Goal: Transaction & Acquisition: Book appointment/travel/reservation

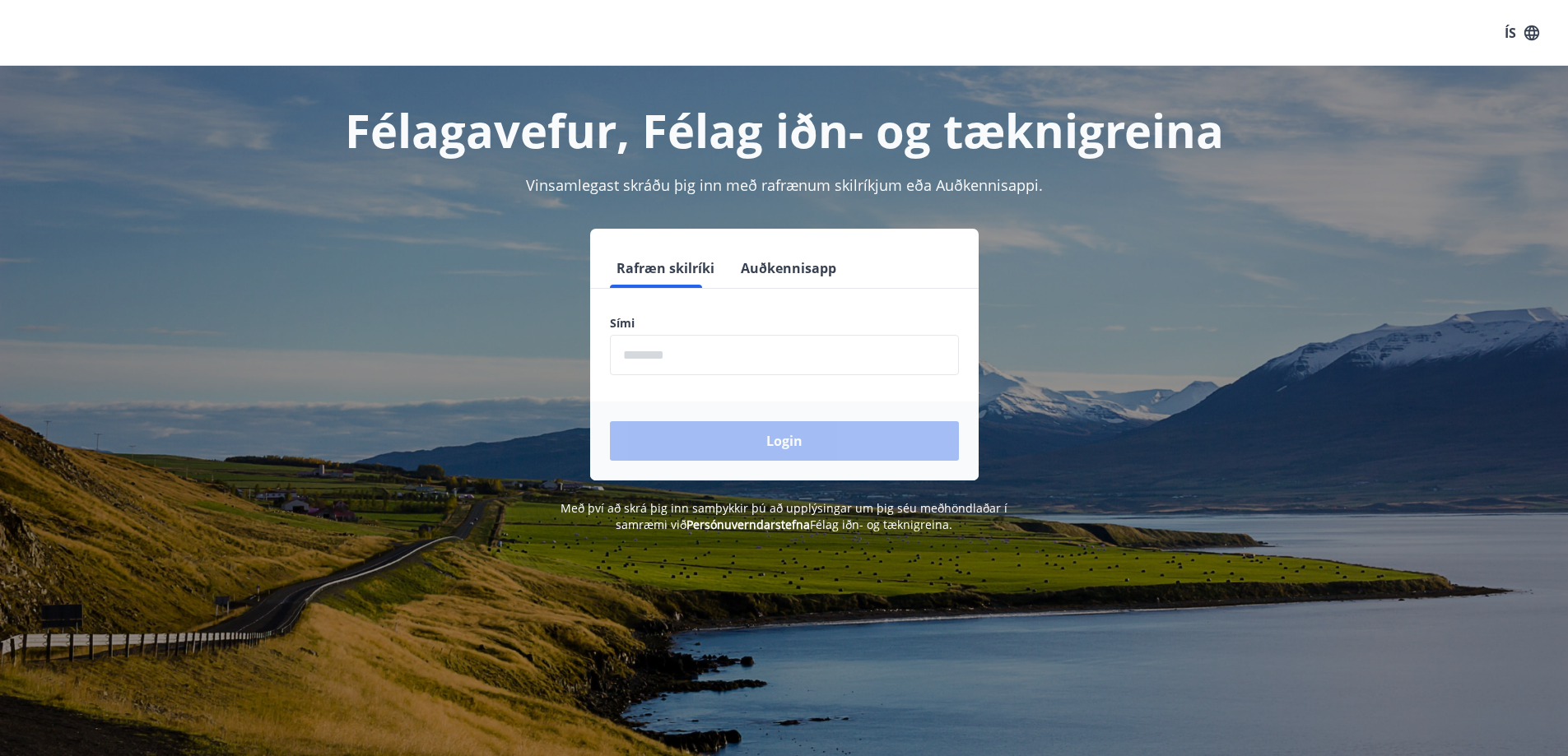
click at [686, 324] on label "Sími" at bounding box center [784, 323] width 349 height 17
click at [672, 354] on input "phone" at bounding box center [784, 355] width 349 height 40
type input "********"
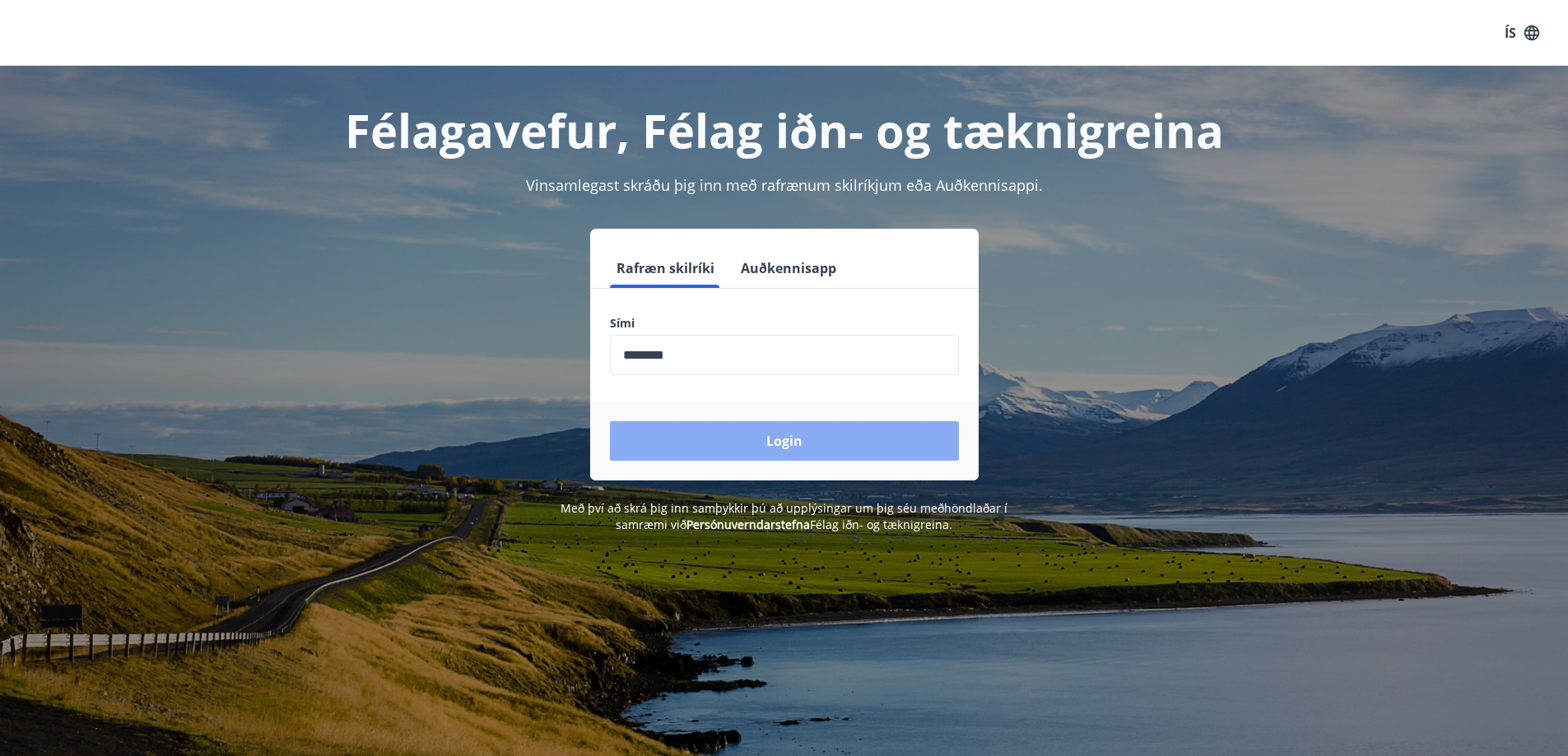
click at [726, 441] on button "Login" at bounding box center [784, 441] width 349 height 39
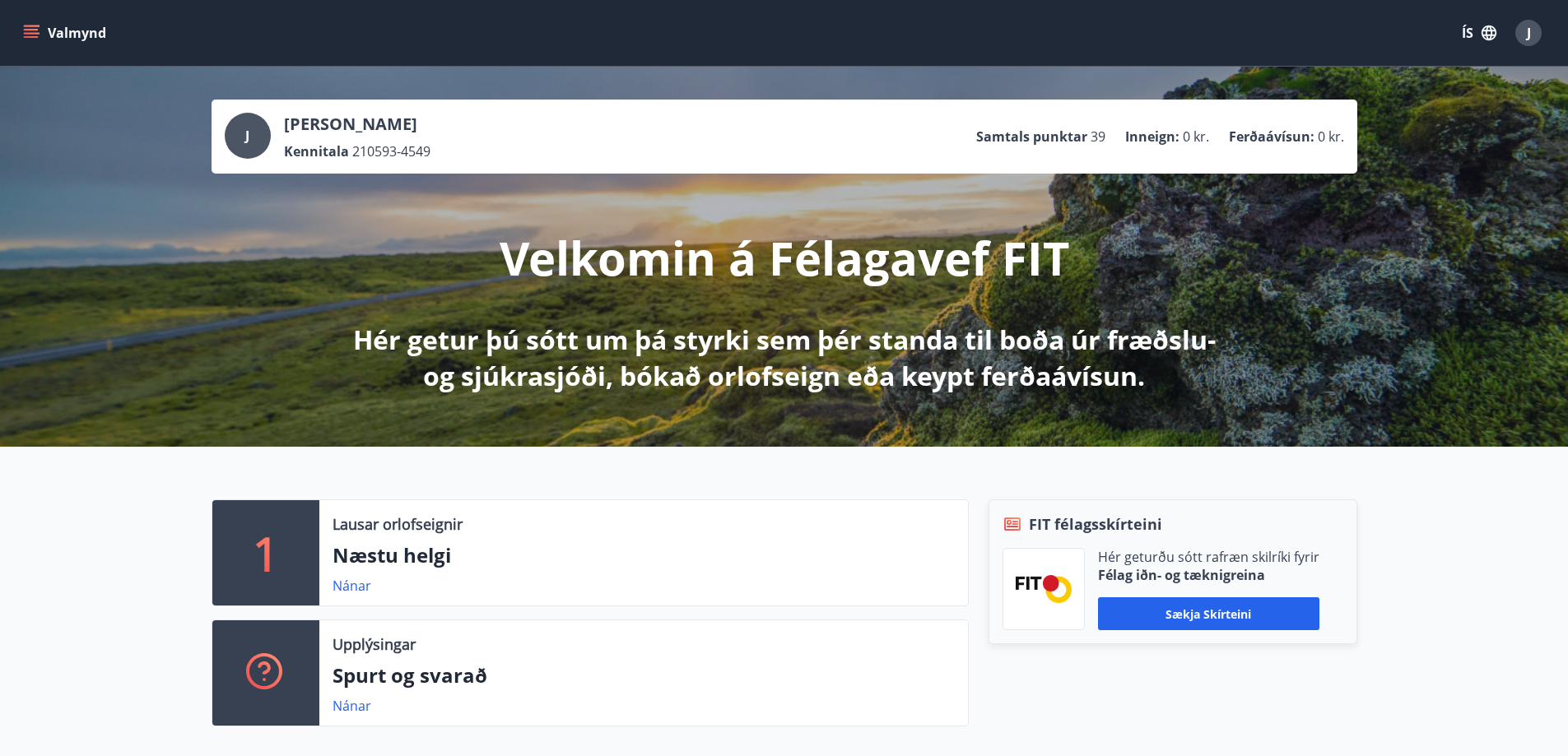
click at [25, 18] on button "Valmynd" at bounding box center [66, 33] width 93 height 29
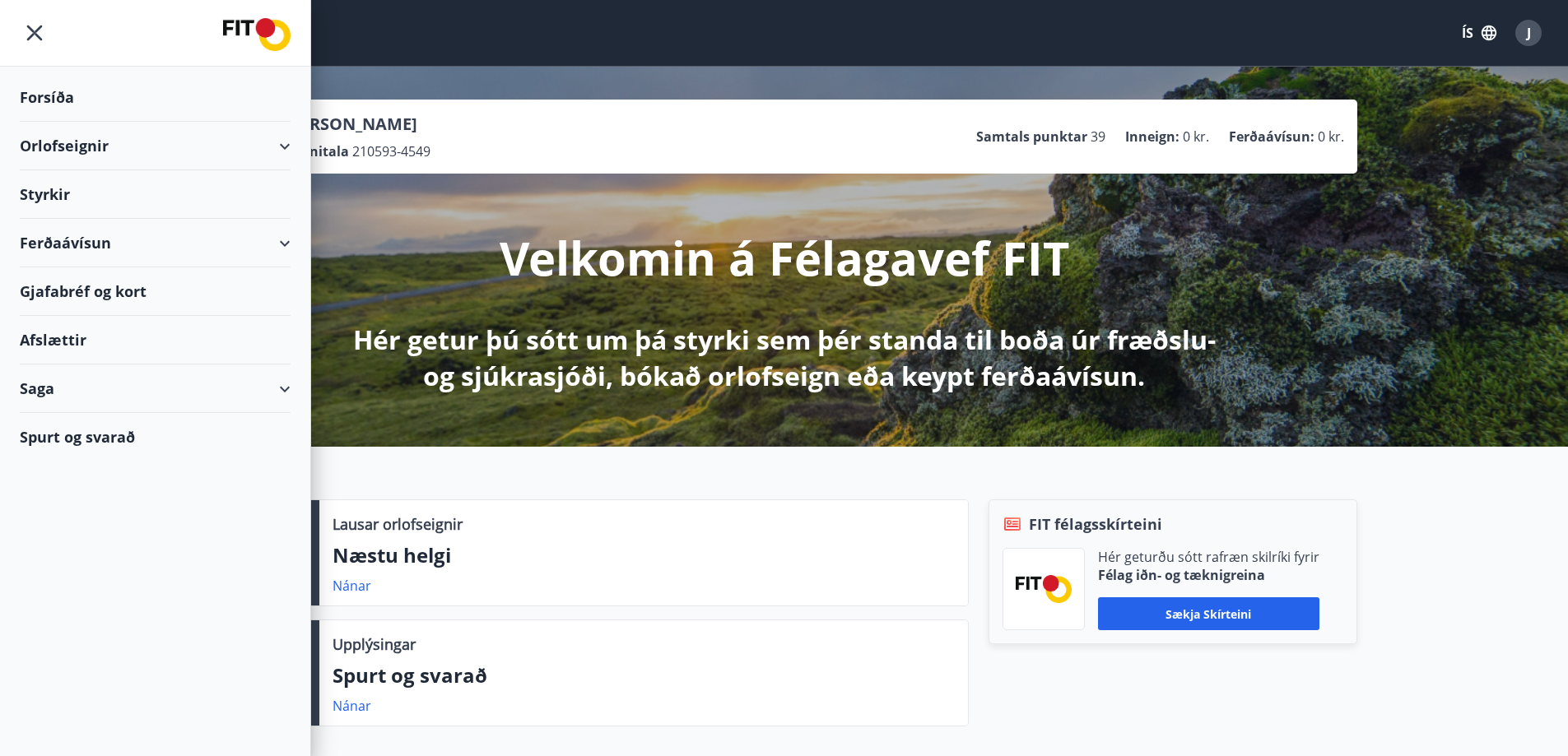
click at [108, 148] on div "Orlofseignir" at bounding box center [155, 146] width 270 height 49
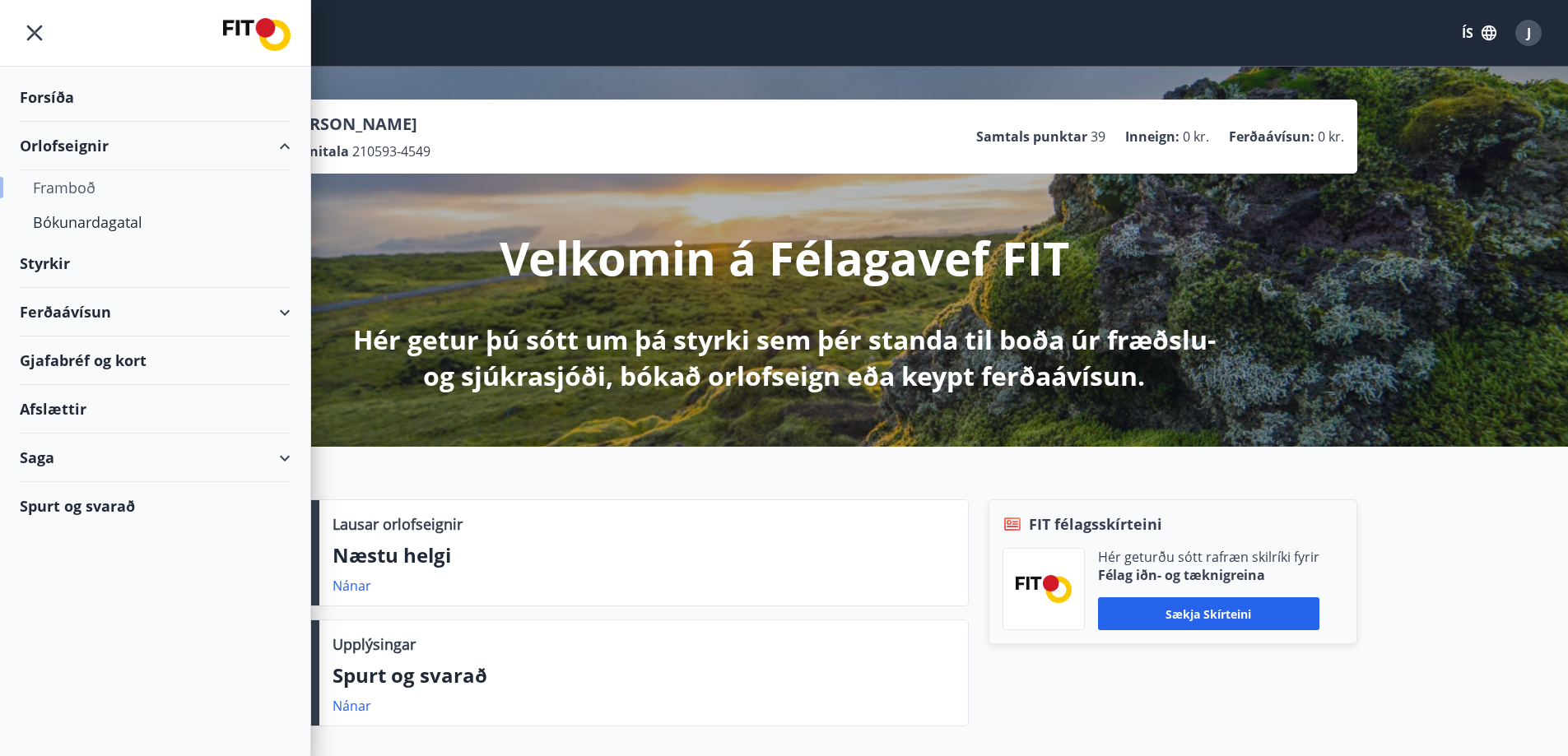
click at [85, 193] on div "Framboð" at bounding box center [155, 187] width 244 height 34
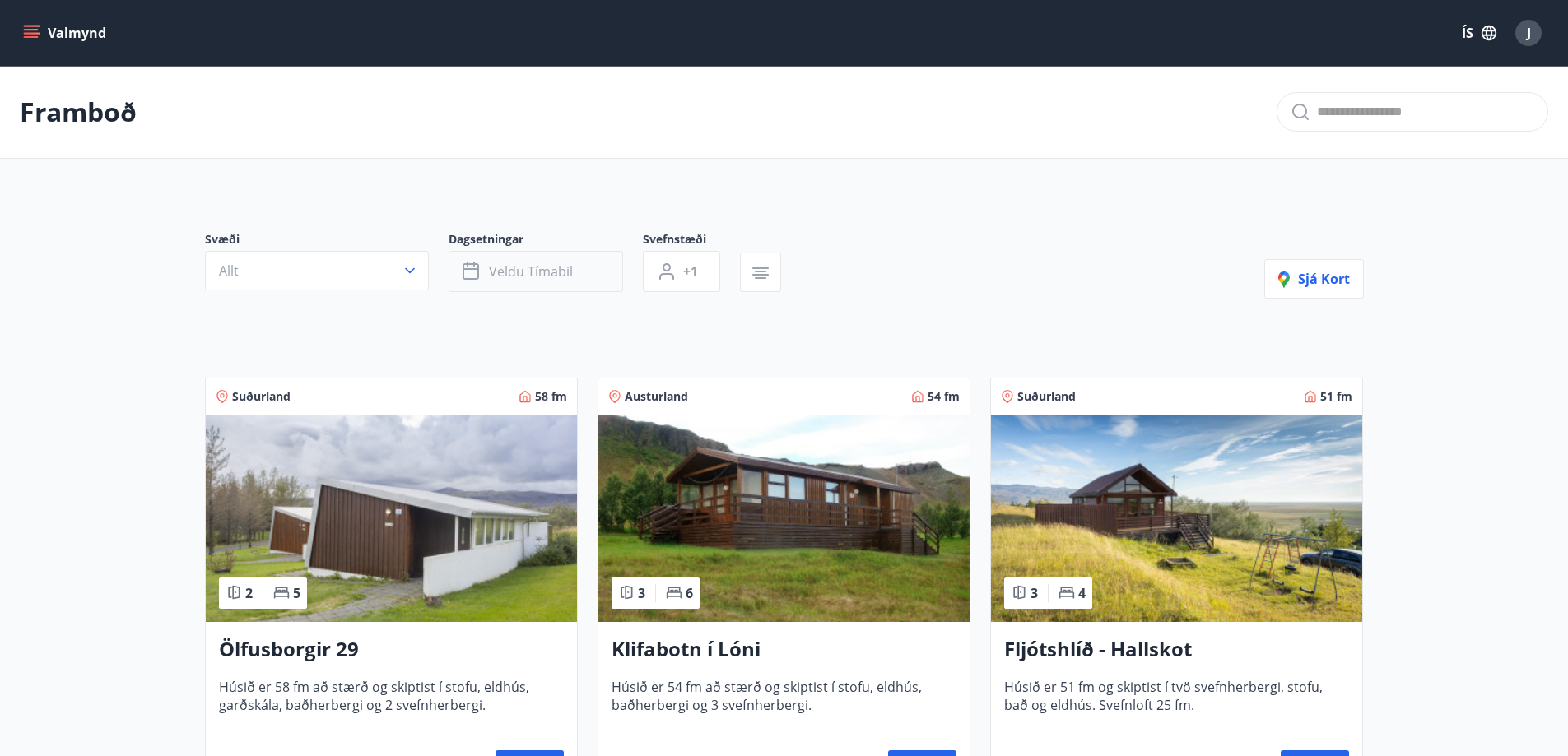
click at [470, 276] on icon "button" at bounding box center [473, 272] width 20 height 20
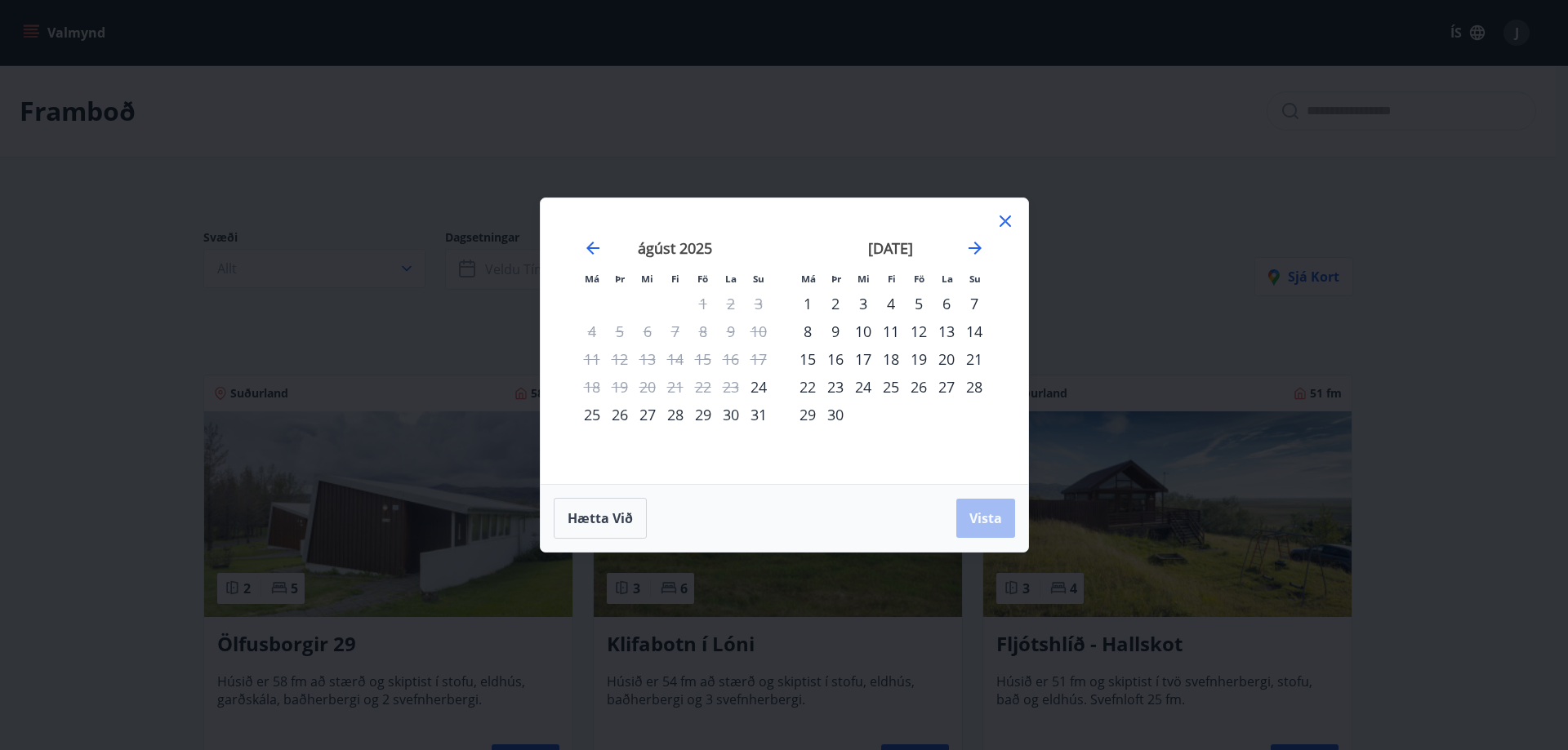
click at [1002, 229] on icon at bounding box center [1005, 222] width 20 height 20
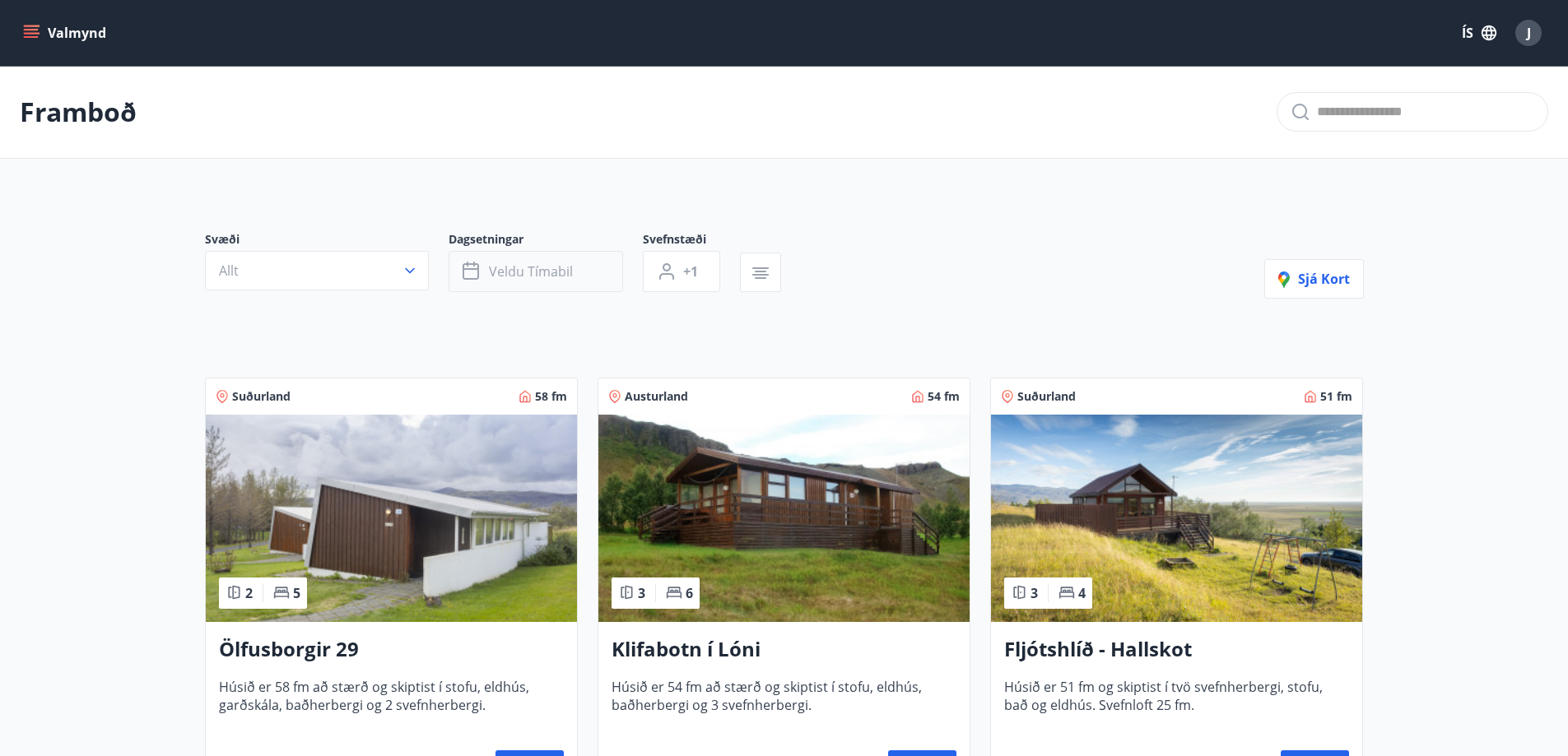
click at [487, 273] on button "Veldu tímabil" at bounding box center [536, 271] width 175 height 41
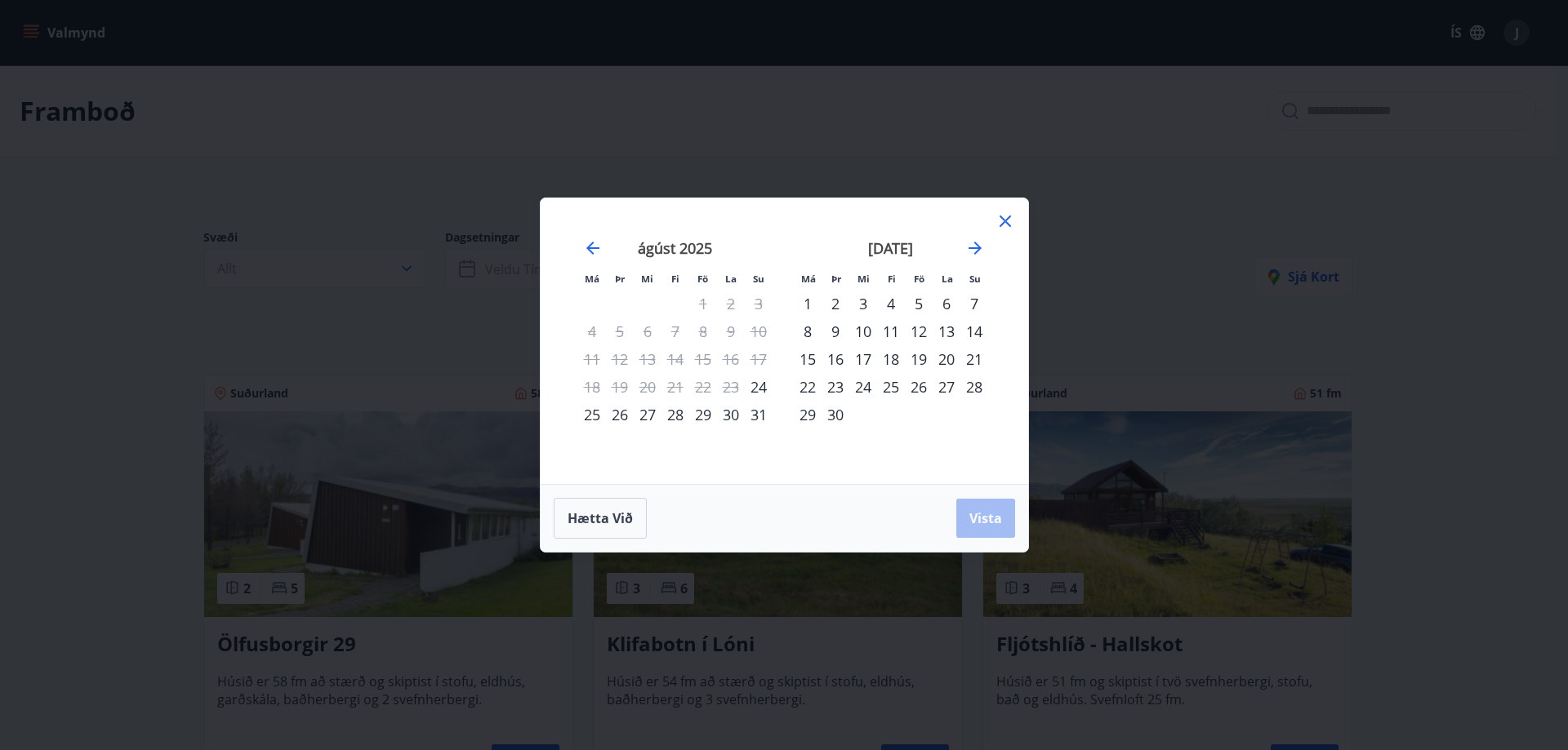
click at [924, 302] on div "5" at bounding box center [919, 303] width 28 height 28
click at [791, 332] on div "[DATE] 1 2 3 4 5 6 7 8 9 10 11 12 13 14 15 16 17 18 19 20 21 22 23 24 25 26 27 …" at bounding box center [891, 352] width 216 height 268
click at [804, 332] on div "8" at bounding box center [807, 331] width 28 height 28
click at [995, 537] on button "Vista" at bounding box center [985, 518] width 59 height 39
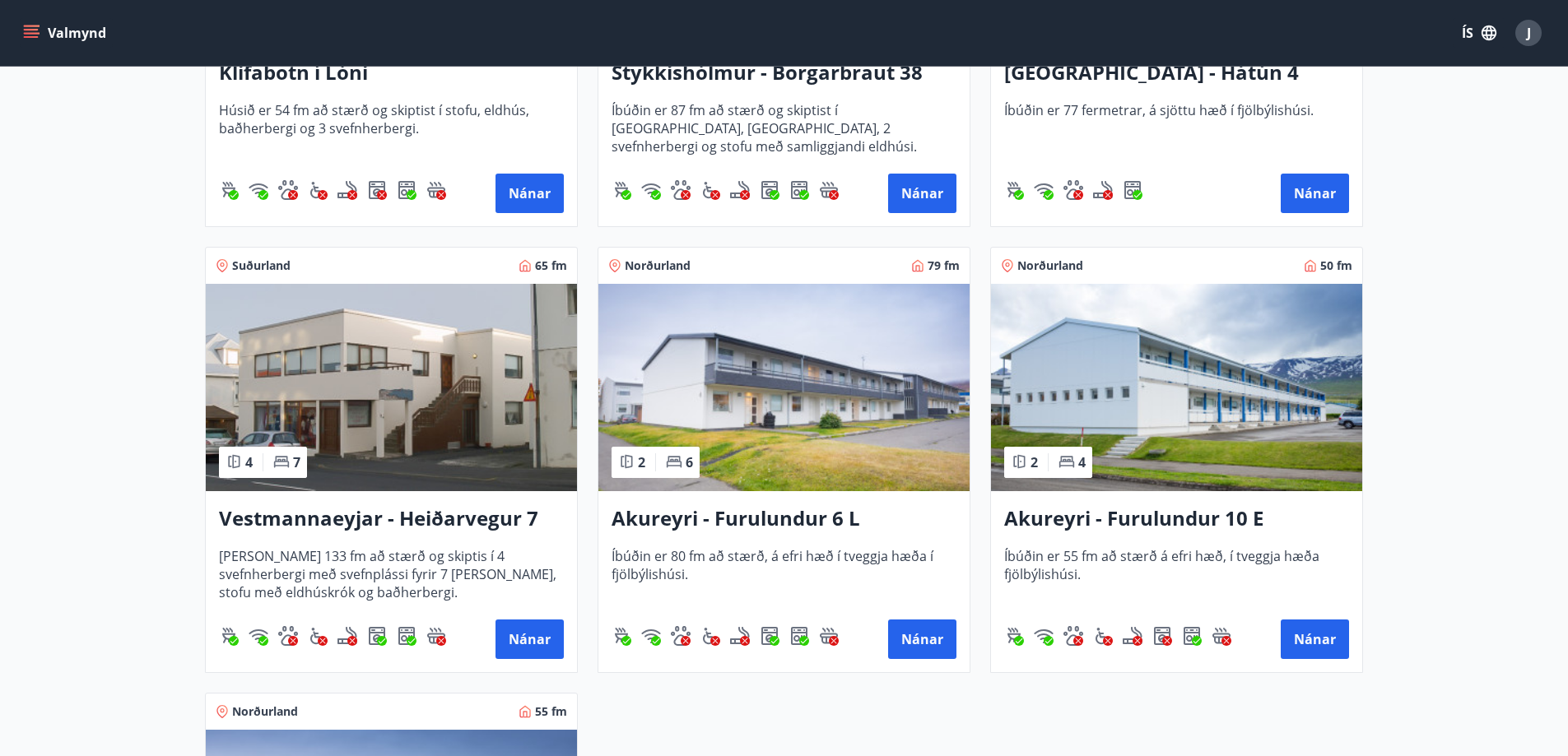
scroll to position [549, 0]
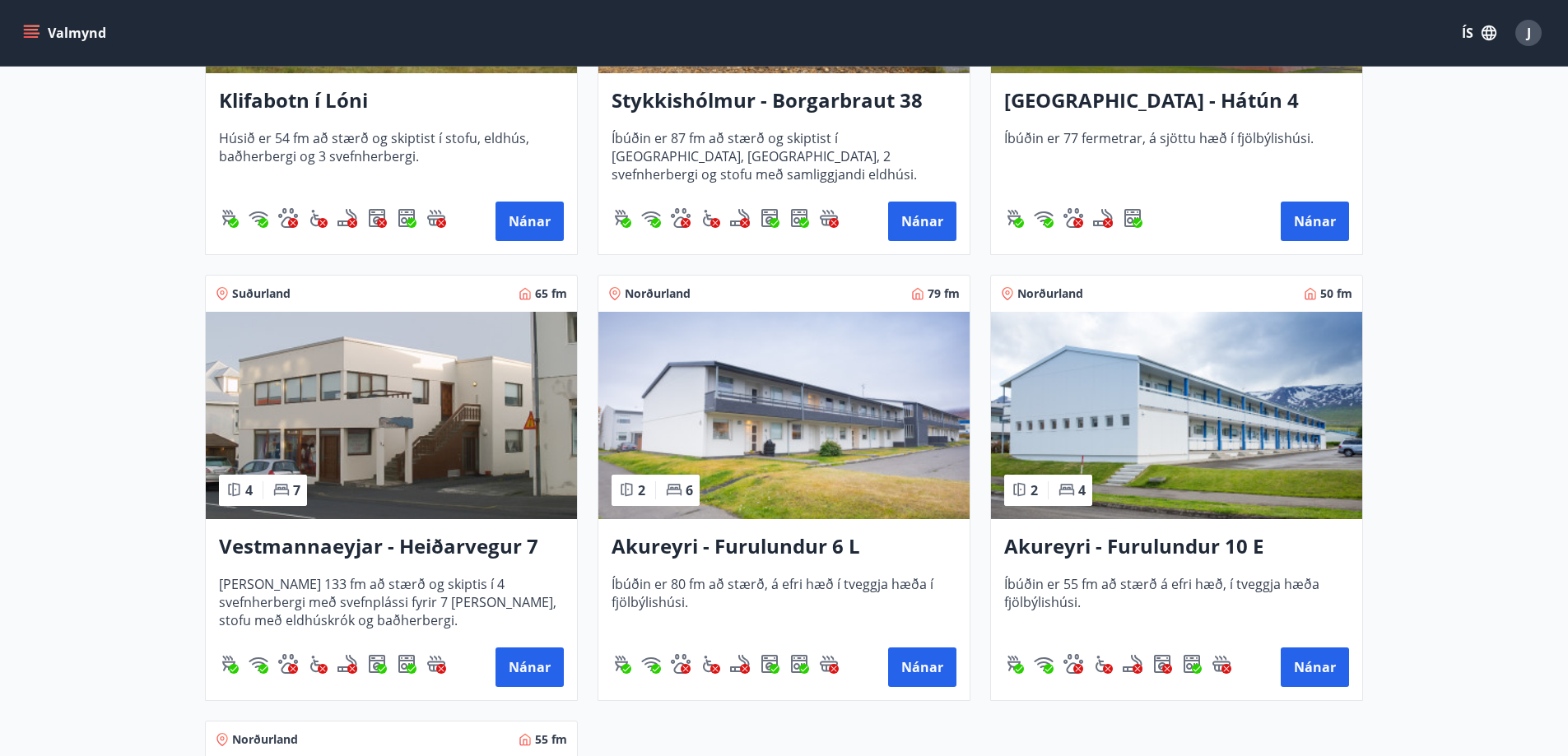
click at [451, 421] on img at bounding box center [391, 415] width 371 height 207
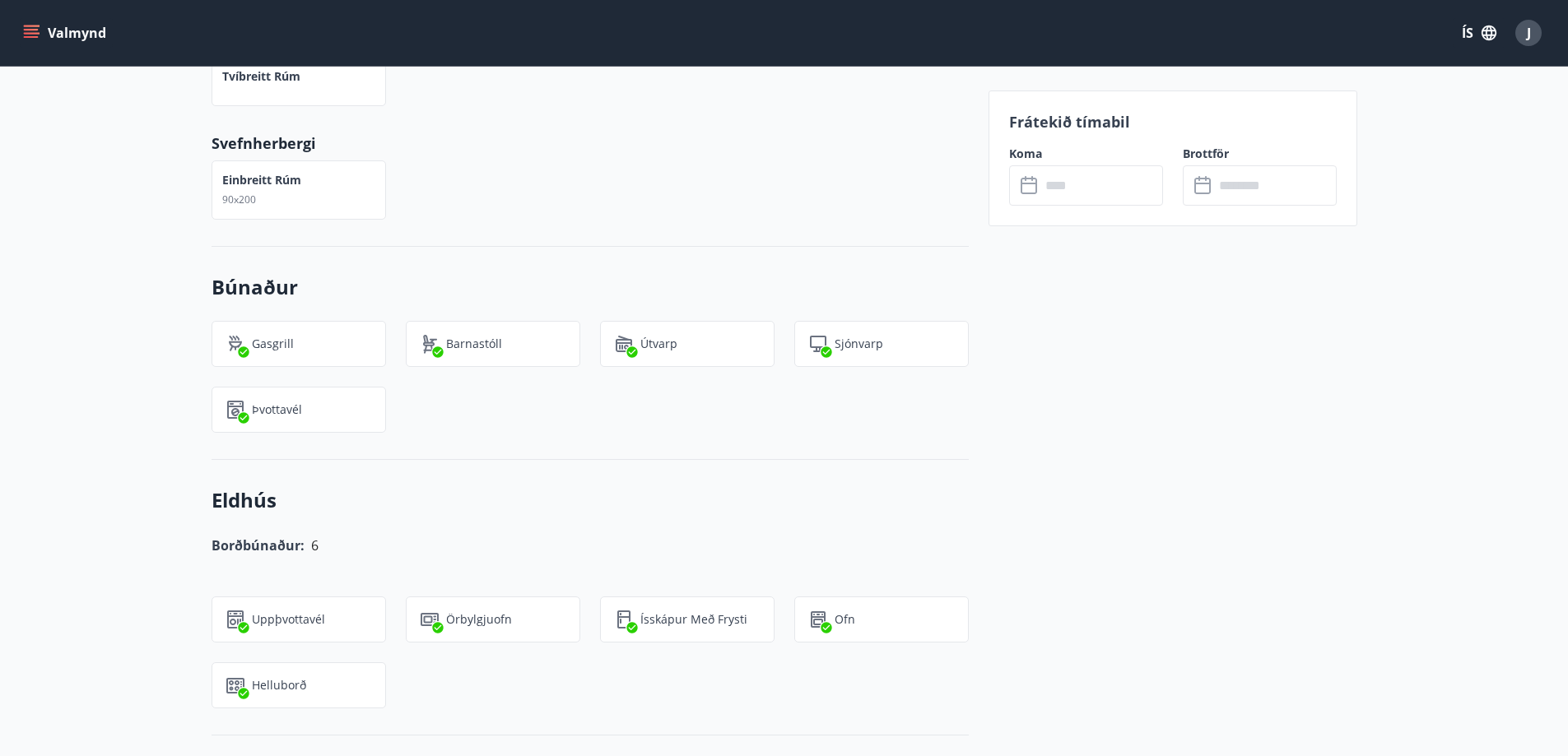
scroll to position [823, 0]
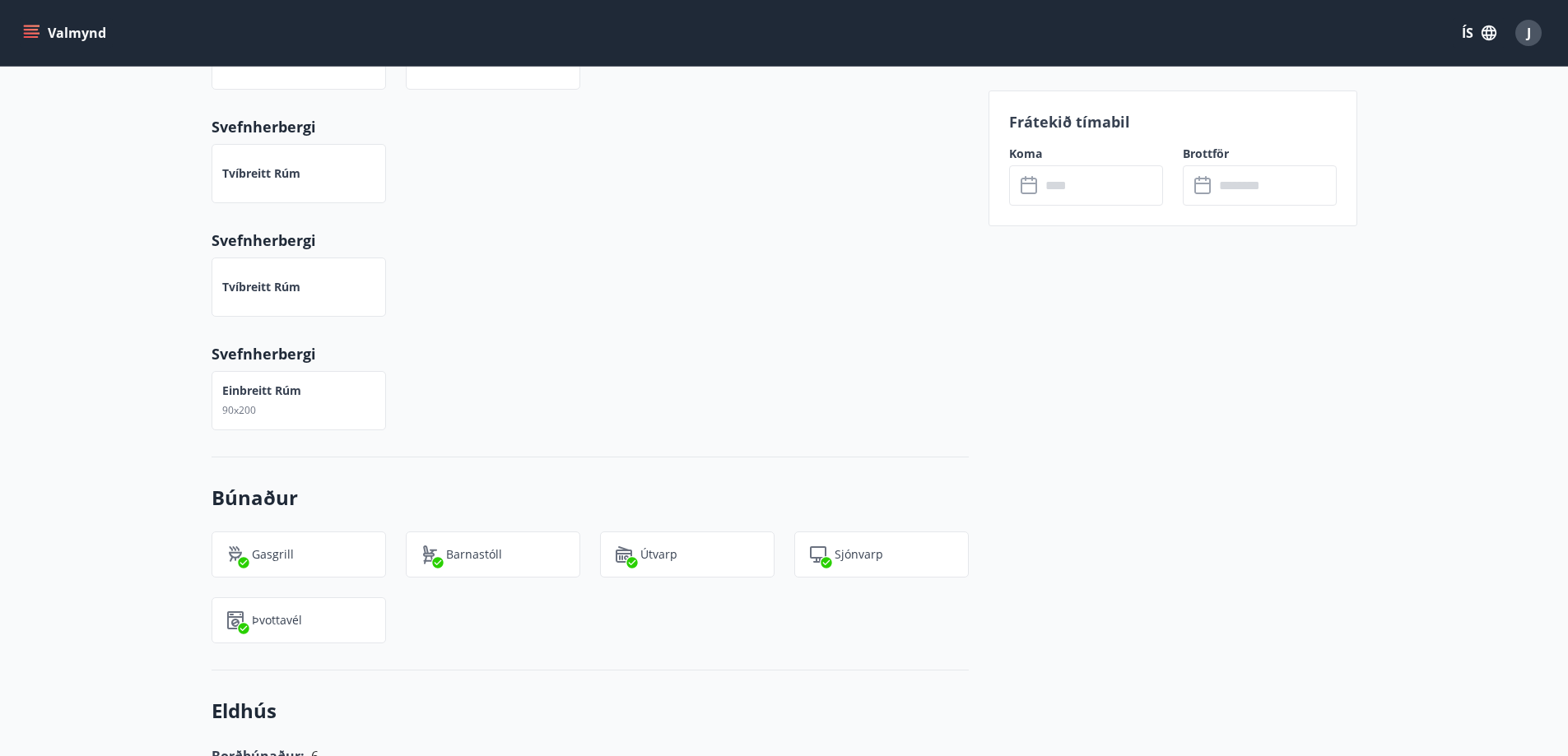
click at [1062, 190] on input "text" at bounding box center [1102, 186] width 123 height 40
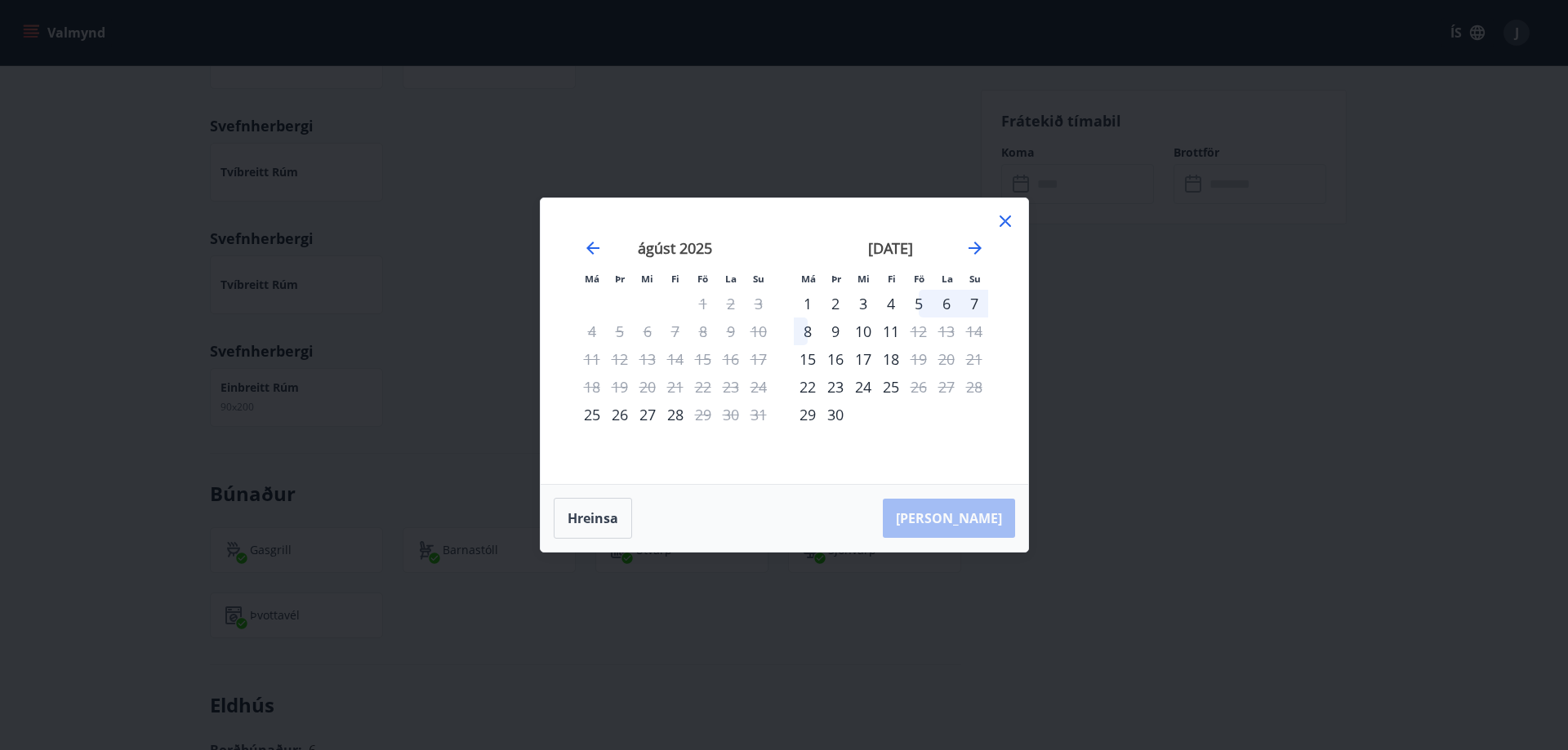
click at [919, 306] on div "5" at bounding box center [919, 303] width 28 height 28
click at [808, 330] on div "8" at bounding box center [807, 331] width 28 height 28
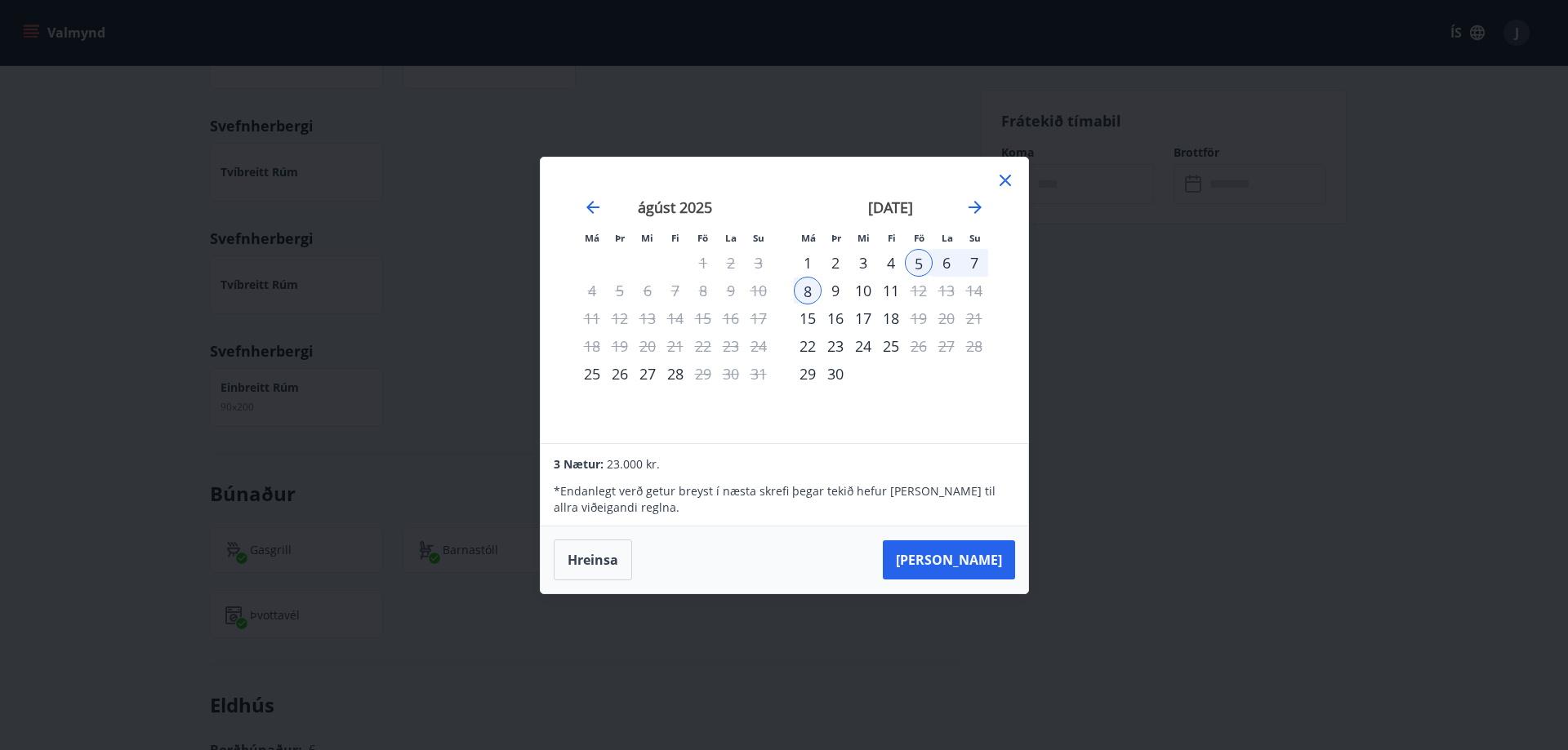
click at [1006, 177] on icon at bounding box center [1005, 181] width 20 height 20
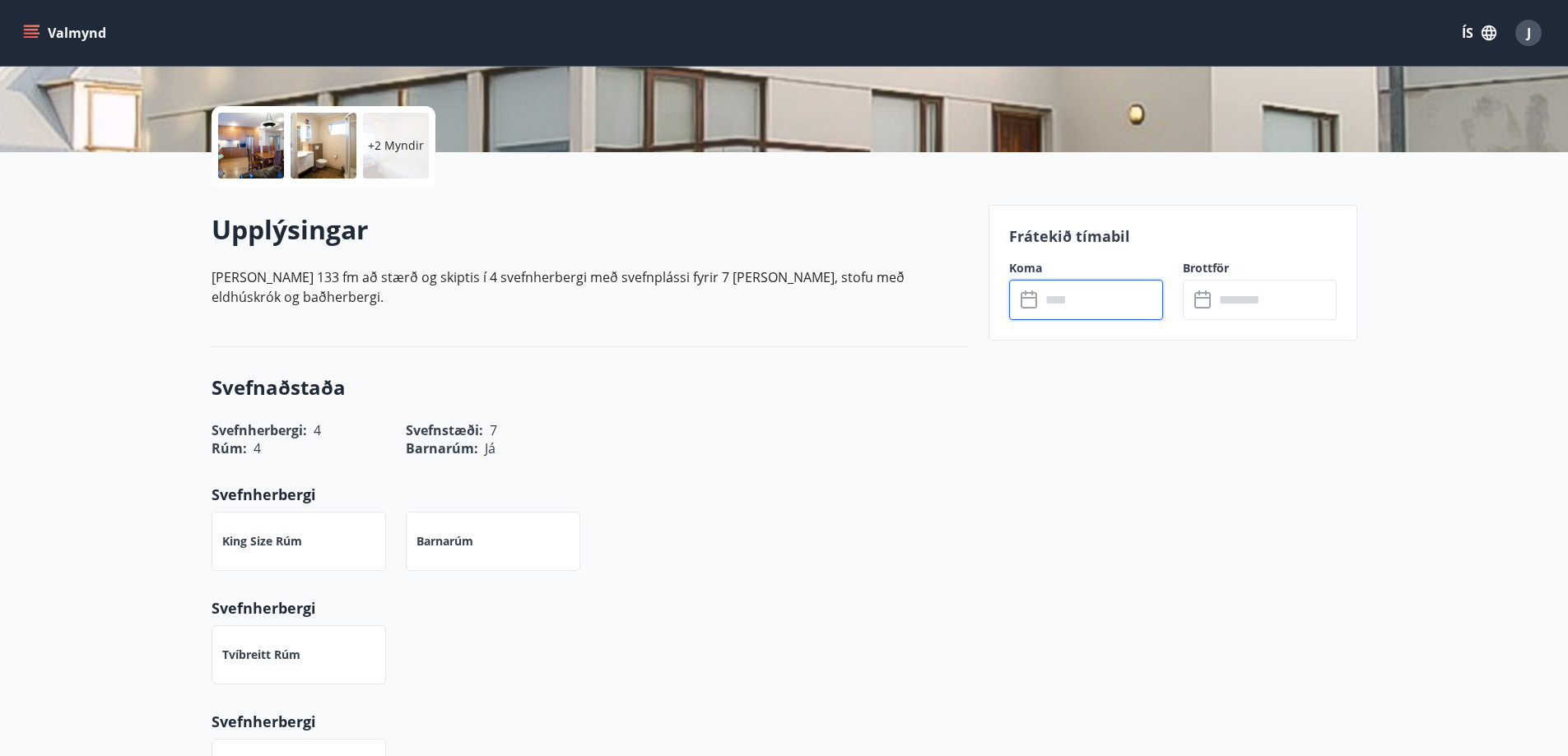
scroll to position [0, 0]
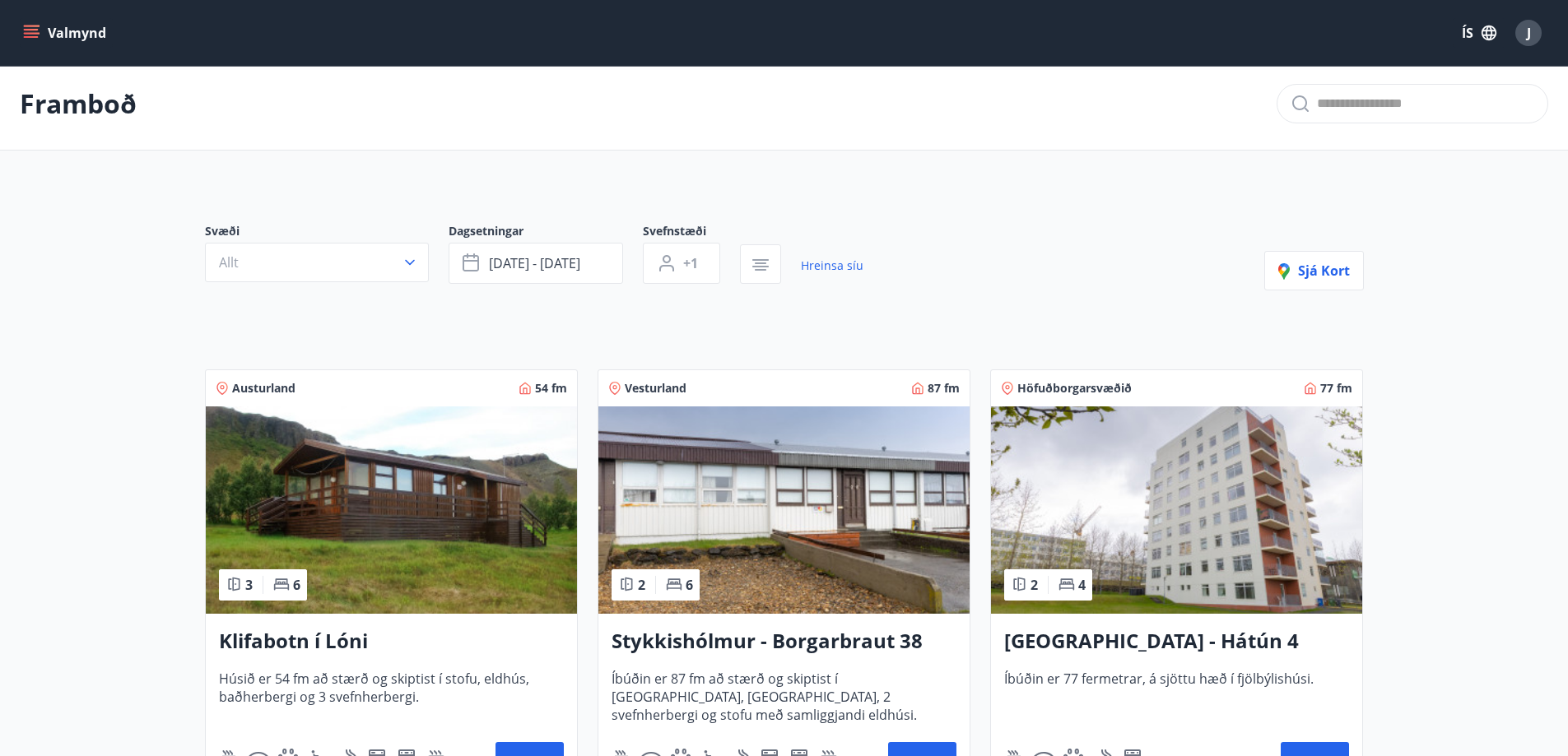
click at [485, 503] on img at bounding box center [391, 510] width 371 height 207
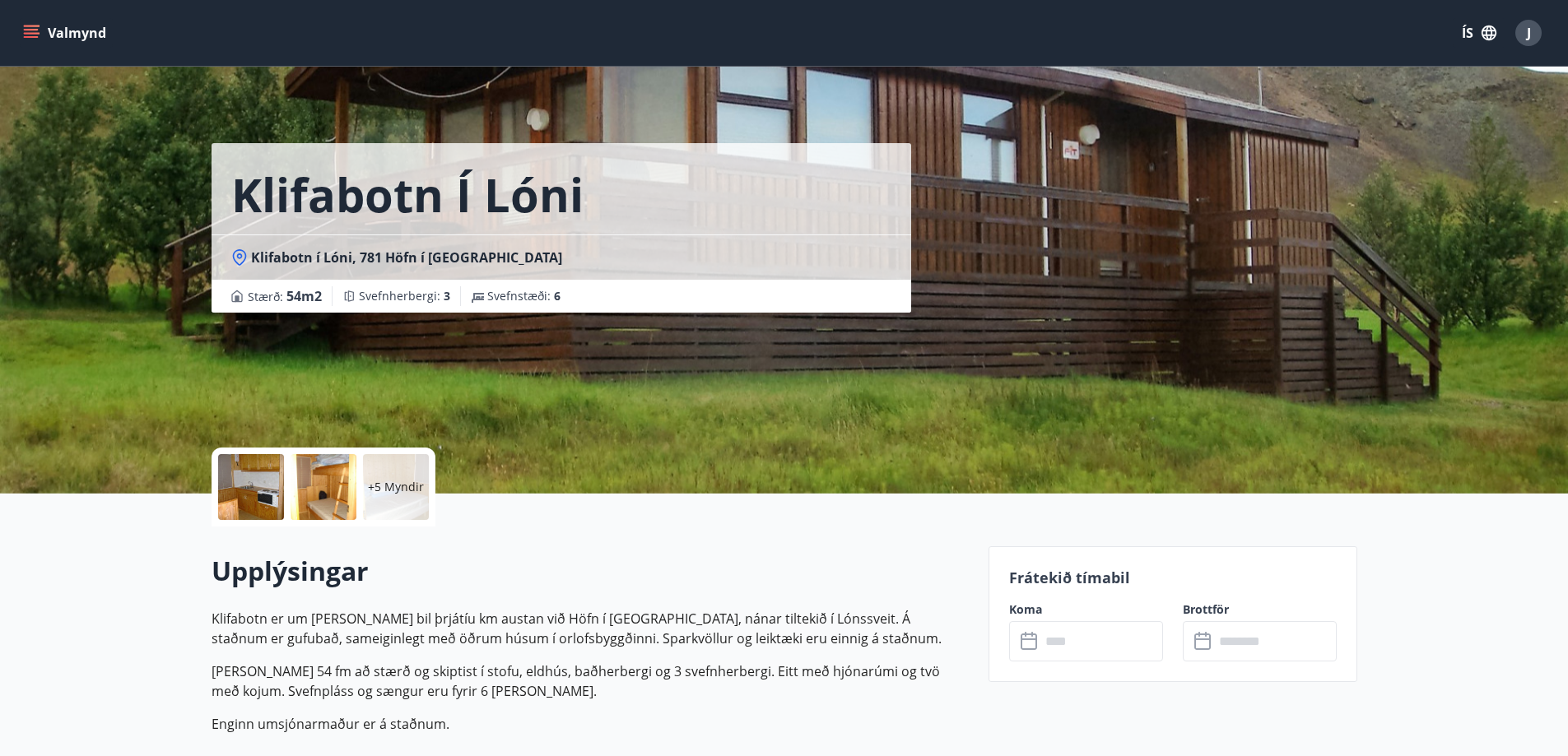
click at [261, 488] on div at bounding box center [251, 487] width 66 height 66
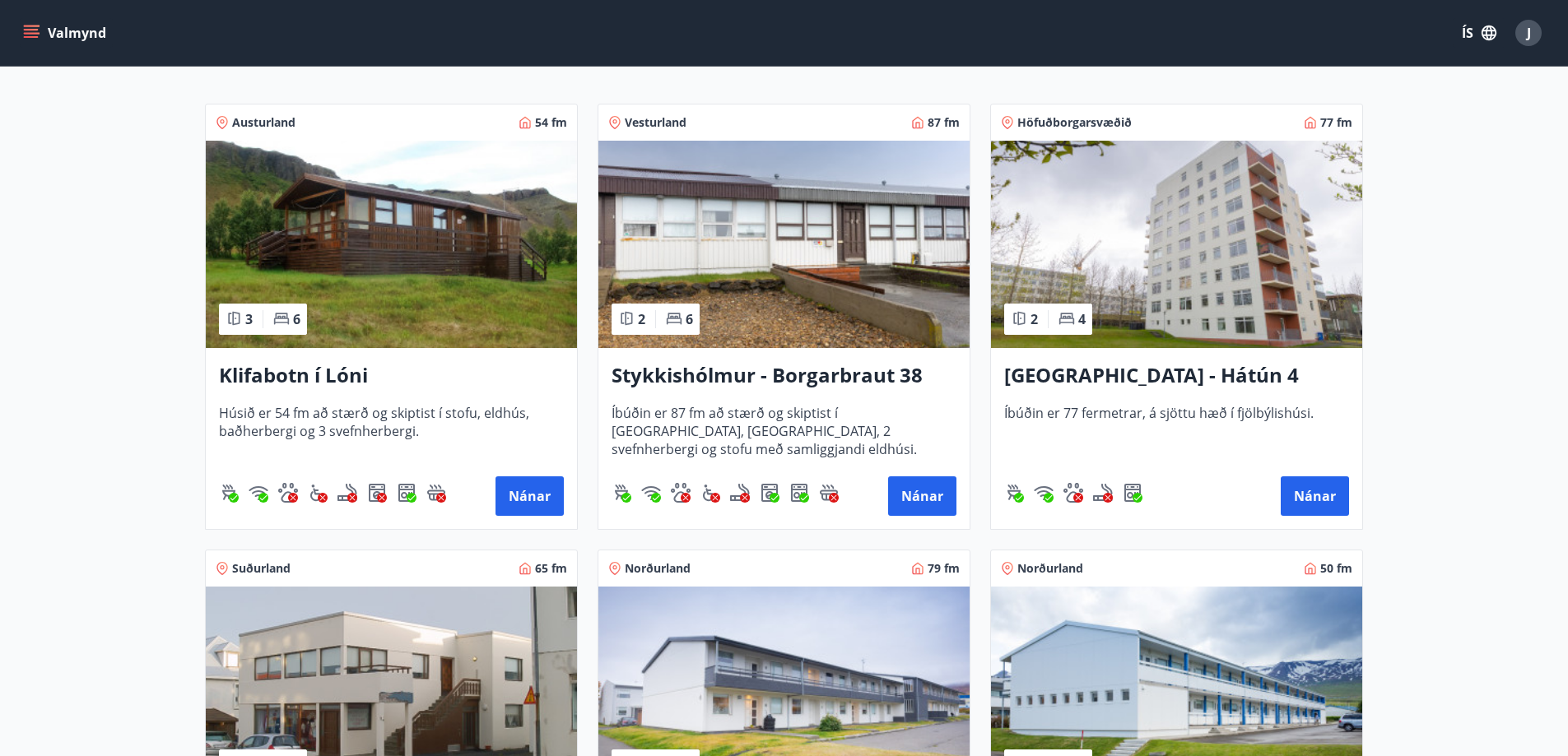
click at [361, 403] on div "Klifabotn í [PERSON_NAME] er 54 fm að stærð og skiptist í stofu, eldhús, baðher…" at bounding box center [391, 438] width 371 height 181
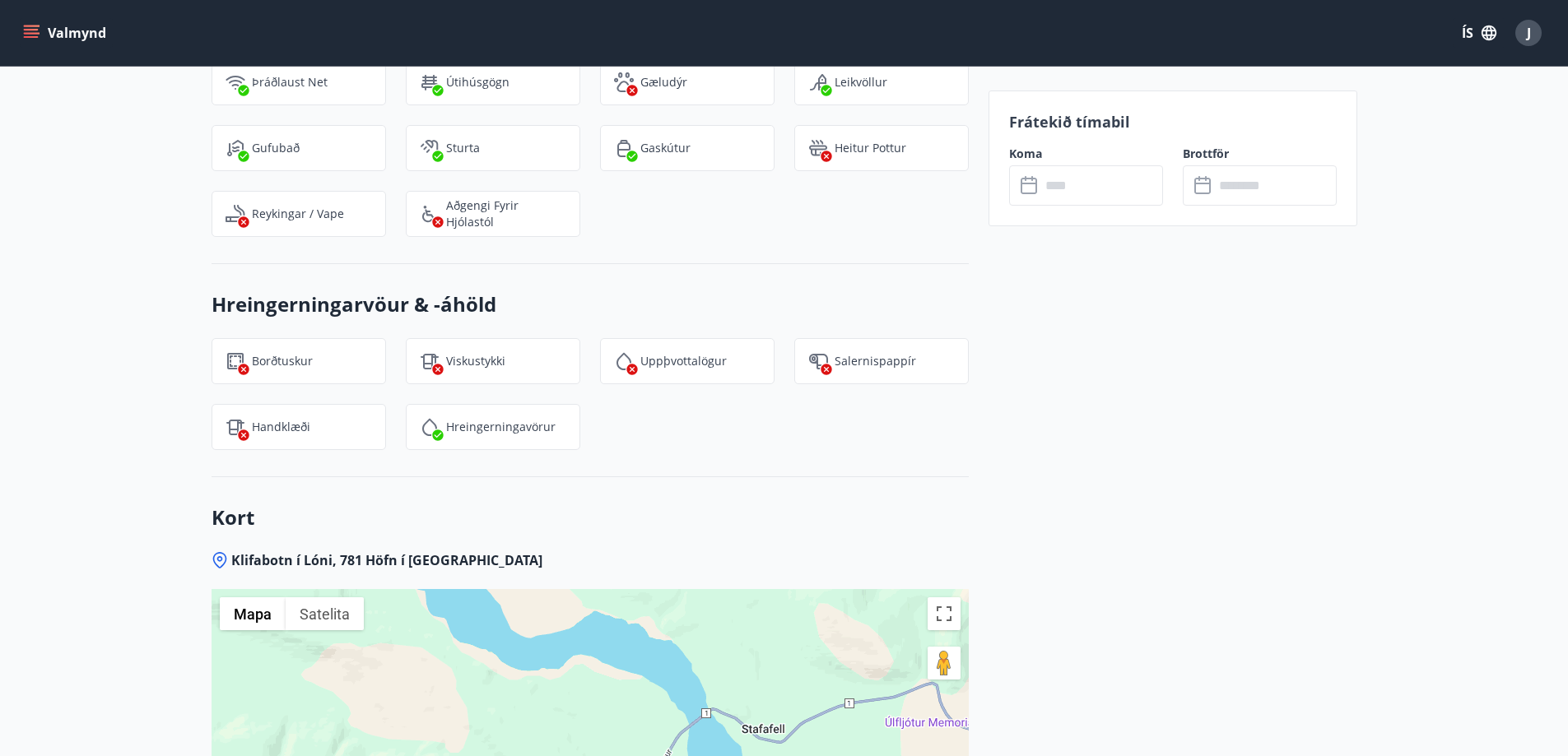
scroll to position [2195, 0]
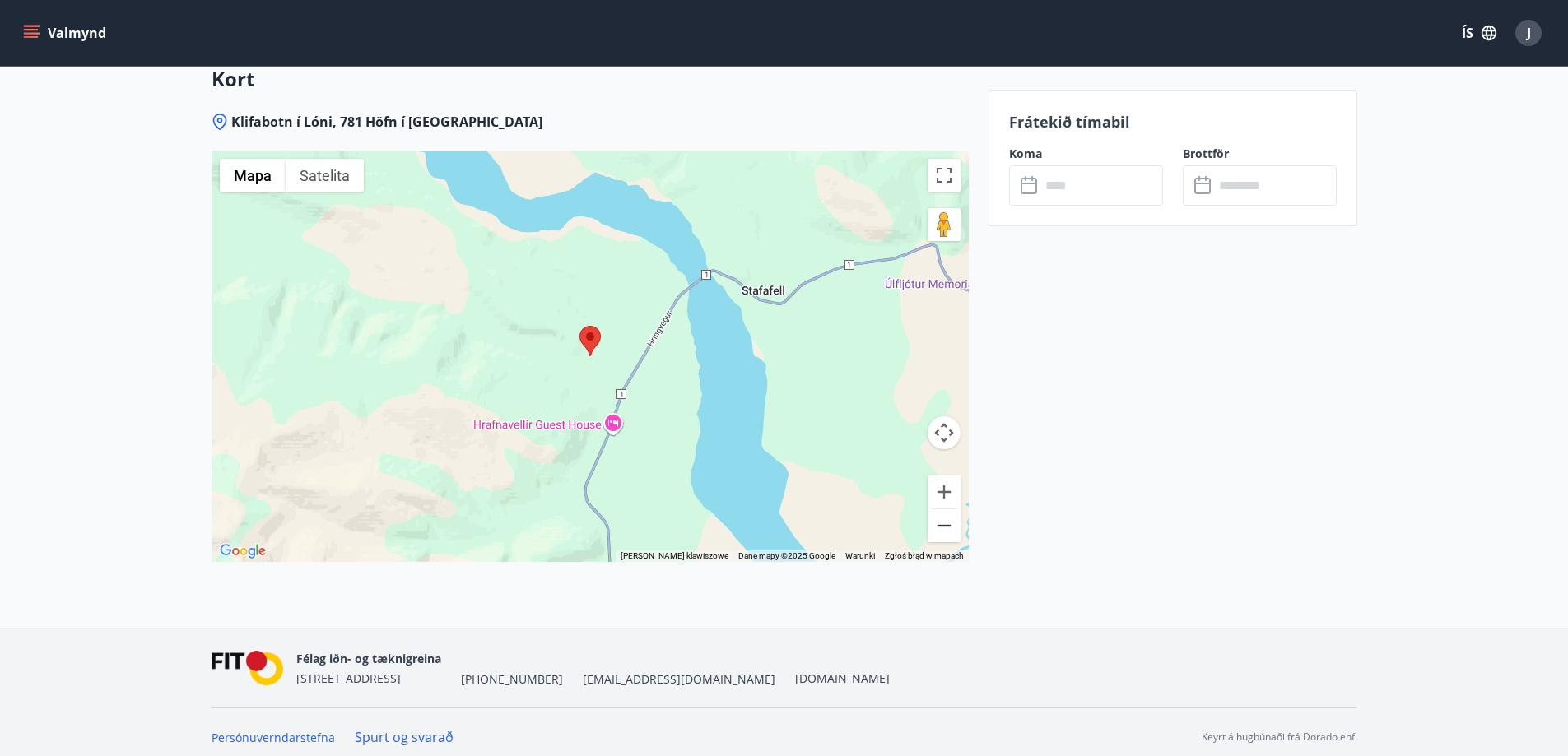
click at [951, 530] on button "Pomniejsz" at bounding box center [943, 526] width 33 height 33
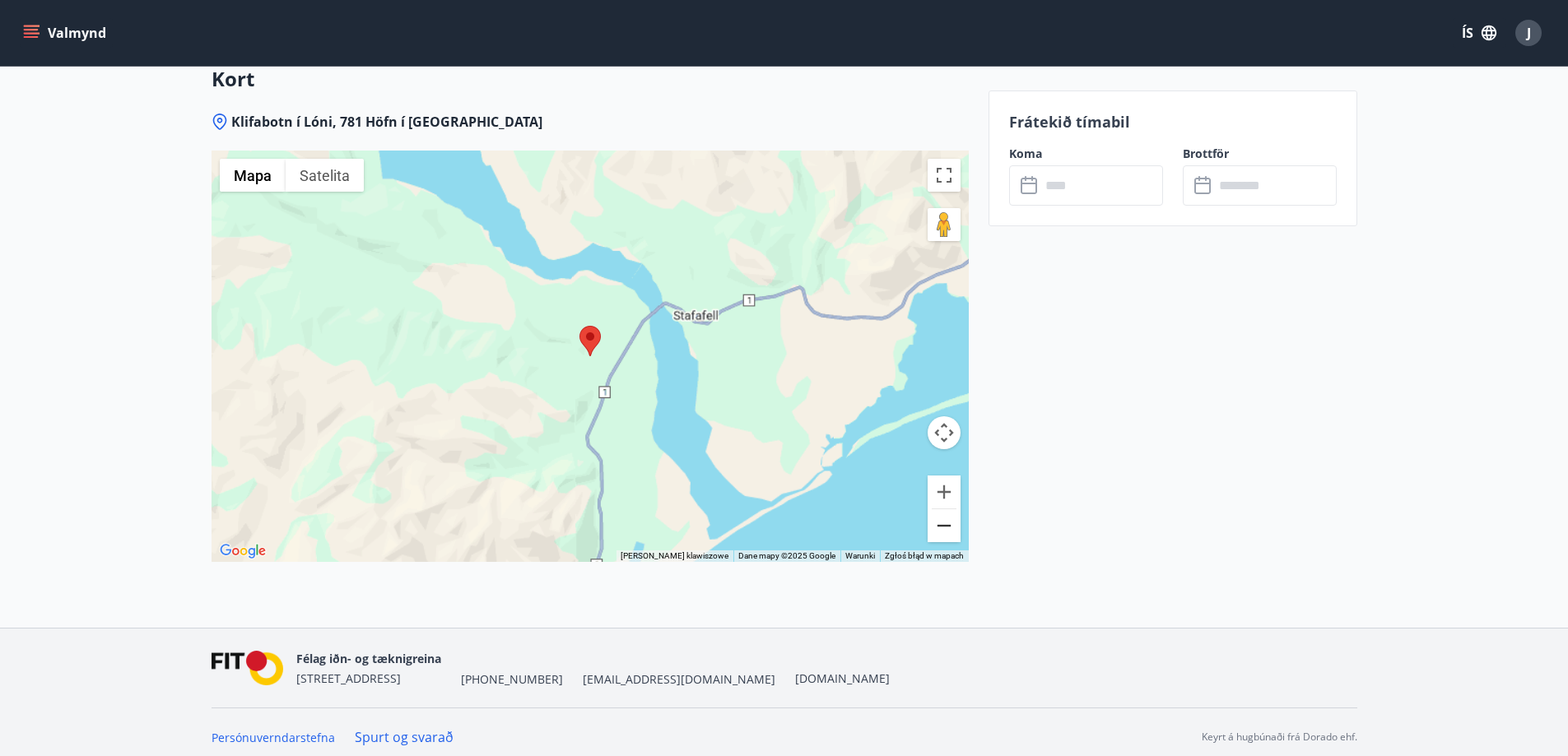
click at [951, 530] on button "Pomniejsz" at bounding box center [943, 526] width 33 height 33
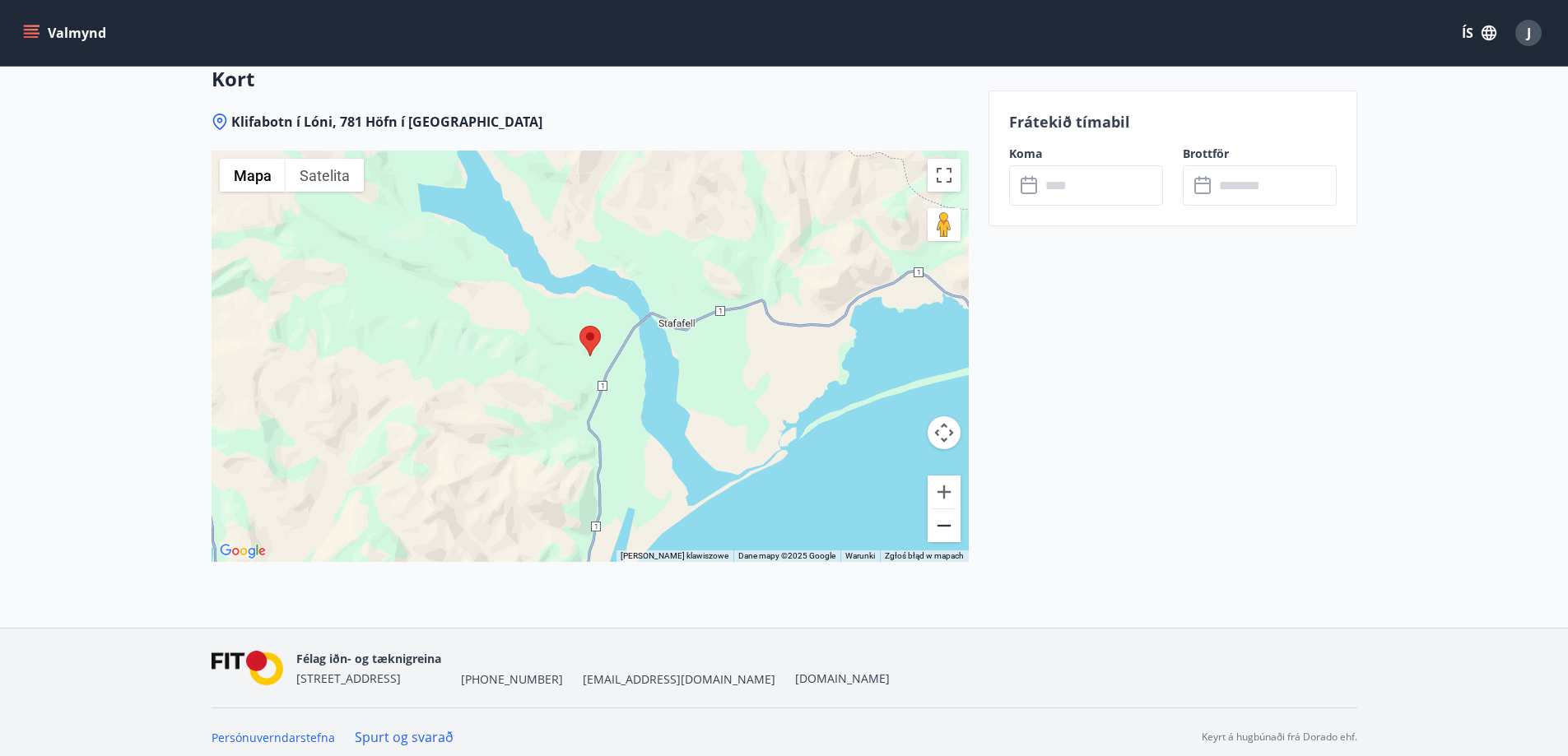
click at [951, 530] on button "Pomniejsz" at bounding box center [943, 526] width 33 height 33
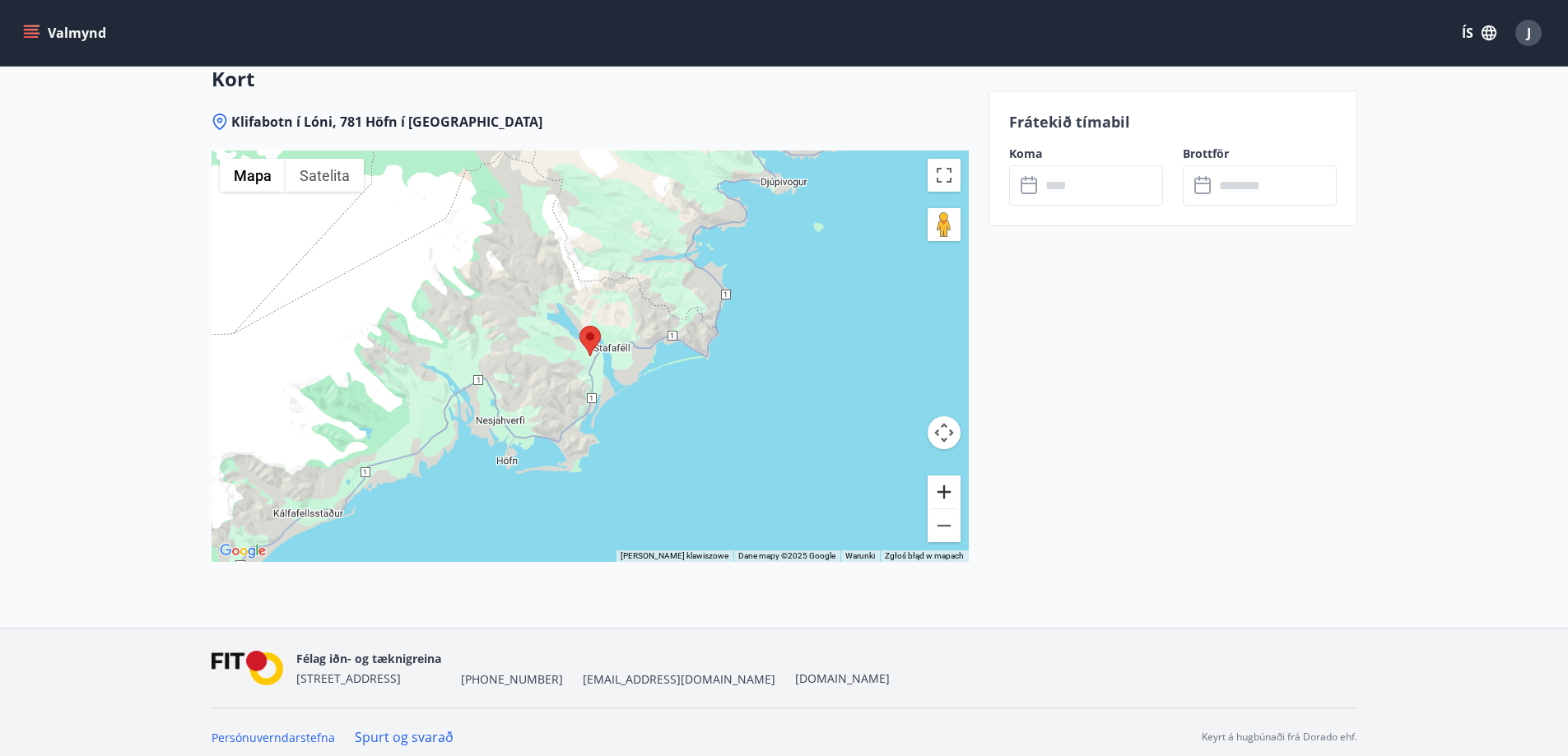
click at [958, 494] on button "Powiększ" at bounding box center [943, 491] width 33 height 33
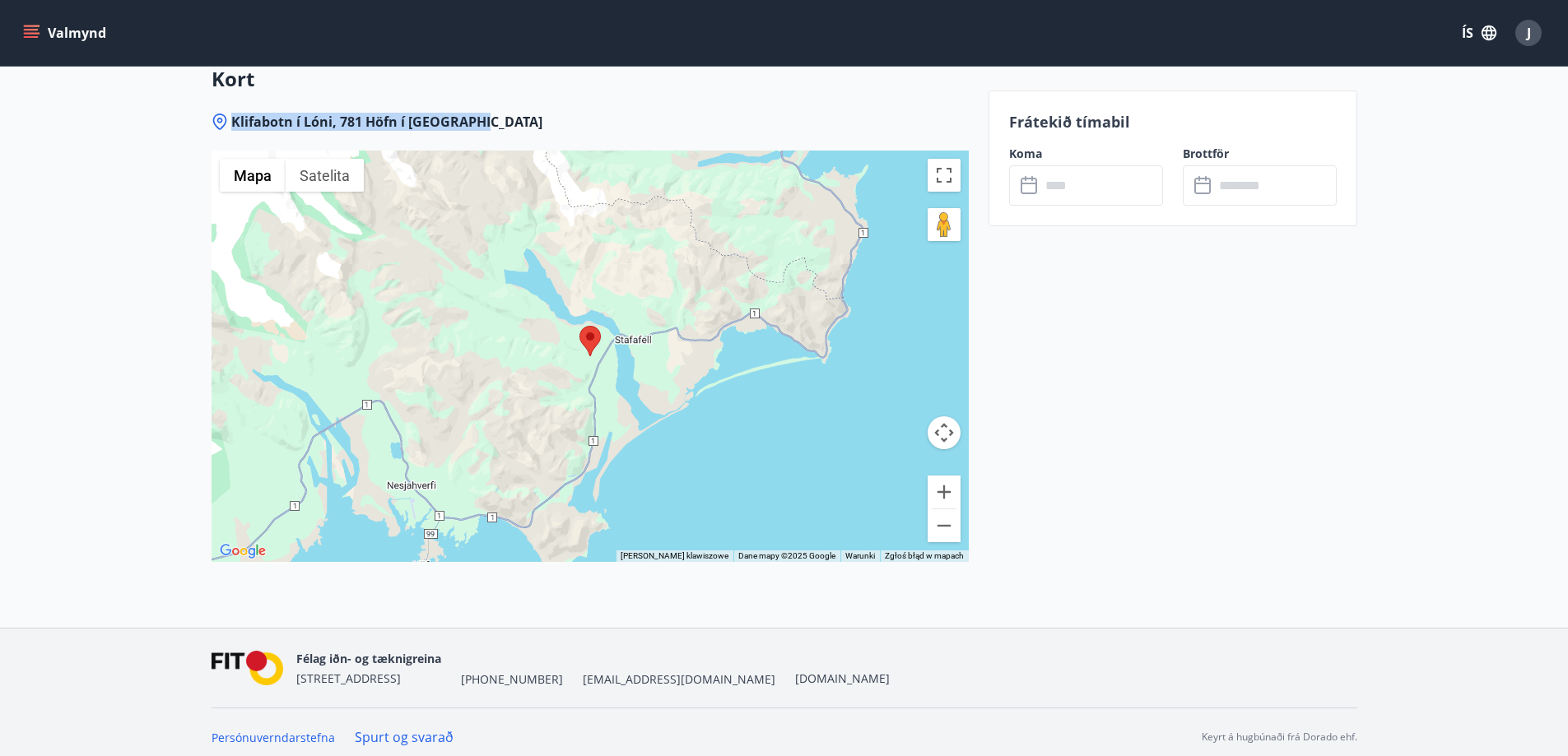
drag, startPoint x: 485, startPoint y: 117, endPoint x: 229, endPoint y: 128, distance: 256.2
click at [229, 128] on div "Klifabotn í Lóni, 781 Höfn í [GEOGRAPHIC_DATA]" at bounding box center [590, 122] width 757 height 18
copy span "Klifabotn í Lóni, 781 Höfn í [GEOGRAPHIC_DATA]"
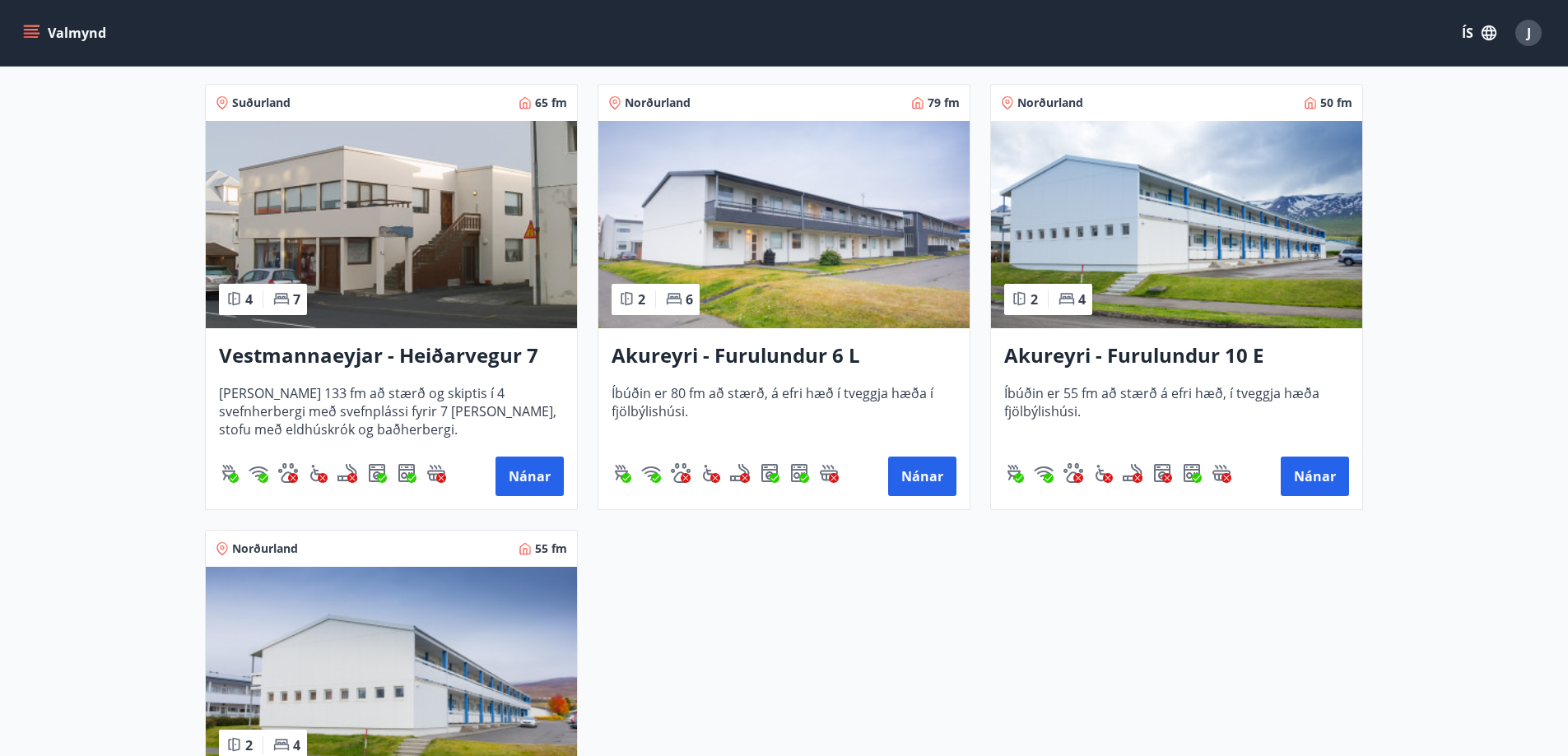
scroll to position [549, 0]
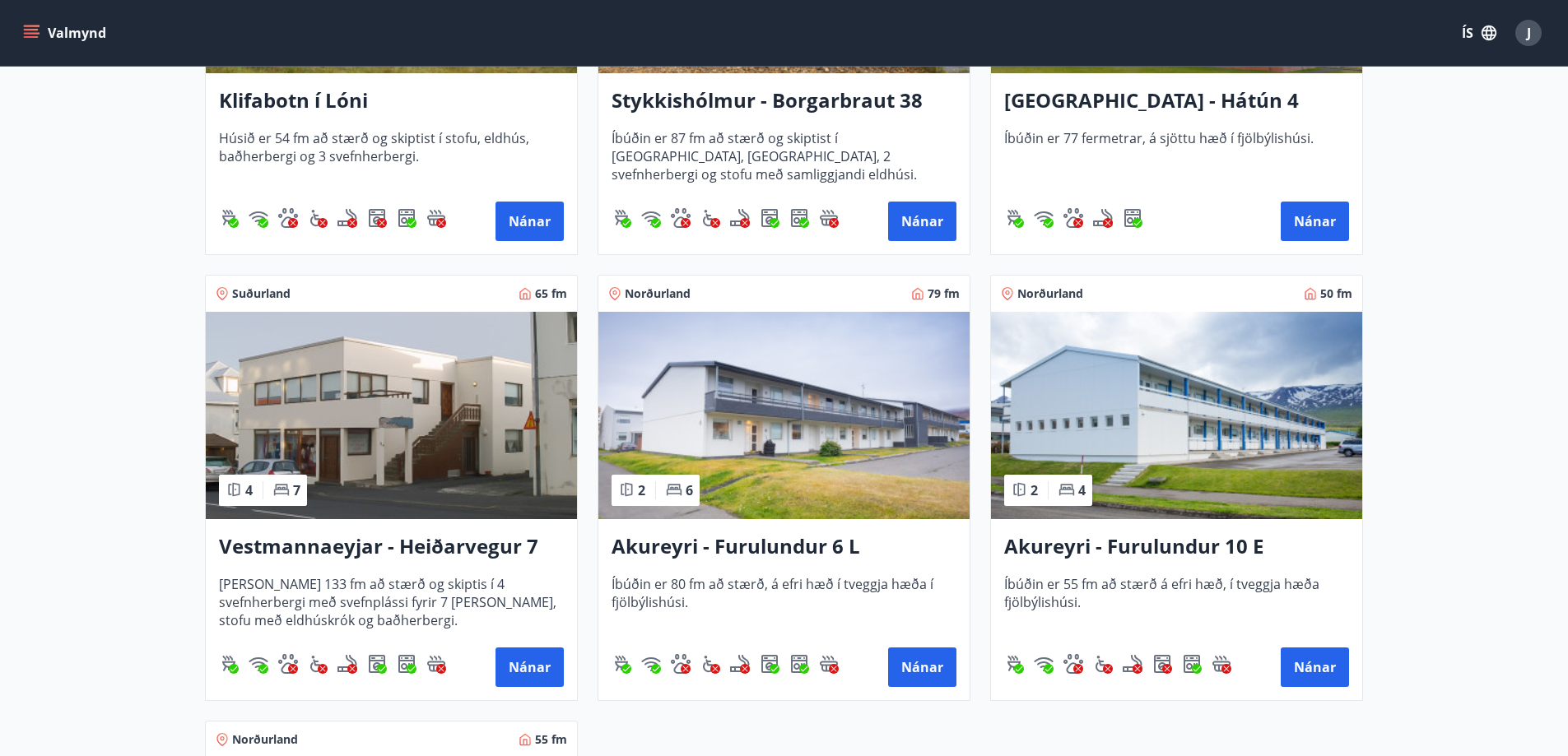
click at [740, 548] on h3 "Akureyri - Furulundur 6 L" at bounding box center [784, 547] width 345 height 29
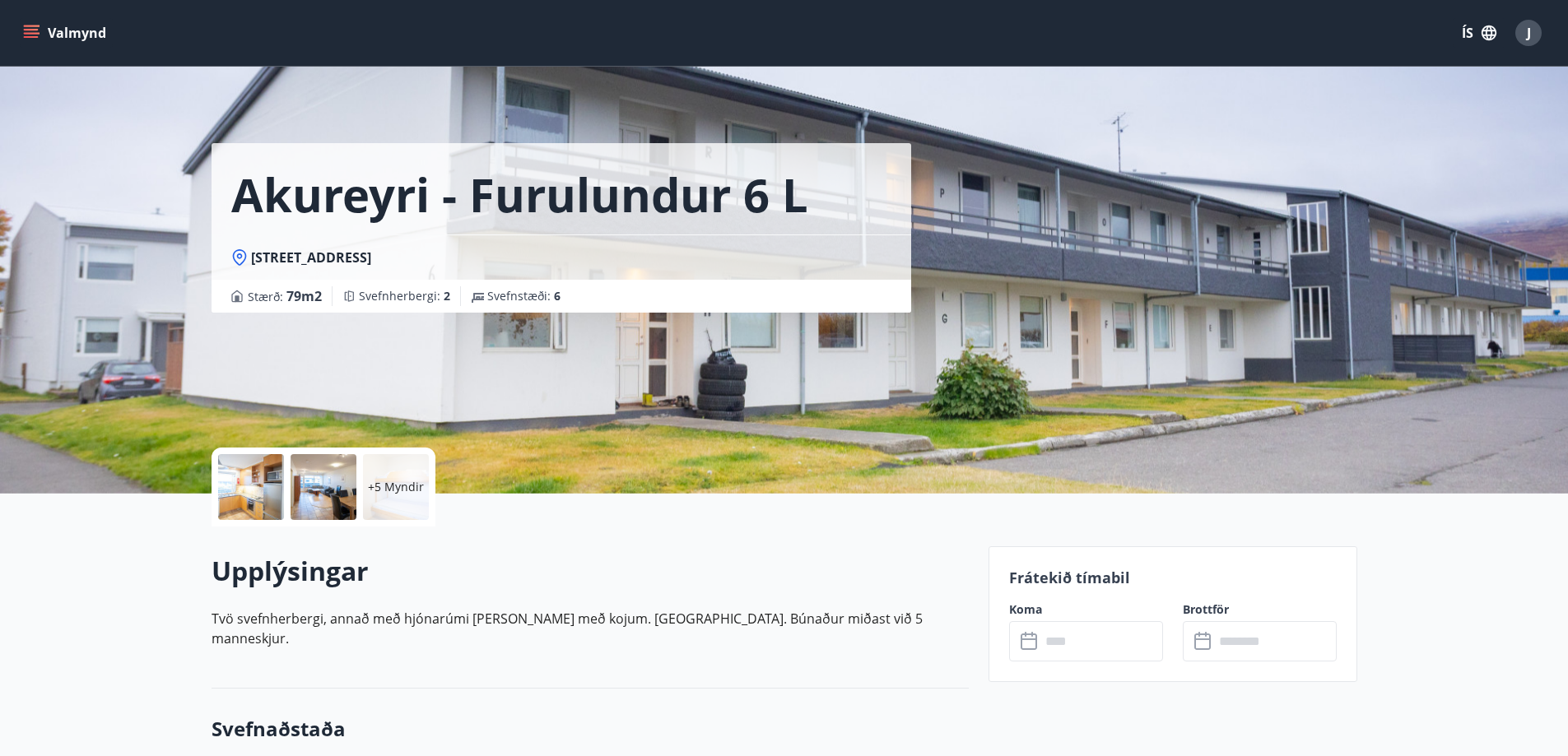
drag, startPoint x: 197, startPoint y: 450, endPoint x: 224, endPoint y: 458, distance: 28.2
click at [197, 450] on div "Akureyri - Furulundur 6 L Furulundur [GEOGRAPHIC_DATA] : 79 m2 Svefnherbergi : …" at bounding box center [784, 247] width 1185 height 494
click at [244, 465] on div at bounding box center [251, 487] width 66 height 66
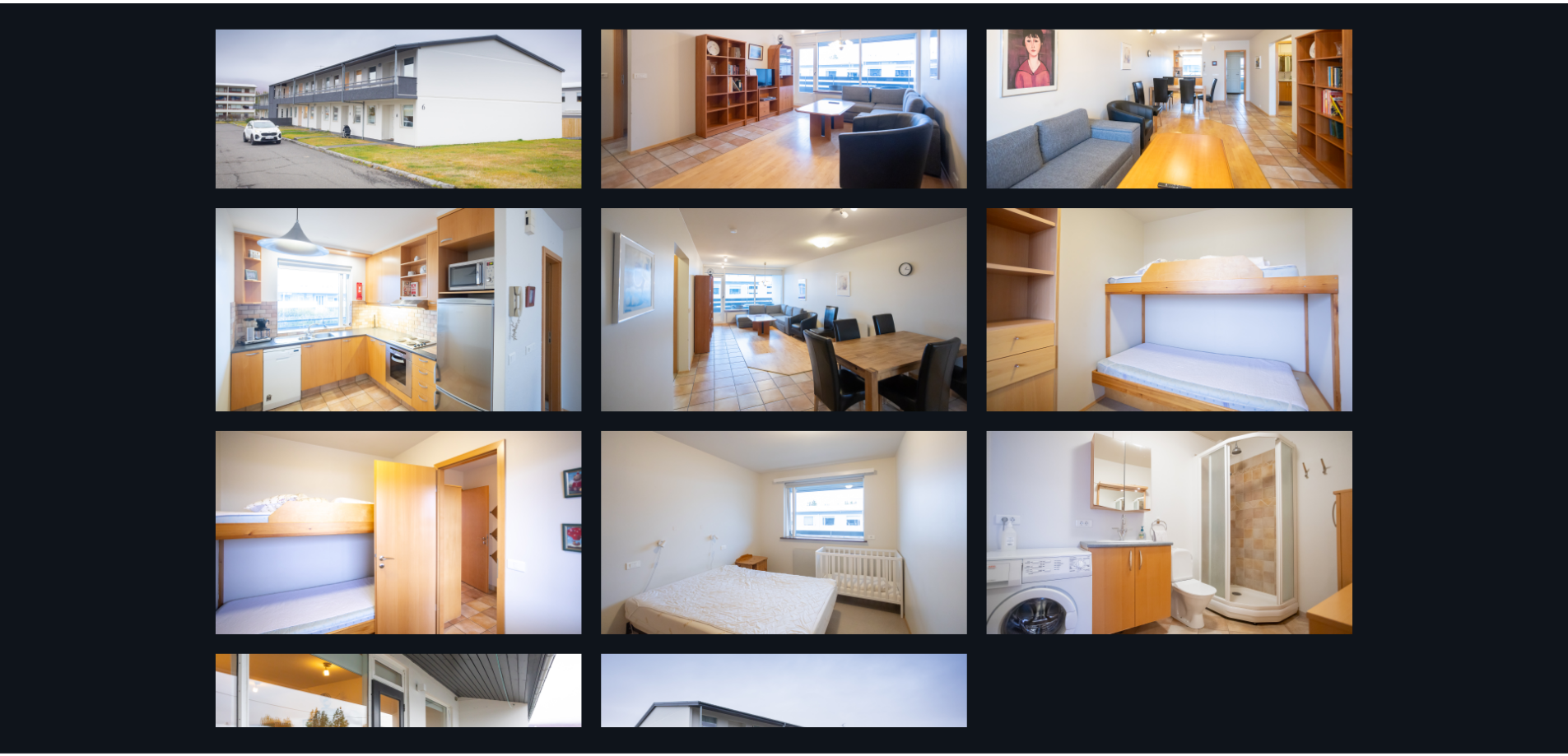
scroll to position [246, 0]
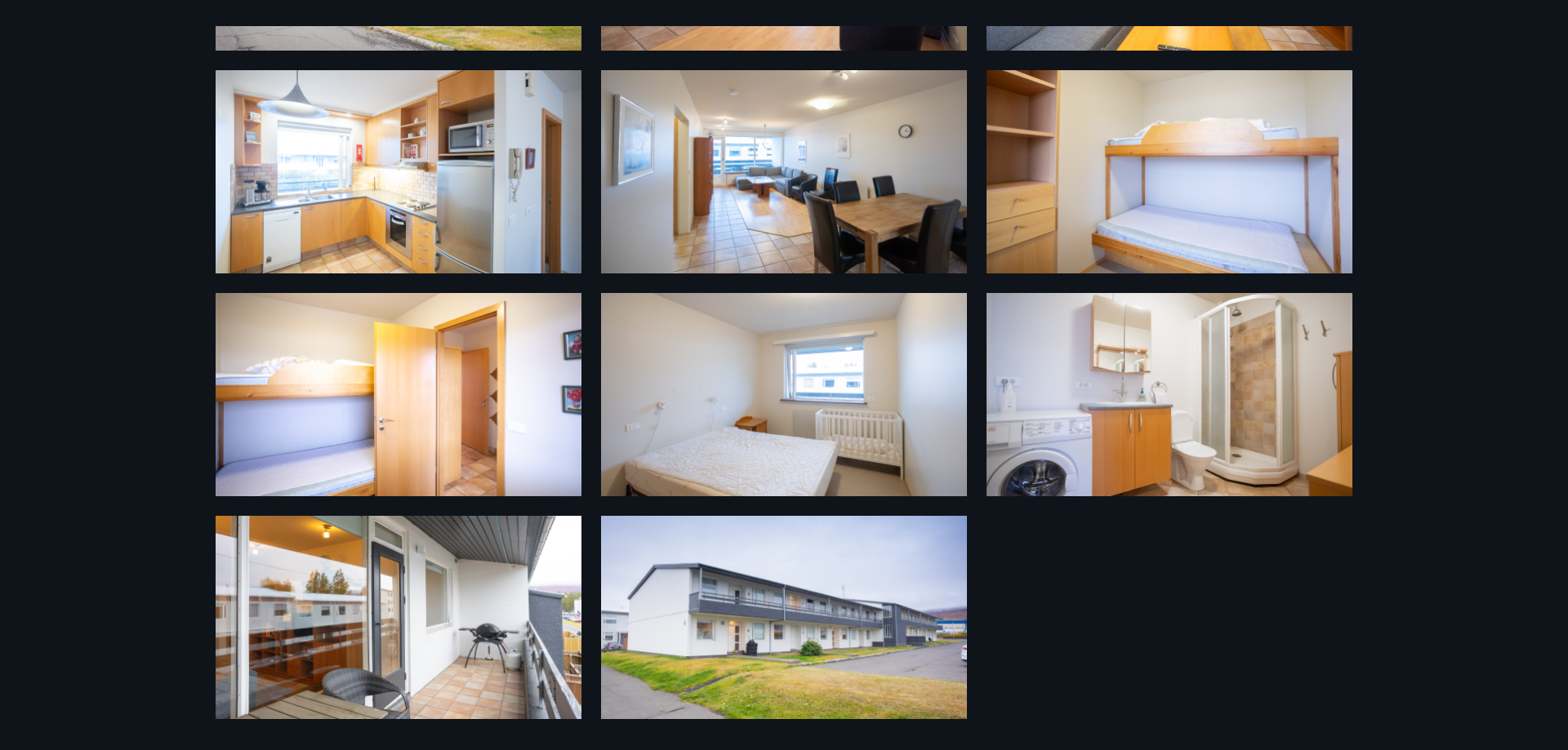
click at [359, 132] on img at bounding box center [398, 172] width 366 height 203
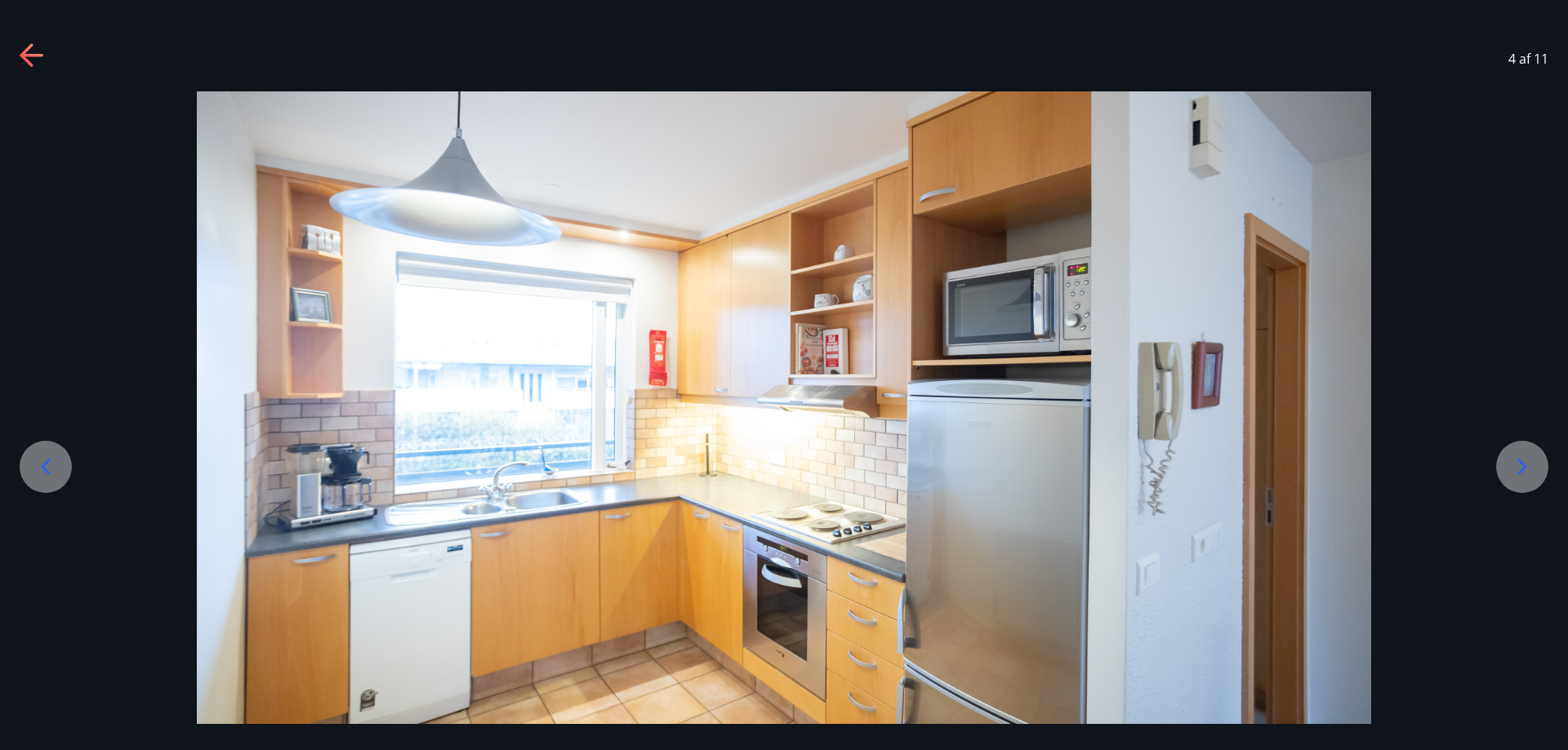
click at [1518, 470] on icon at bounding box center [1522, 467] width 26 height 26
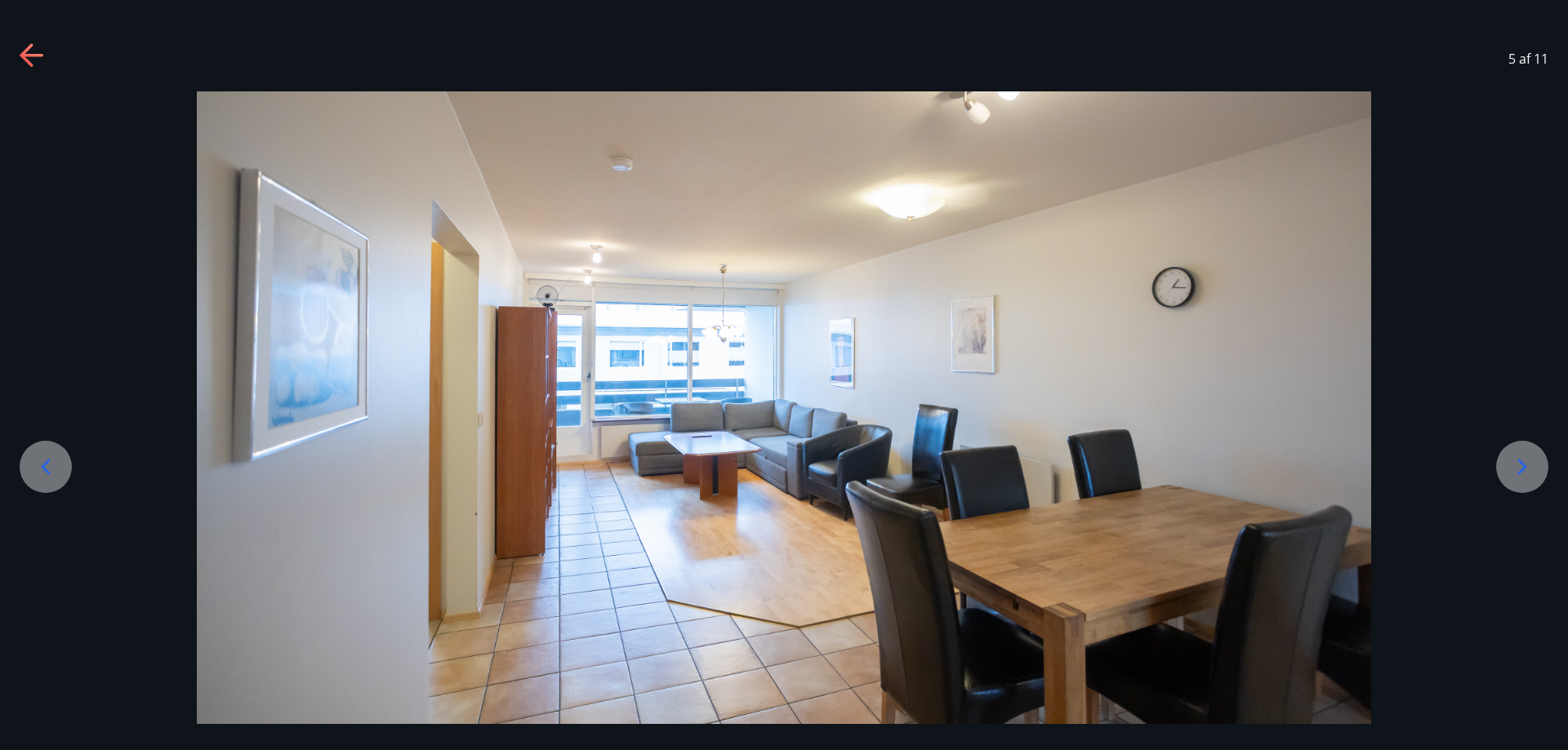
click at [1515, 468] on icon at bounding box center [1522, 467] width 26 height 26
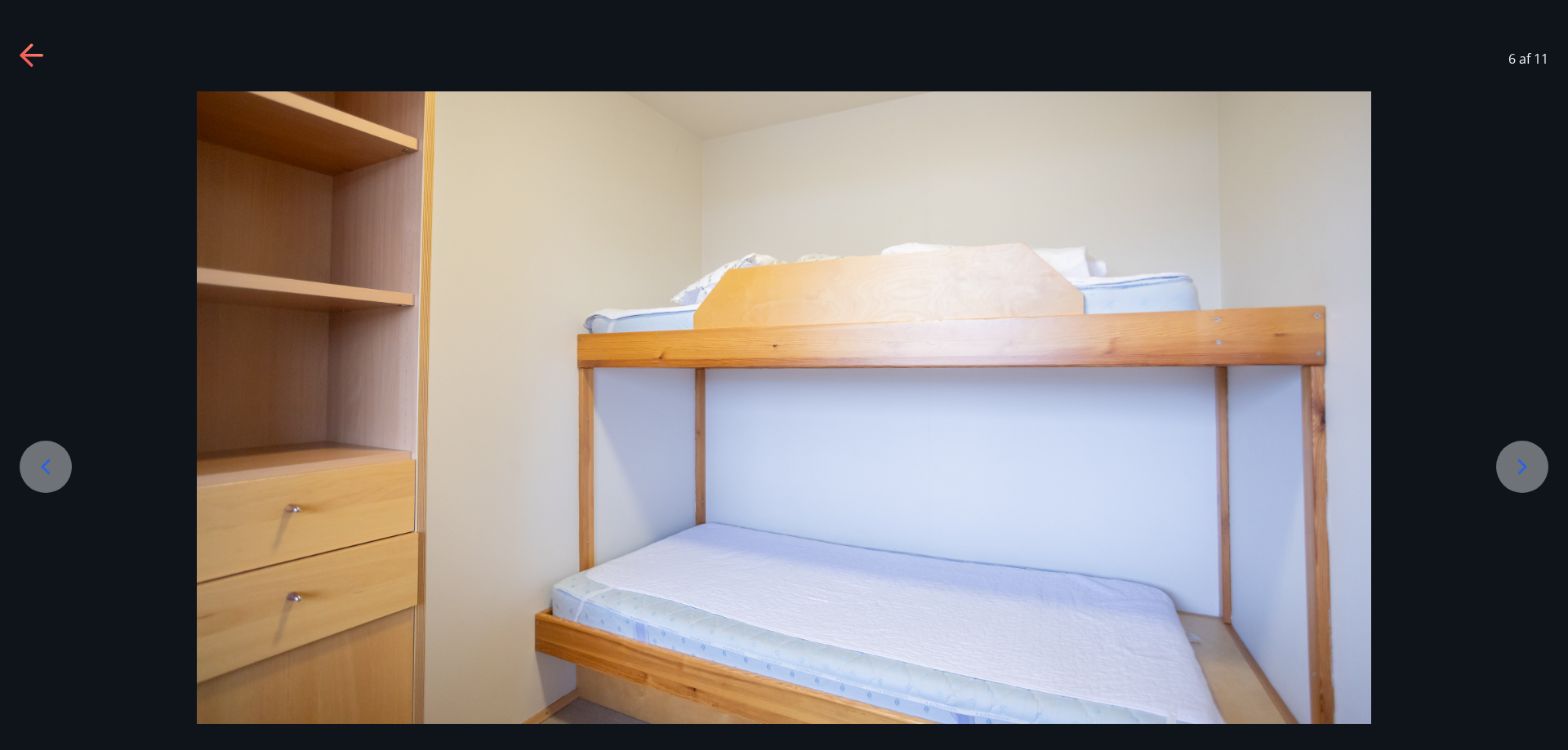
click at [1511, 468] on icon at bounding box center [1522, 467] width 26 height 26
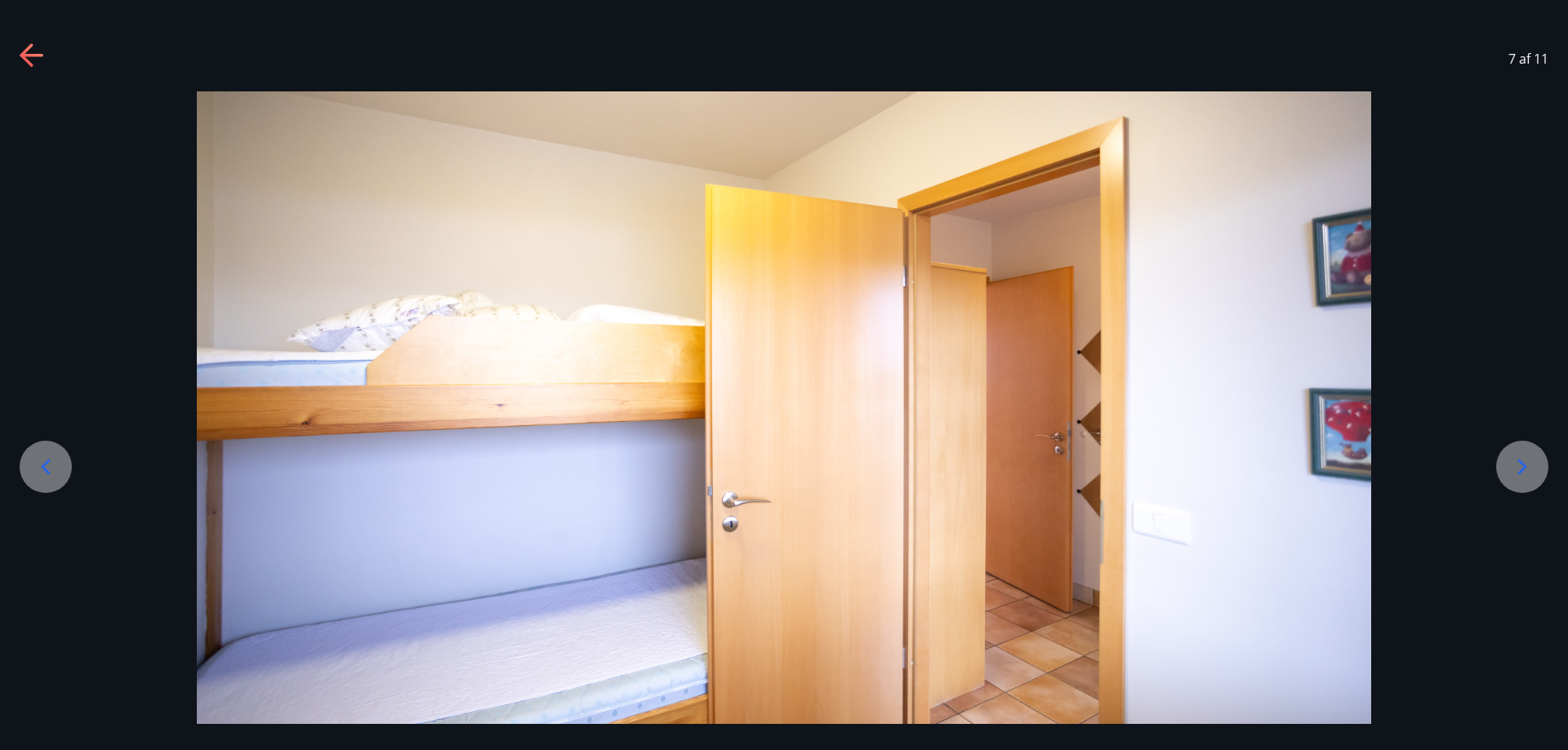
click at [1511, 468] on icon at bounding box center [1522, 467] width 26 height 26
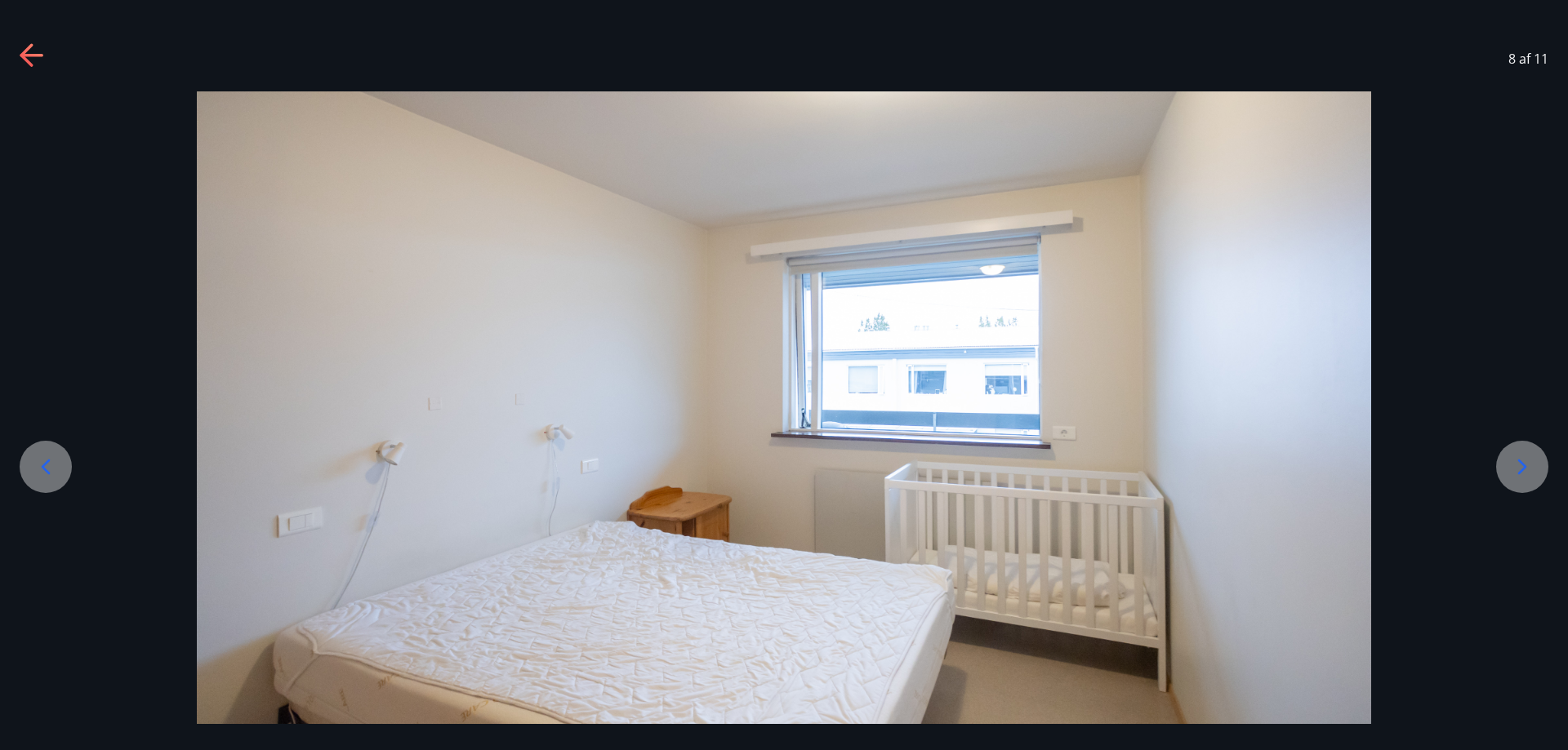
click at [1509, 469] on div at bounding box center [1522, 467] width 53 height 52
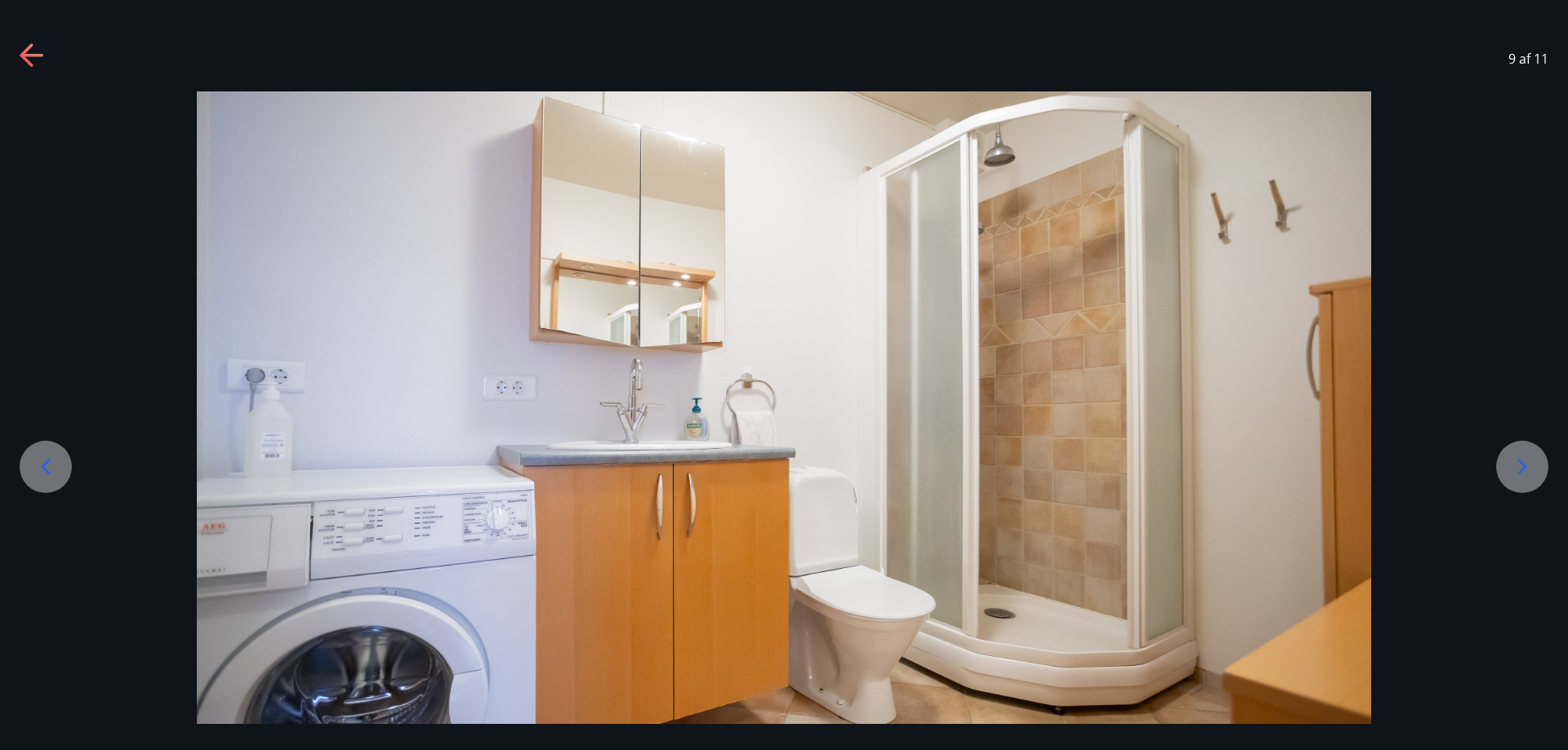
click at [1522, 468] on icon at bounding box center [1522, 467] width 26 height 26
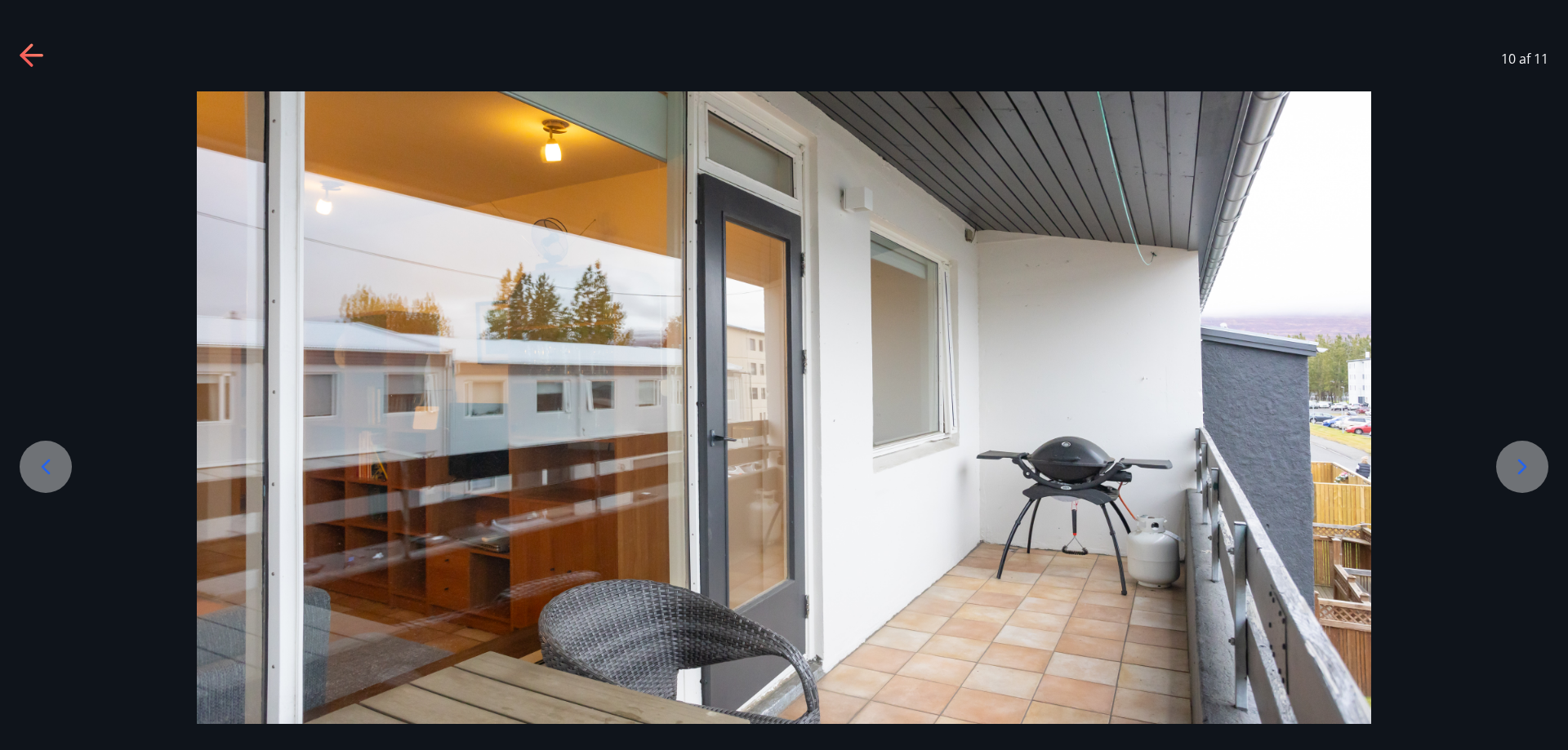
click at [1522, 469] on icon at bounding box center [1522, 467] width 26 height 26
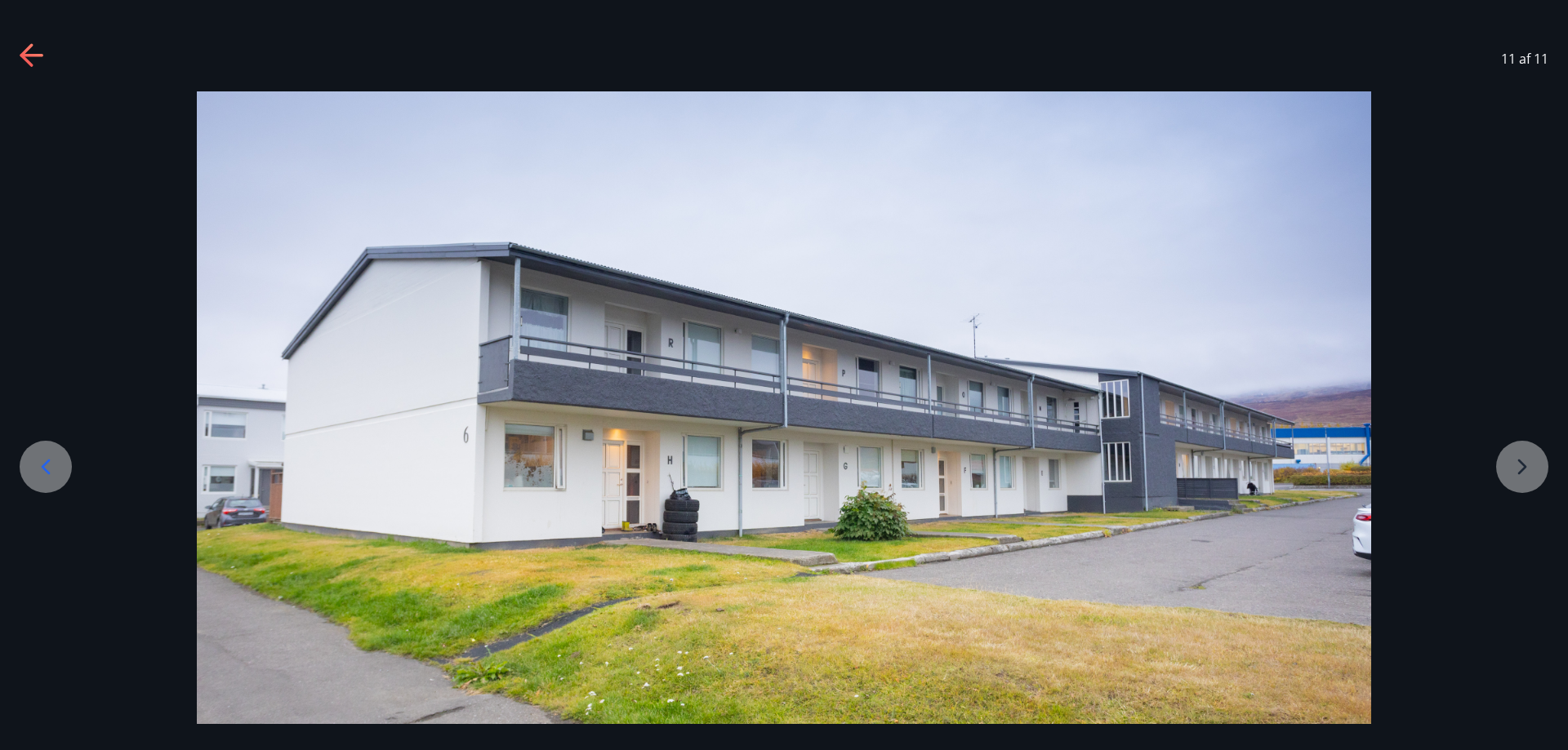
click at [1521, 469] on div at bounding box center [784, 418] width 1568 height 652
drag, startPoint x: 40, startPoint y: 54, endPoint x: 49, endPoint y: 54, distance: 9.0
click at [48, 54] on div "11 af 11" at bounding box center [784, 58] width 1568 height 65
click at [34, 48] on icon at bounding box center [33, 56] width 26 height 26
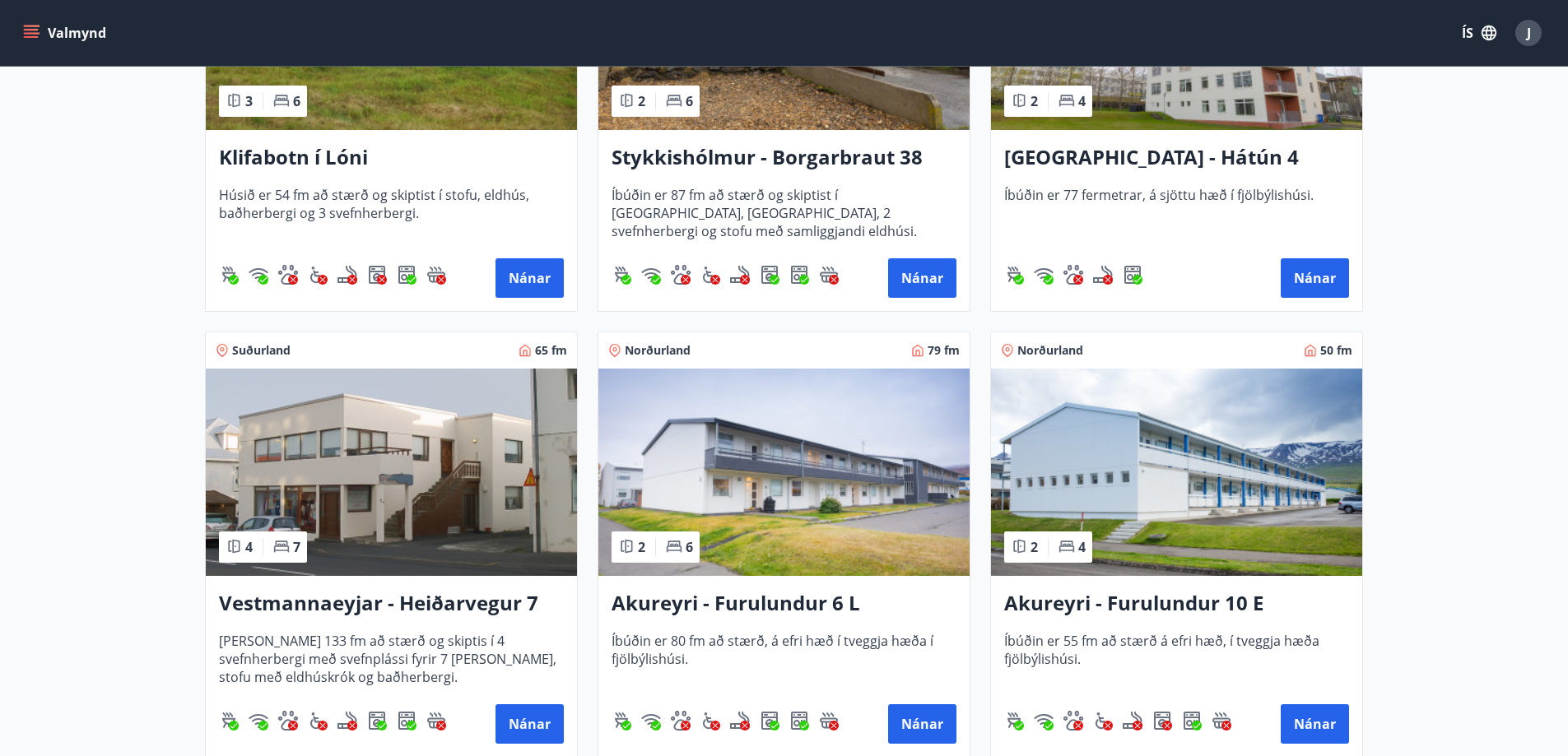
scroll to position [549, 0]
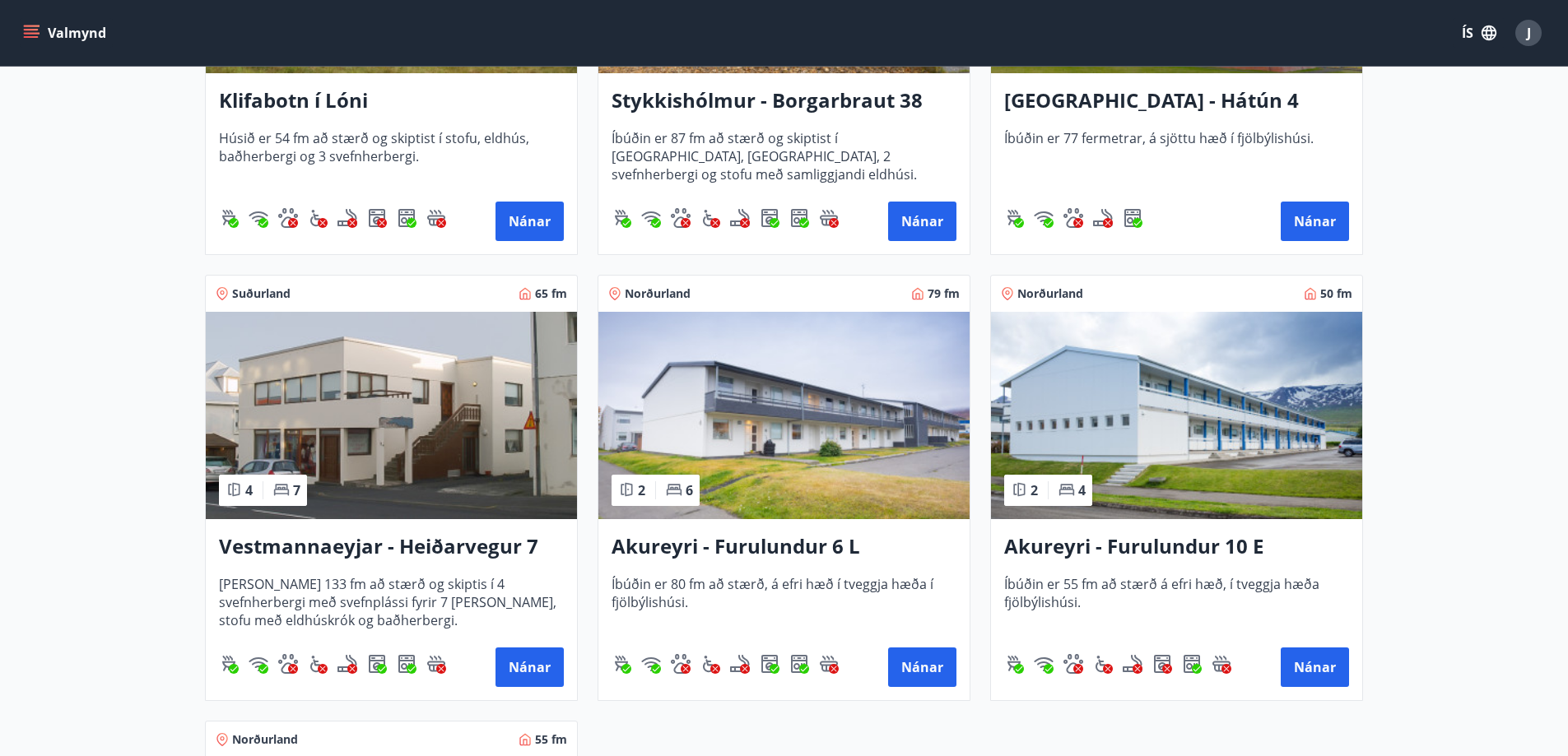
click at [375, 413] on img at bounding box center [391, 415] width 371 height 207
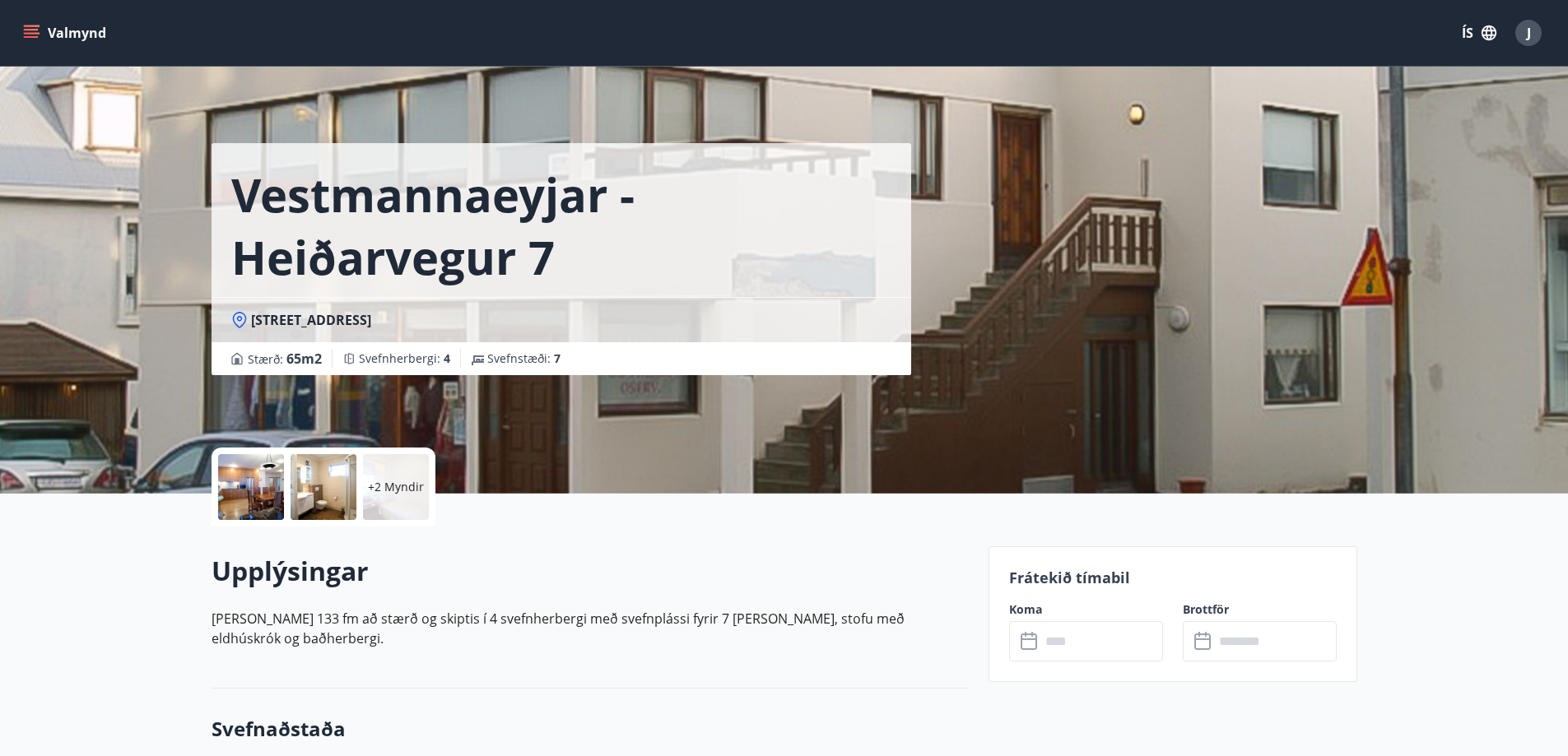
click at [260, 477] on div at bounding box center [251, 487] width 66 height 66
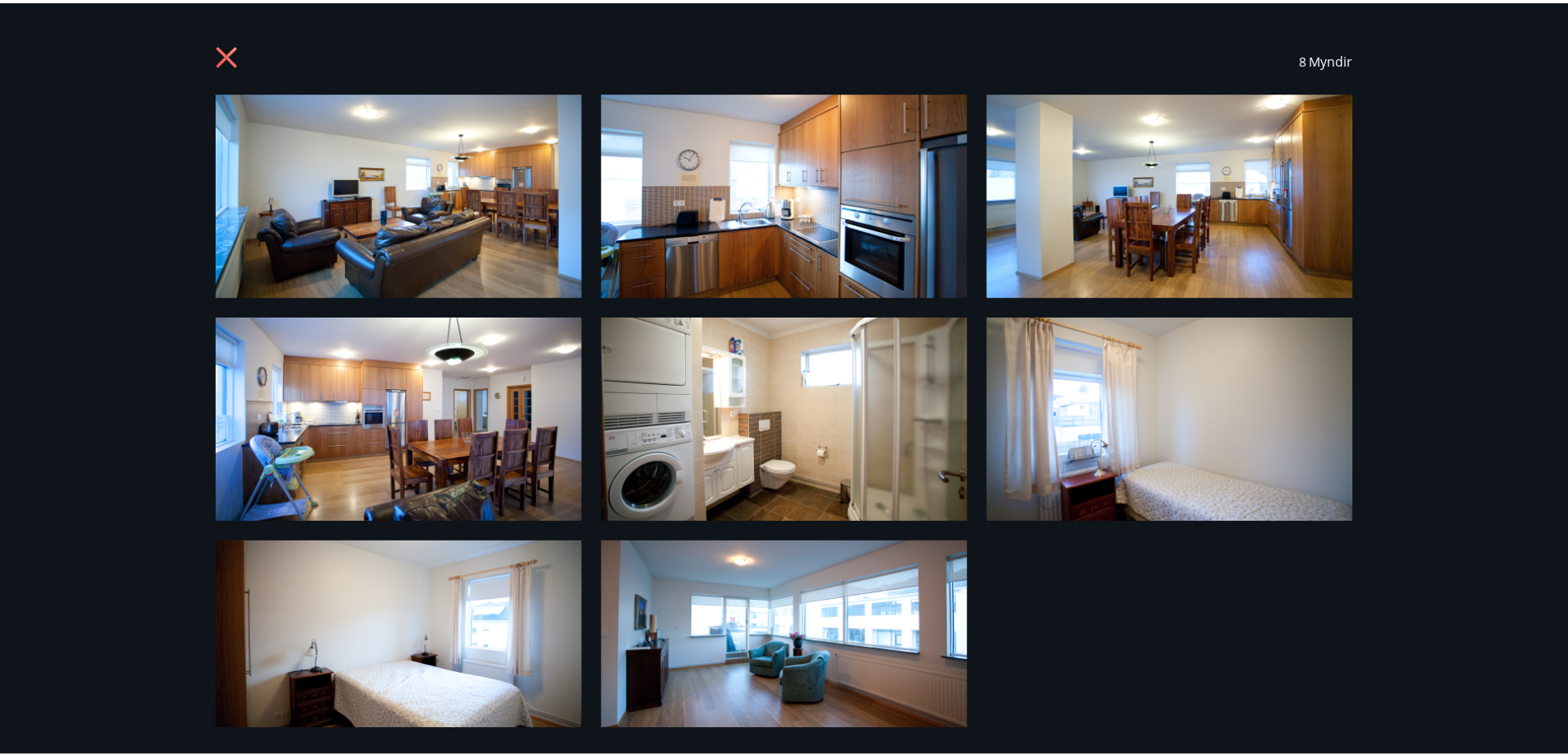
scroll to position [21, 0]
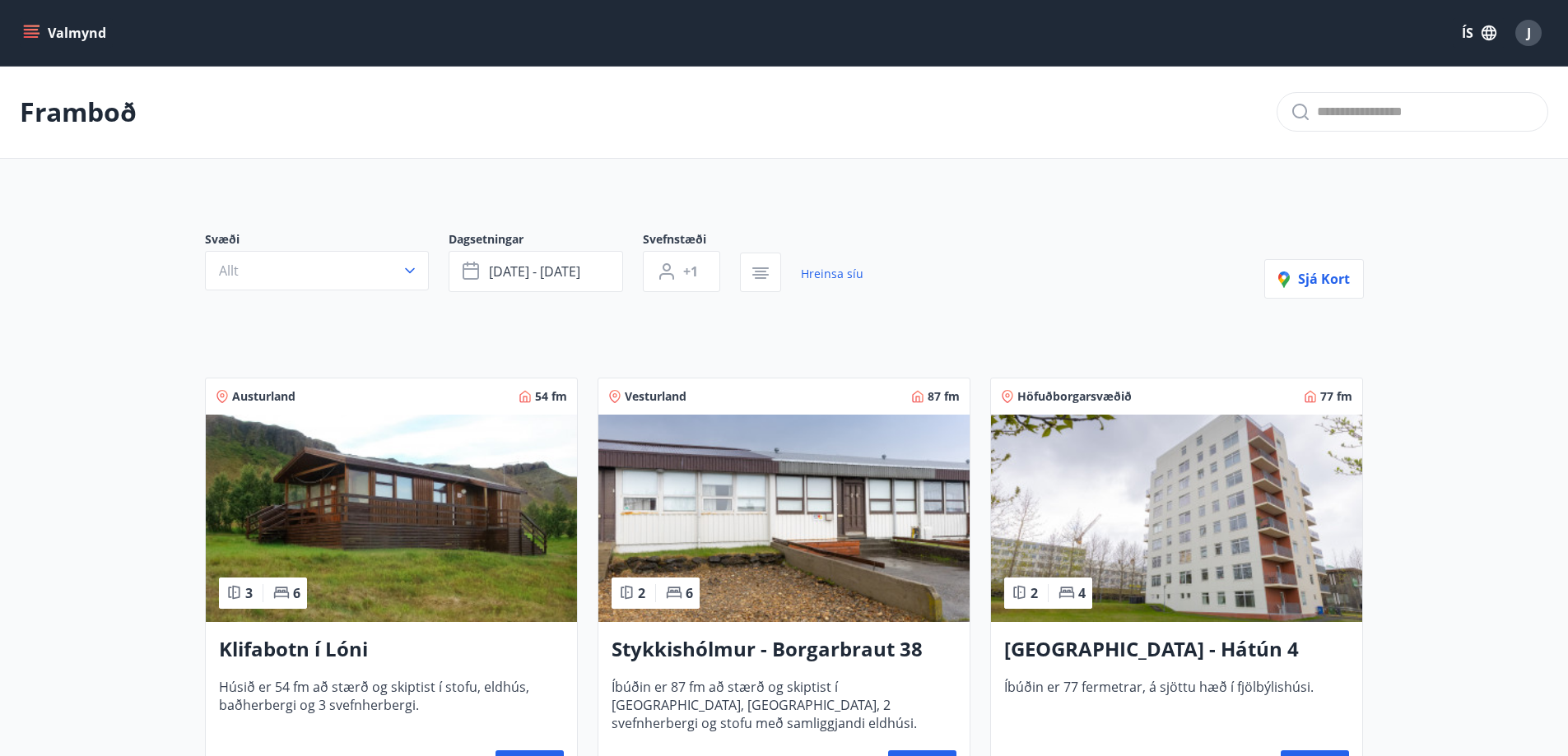
click at [487, 234] on span "Dagsetningar" at bounding box center [545, 241] width 194 height 20
click at [492, 258] on button "[DATE] - [DATE]" at bounding box center [536, 271] width 175 height 41
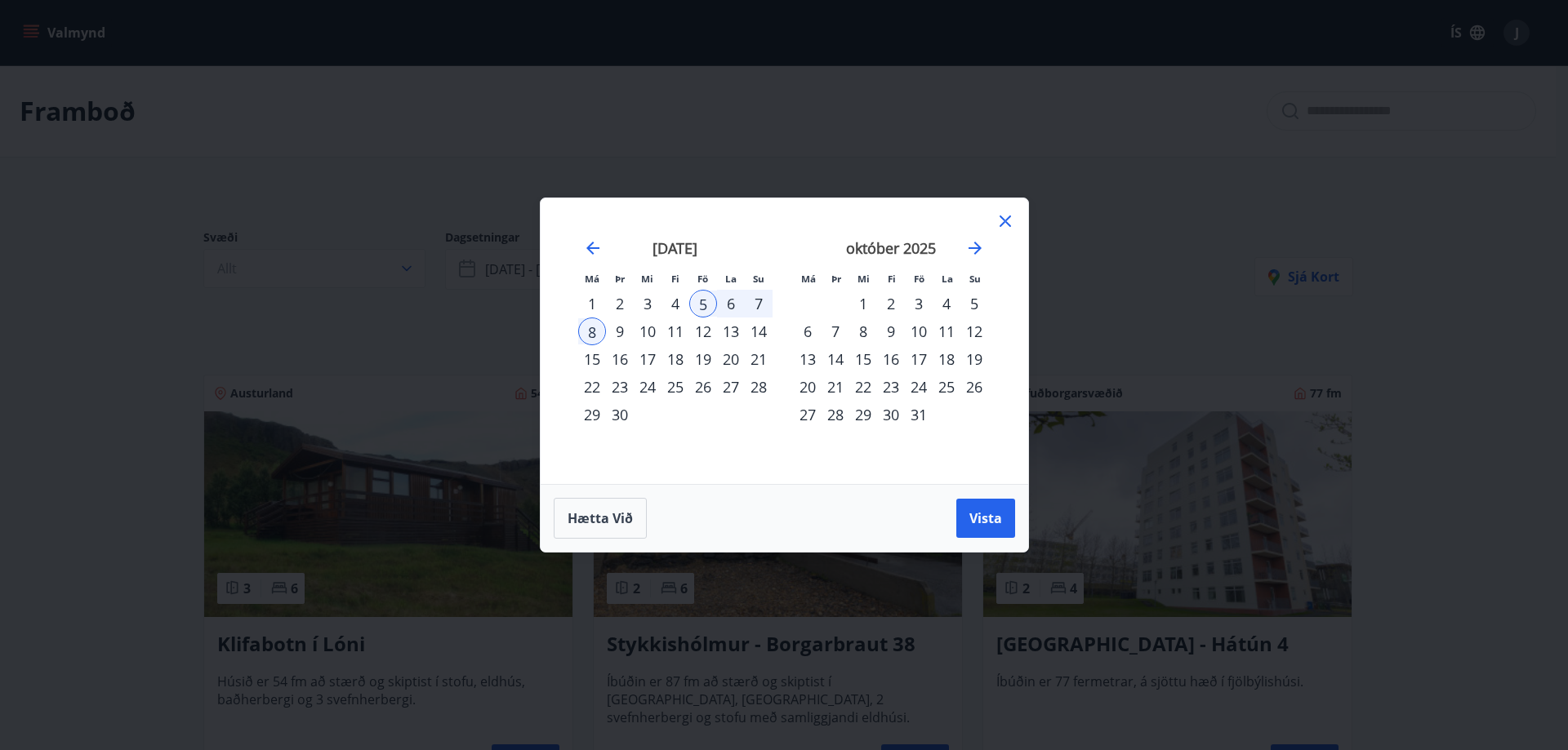
click at [704, 359] on div "19" at bounding box center [703, 358] width 28 height 28
click at [597, 386] on div "22" at bounding box center [592, 387] width 28 height 28
click at [982, 517] on span "Vista" at bounding box center [985, 518] width 33 height 18
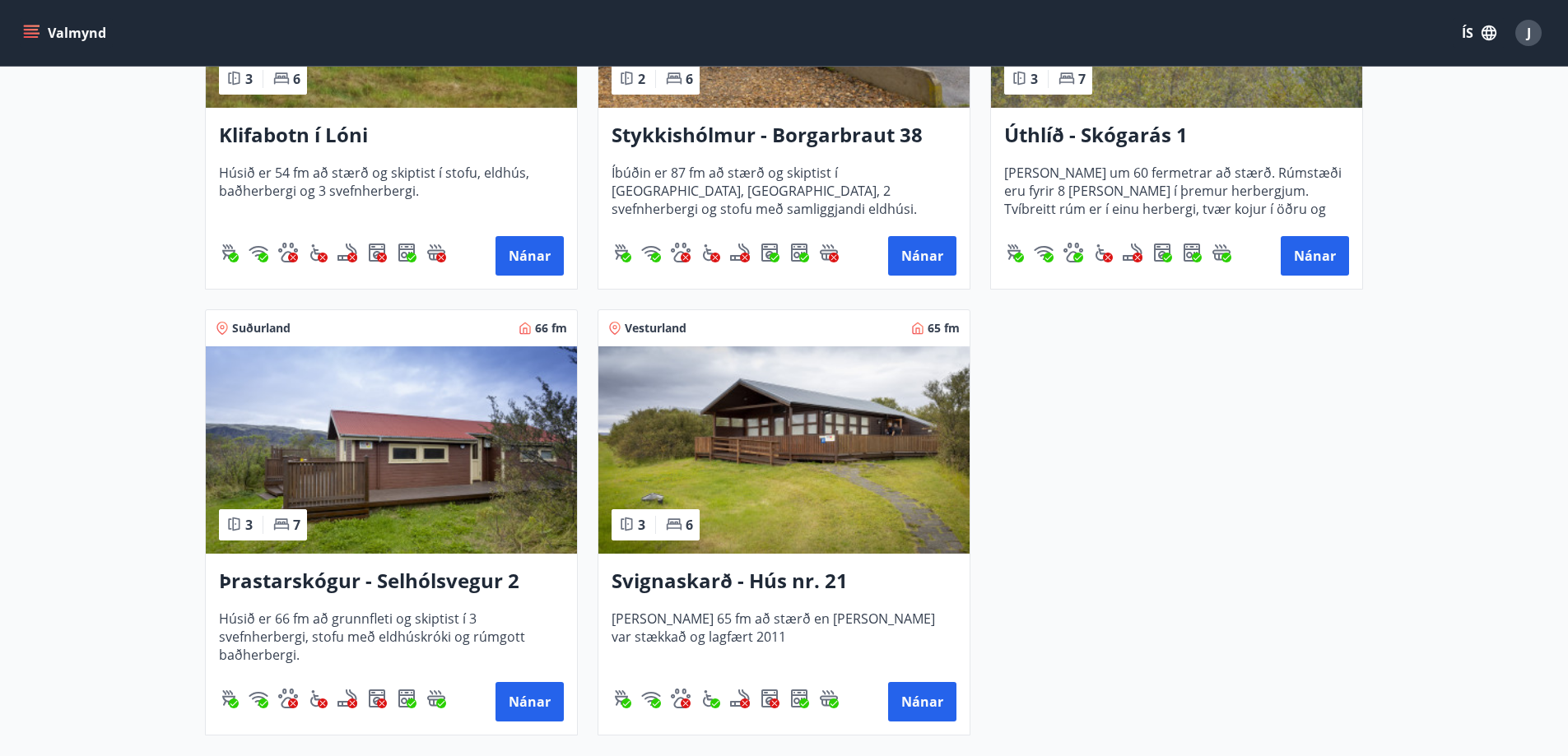
scroll to position [549, 0]
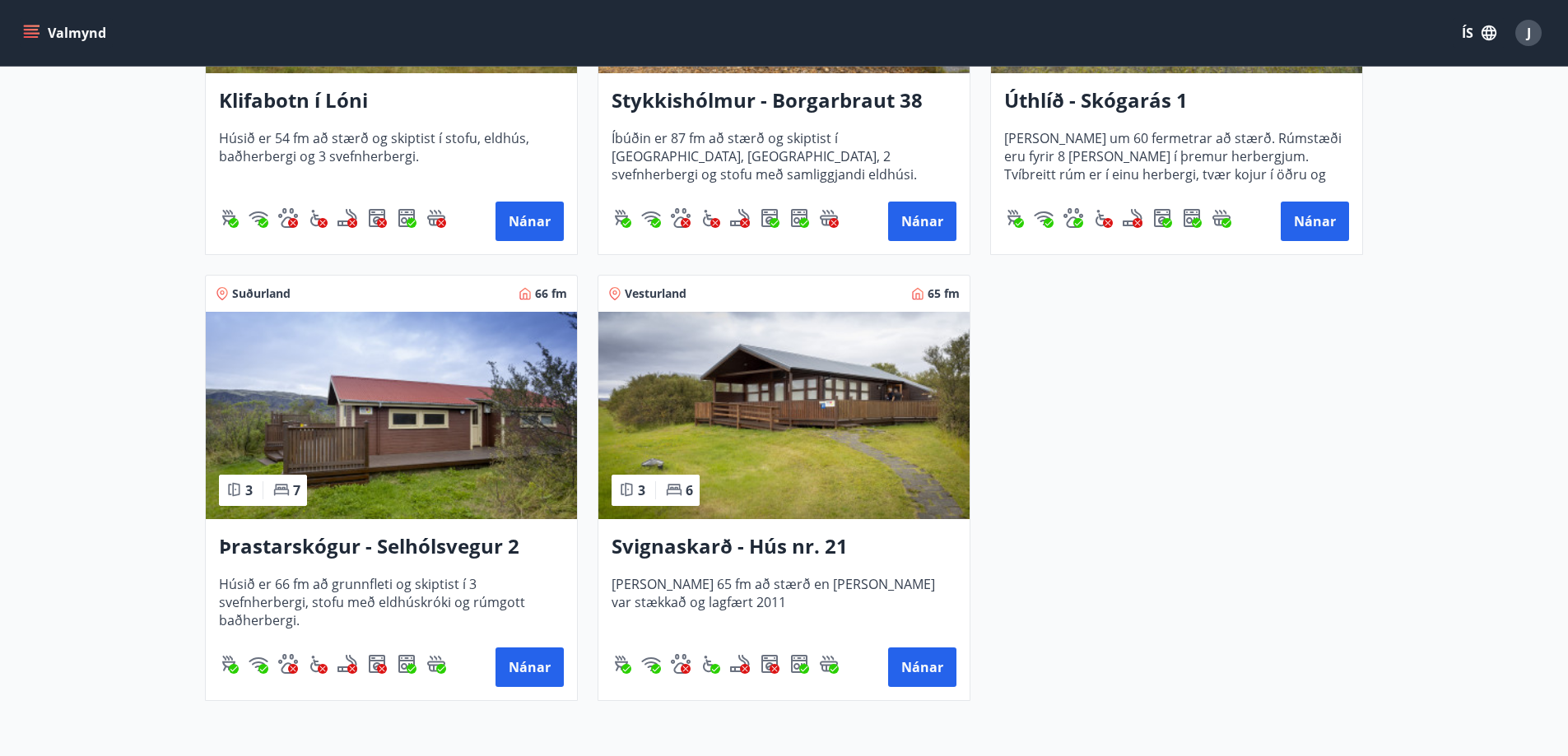
click at [417, 549] on h3 "Þrastarskógur - Selhólsvegur 2" at bounding box center [391, 547] width 345 height 29
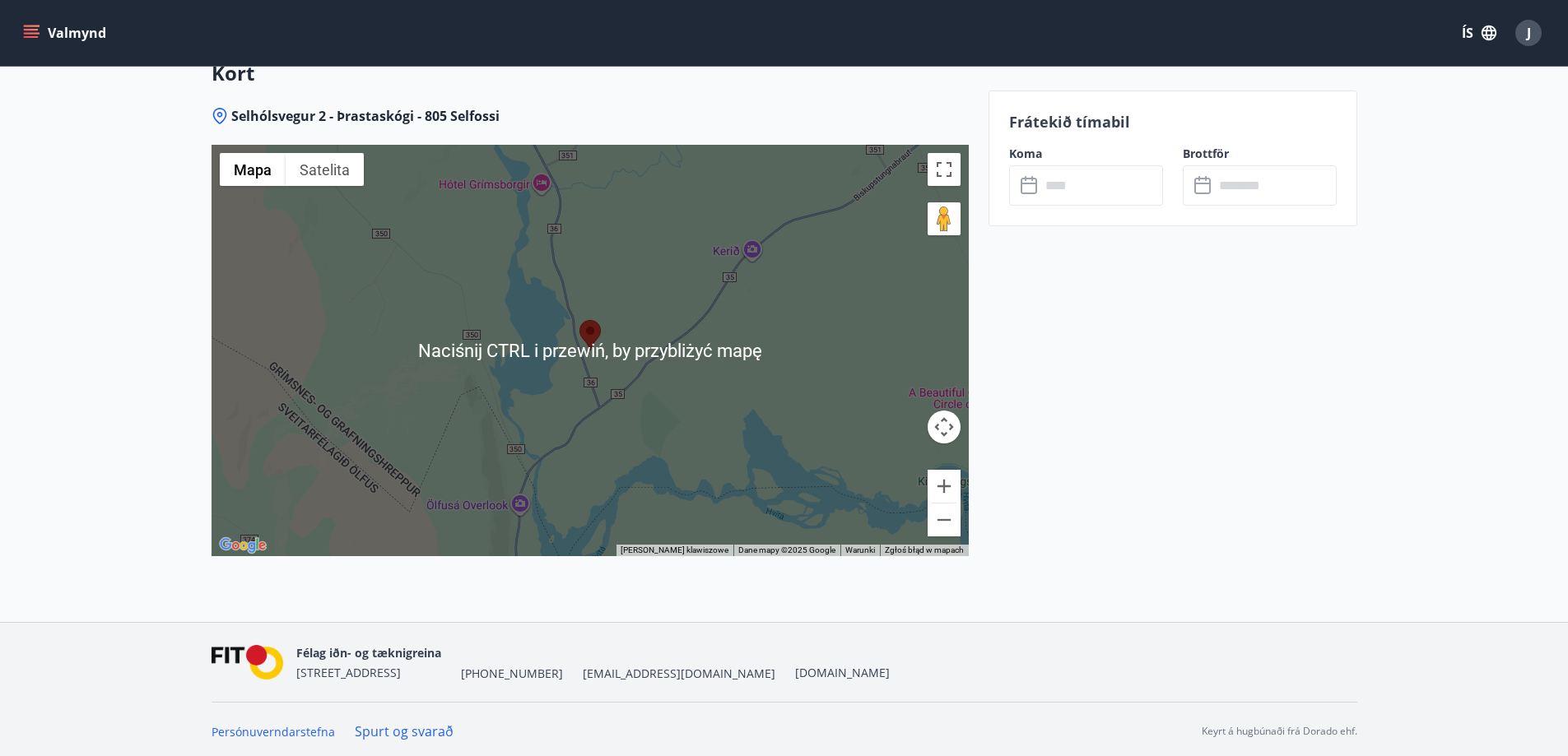
scroll to position [2100, 0]
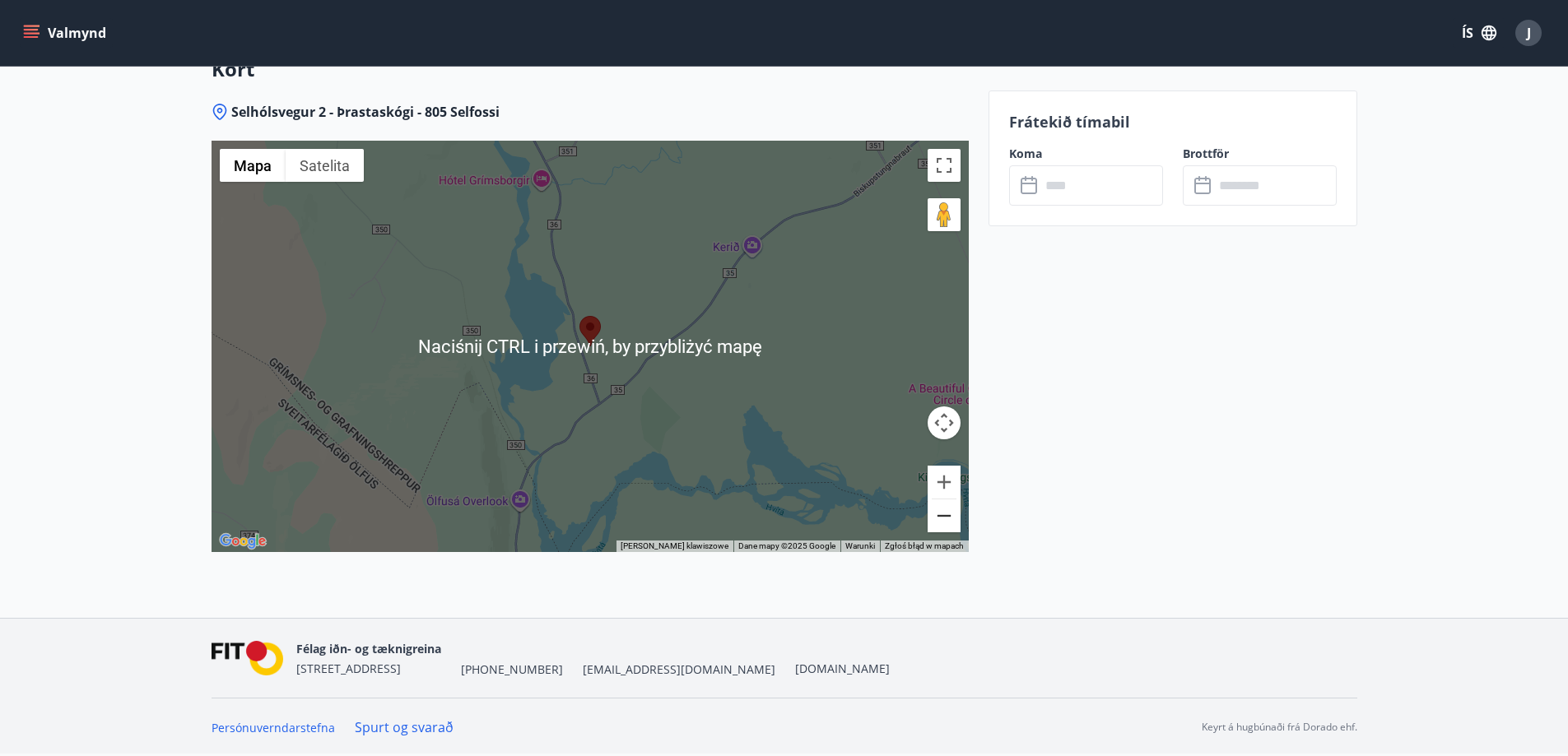
click at [946, 522] on button "Pomniejsz" at bounding box center [943, 516] width 33 height 33
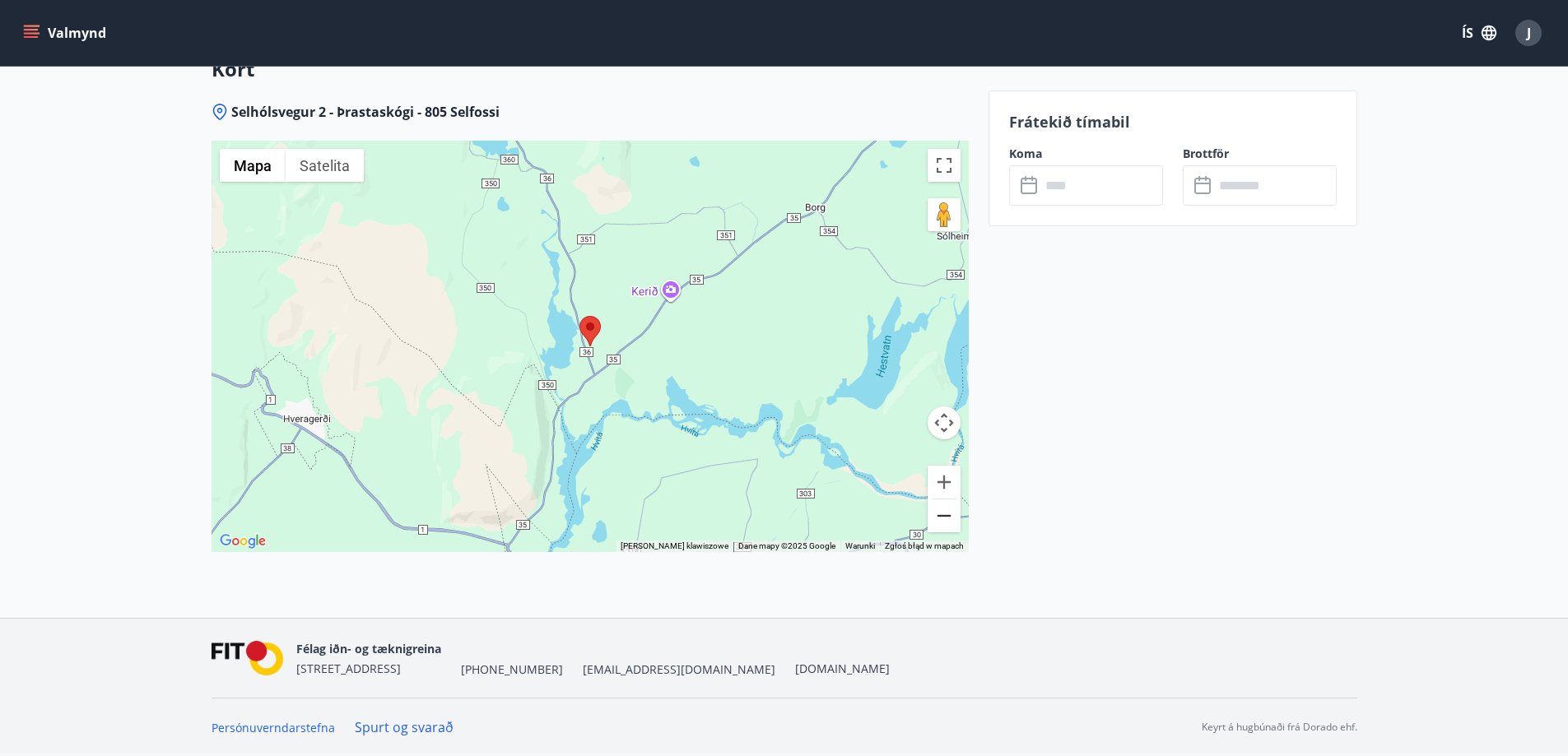
click at [944, 522] on button "Pomniejsz" at bounding box center [943, 516] width 33 height 33
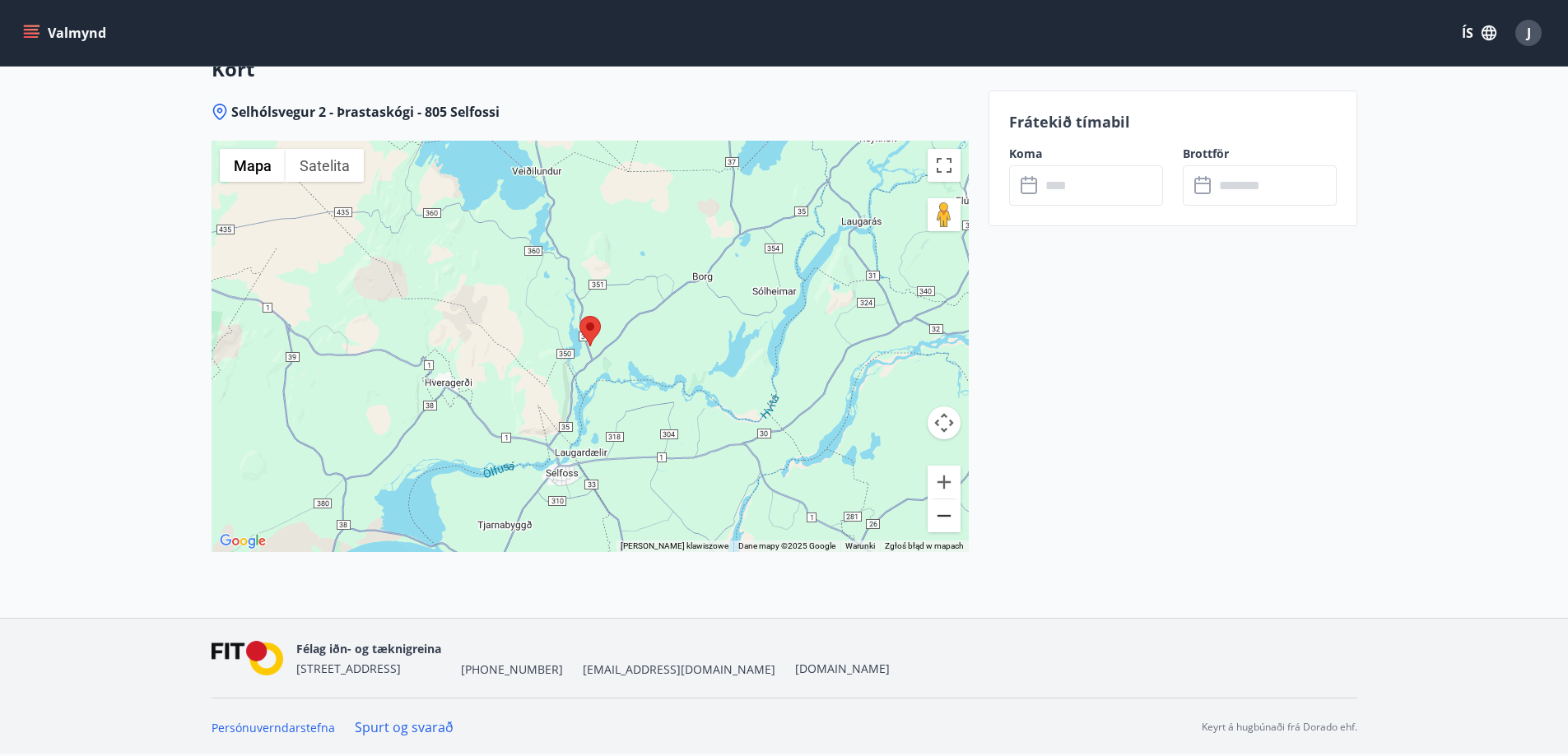
click at [940, 520] on button "Pomniejsz" at bounding box center [943, 516] width 33 height 33
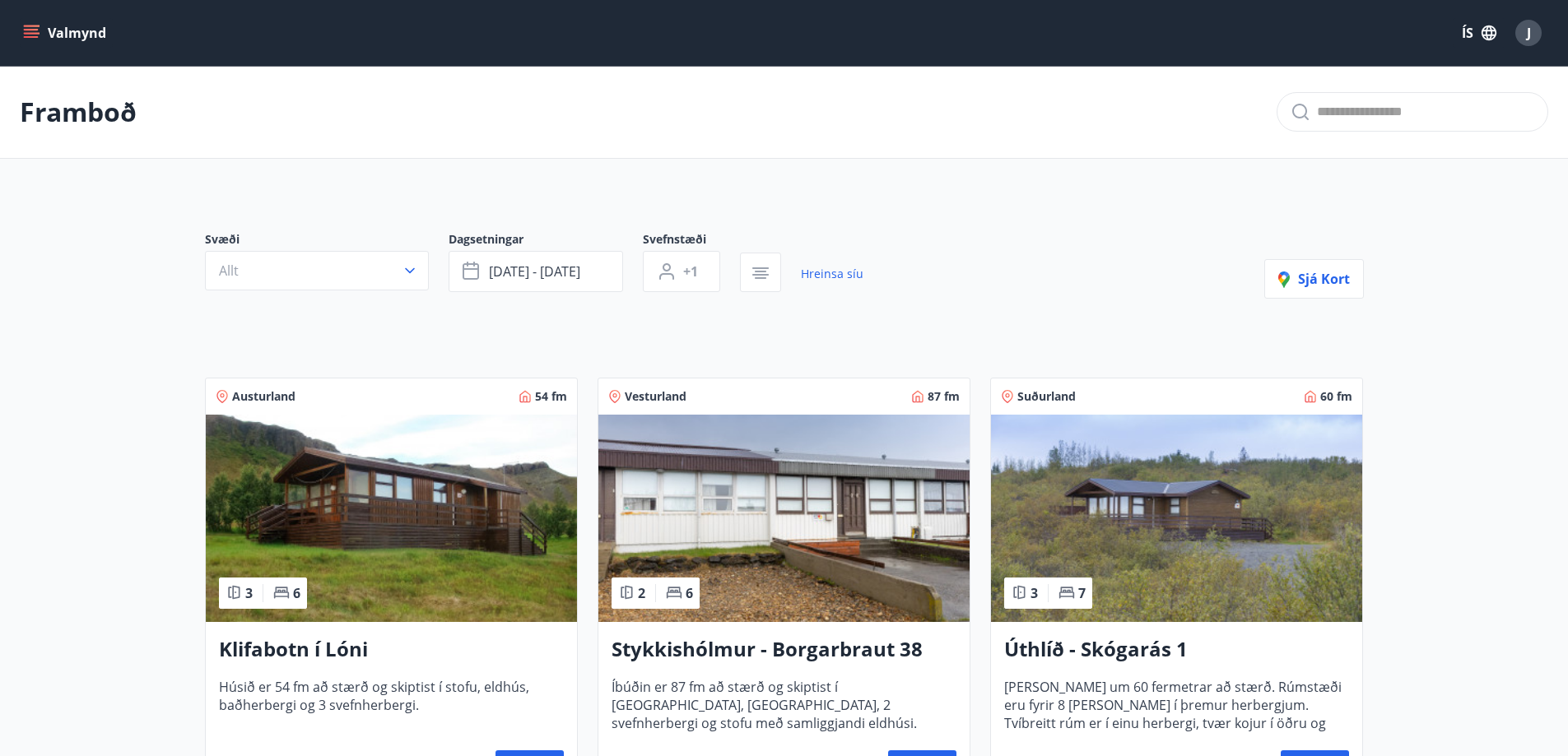
click at [1267, 522] on img at bounding box center [1177, 518] width 371 height 207
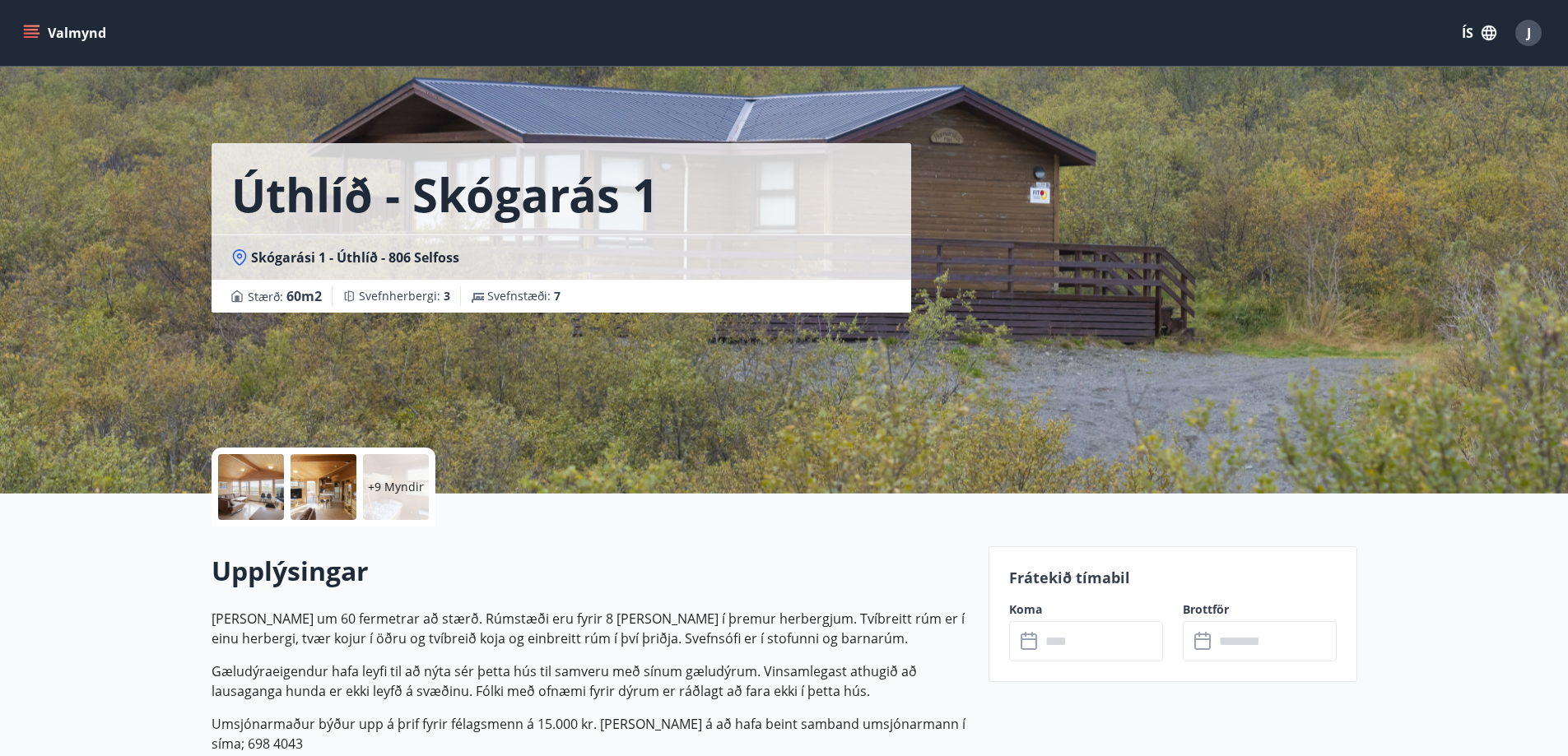
click at [232, 477] on div at bounding box center [251, 487] width 66 height 66
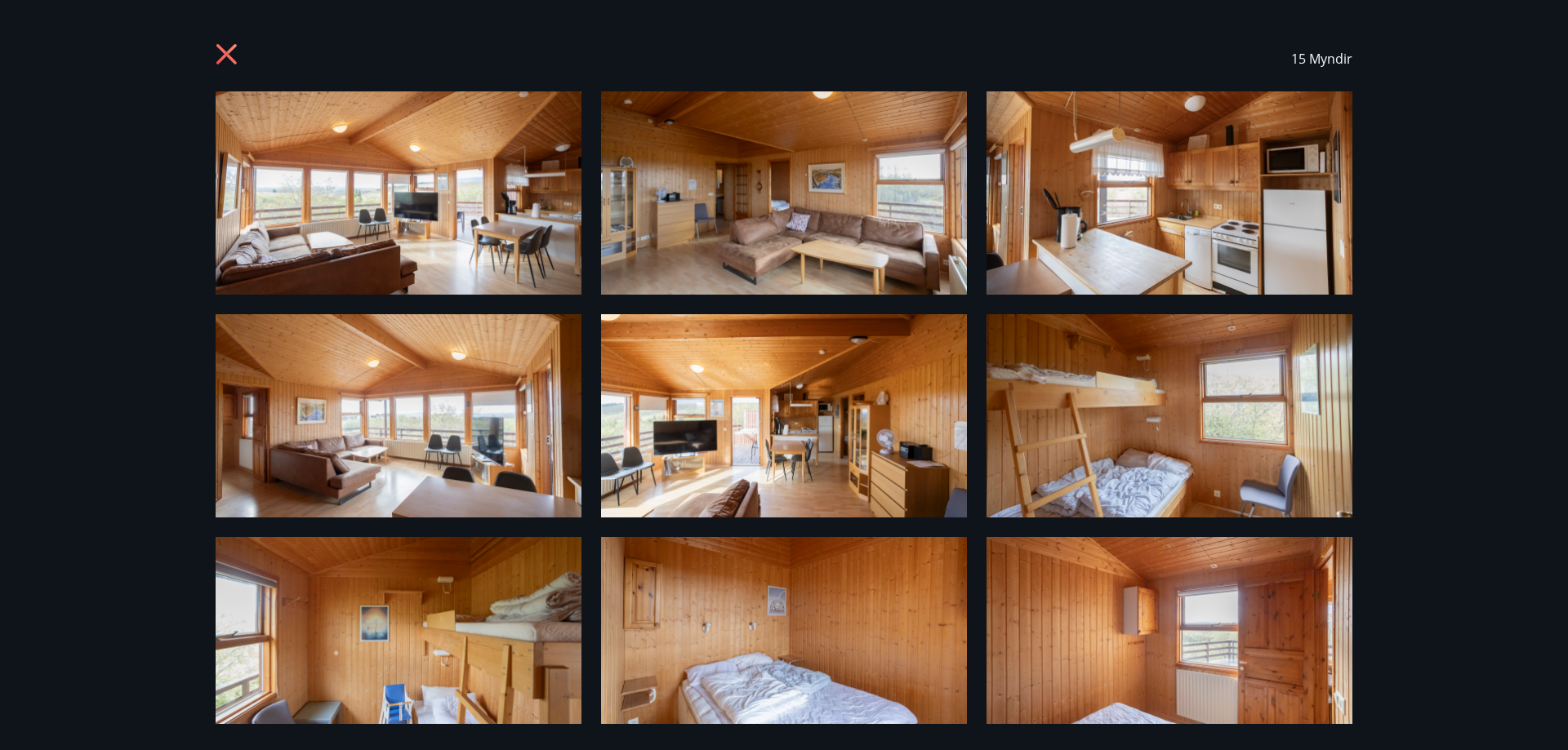
click at [387, 169] on img at bounding box center [398, 193] width 366 height 203
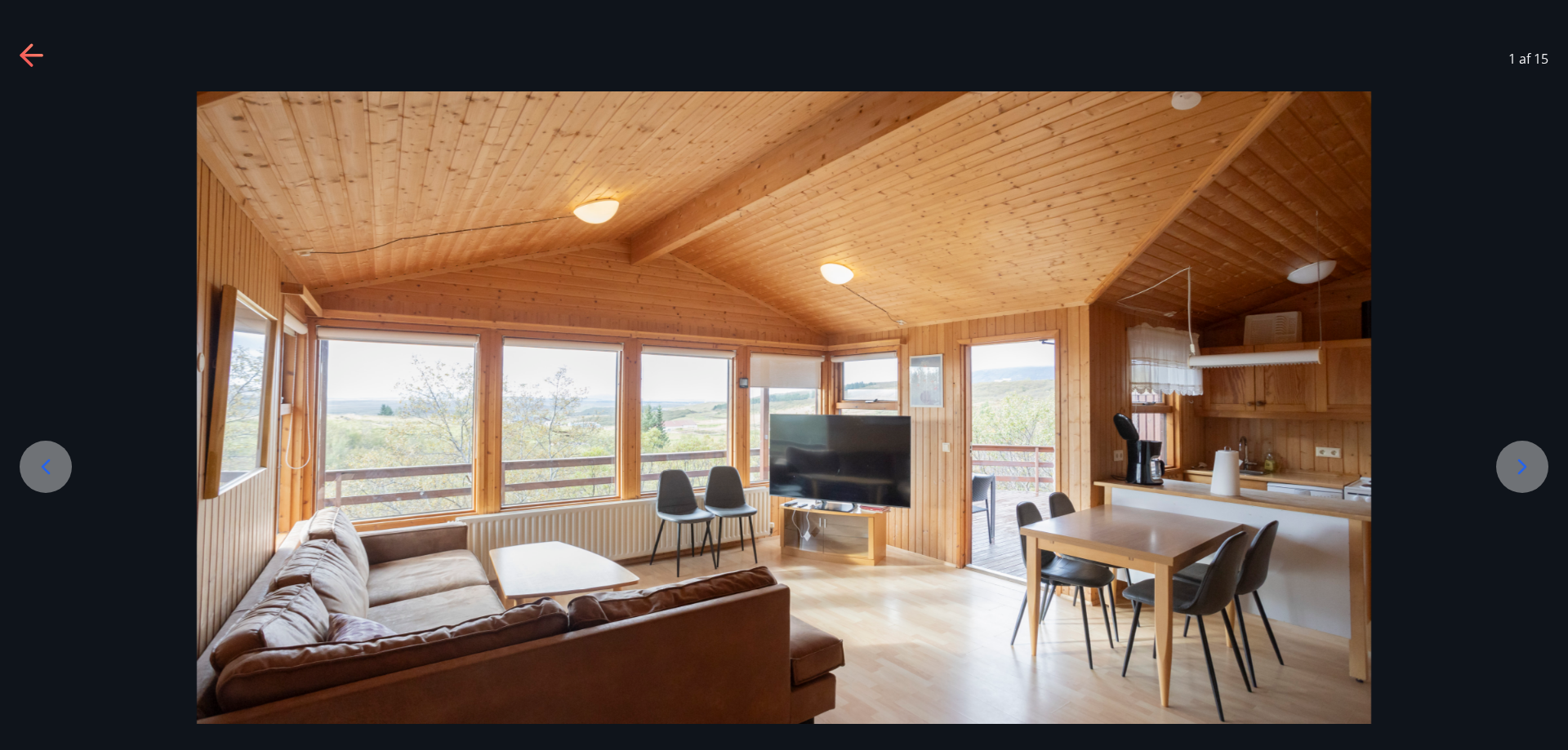
click at [46, 465] on icon at bounding box center [46, 467] width 9 height 16
click at [1532, 483] on div at bounding box center [1522, 467] width 53 height 52
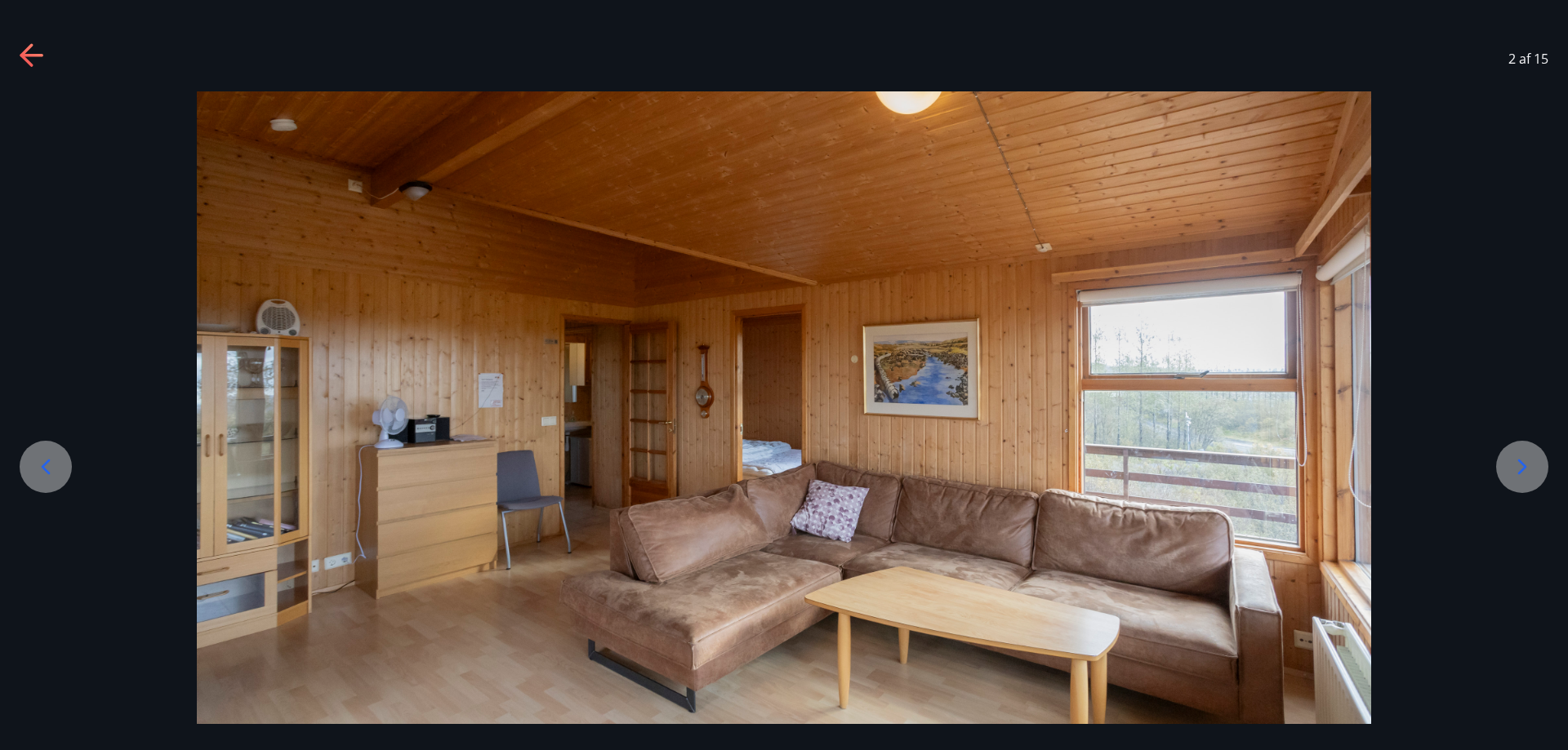
click at [1525, 479] on icon at bounding box center [1522, 467] width 26 height 26
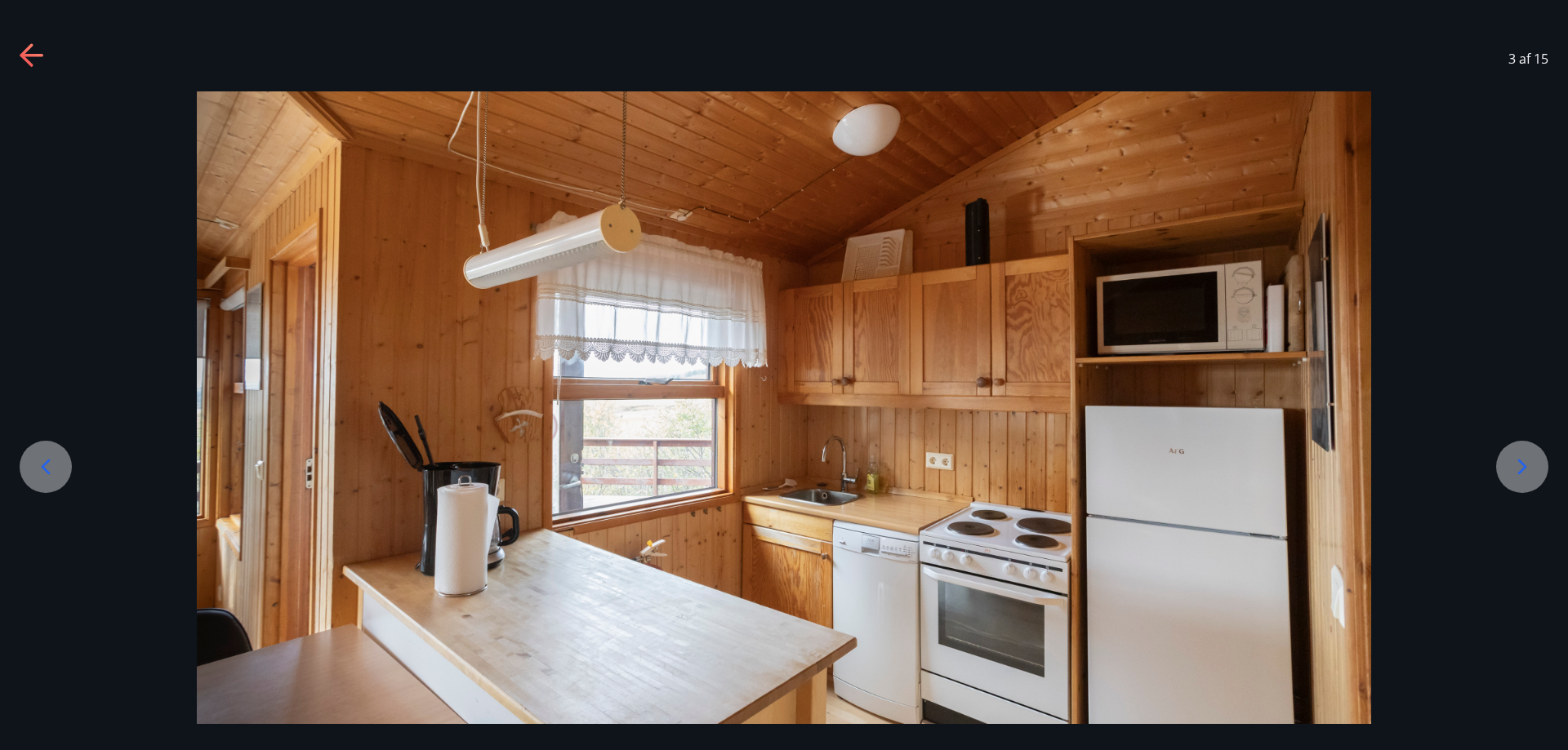
click at [1517, 477] on icon at bounding box center [1522, 467] width 26 height 26
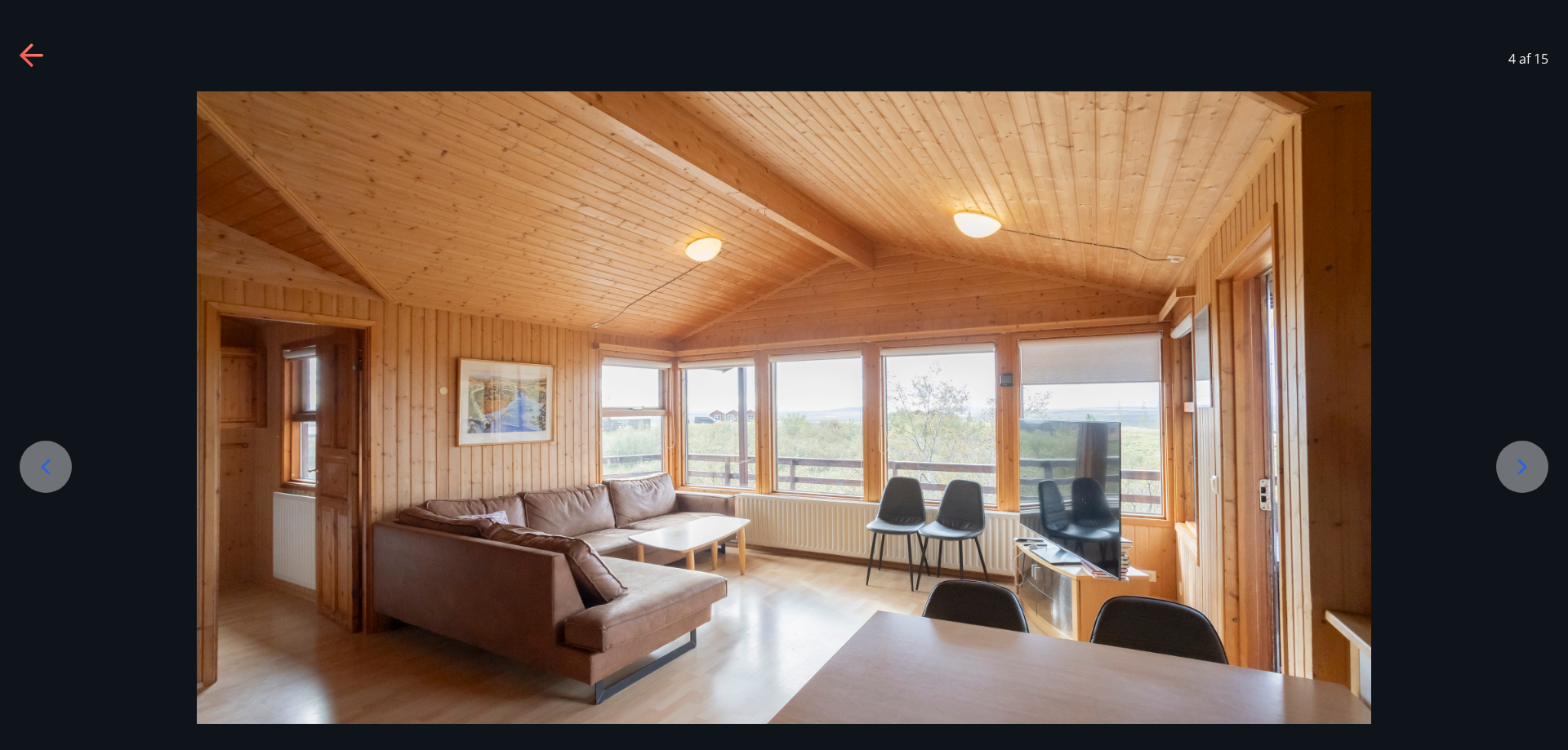
click at [1515, 477] on icon at bounding box center [1522, 467] width 26 height 26
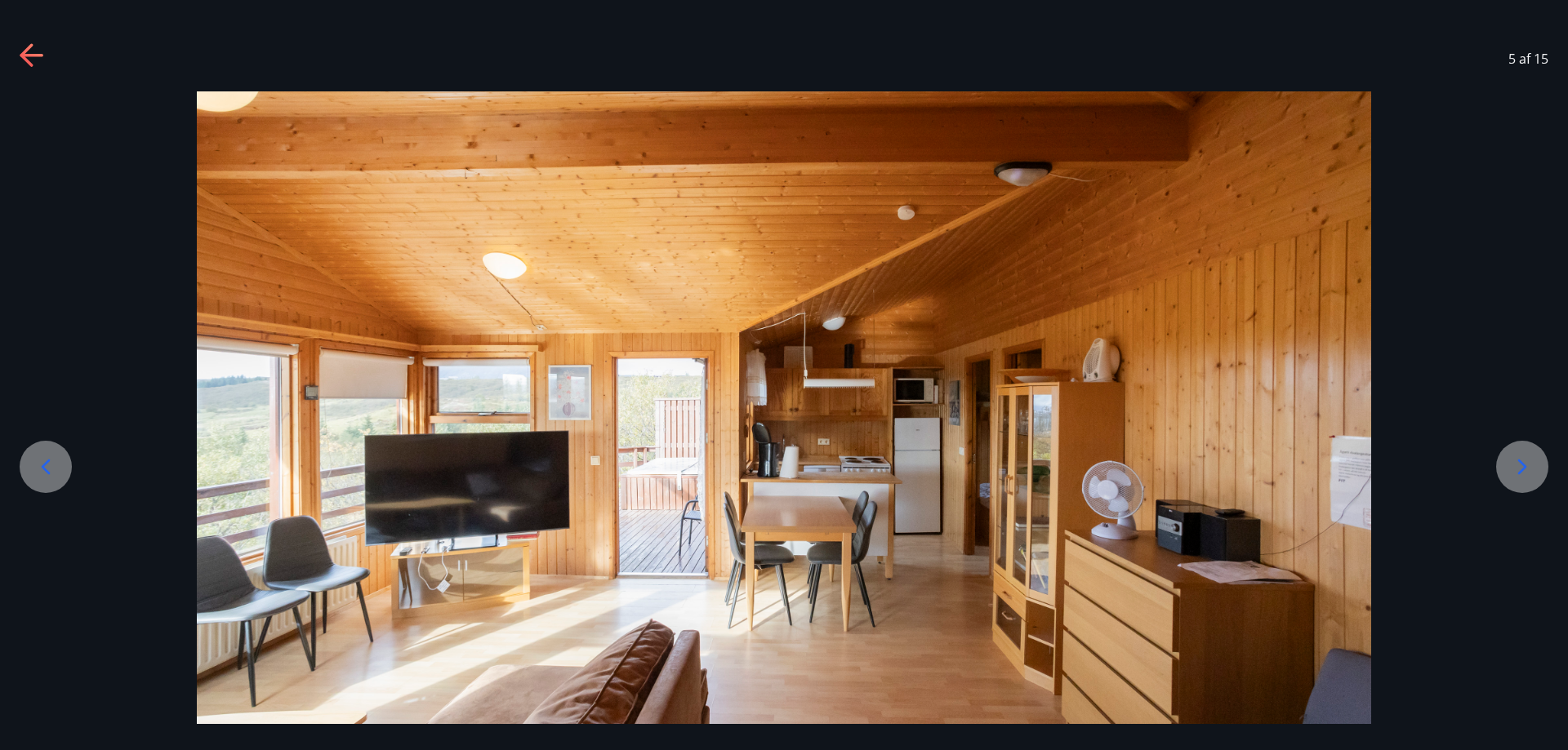
click at [1515, 477] on icon at bounding box center [1522, 467] width 26 height 26
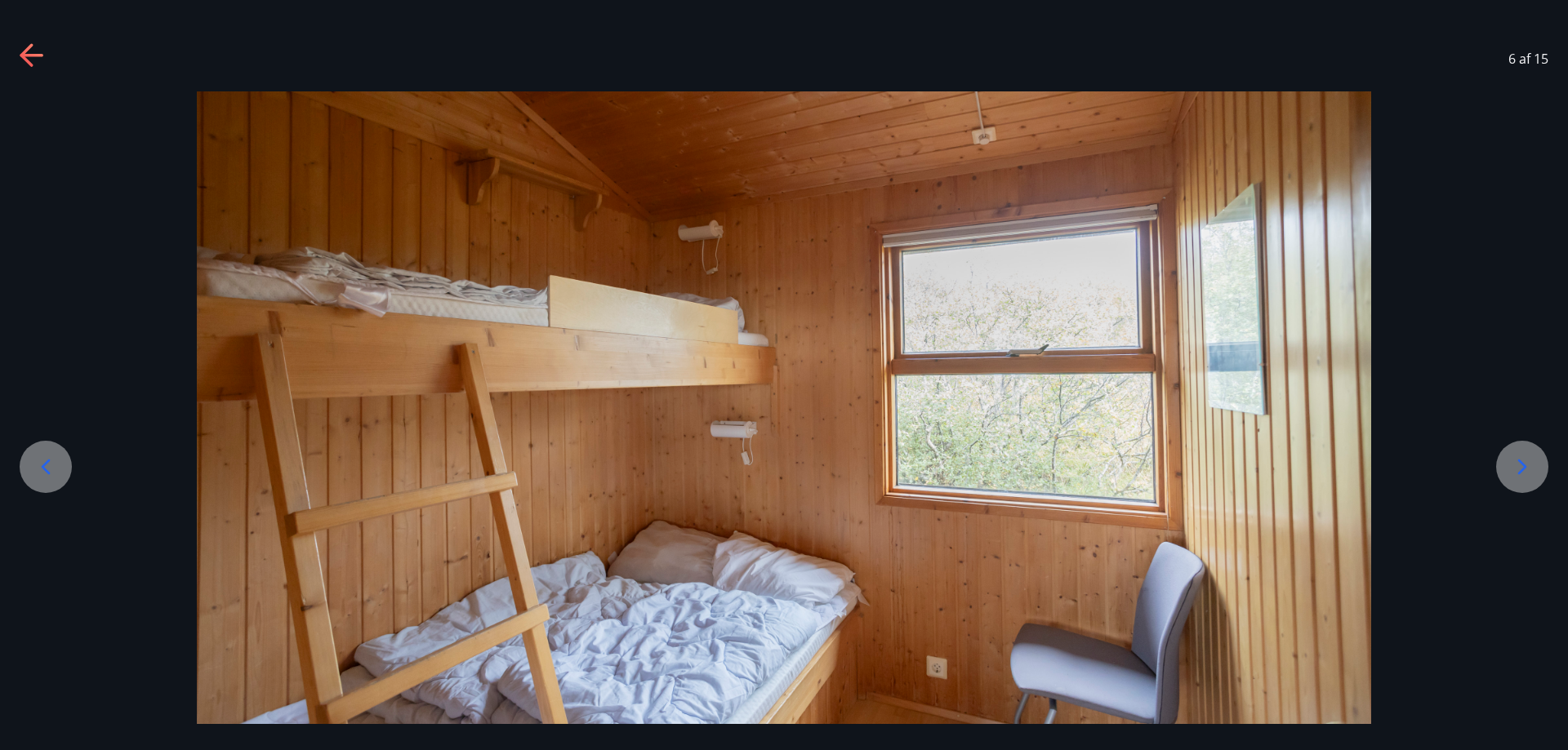
click at [1511, 477] on icon at bounding box center [1522, 467] width 26 height 26
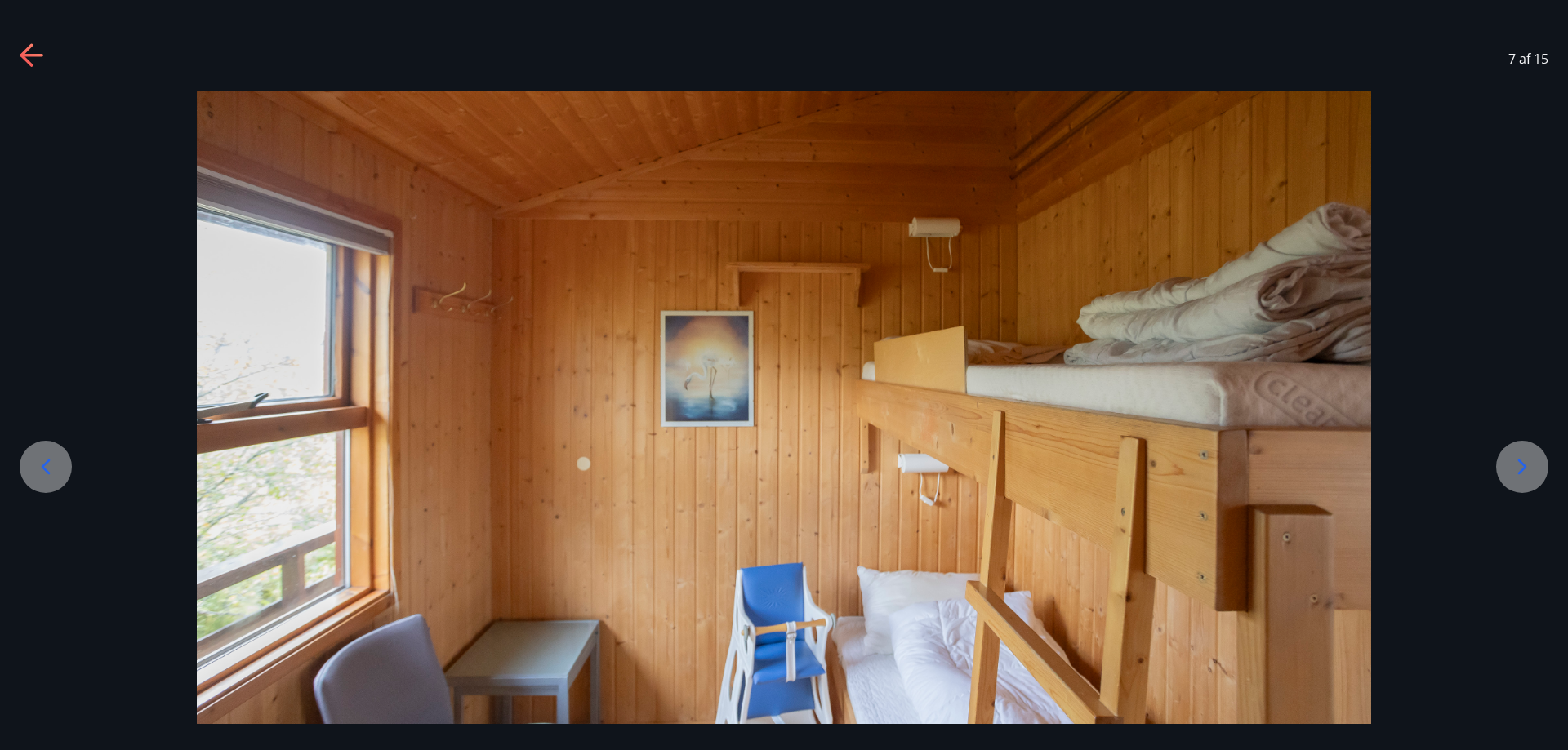
click at [1509, 477] on div at bounding box center [1522, 467] width 53 height 52
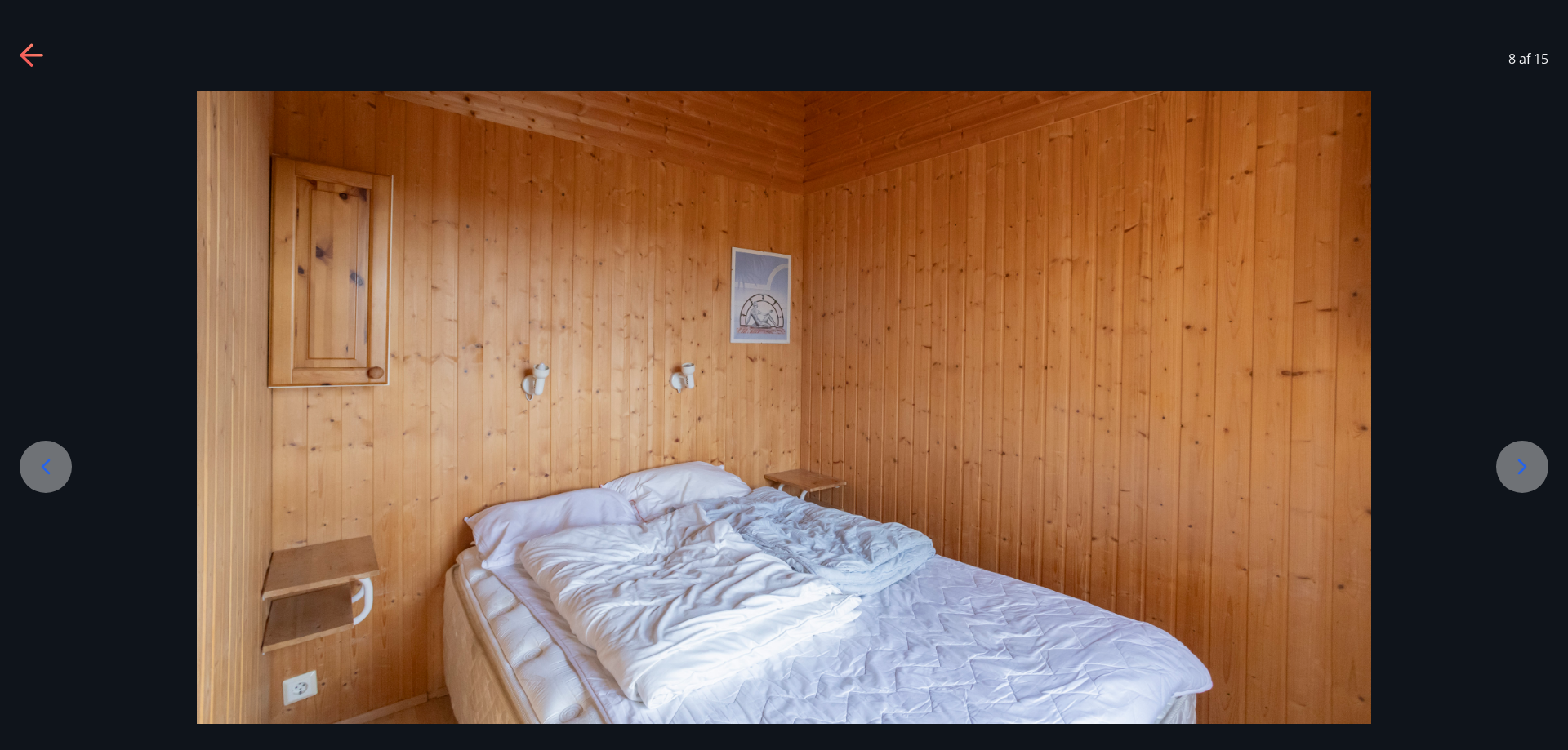
click at [1509, 477] on div at bounding box center [1522, 467] width 53 height 52
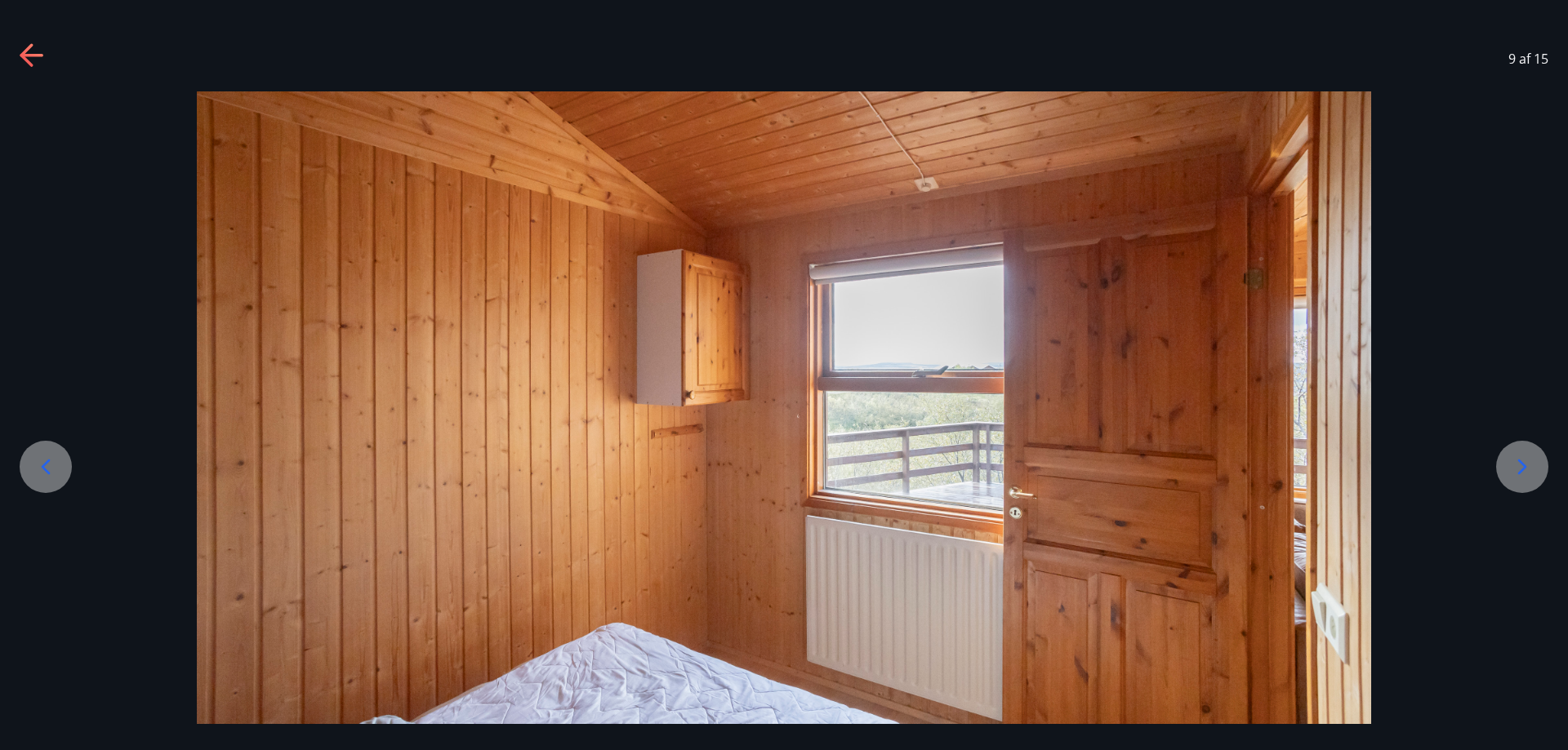
click at [42, 52] on icon at bounding box center [33, 56] width 26 height 26
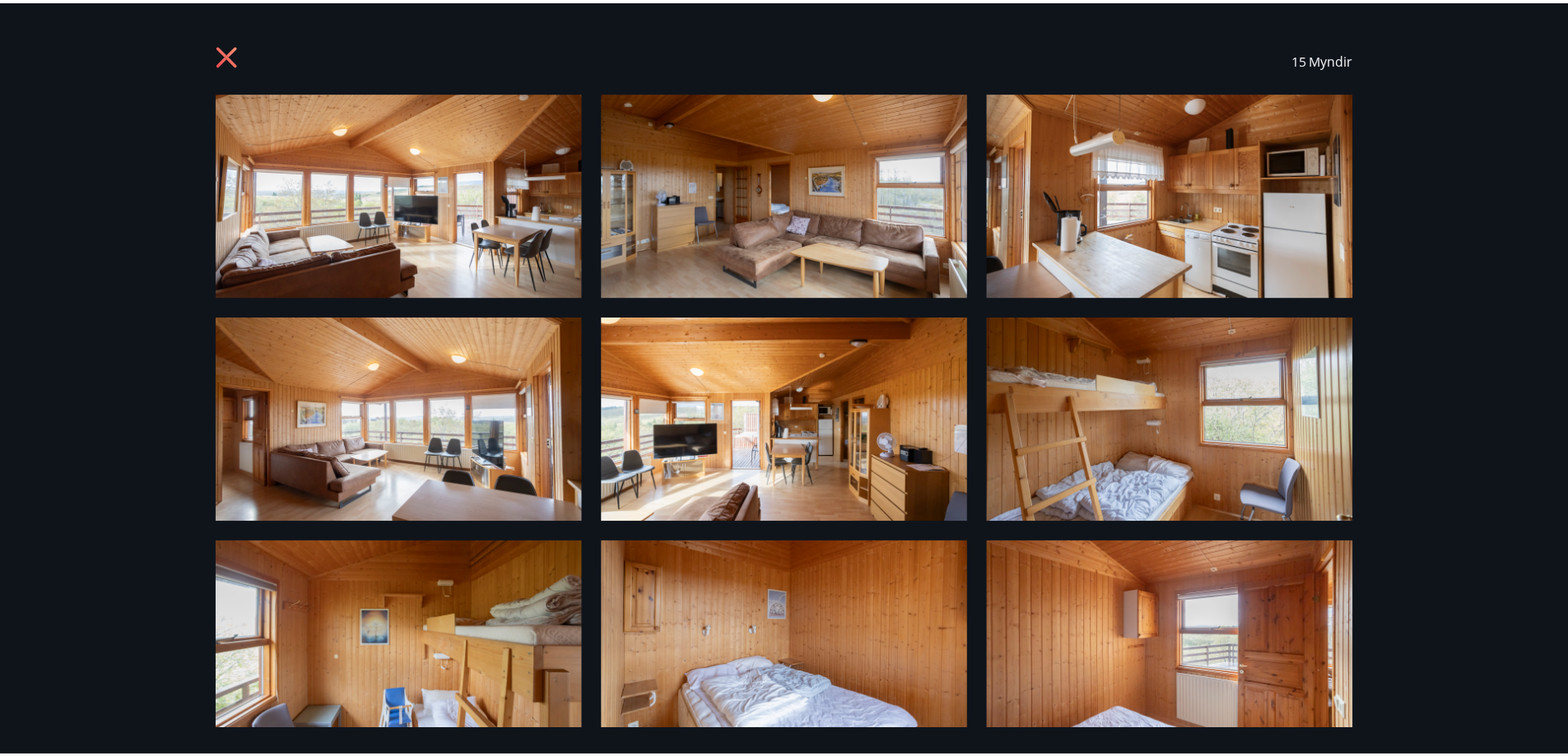
scroll to position [470, 0]
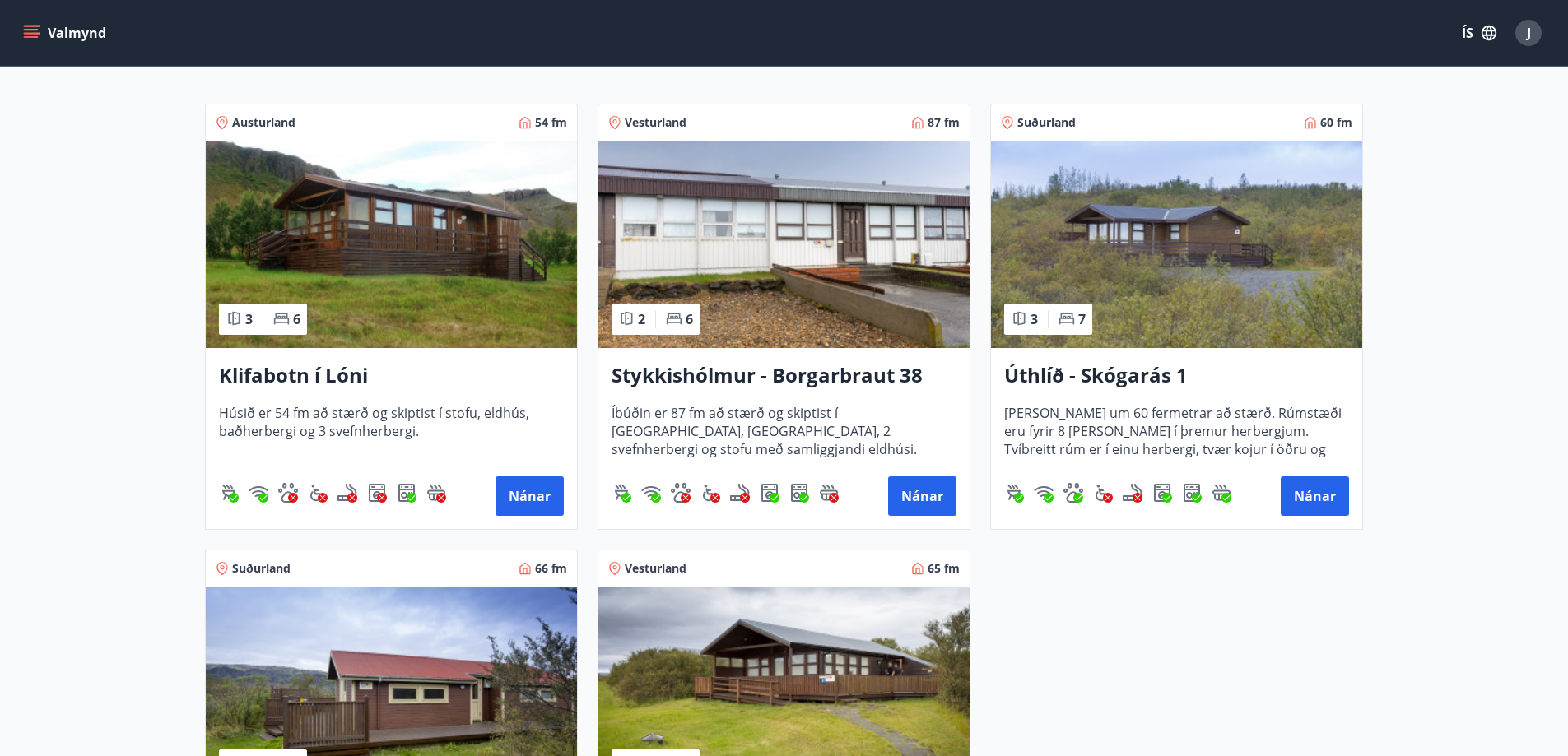
click at [1216, 283] on img at bounding box center [1177, 244] width 371 height 207
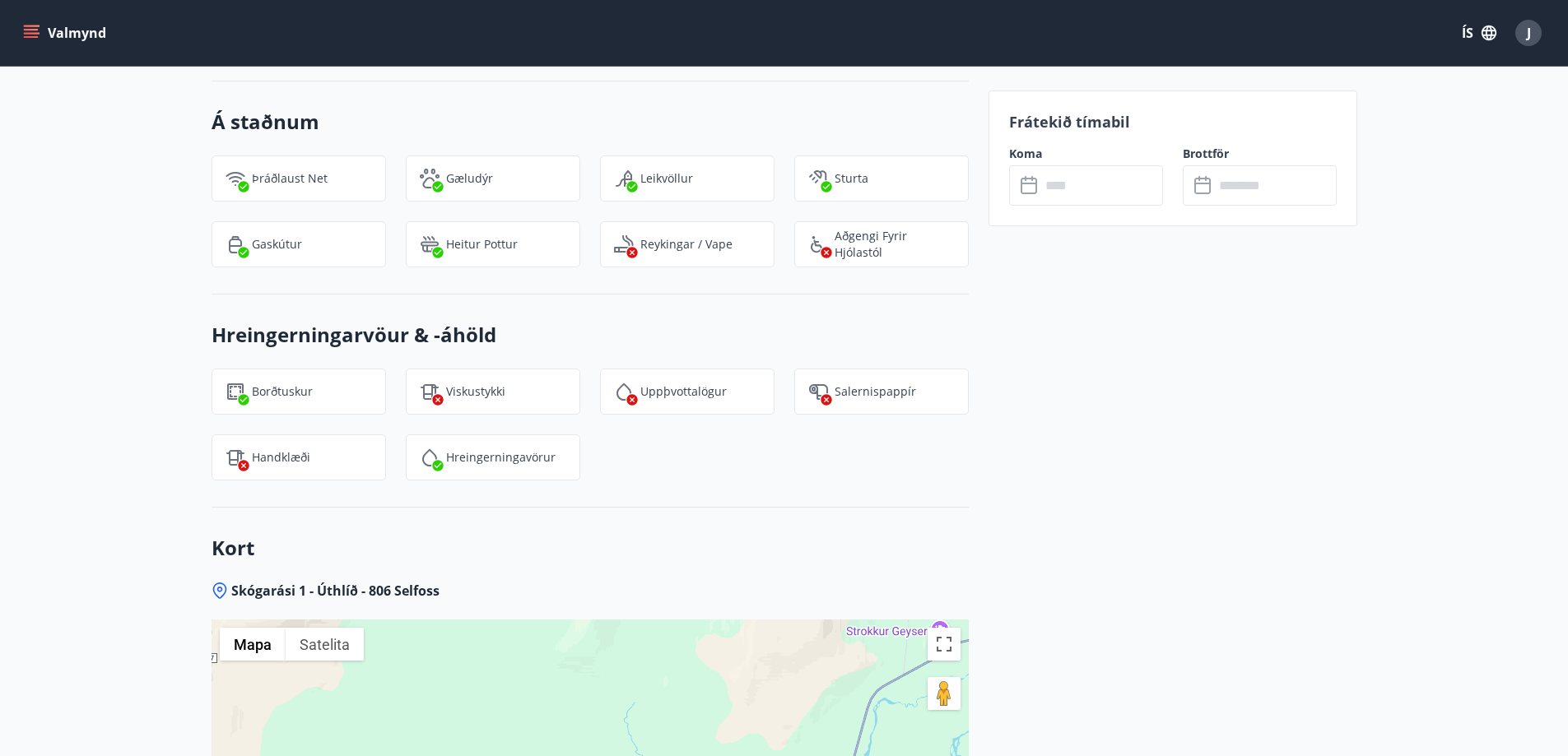
scroll to position [2126, 0]
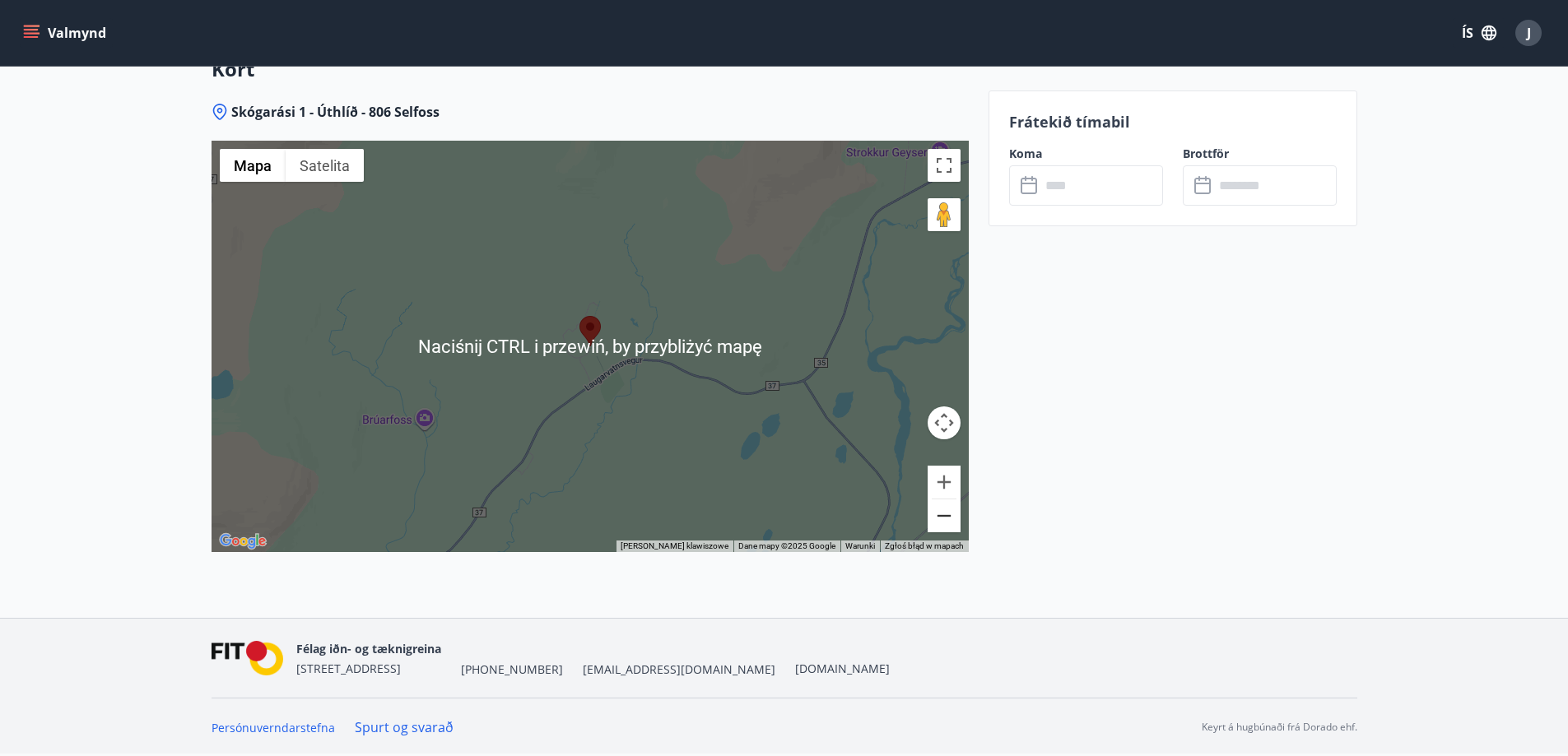
click at [949, 520] on button "Pomniejsz" at bounding box center [943, 516] width 33 height 33
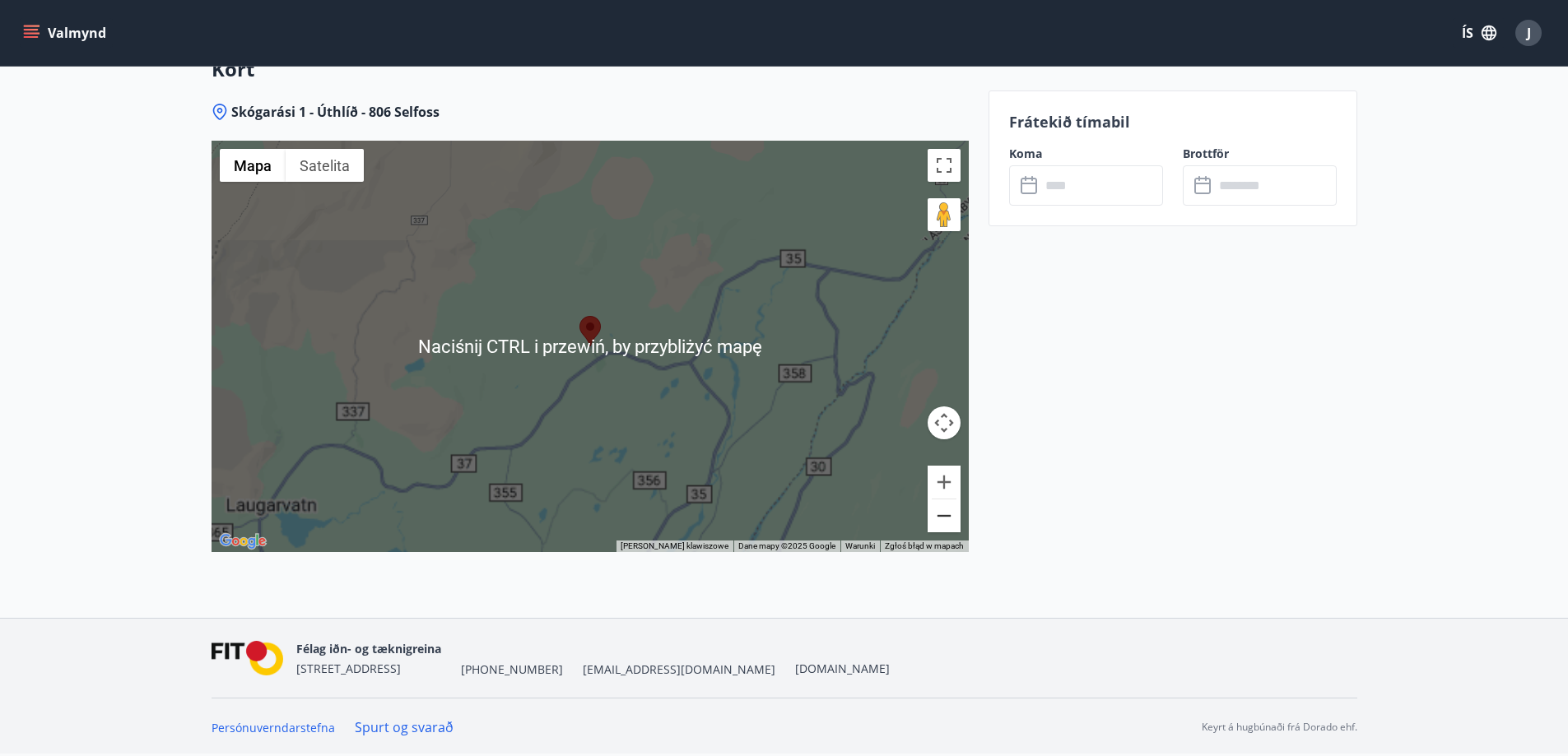
click at [949, 520] on button "Pomniejsz" at bounding box center [943, 516] width 33 height 33
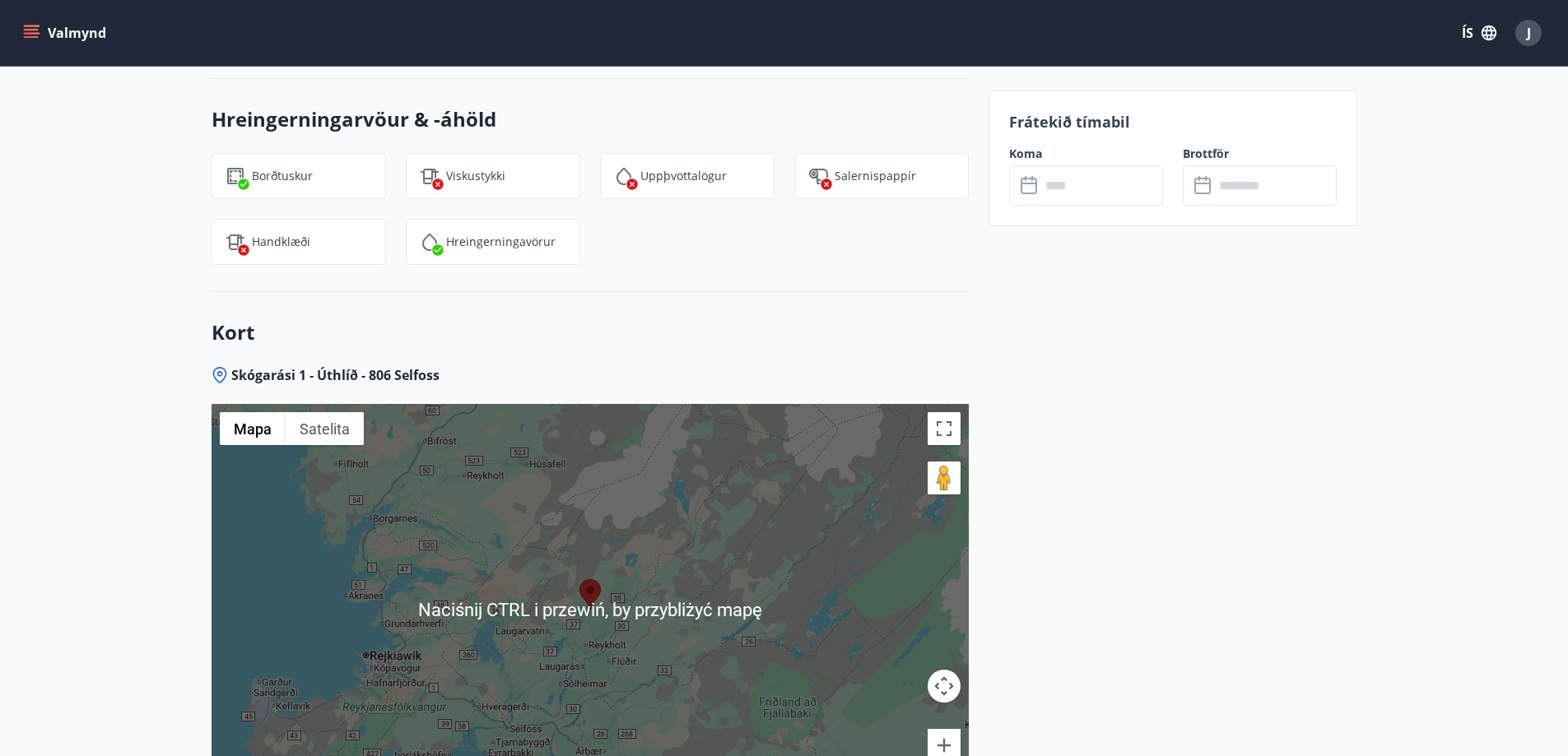
scroll to position [1852, 0]
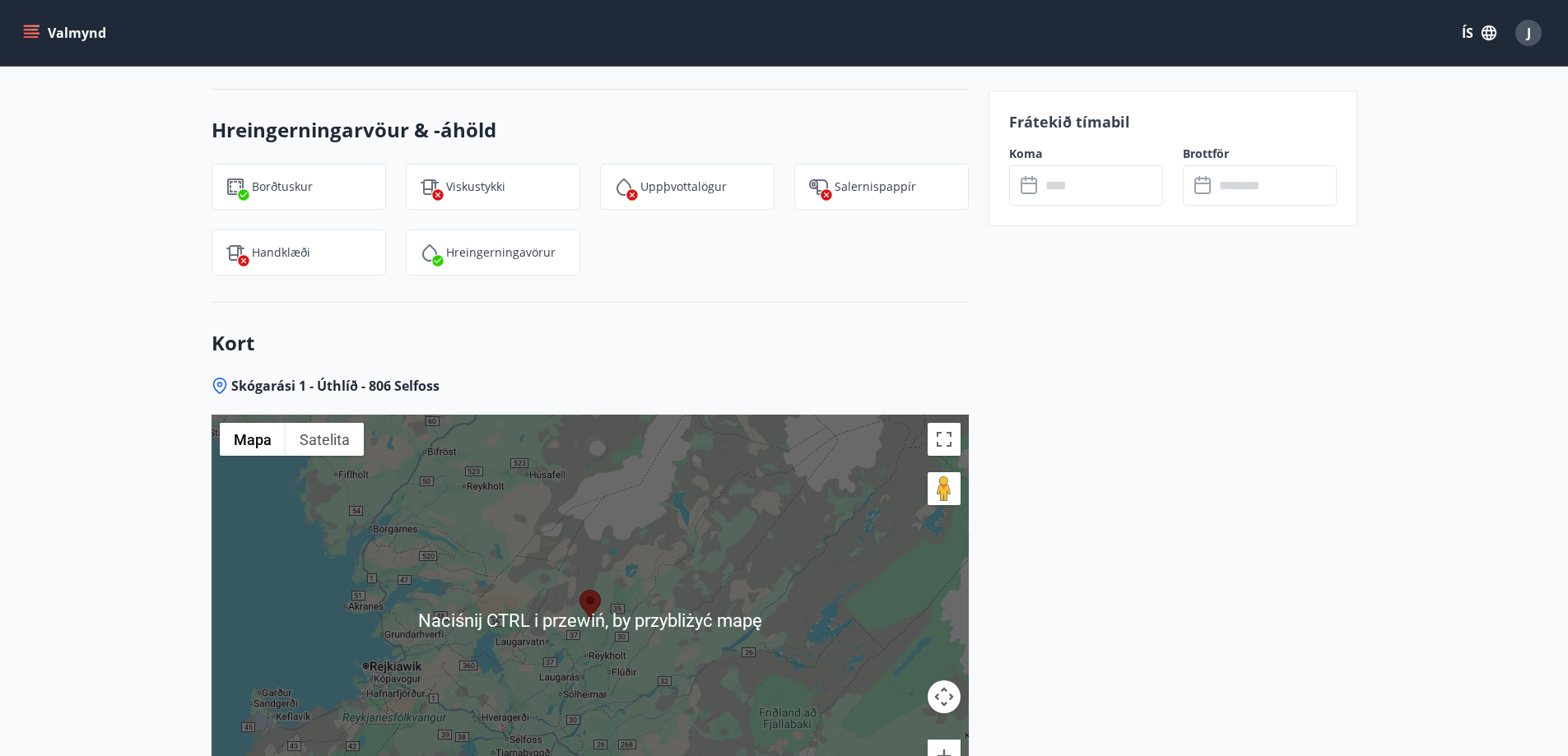
scroll to position [3, 0]
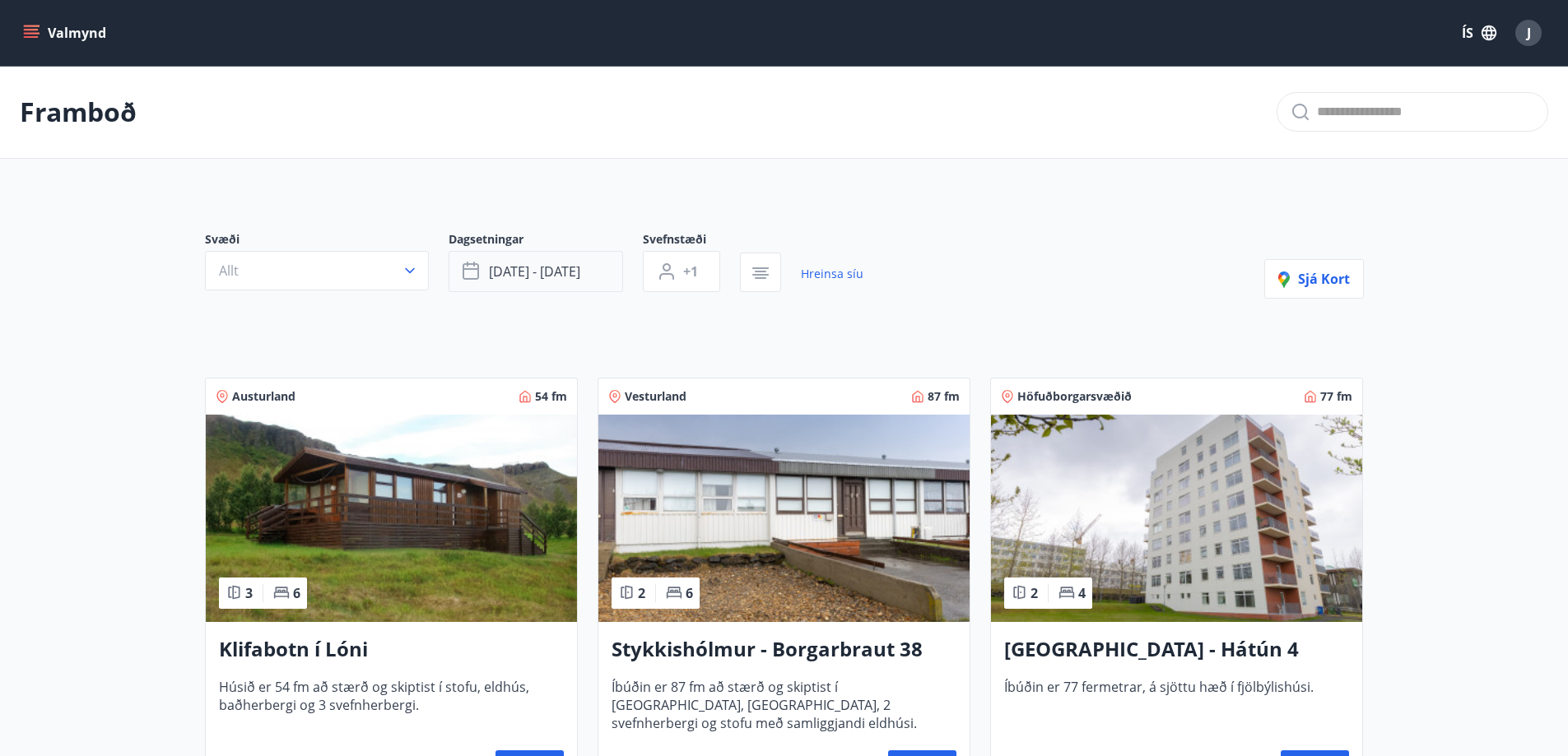
click at [551, 291] on button "[DATE] - [DATE]" at bounding box center [536, 271] width 175 height 41
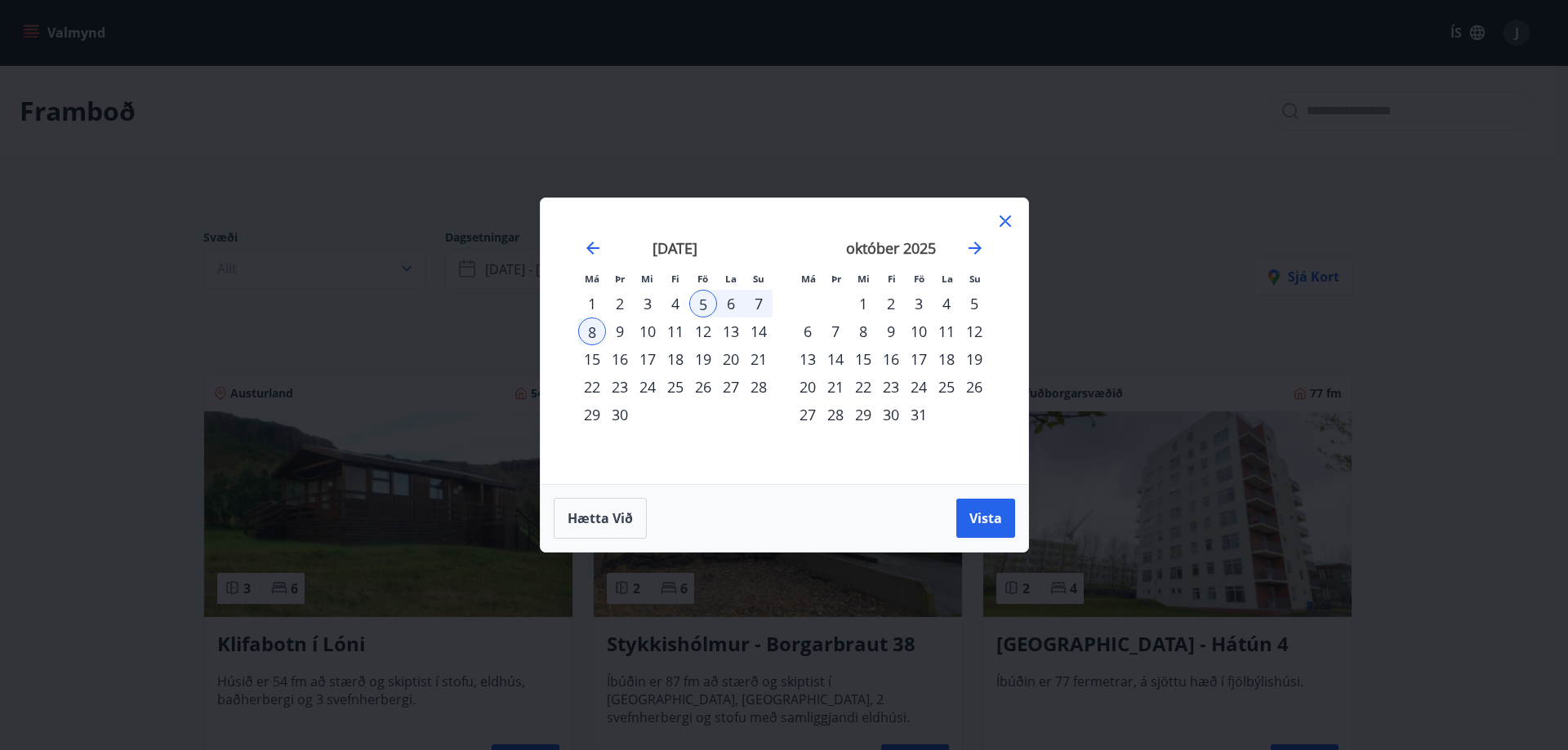
click at [701, 340] on div "12" at bounding box center [703, 331] width 28 height 28
click at [591, 248] on icon "Move backward to switch to the previous month." at bounding box center [594, 248] width 13 height 13
click at [766, 389] on div "24" at bounding box center [759, 387] width 28 height 28
click at [736, 418] on div "30" at bounding box center [730, 414] width 28 height 28
click at [769, 385] on div "24" at bounding box center [759, 387] width 28 height 28
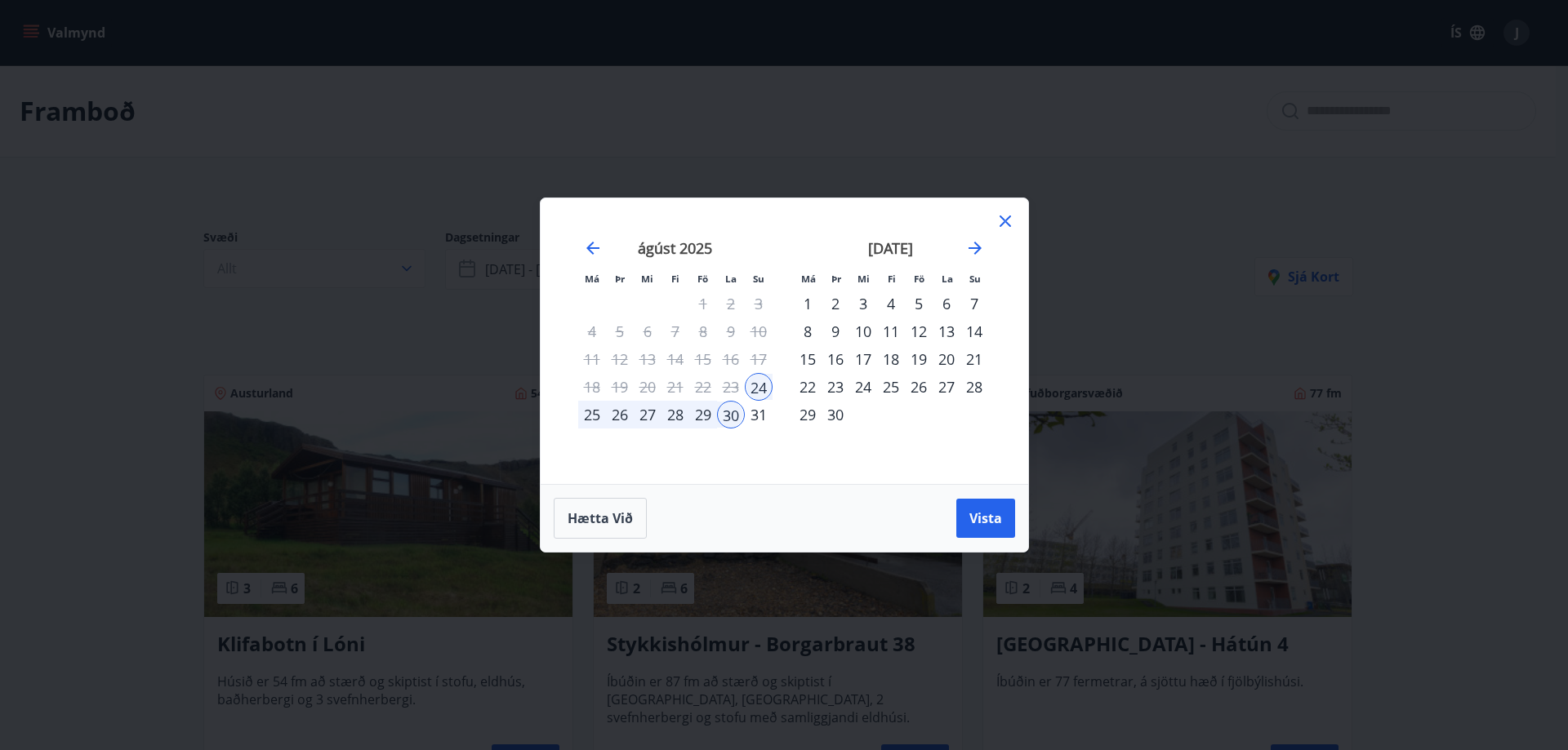
click at [762, 386] on div "24" at bounding box center [759, 387] width 28 height 28
click at [1006, 226] on icon at bounding box center [1005, 222] width 20 height 20
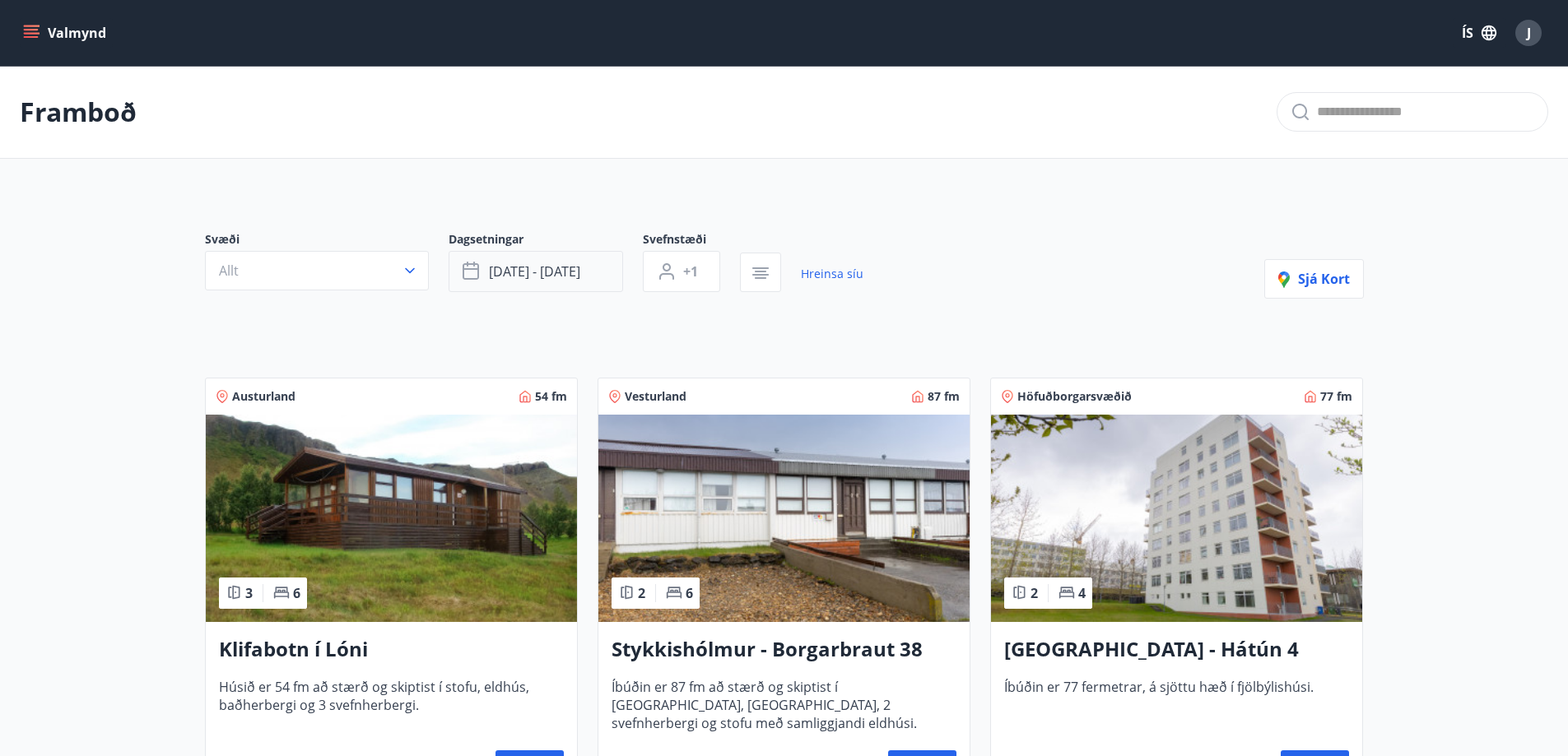
click at [576, 267] on span "[DATE] - [DATE]" at bounding box center [534, 272] width 92 height 18
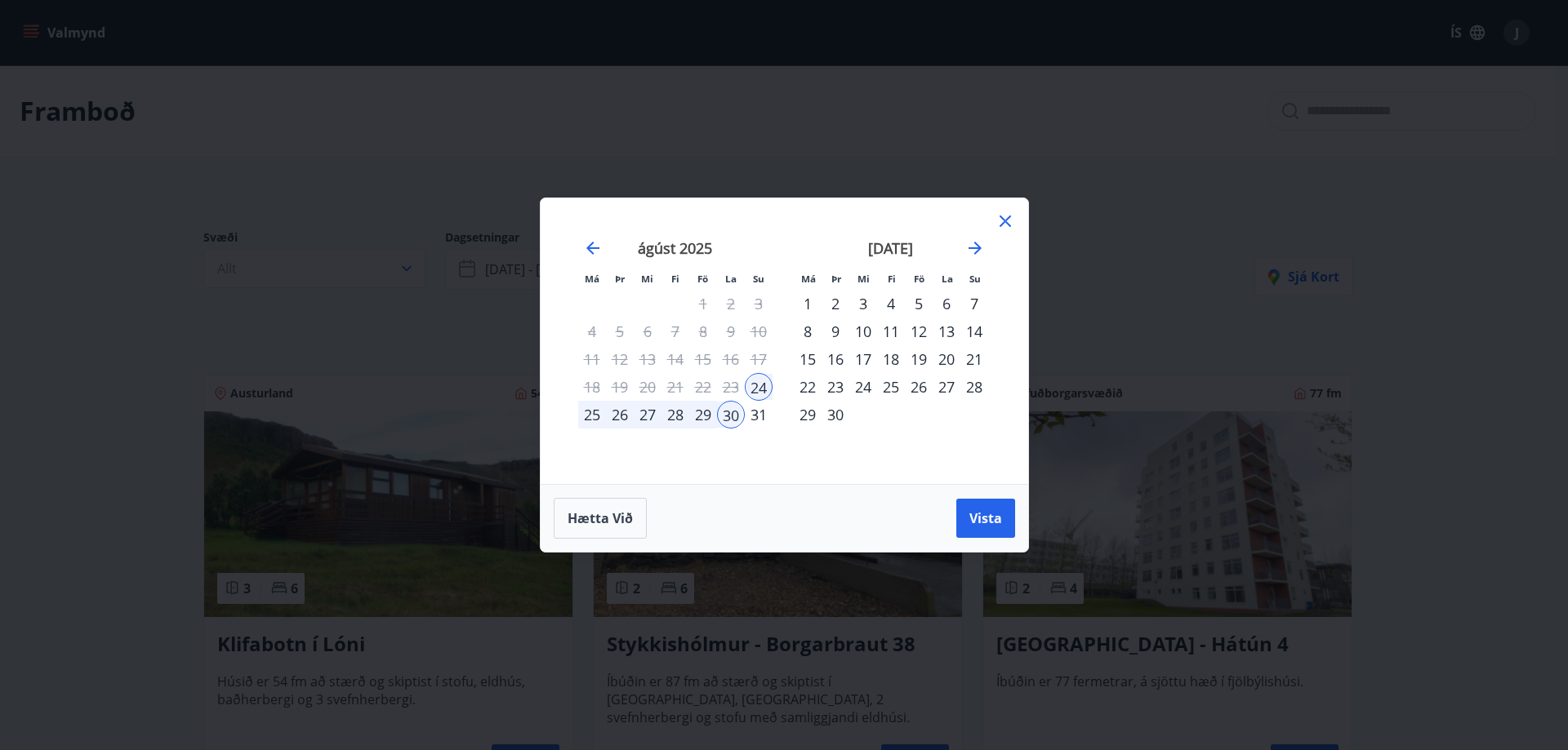
click at [721, 423] on div "30" at bounding box center [730, 414] width 28 height 28
click at [734, 415] on div "30" at bounding box center [730, 414] width 28 height 28
click at [735, 415] on div "30" at bounding box center [730, 414] width 28 height 28
click at [809, 306] on div "1" at bounding box center [807, 303] width 28 height 28
click at [980, 523] on span "Vista" at bounding box center [985, 518] width 33 height 18
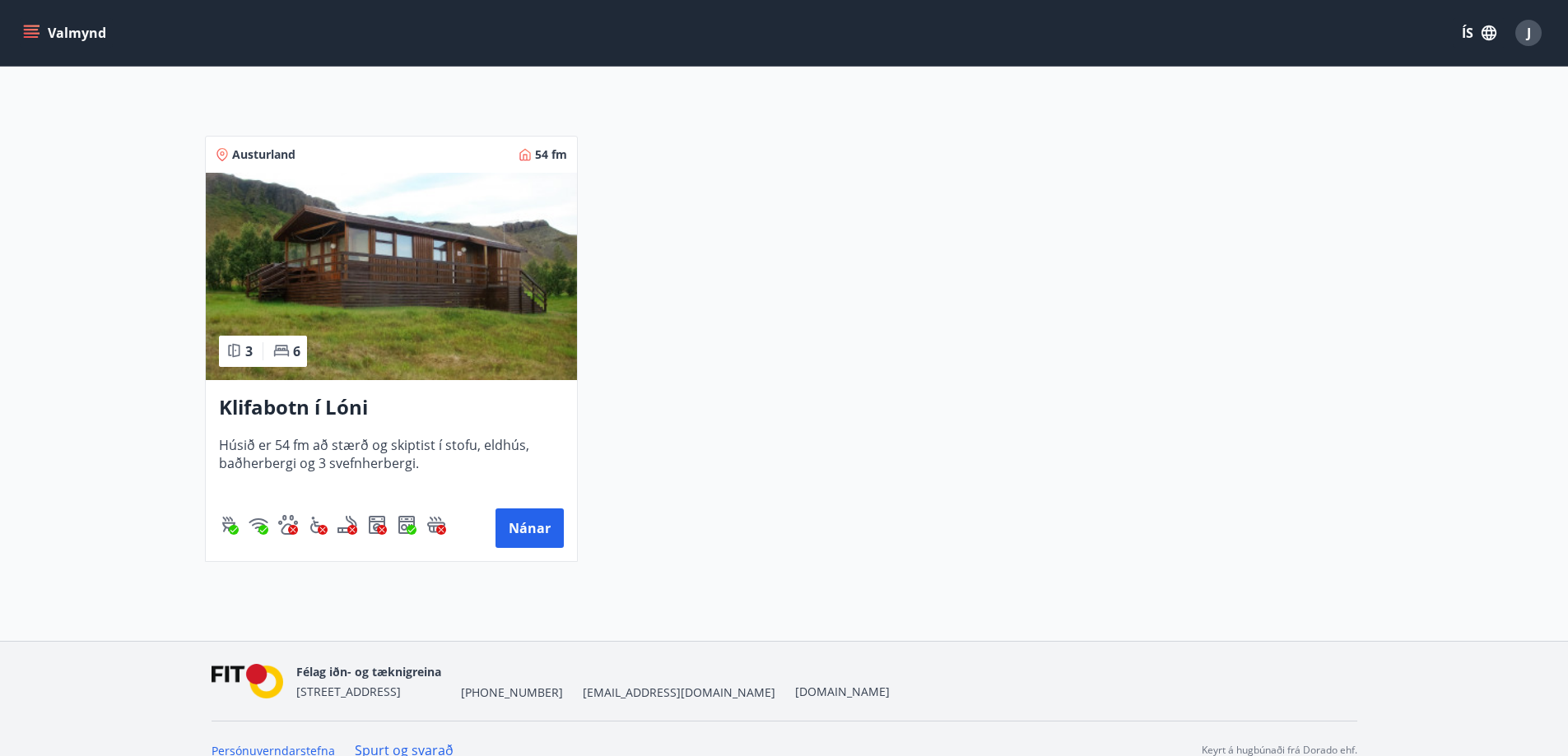
scroll to position [265, 0]
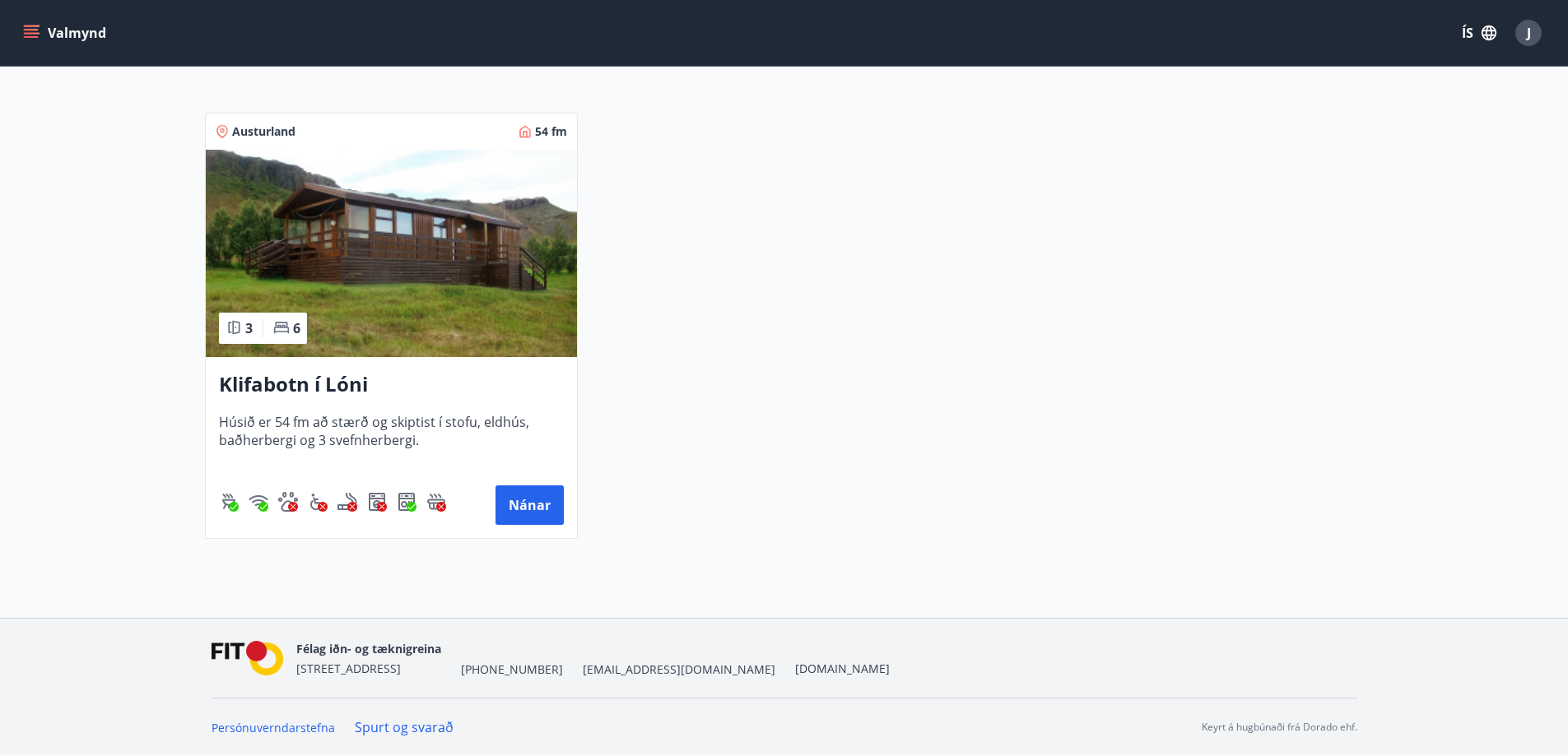
click at [406, 202] on img at bounding box center [391, 253] width 371 height 207
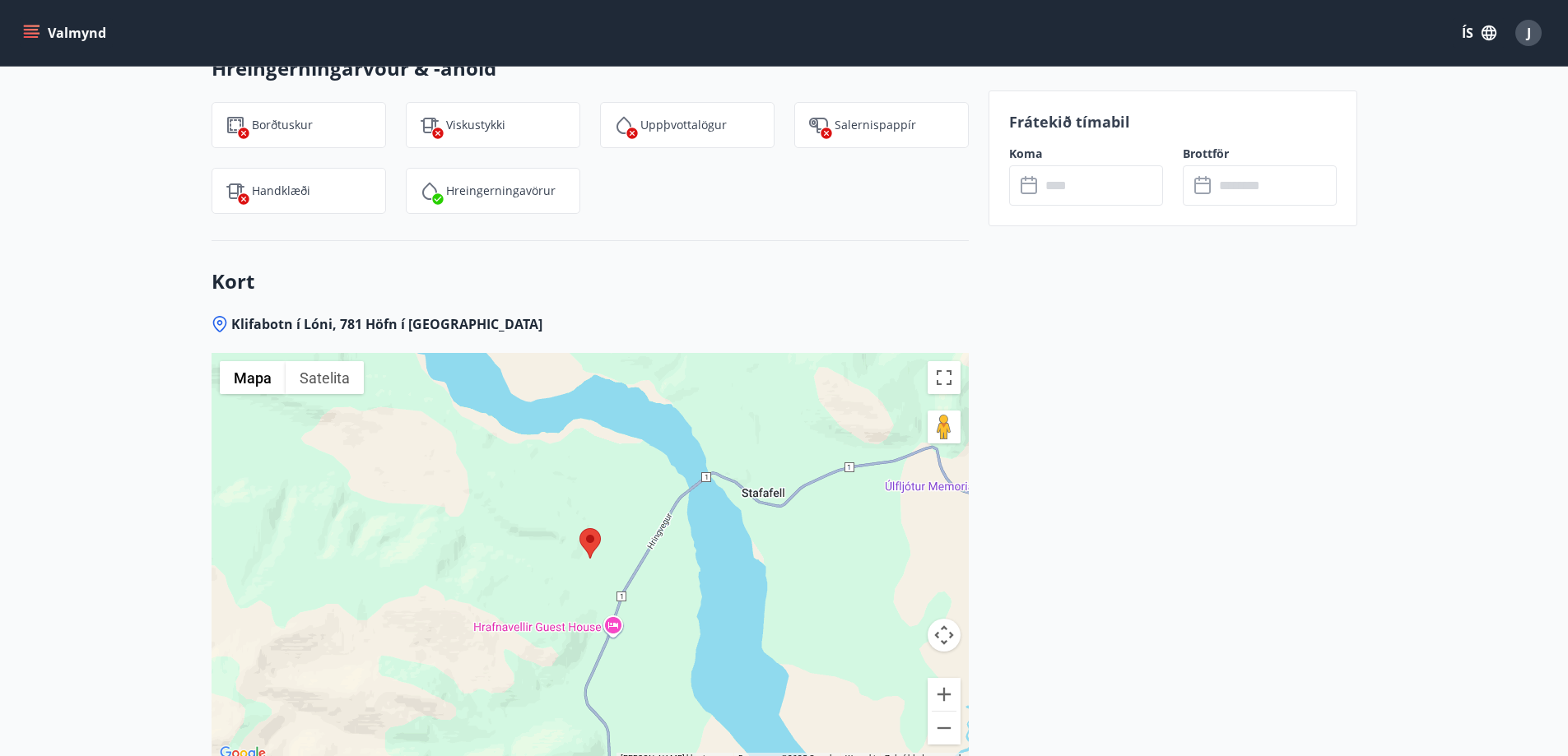
scroll to position [2195, 0]
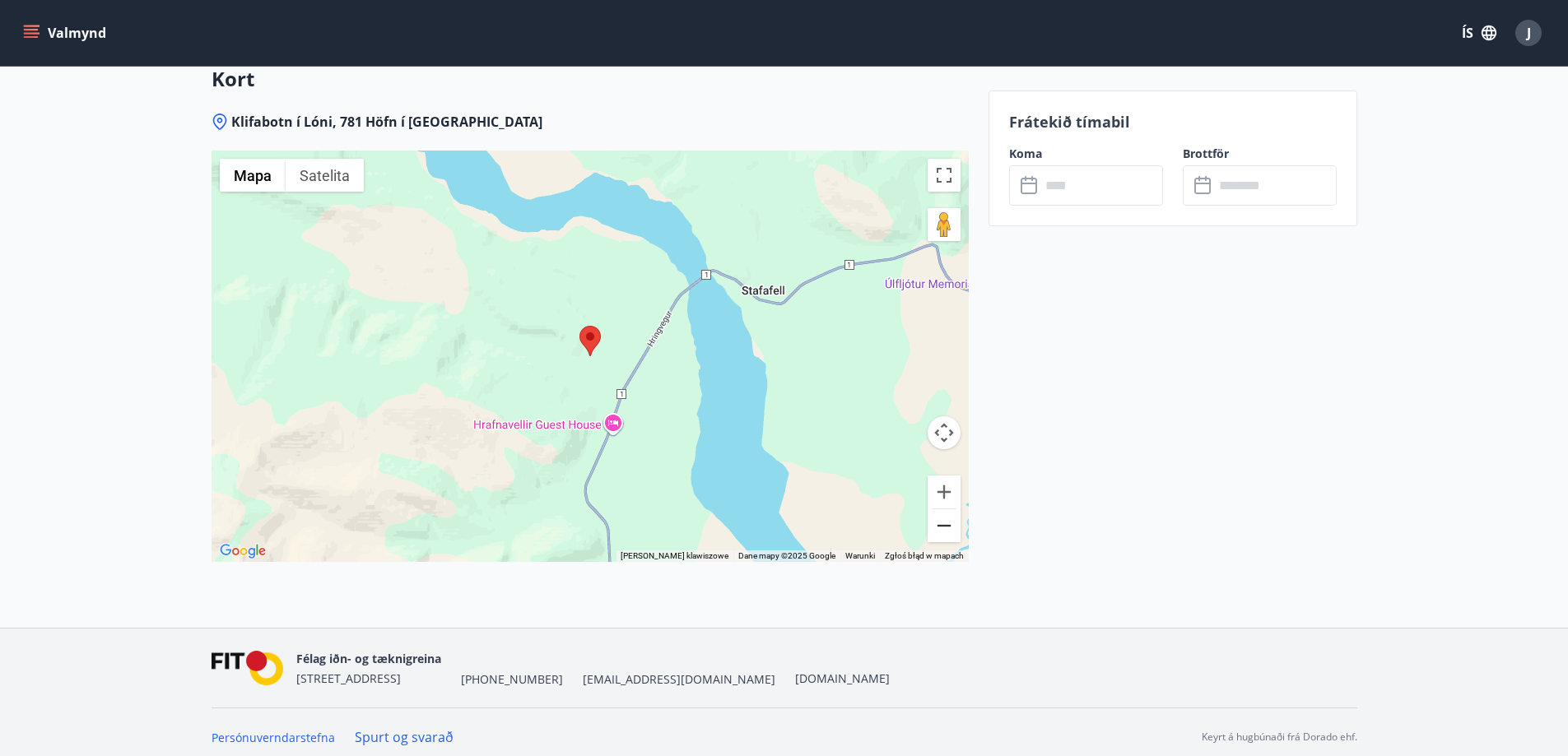
click at [939, 525] on button "Pomniejsz" at bounding box center [943, 526] width 33 height 33
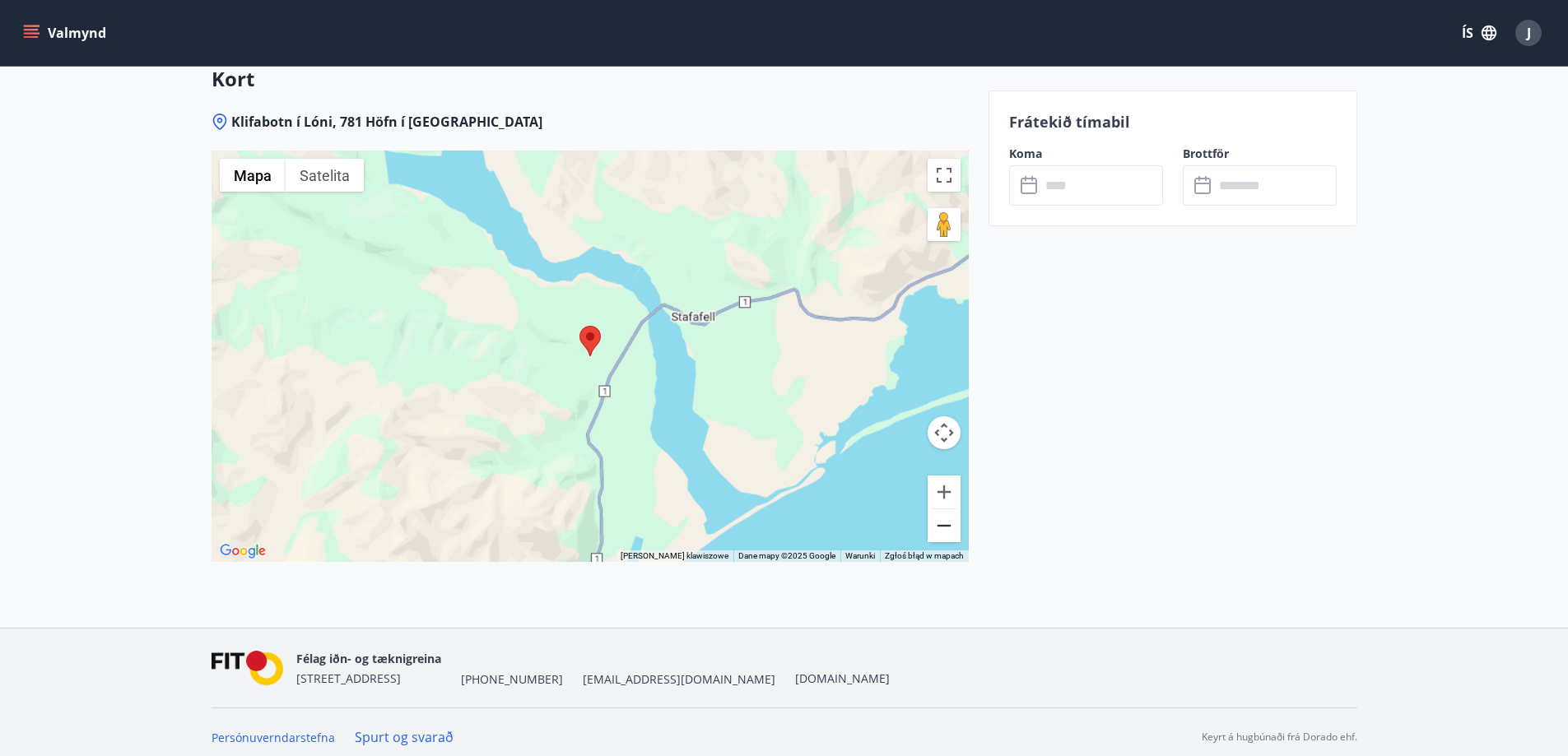
click at [939, 525] on button "Pomniejsz" at bounding box center [943, 526] width 33 height 33
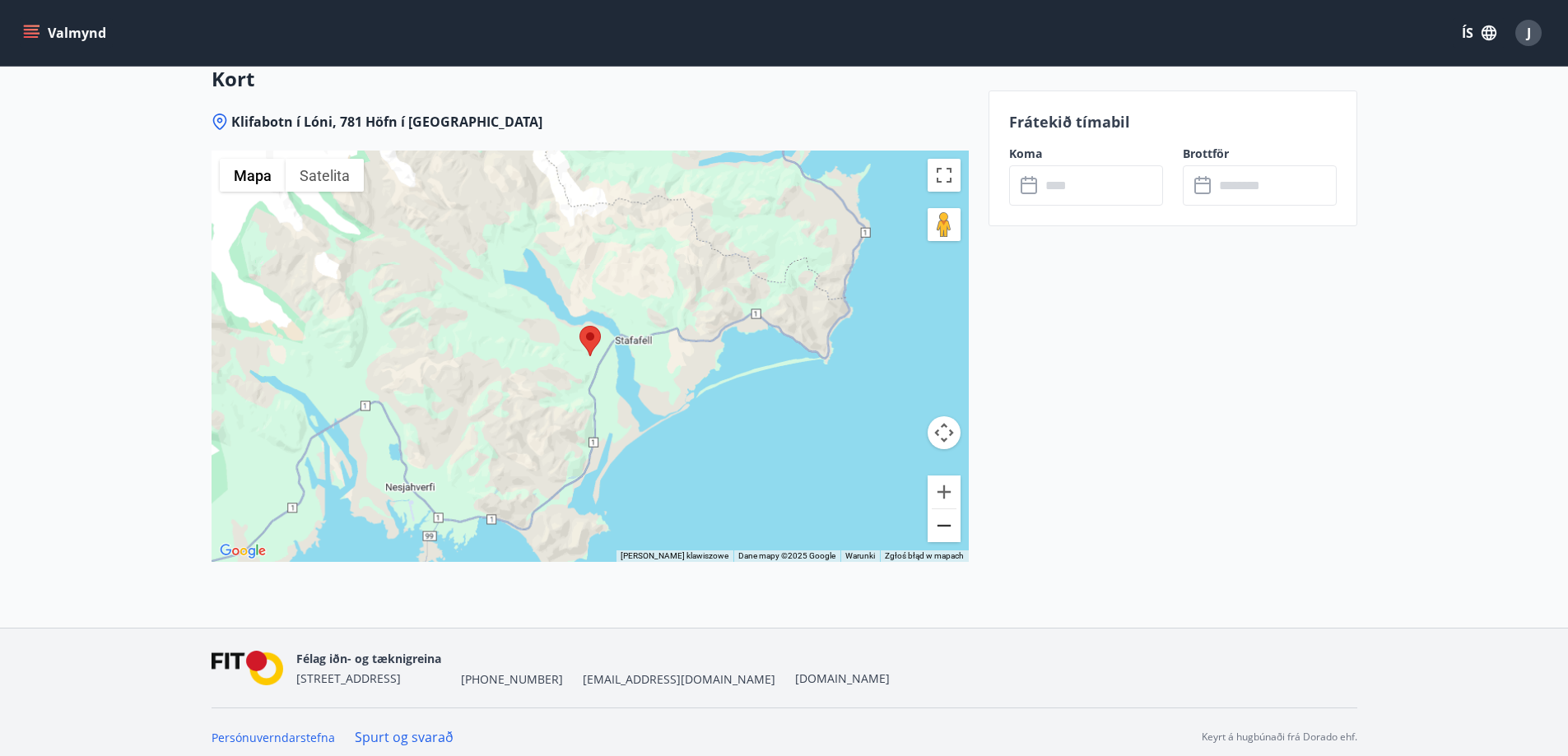
click at [939, 525] on button "Pomniejsz" at bounding box center [943, 526] width 33 height 33
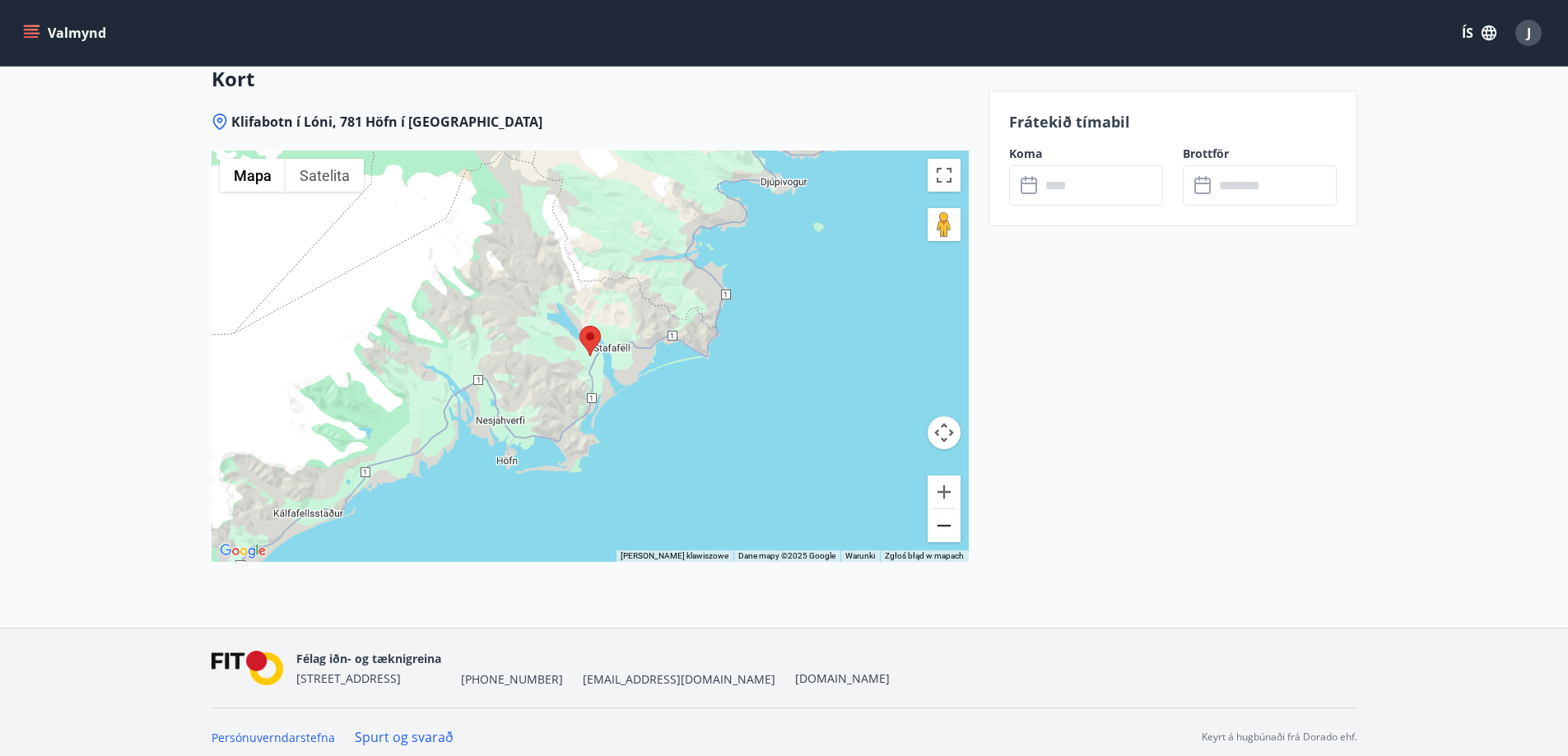
click at [939, 522] on button "Pomniejsz" at bounding box center [943, 526] width 33 height 33
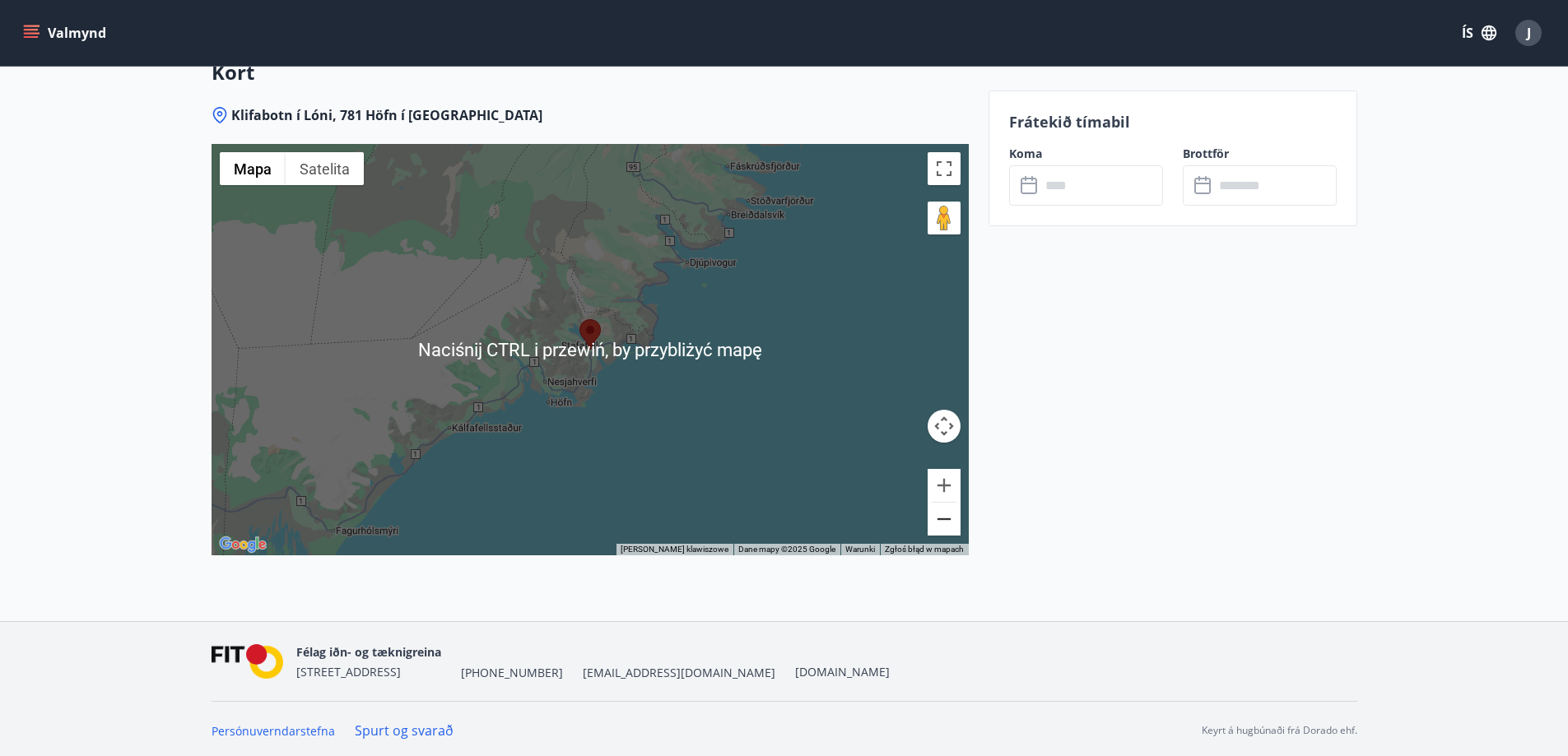
scroll to position [2205, 0]
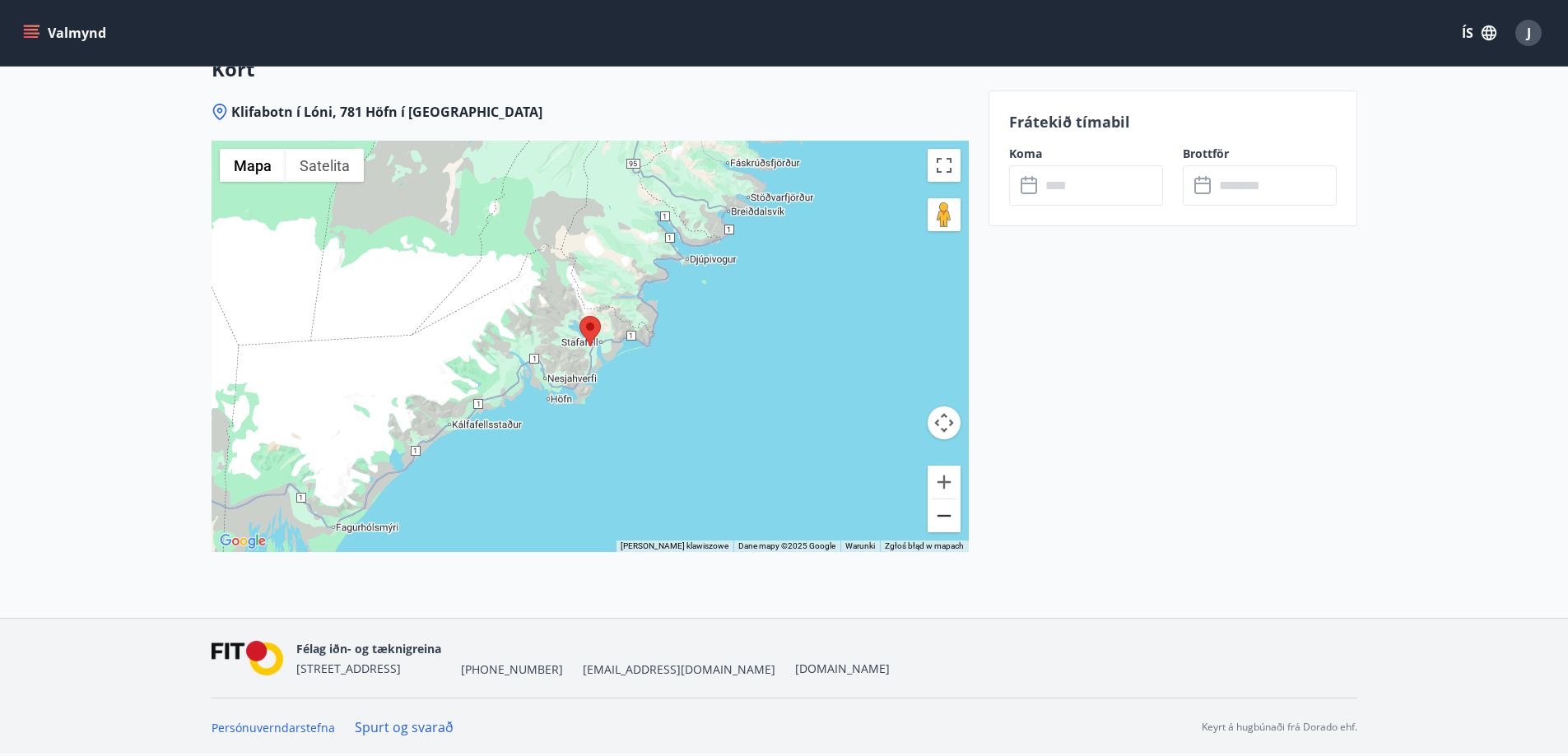
click at [952, 519] on button "Pomniejsz" at bounding box center [943, 516] width 33 height 33
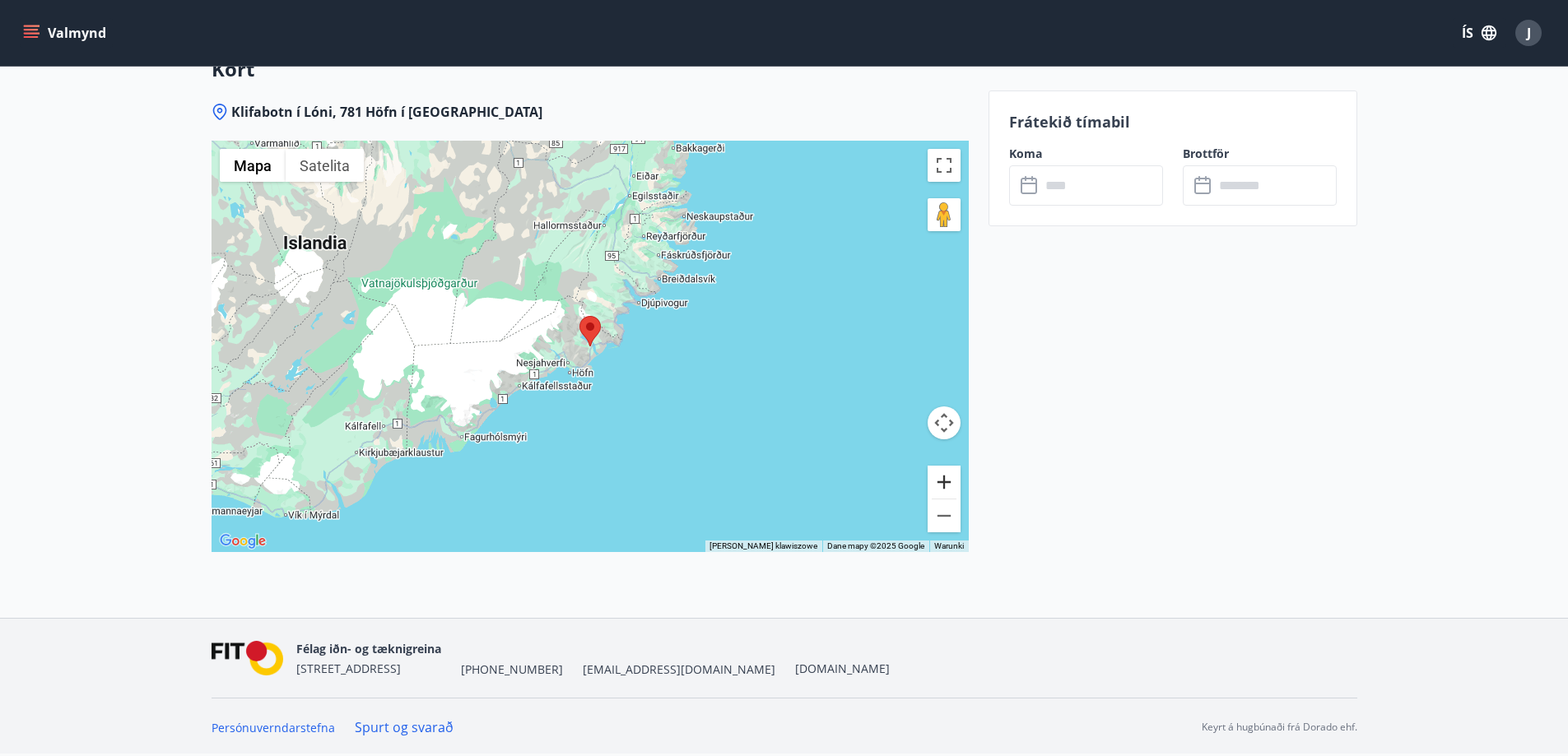
click at [951, 486] on button "Powiększ" at bounding box center [943, 482] width 33 height 33
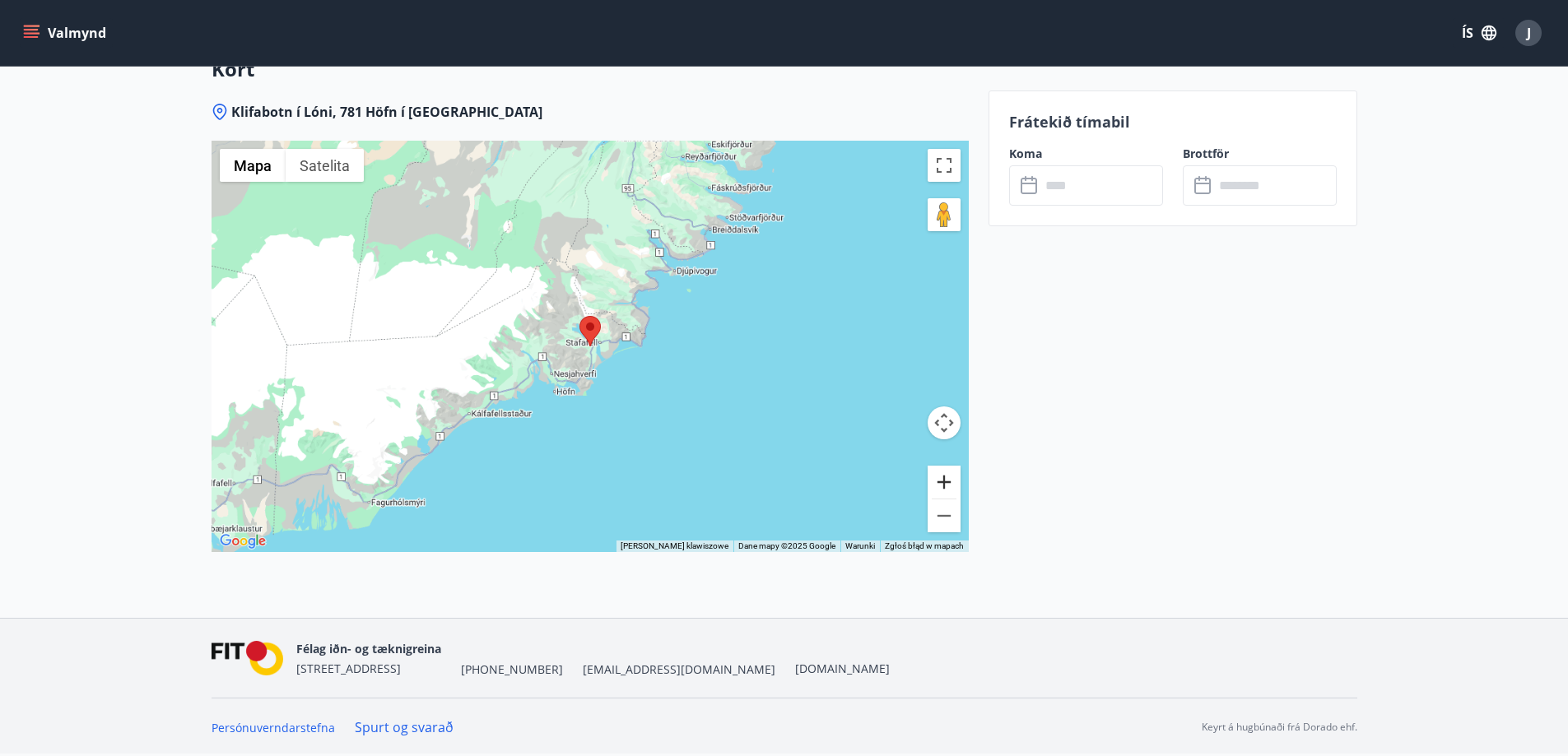
click at [951, 486] on button "Powiększ" at bounding box center [943, 482] width 33 height 33
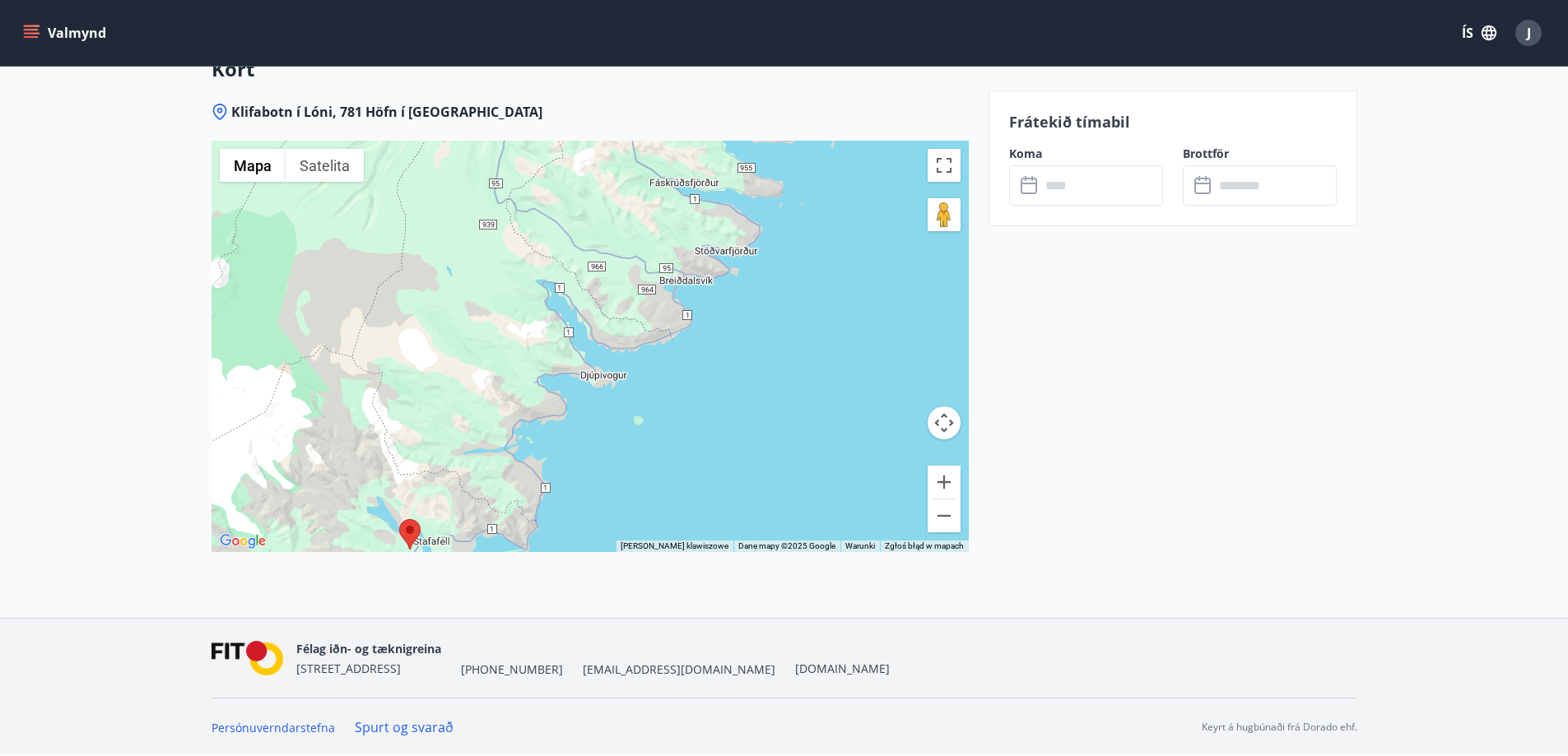
drag, startPoint x: 633, startPoint y: 379, endPoint x: 475, endPoint y: 567, distance: 245.6
click at [475, 567] on div "Klifabotn í Lóni, 781 Höfn í [GEOGRAPHIC_DATA] ← [GEOGRAPHIC_DATA] w lewo → Prz…" at bounding box center [590, 360] width 757 height 515
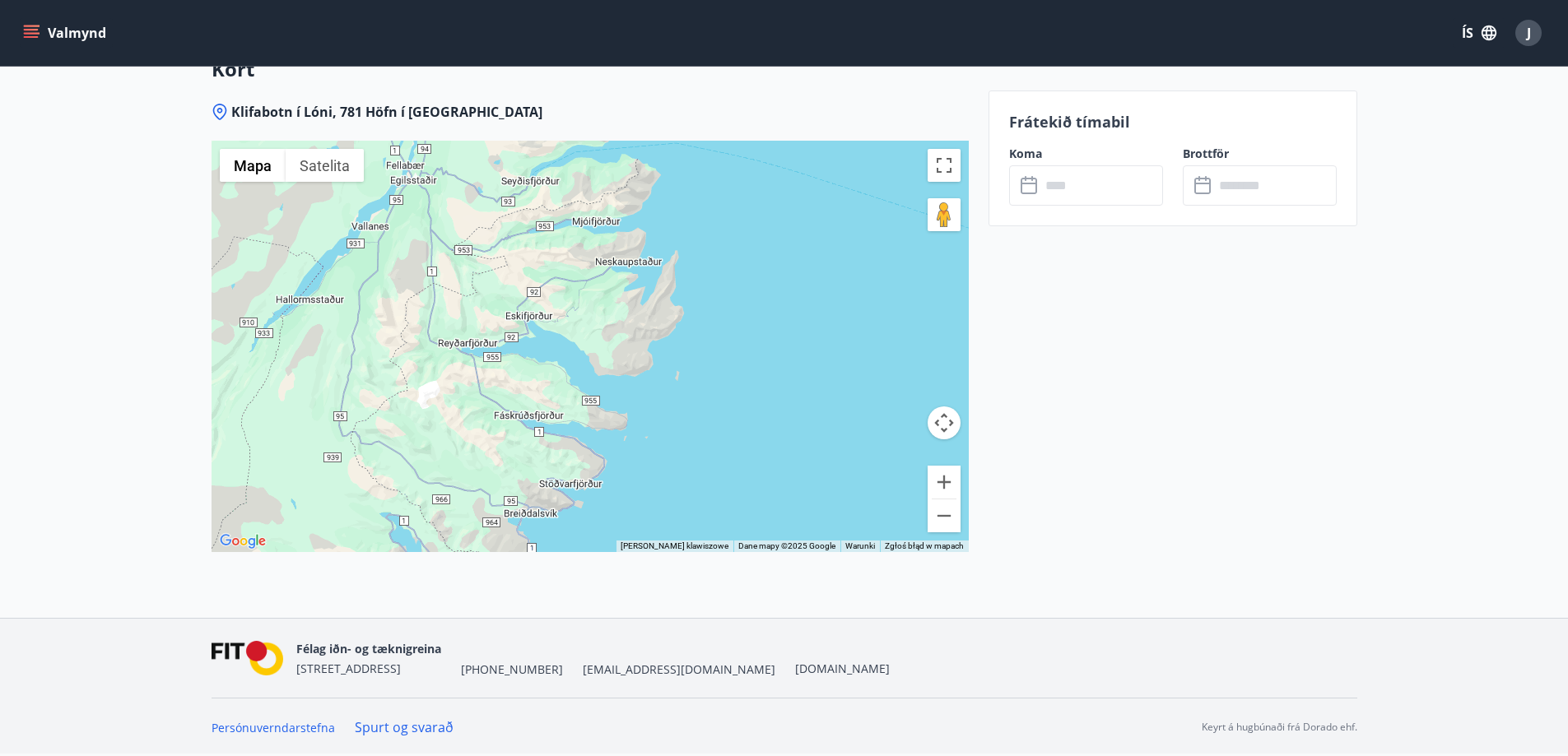
drag, startPoint x: 664, startPoint y: 307, endPoint x: 510, endPoint y: 517, distance: 260.4
click at [510, 517] on div at bounding box center [590, 347] width 757 height 412
click at [941, 525] on button "Pomniejsz" at bounding box center [943, 516] width 33 height 33
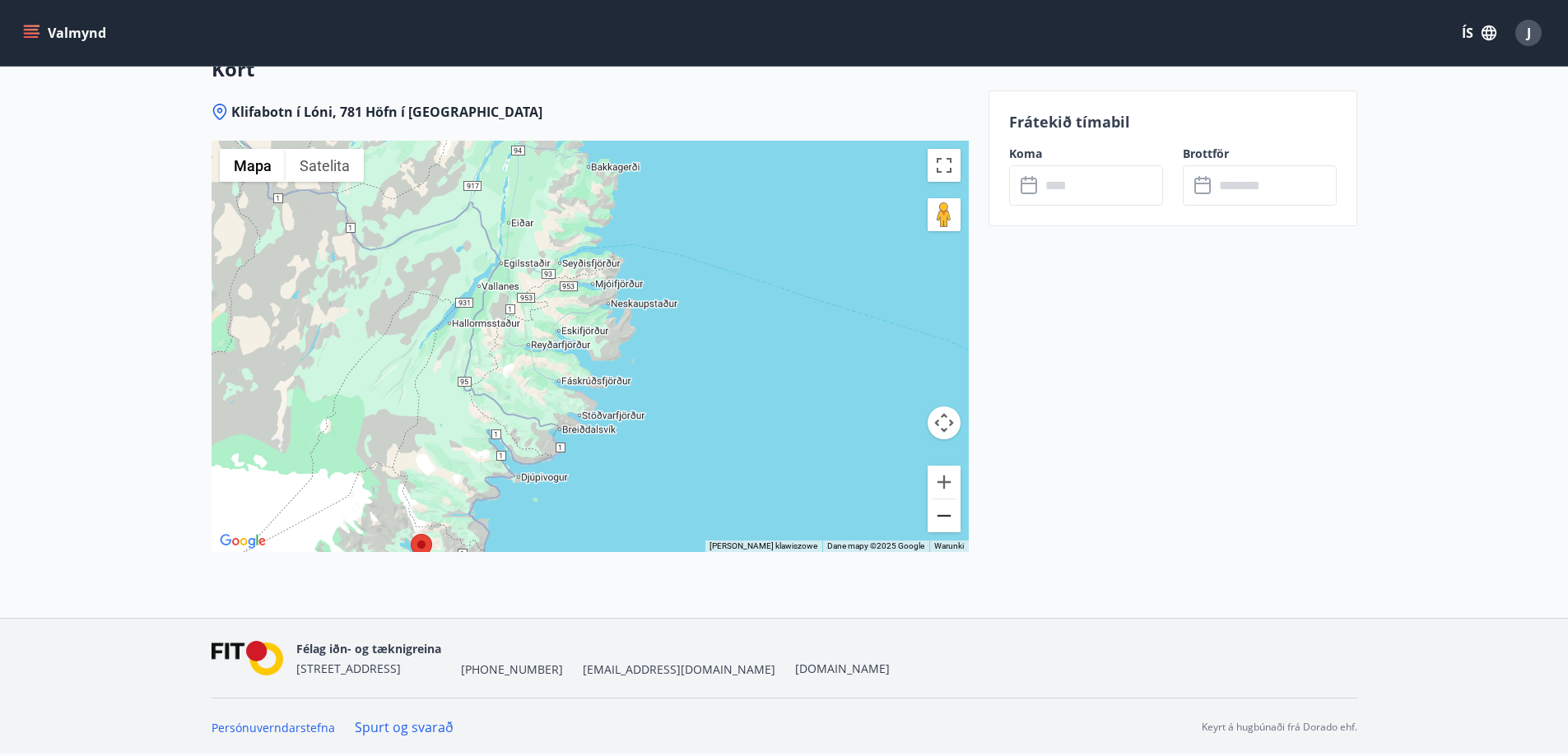
click at [935, 527] on button "Pomniejsz" at bounding box center [943, 516] width 33 height 33
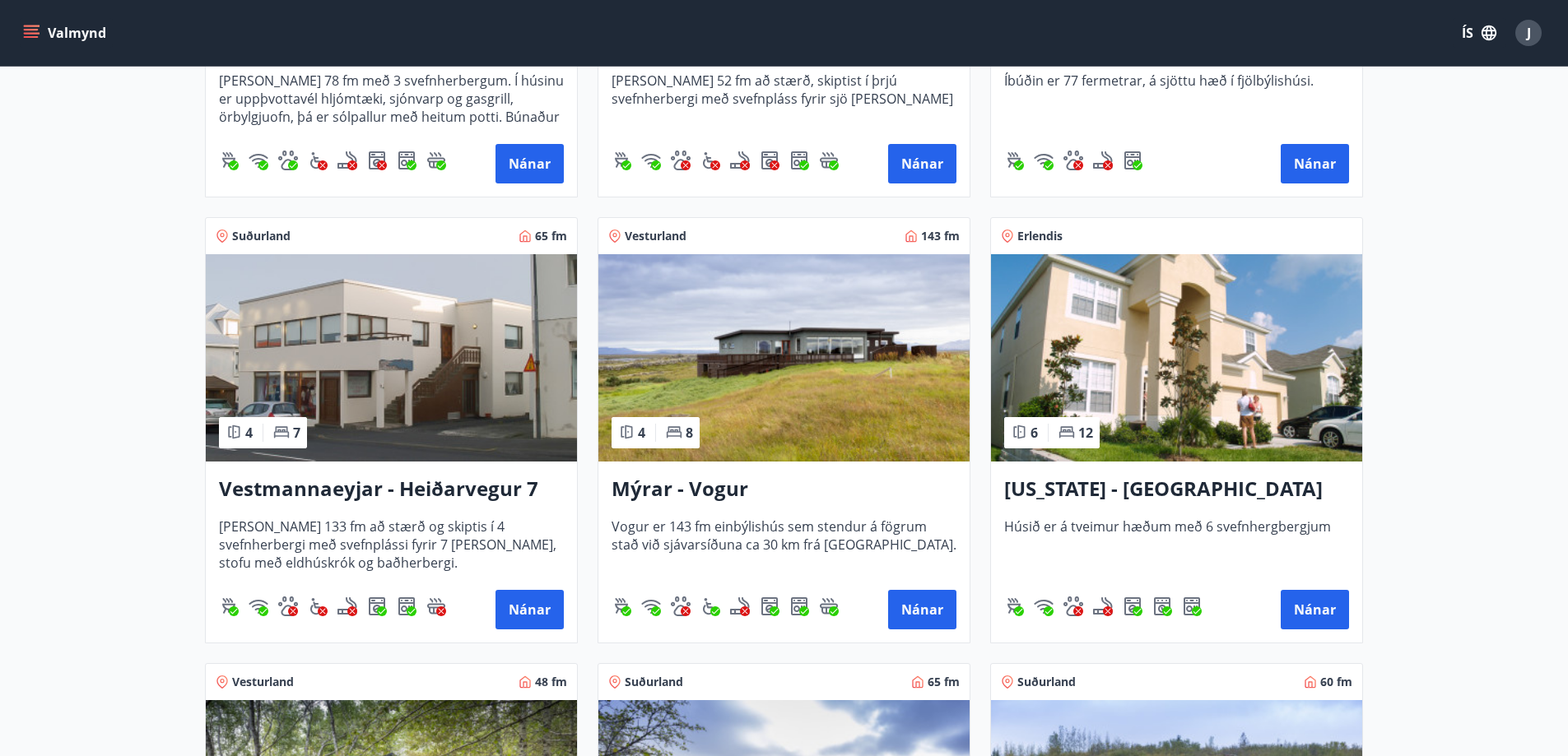
scroll to position [1646, 0]
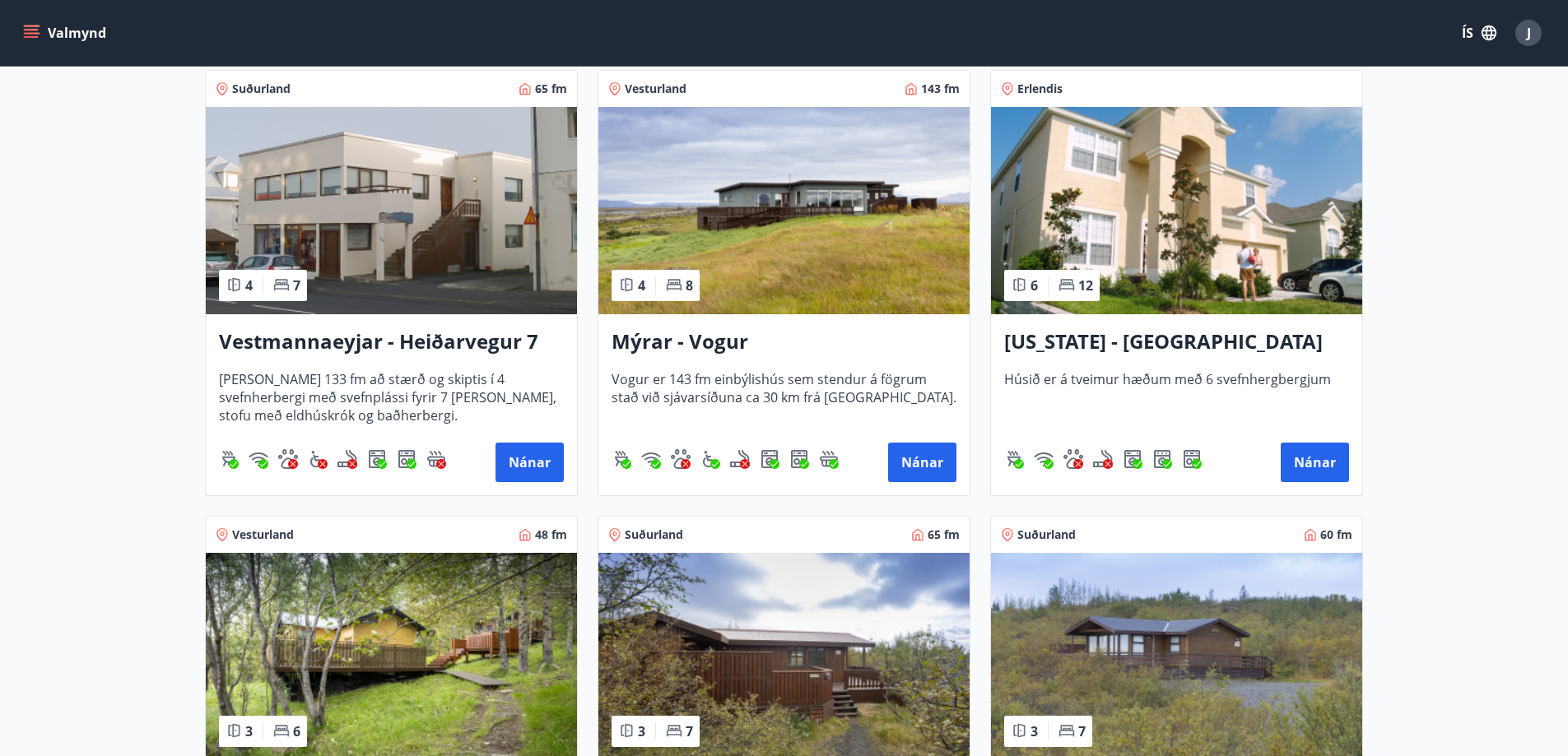
click at [838, 243] on img at bounding box center [784, 210] width 371 height 207
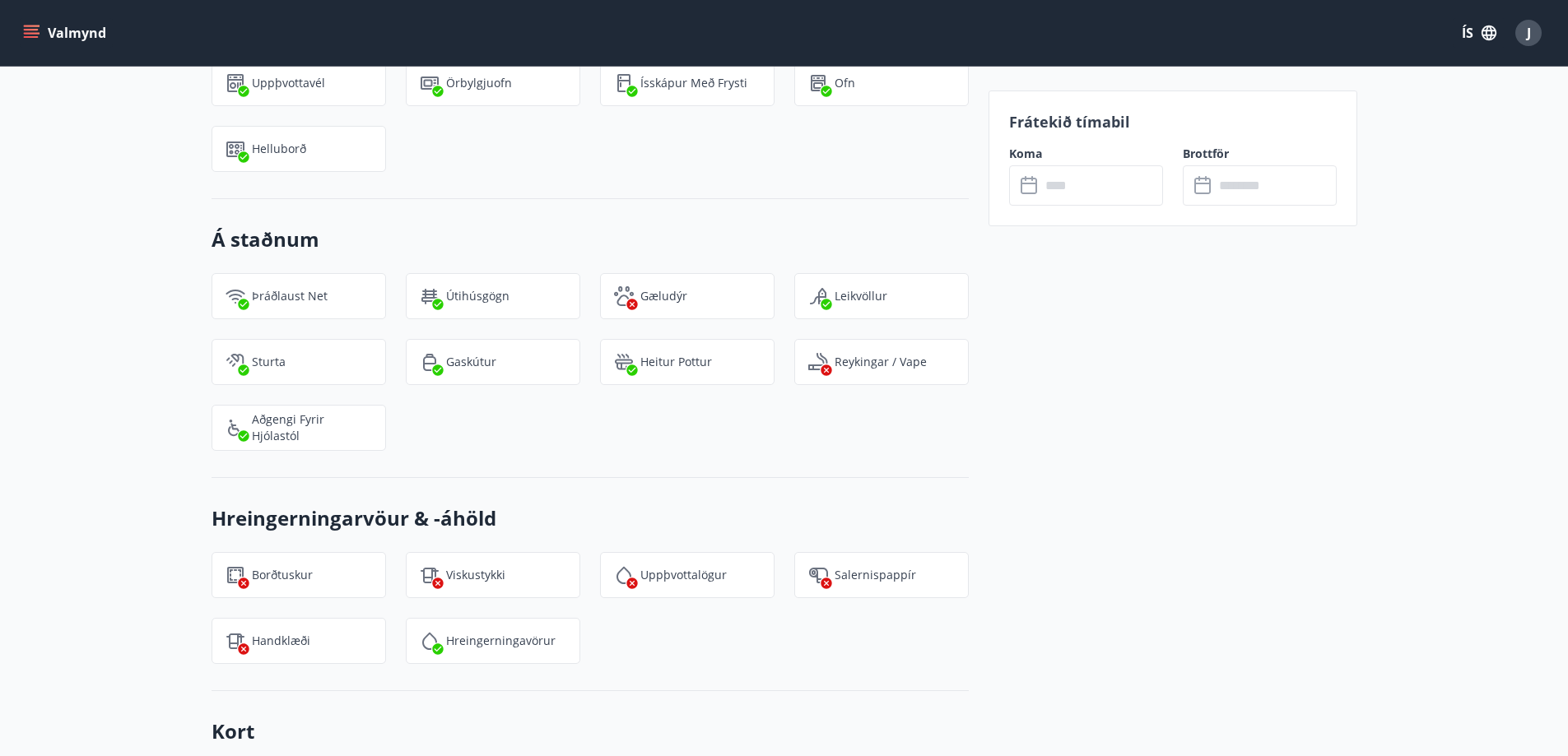
scroll to position [2318, 0]
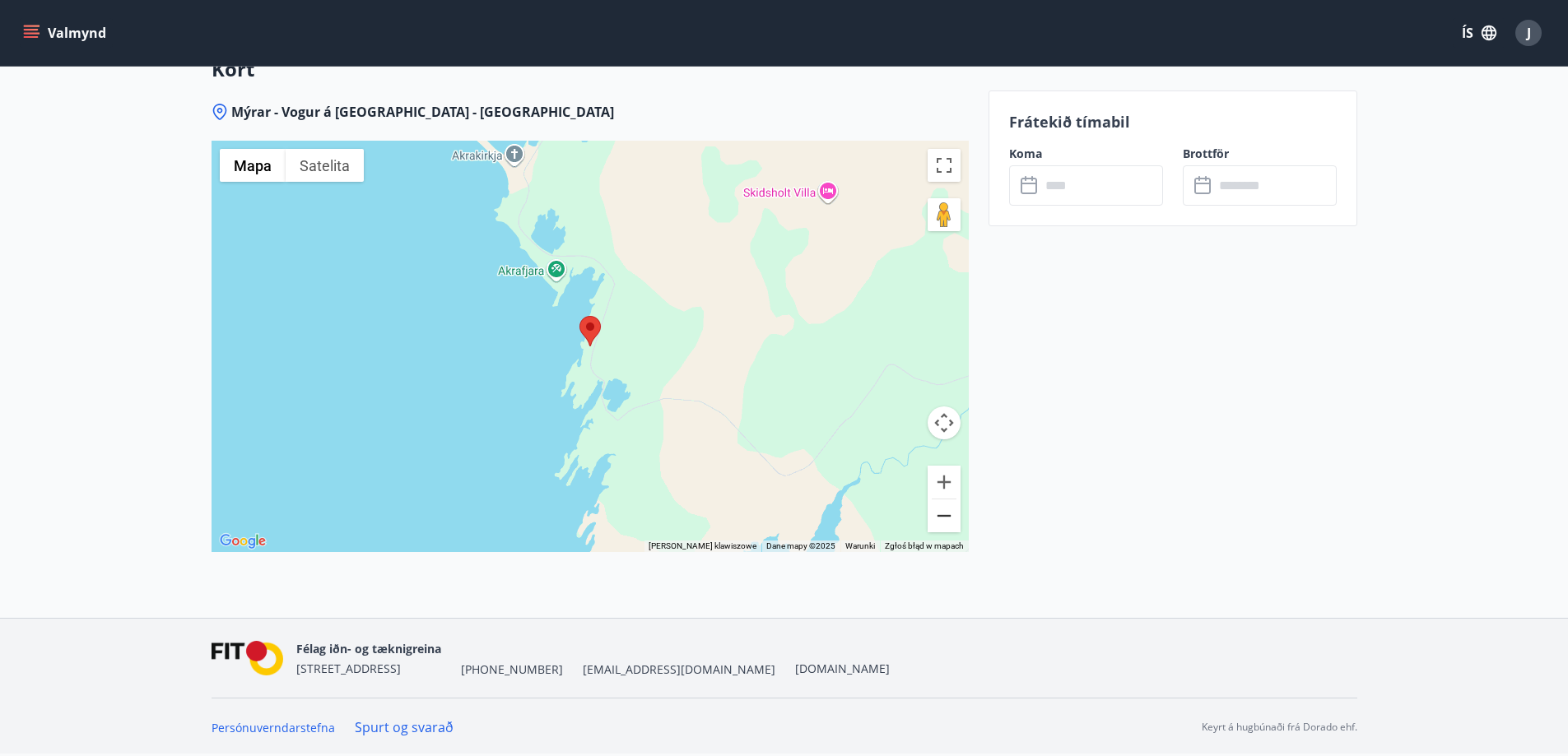
click at [948, 517] on button "Pomniejsz" at bounding box center [943, 516] width 33 height 33
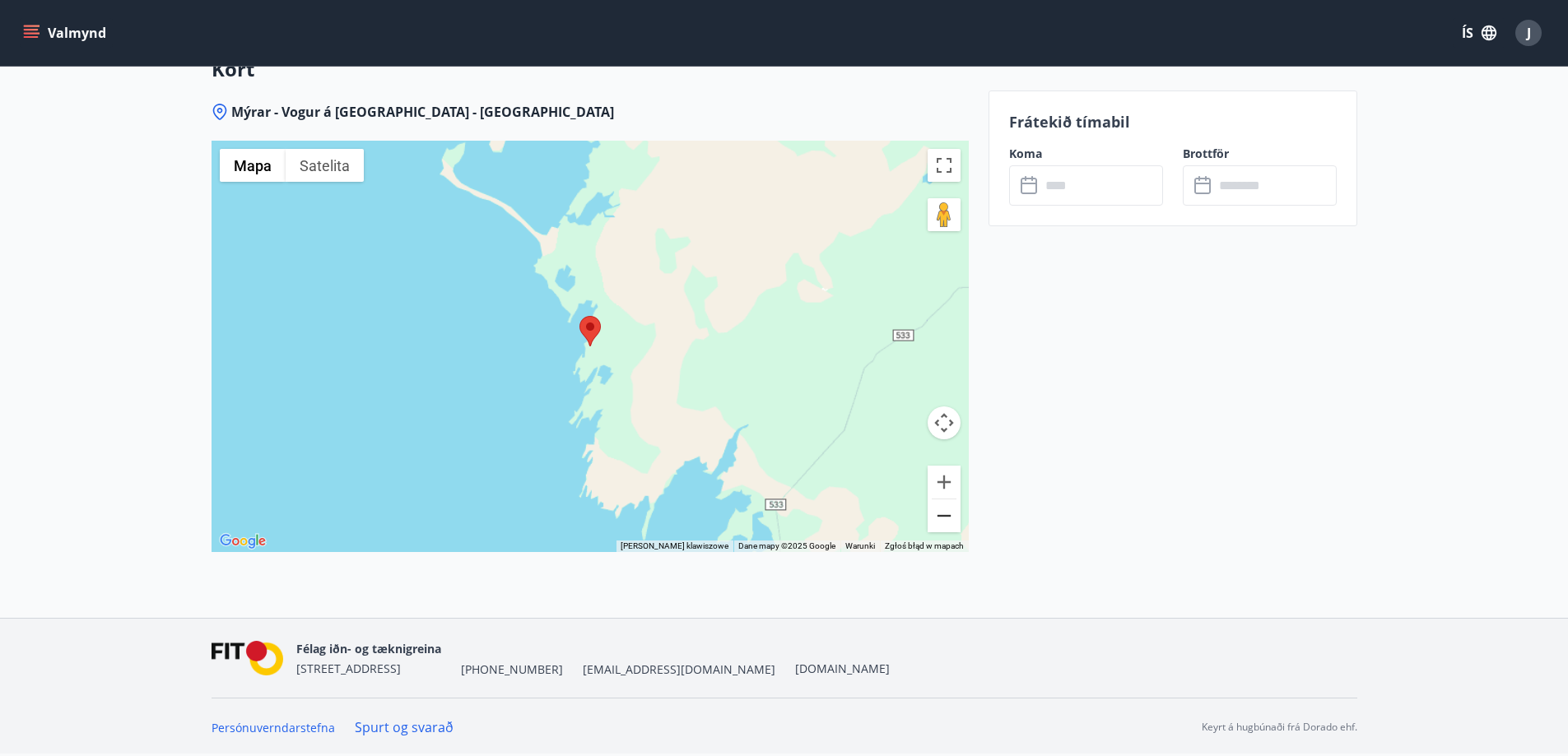
click at [941, 512] on button "Pomniejsz" at bounding box center [943, 516] width 33 height 33
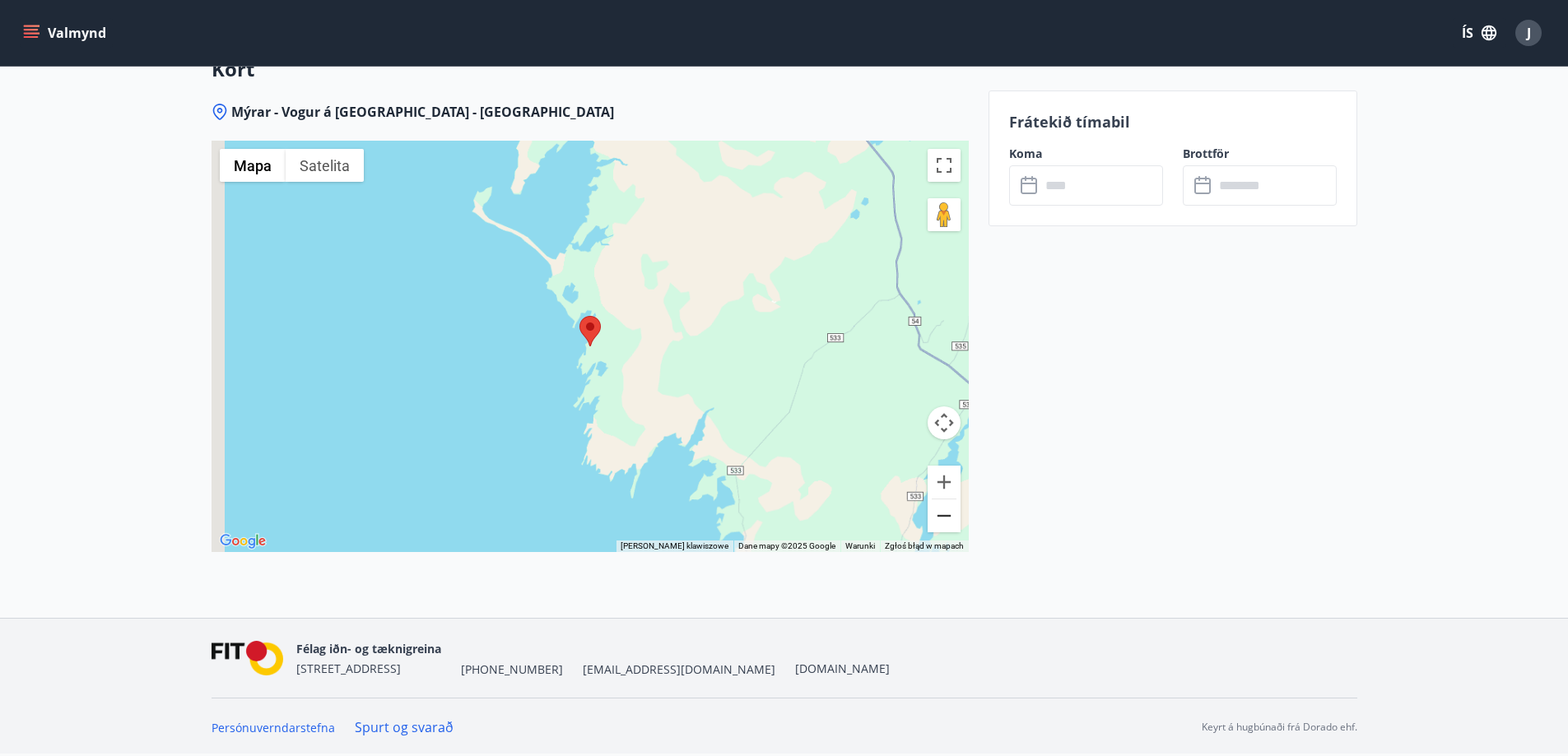
click at [937, 512] on button "Pomniejsz" at bounding box center [943, 516] width 33 height 33
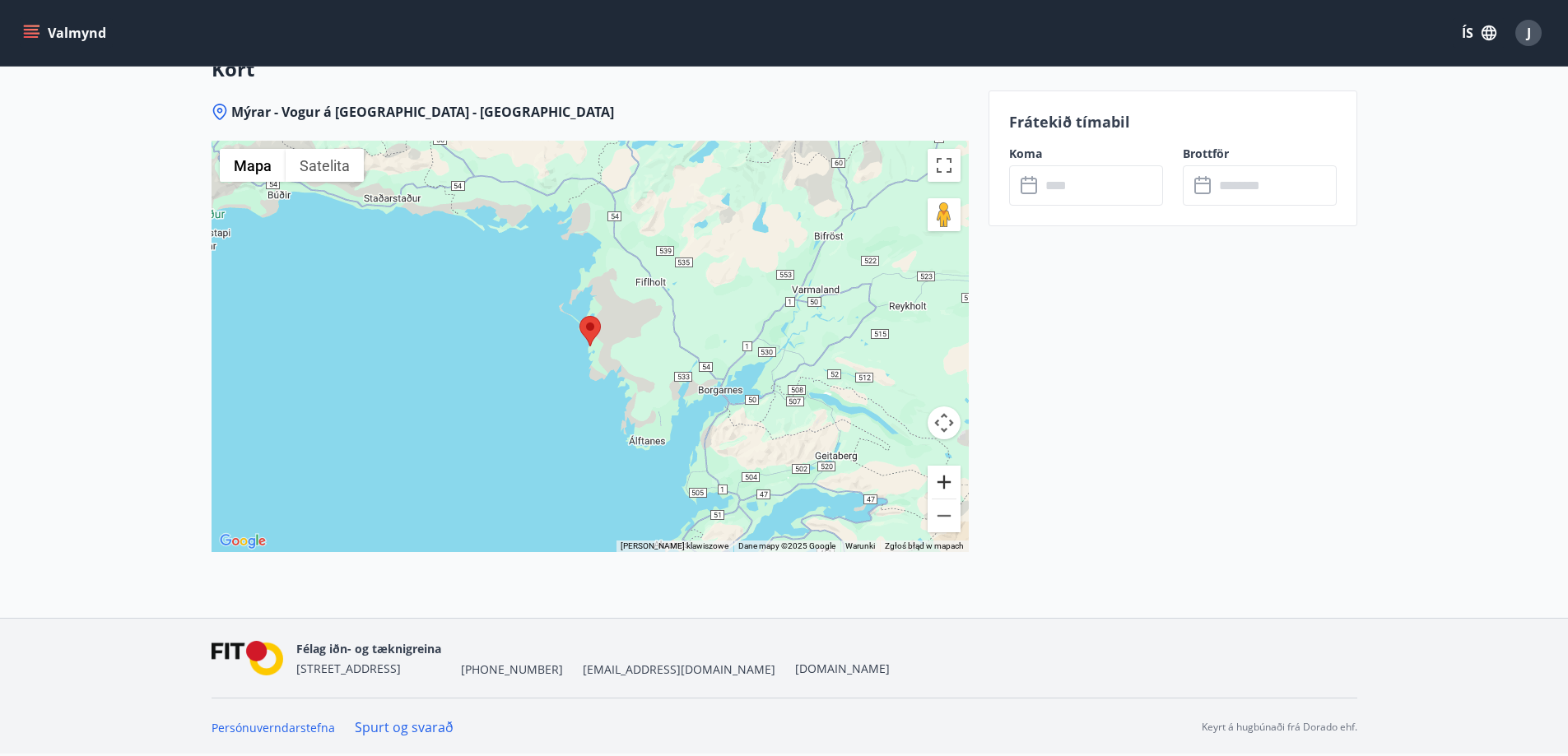
click at [947, 482] on button "Powiększ" at bounding box center [943, 482] width 33 height 33
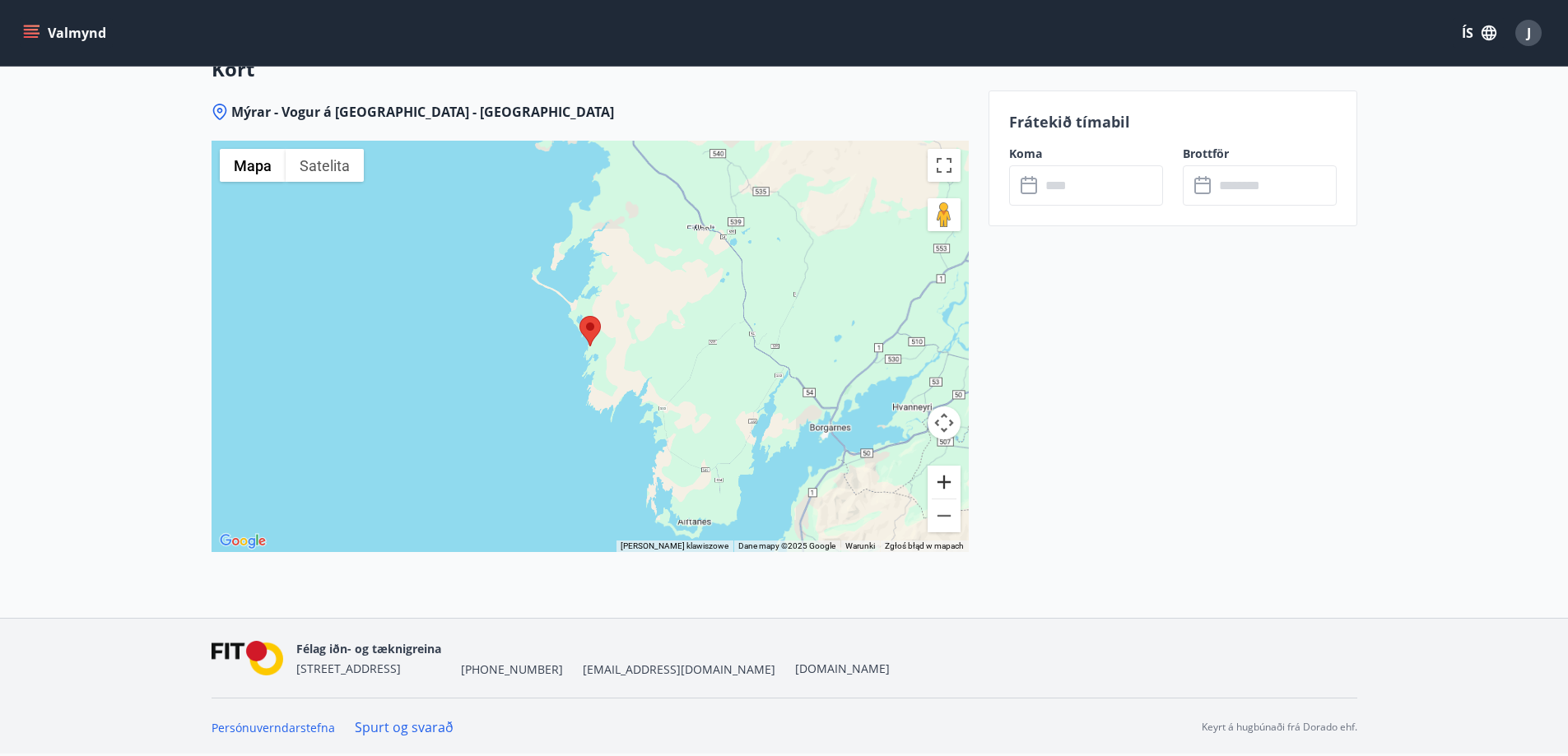
click at [947, 482] on button "Powiększ" at bounding box center [943, 482] width 33 height 33
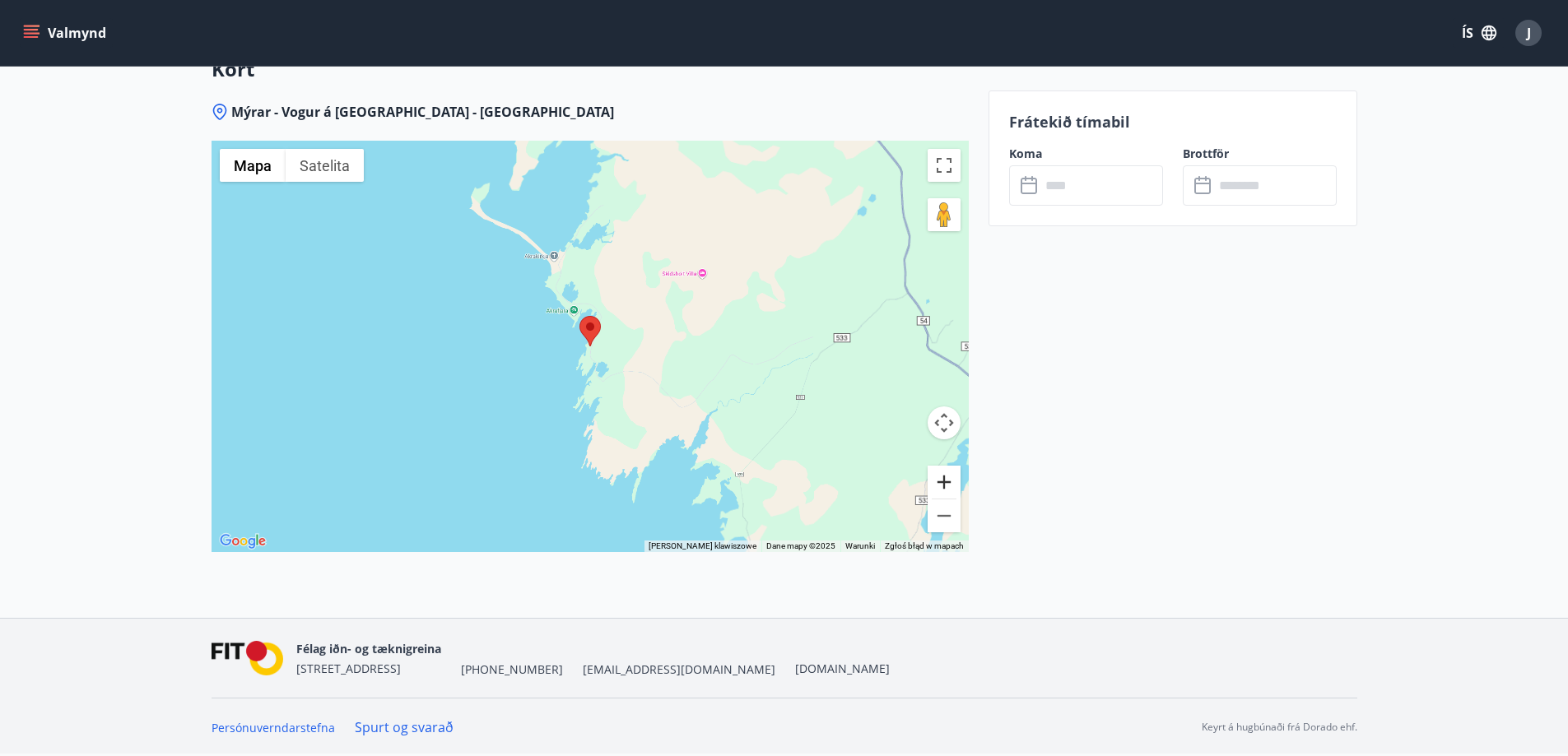
click at [947, 482] on button "Powiększ" at bounding box center [943, 482] width 33 height 33
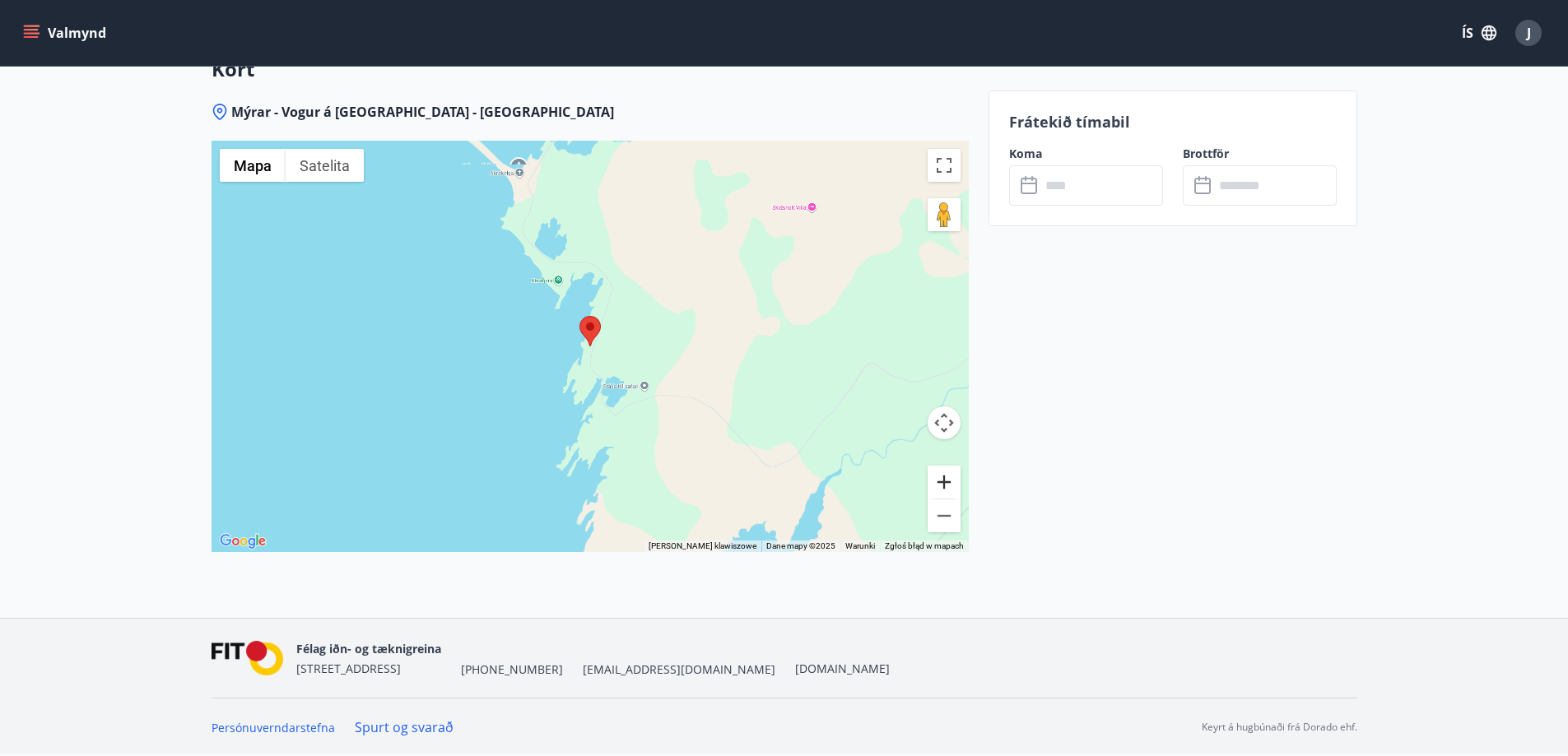
click at [947, 482] on button "Powiększ" at bounding box center [943, 482] width 33 height 33
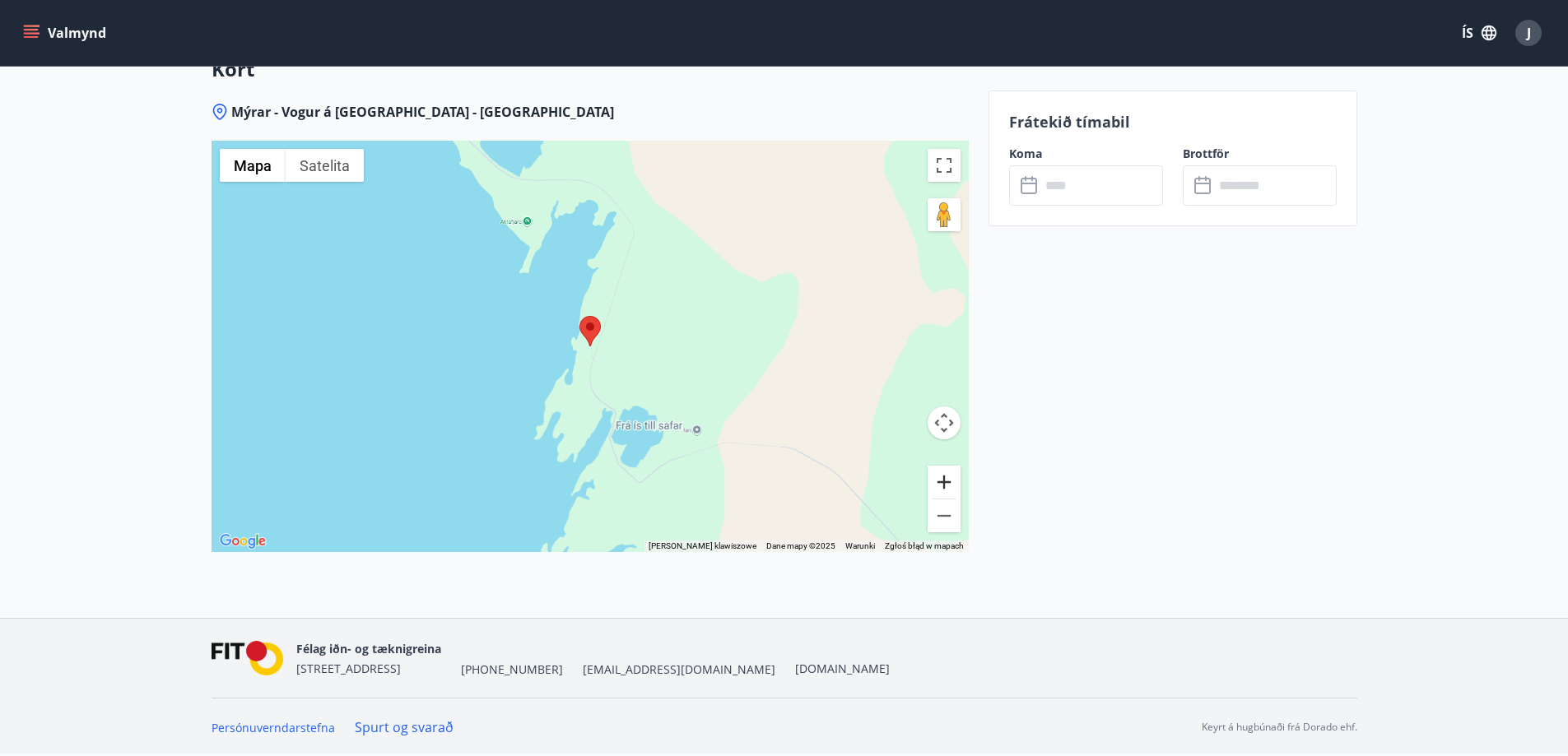
click at [947, 482] on button "Powiększ" at bounding box center [943, 482] width 33 height 33
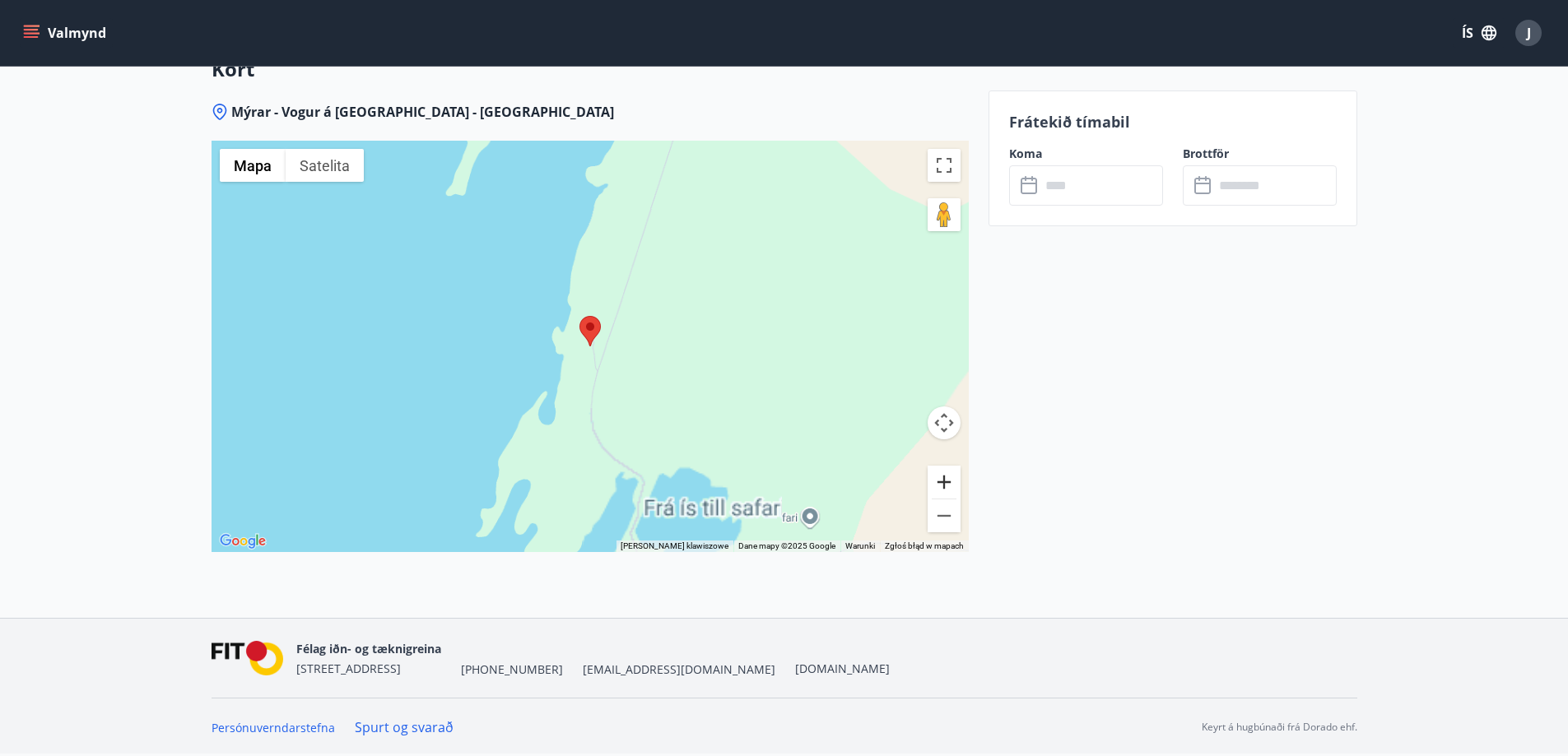
click at [947, 482] on button "Powiększ" at bounding box center [943, 482] width 33 height 33
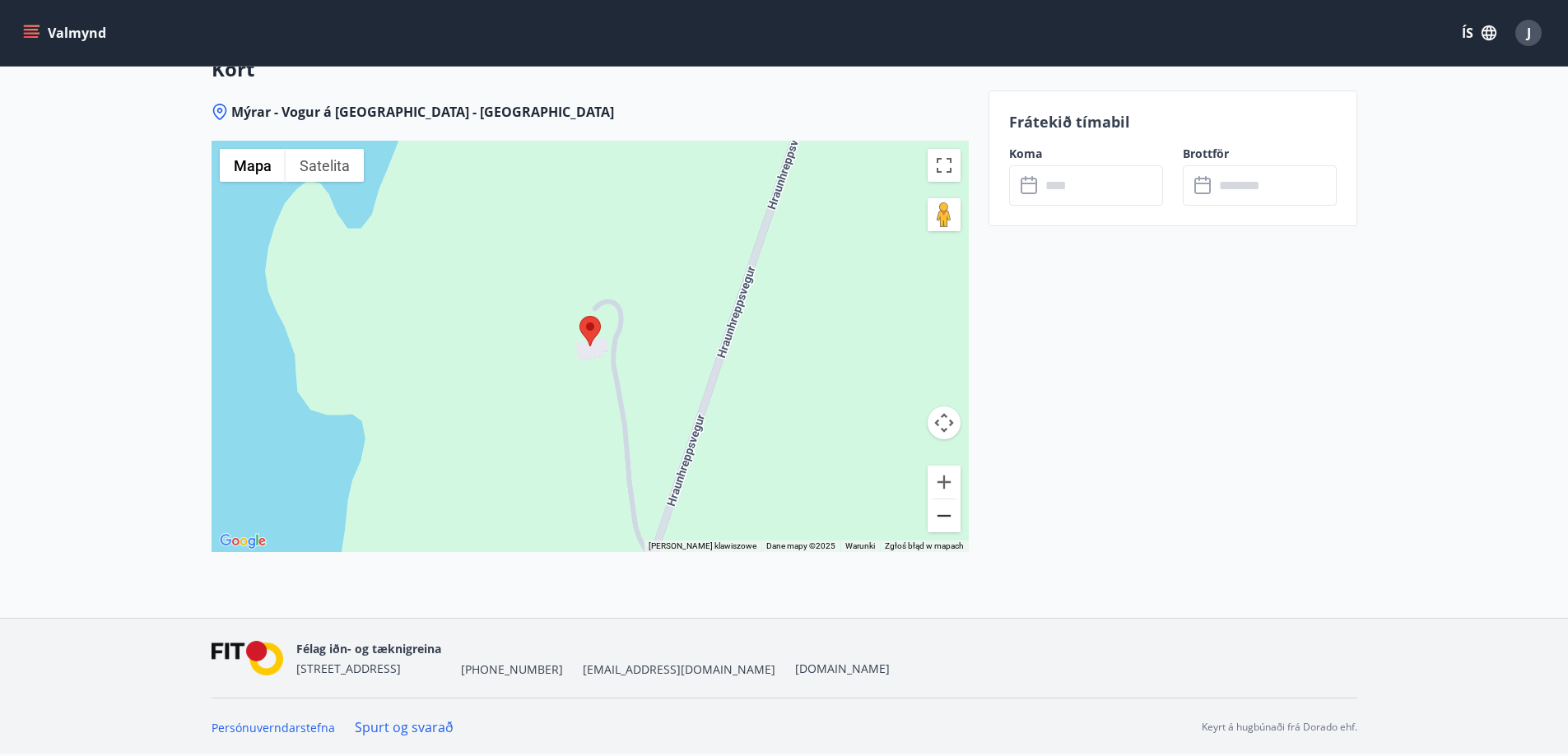
click at [950, 509] on button "Pomniejsz" at bounding box center [943, 516] width 33 height 33
click at [951, 509] on button "Pomniejsz" at bounding box center [943, 516] width 33 height 33
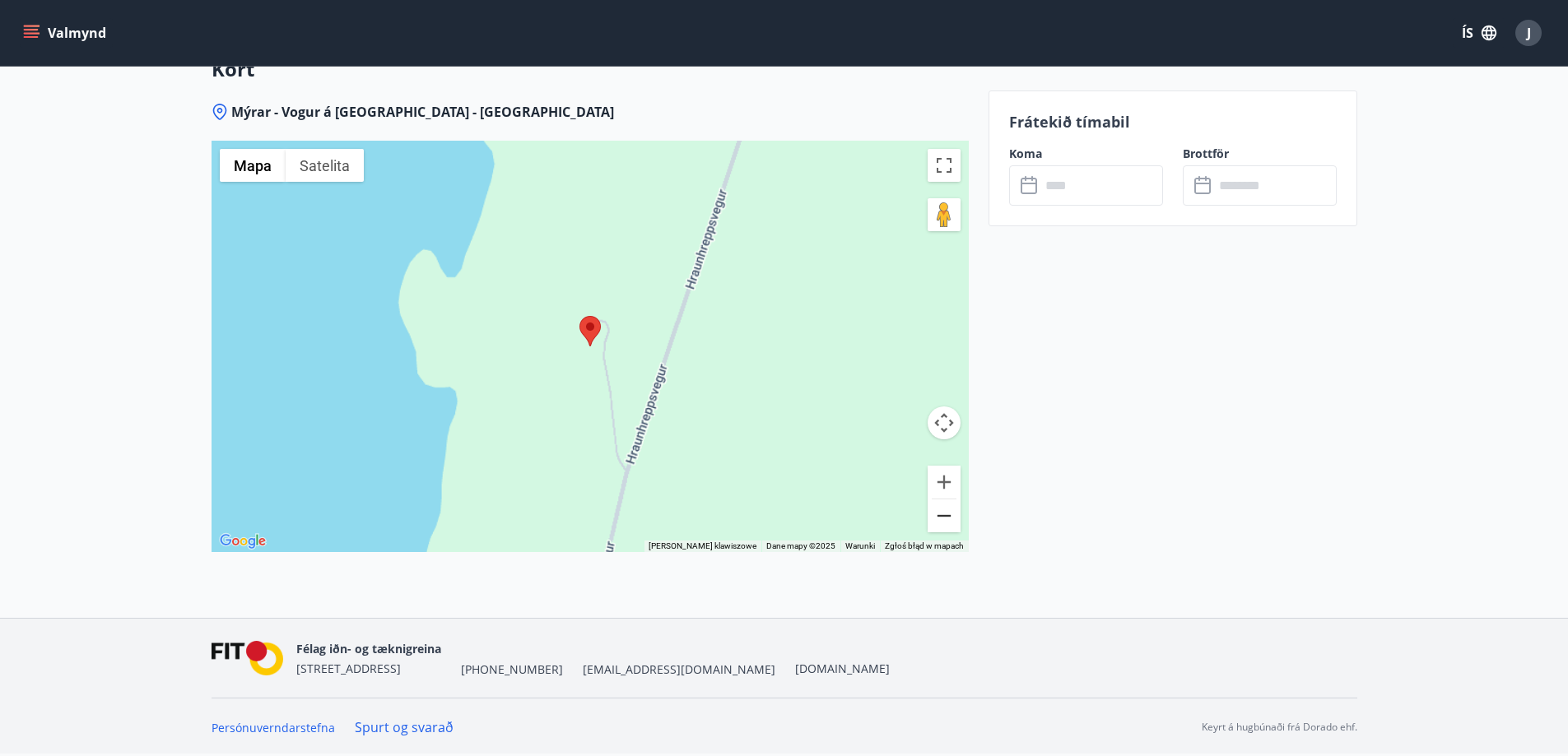
click at [951, 509] on button "Pomniejsz" at bounding box center [943, 516] width 33 height 33
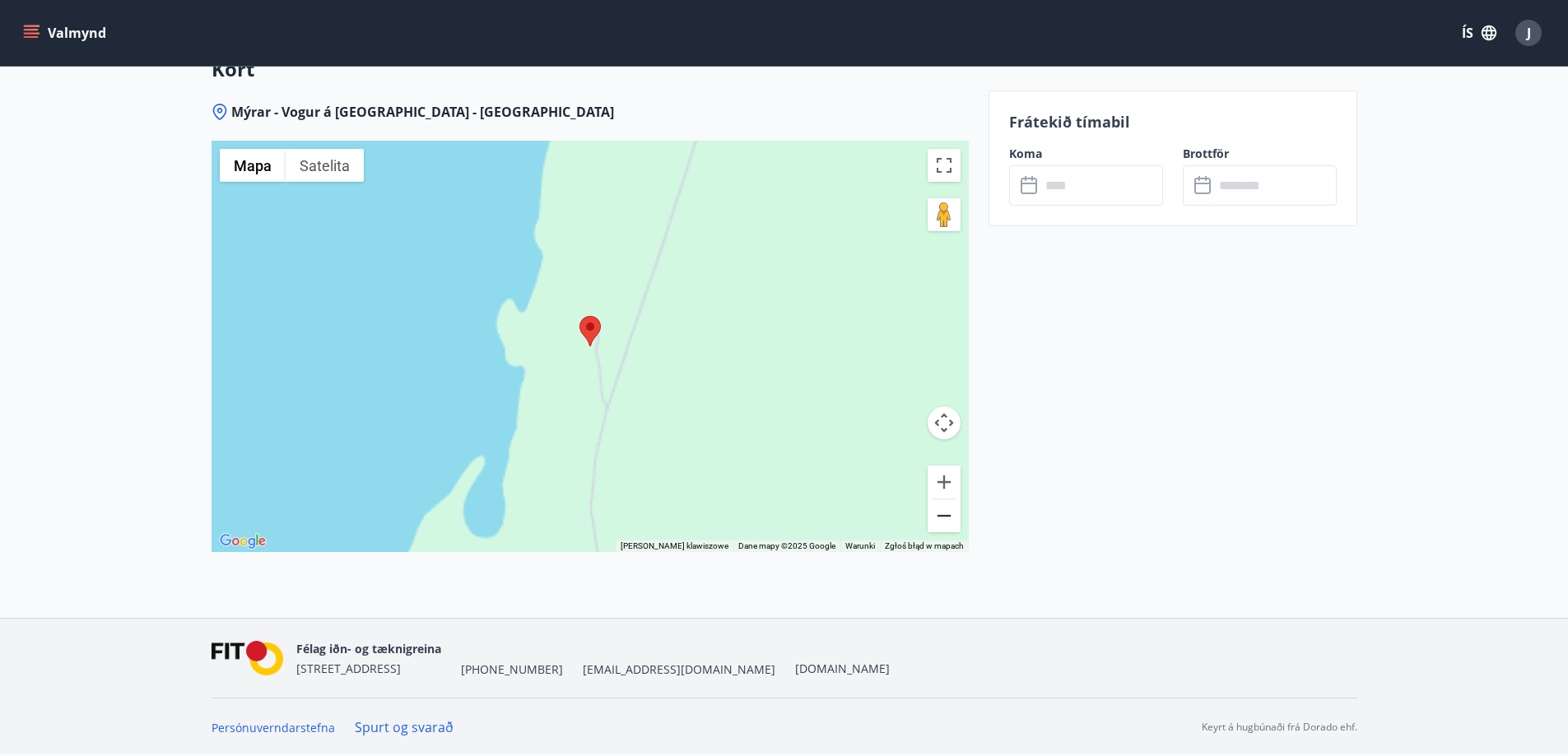
click at [951, 509] on button "Pomniejsz" at bounding box center [943, 516] width 33 height 33
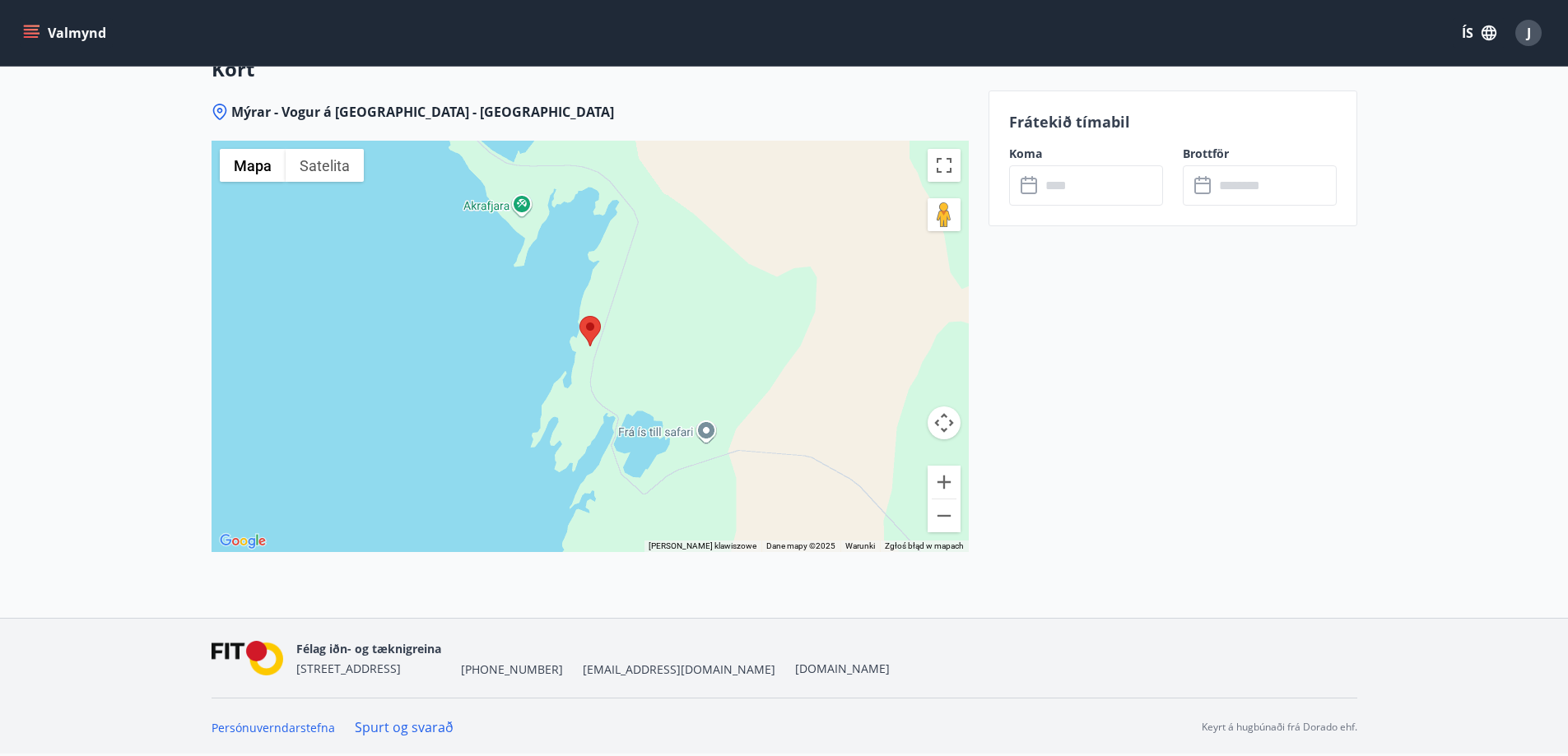
click at [659, 438] on div at bounding box center [590, 347] width 757 height 412
click at [556, 305] on div "Frá ís till safari Frá ís till safari 311 [GEOGRAPHIC_DATA] [GEOGRAPHIC_DATA] Z…" at bounding box center [590, 347] width 757 height 412
click at [497, 203] on div "Frá ís till safari Frá ís till safari 311 [GEOGRAPHIC_DATA] [GEOGRAPHIC_DATA] Z…" at bounding box center [590, 347] width 757 height 412
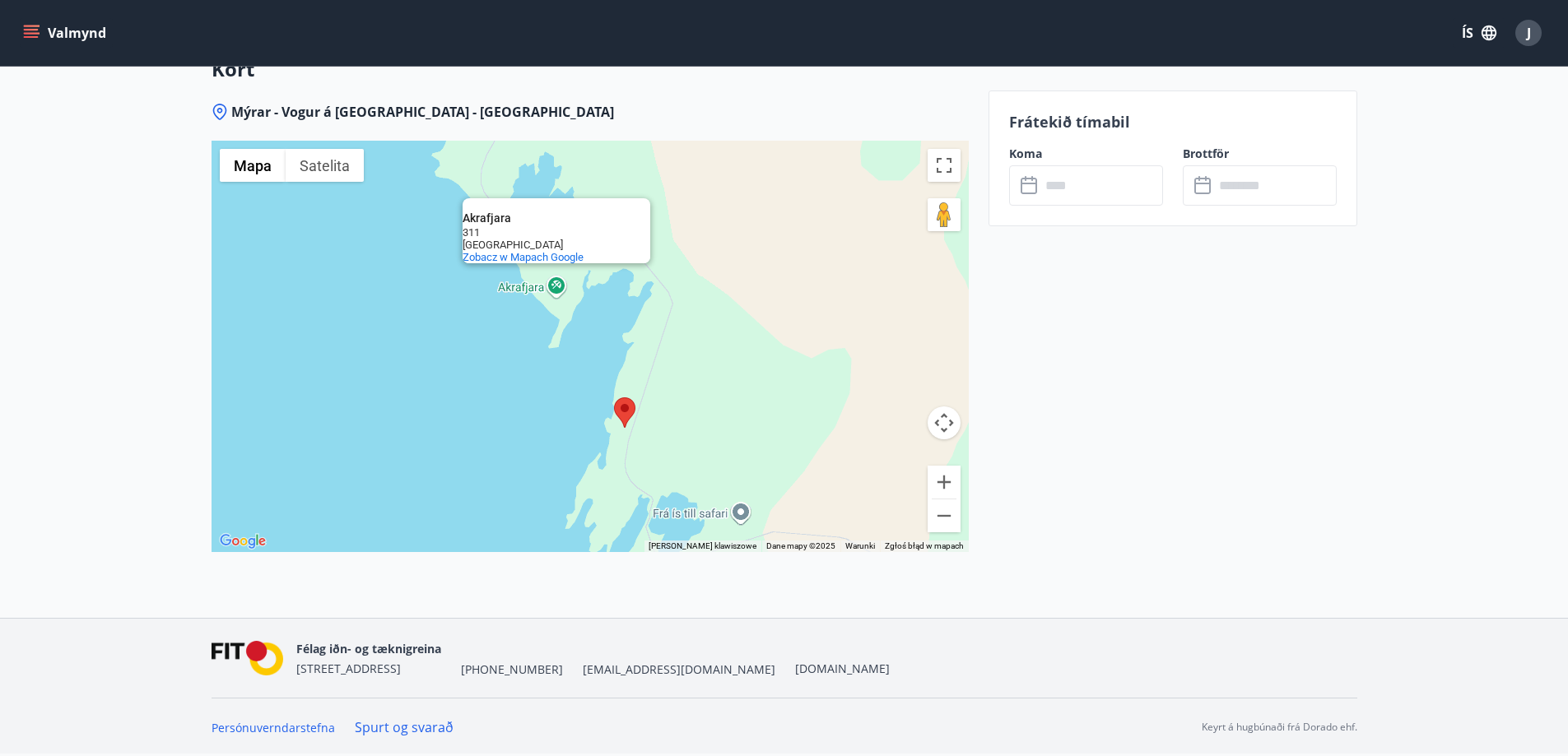
drag, startPoint x: 456, startPoint y: 285, endPoint x: 502, endPoint y: 295, distance: 47.1
click at [501, 295] on div "Akrafjara Akrafjara 311 Islandia Zobacz w [GEOGRAPHIC_DATA] Google" at bounding box center [590, 347] width 757 height 412
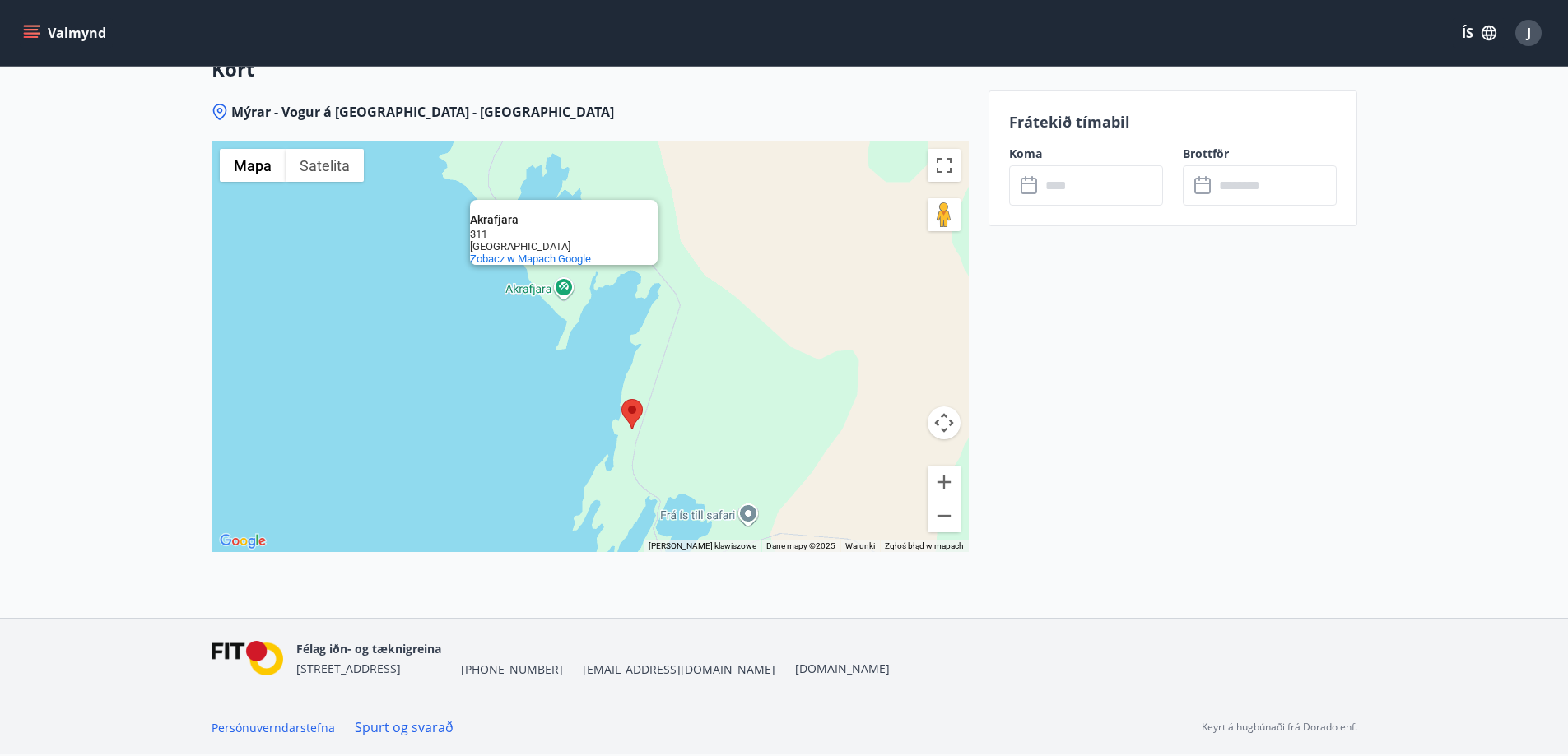
click at [1092, 184] on input "text" at bounding box center [1102, 186] width 123 height 40
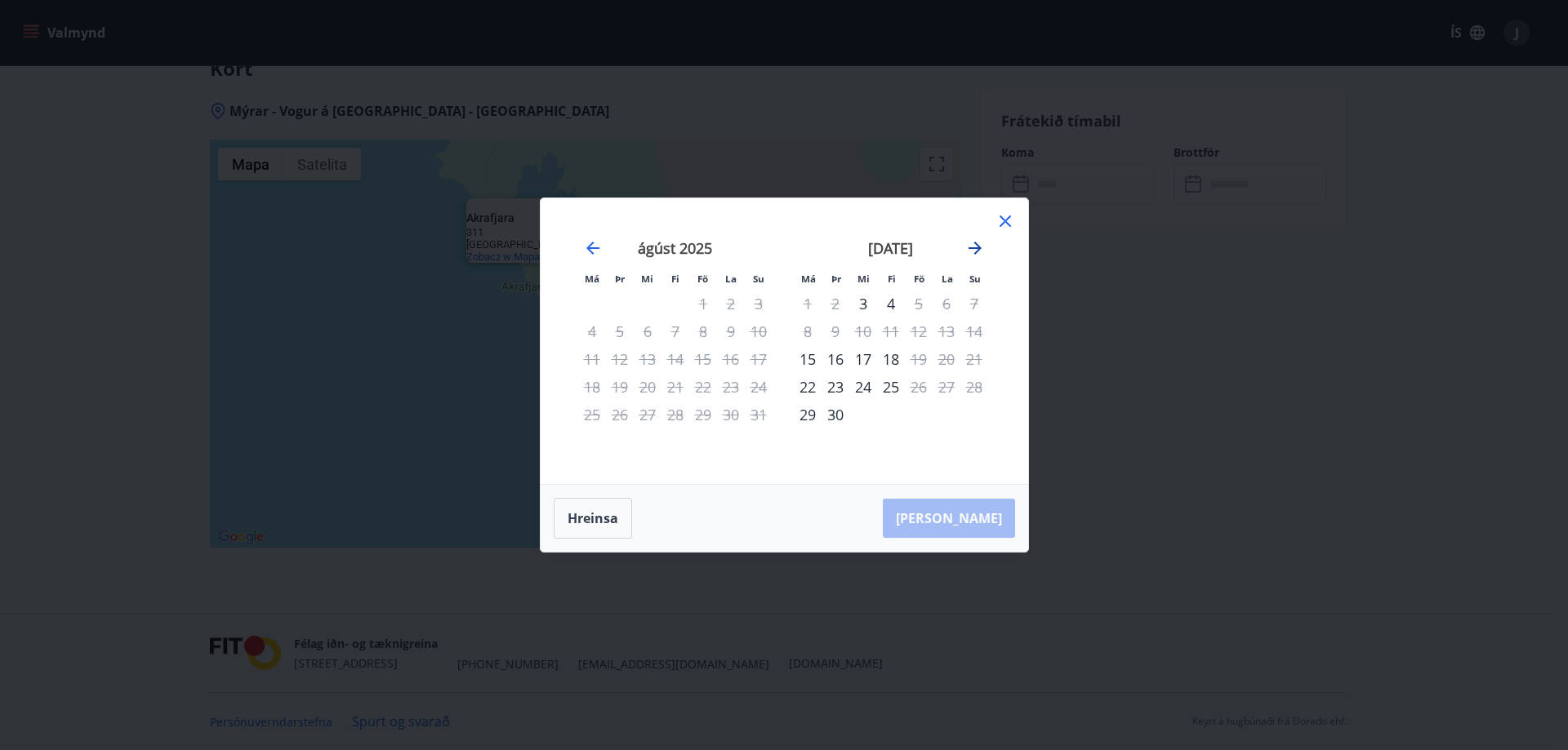
click at [982, 245] on icon "Move forward to switch to the next month." at bounding box center [975, 248] width 20 height 20
click at [981, 247] on icon "Move forward to switch to the next month." at bounding box center [975, 248] width 20 height 20
click at [1005, 228] on icon at bounding box center [1005, 222] width 20 height 20
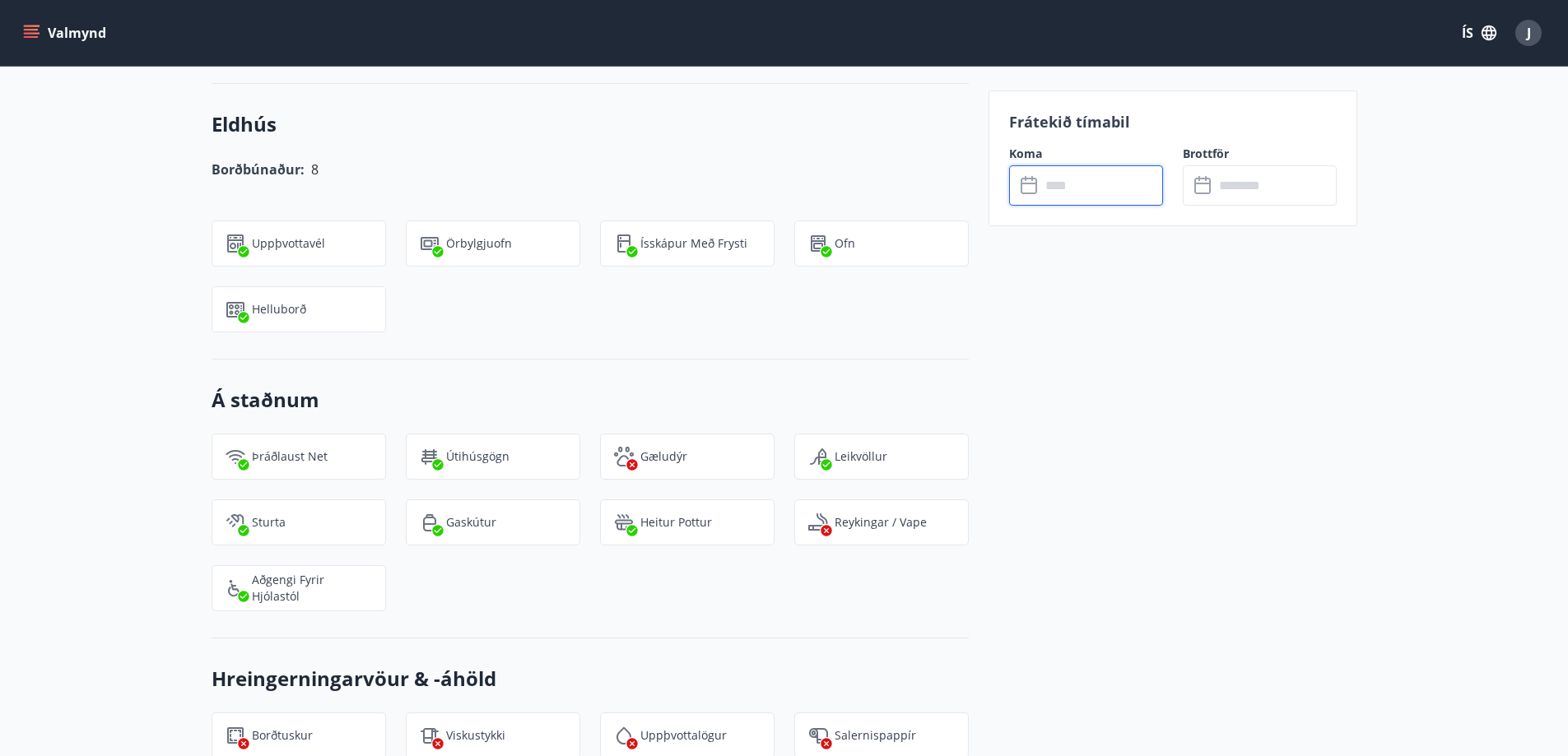
scroll to position [673, 0]
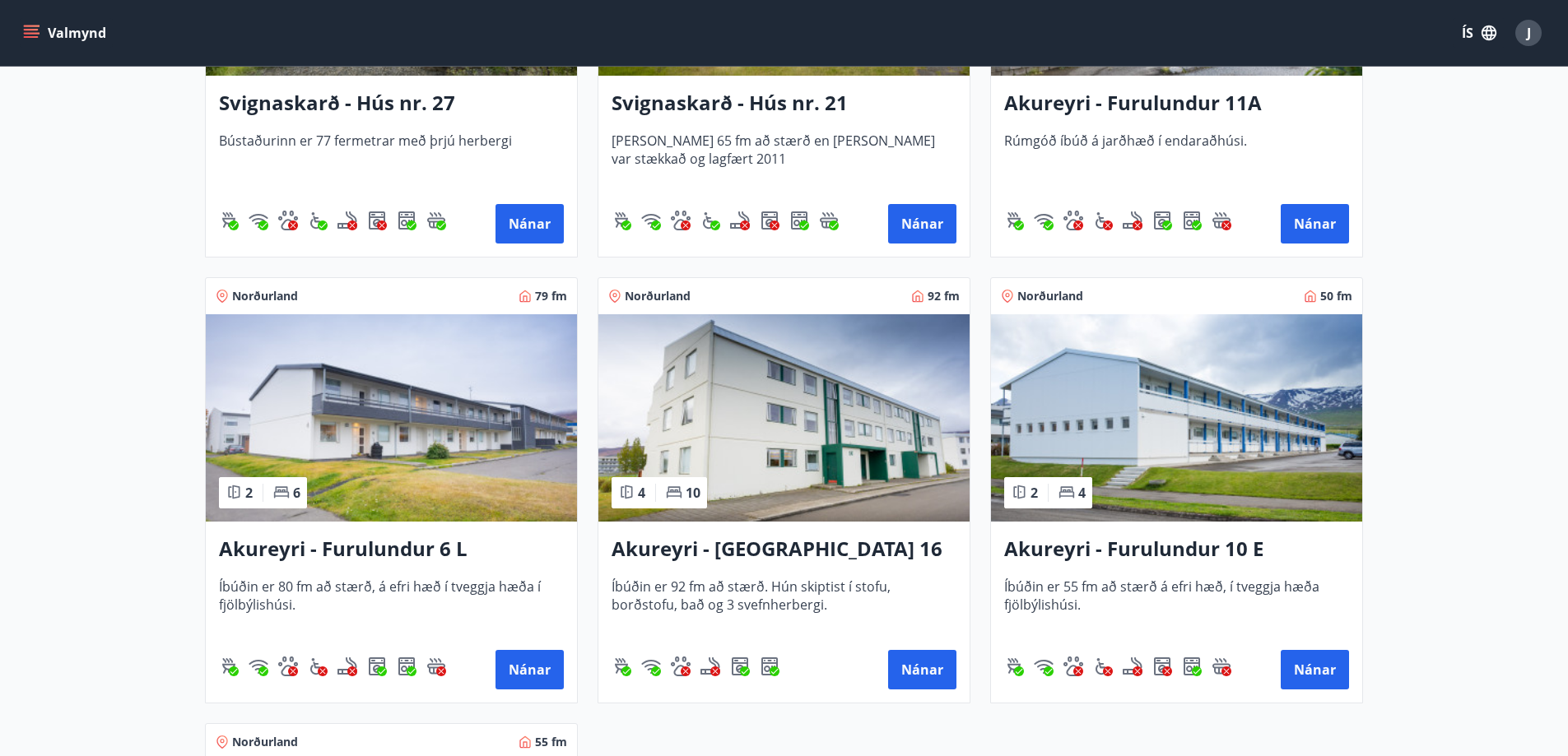
scroll to position [3841, 0]
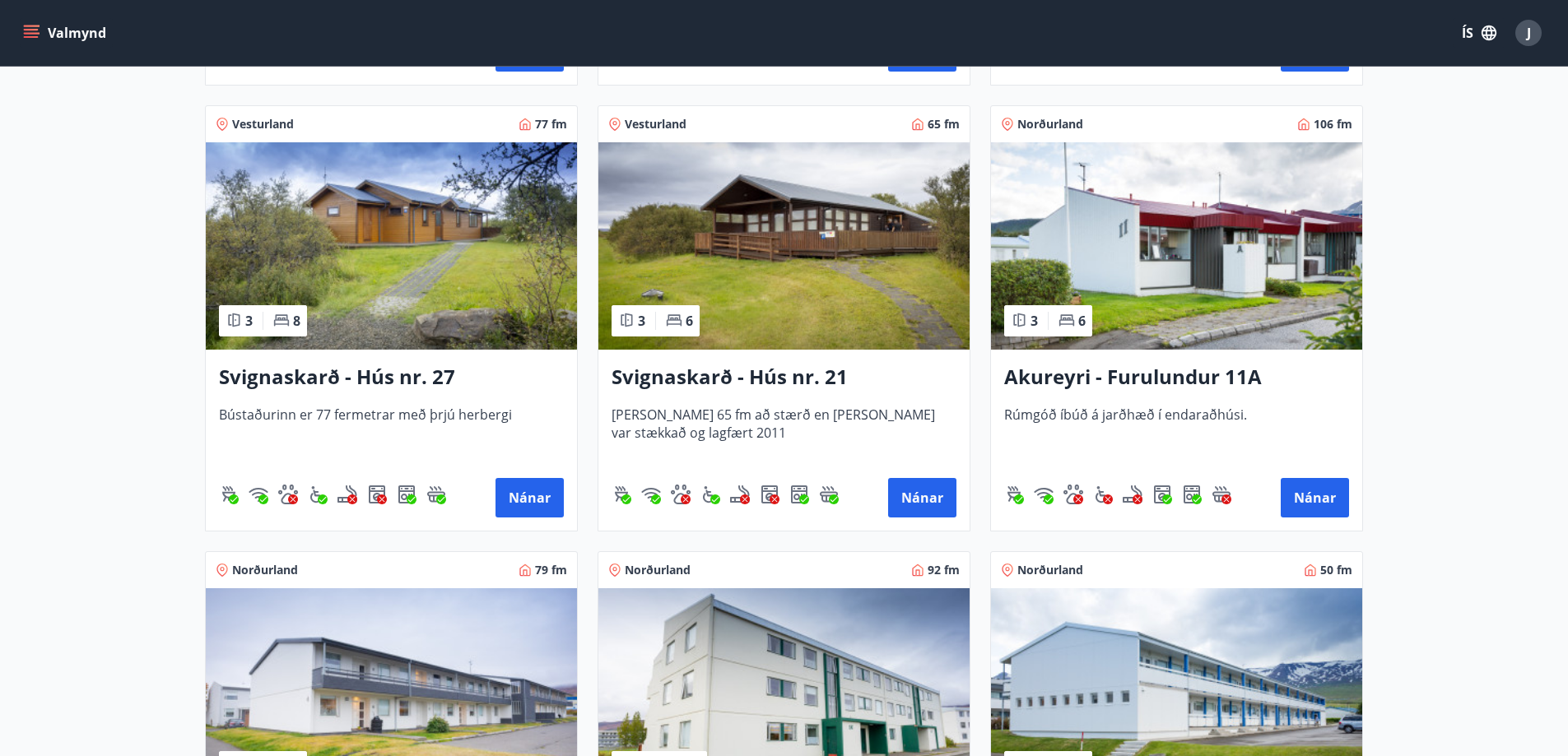
drag, startPoint x: 1174, startPoint y: 377, endPoint x: 1403, endPoint y: 464, distance: 245.0
click at [1138, 376] on h3 "Akureyri - Furulundur 11A" at bounding box center [1176, 377] width 345 height 29
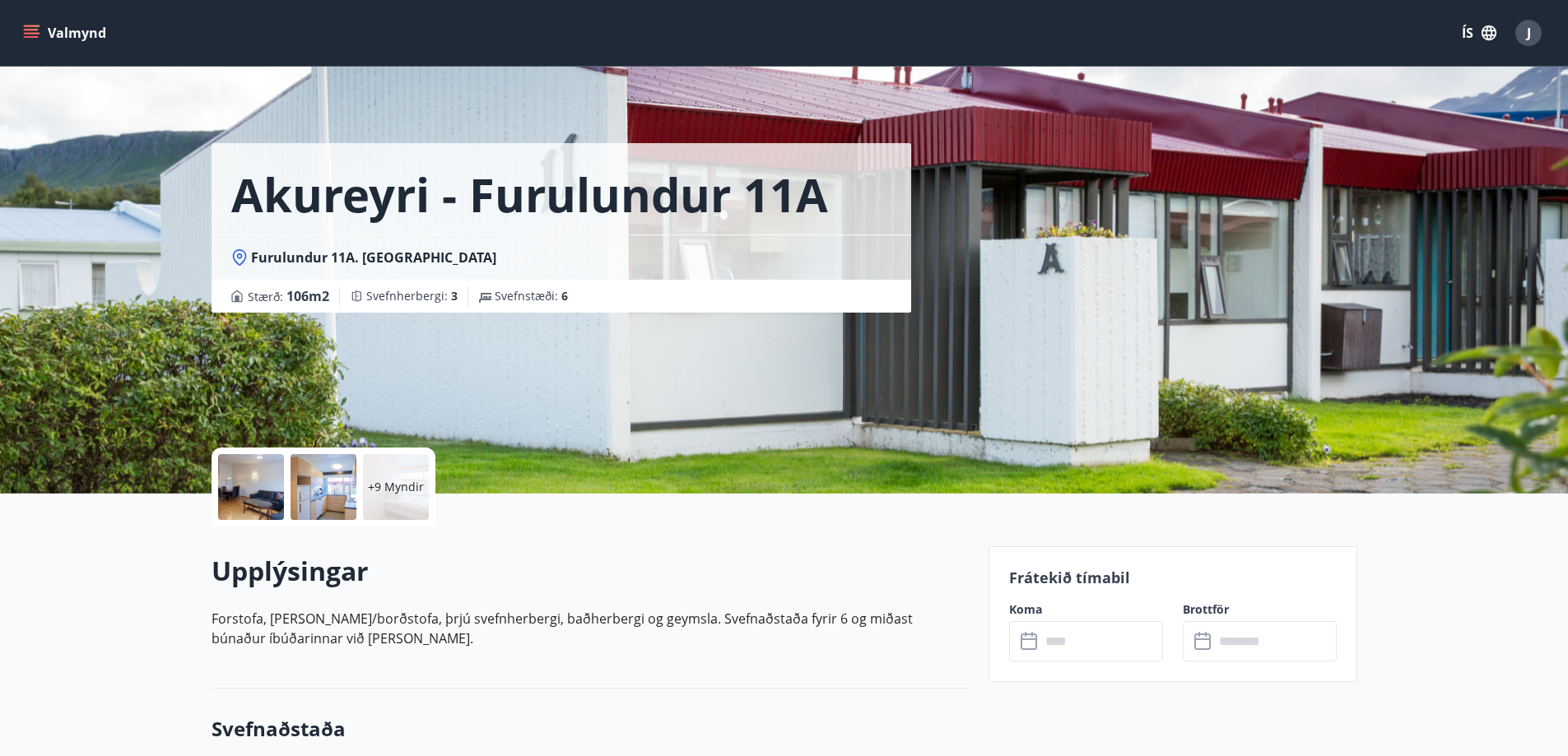
click at [251, 507] on div at bounding box center [251, 487] width 66 height 66
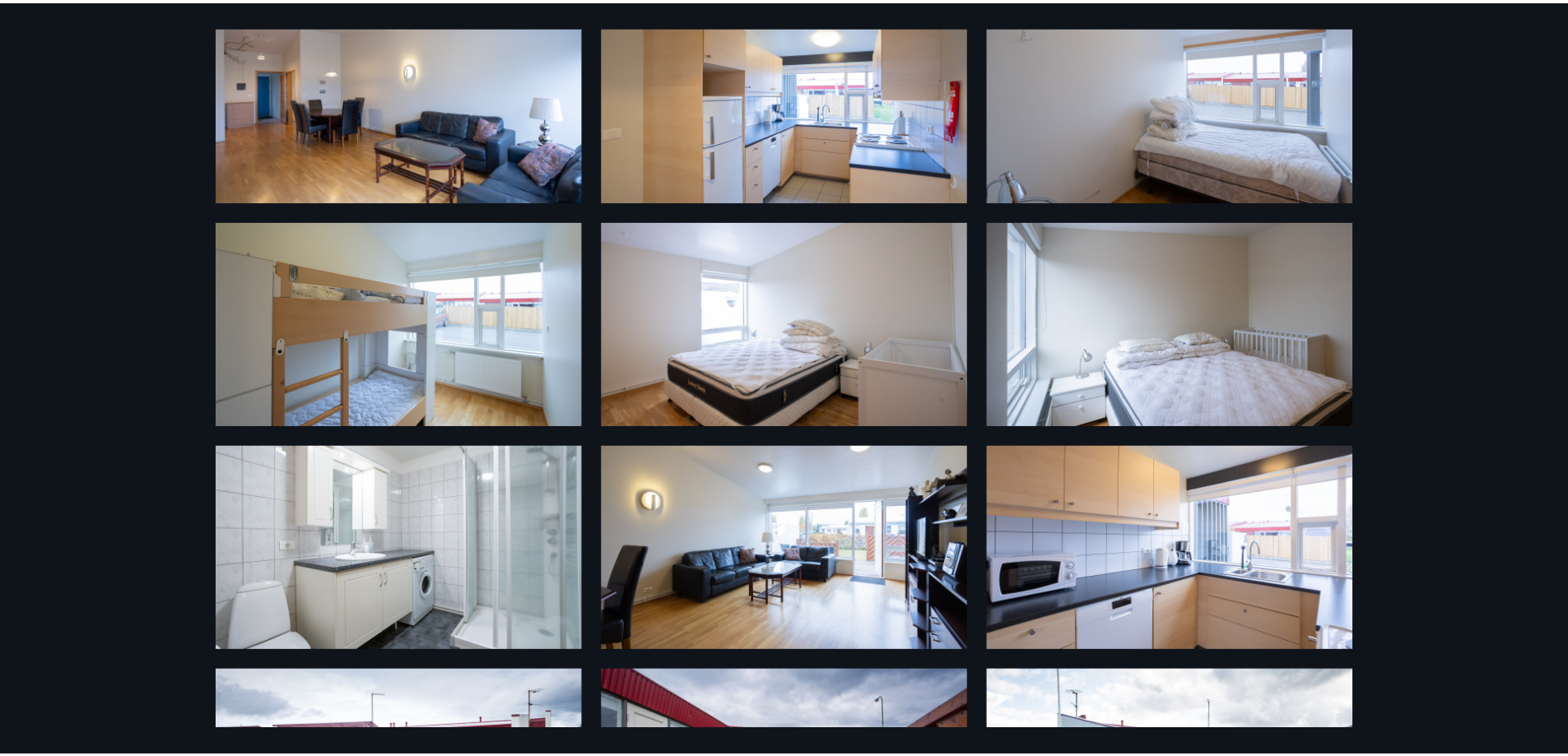
scroll to position [470, 0]
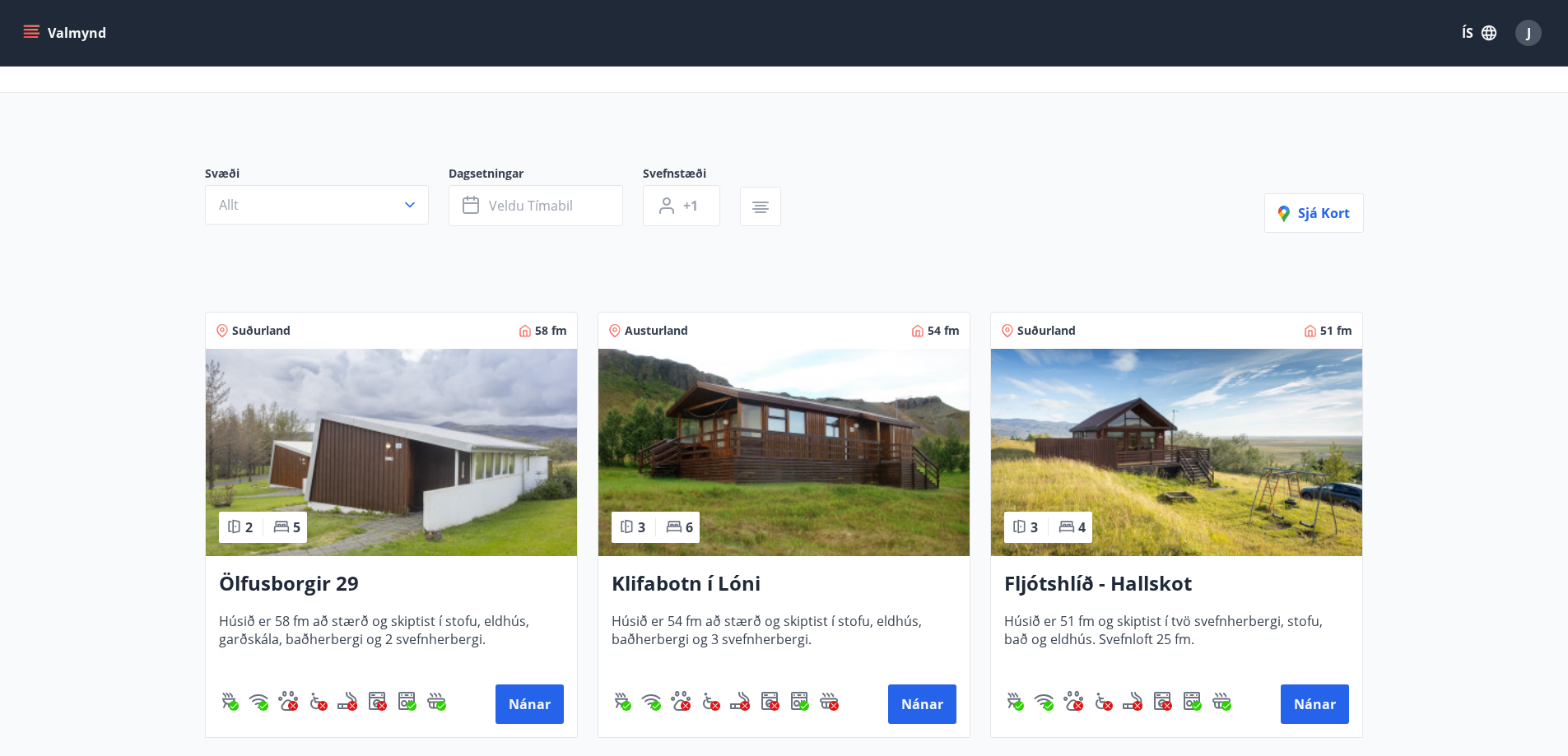
scroll to position [61, 0]
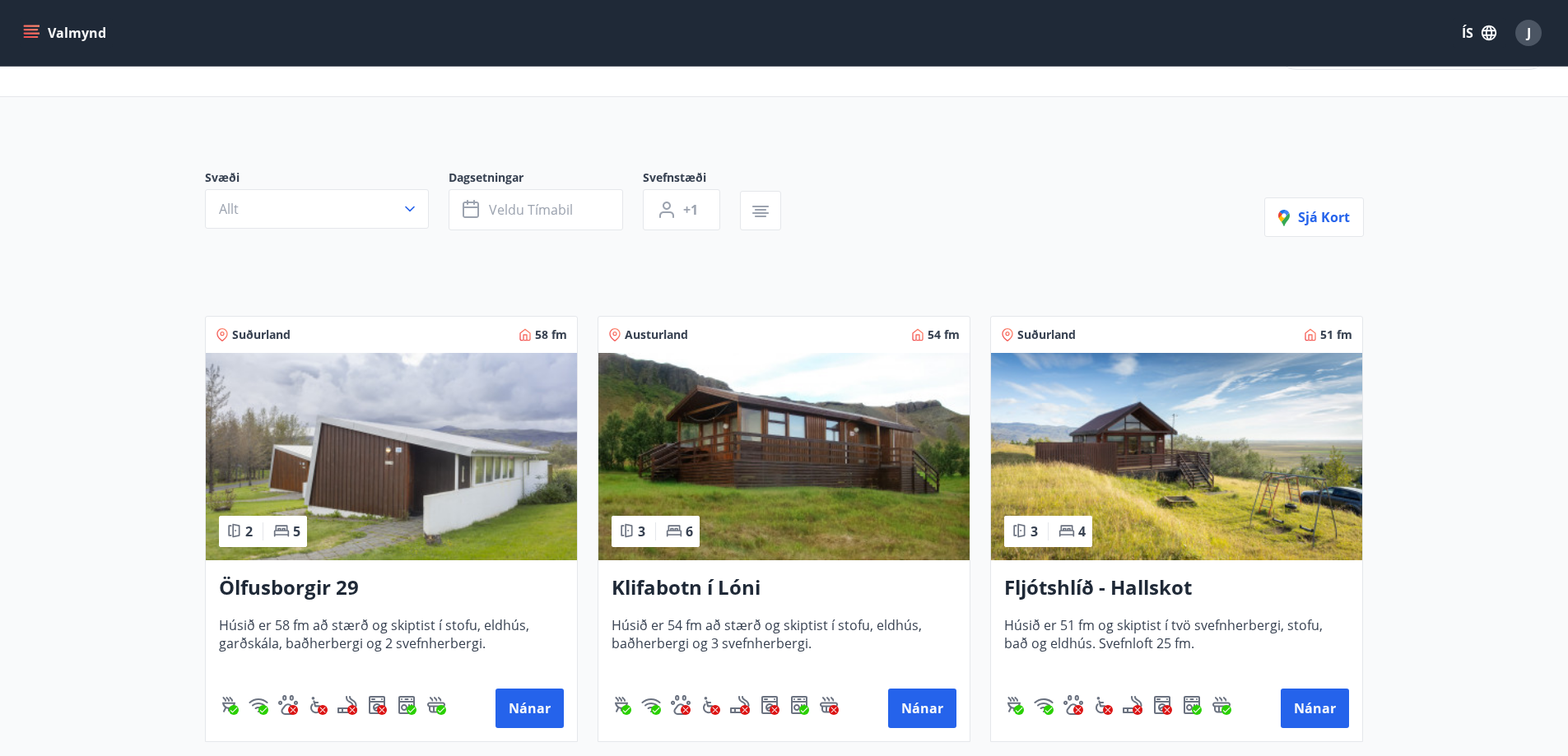
click at [76, 37] on button "Valmynd" at bounding box center [66, 33] width 93 height 29
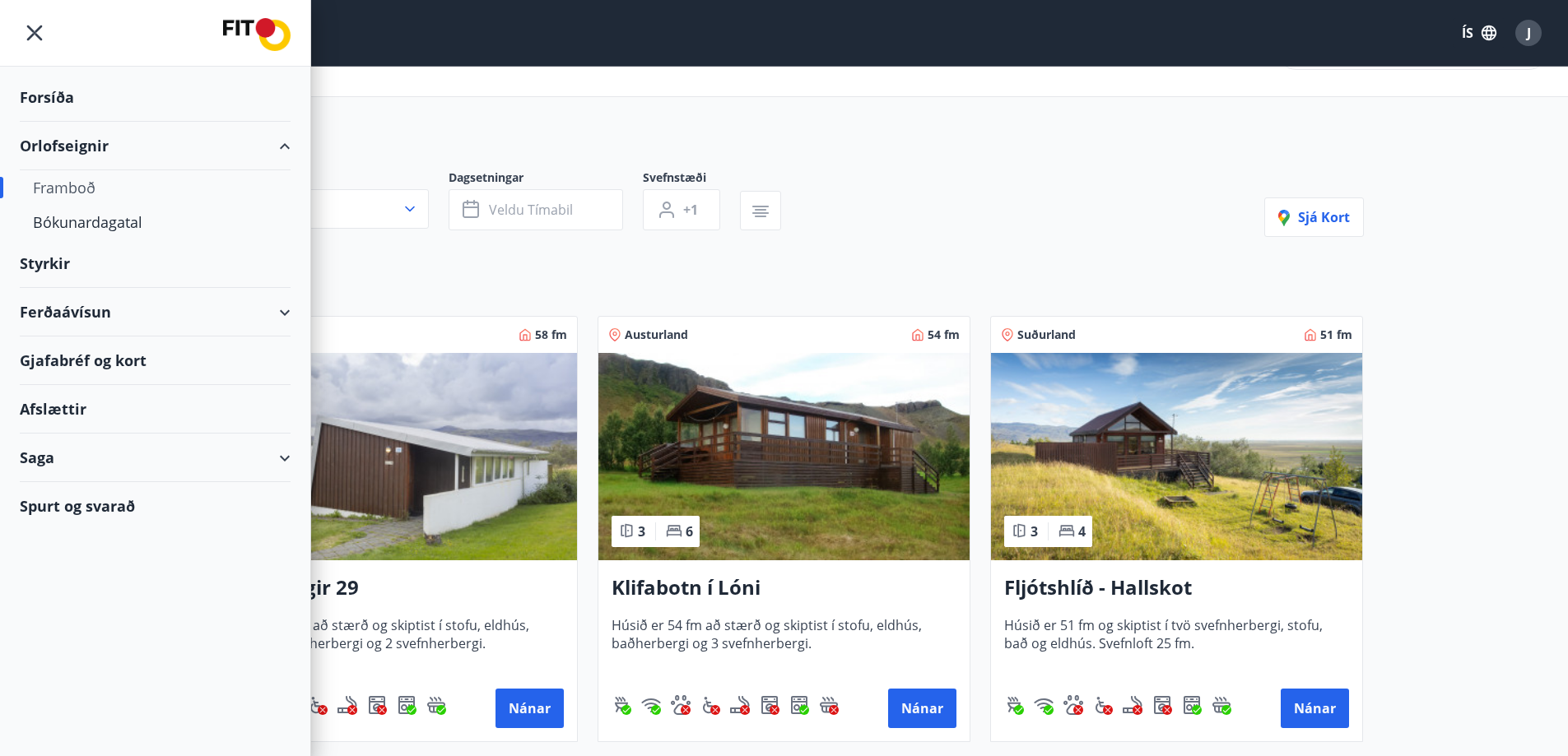
click at [81, 182] on div "Framboð" at bounding box center [155, 187] width 244 height 34
click at [110, 211] on div "Bókunardagatal" at bounding box center [155, 222] width 244 height 34
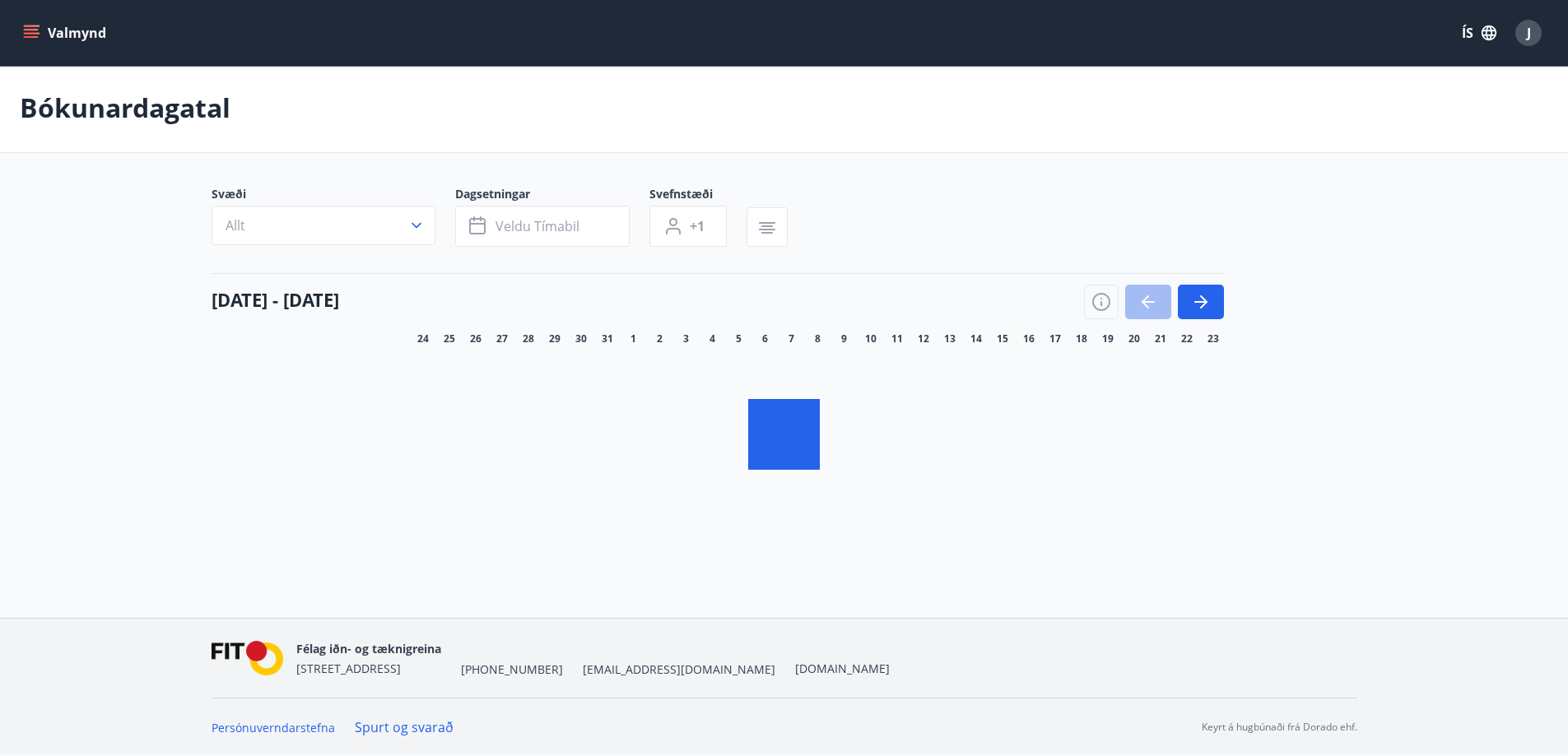
scroll to position [3, 0]
click at [59, 24] on button "Valmynd" at bounding box center [66, 33] width 93 height 29
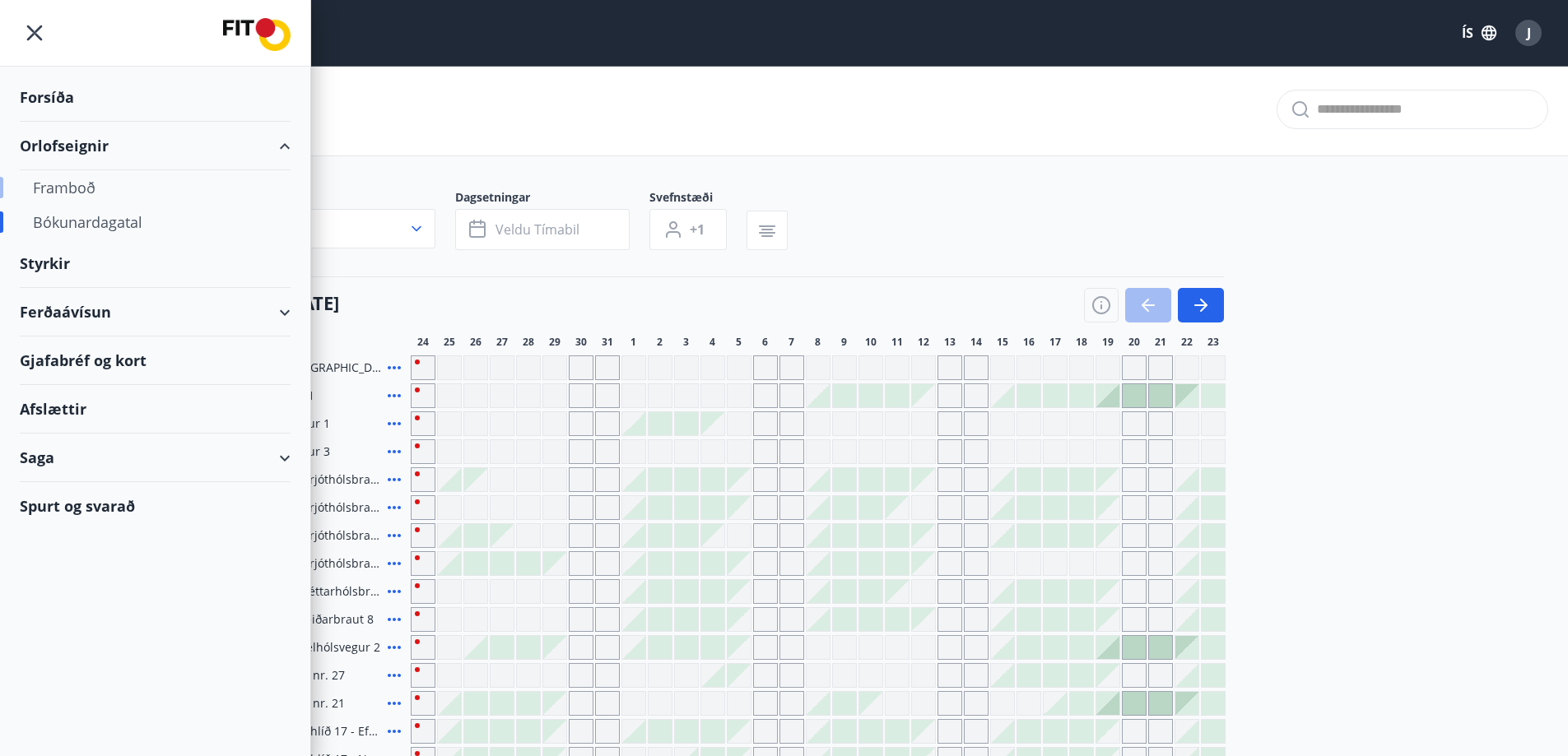
click at [85, 185] on div "Framboð" at bounding box center [155, 187] width 244 height 34
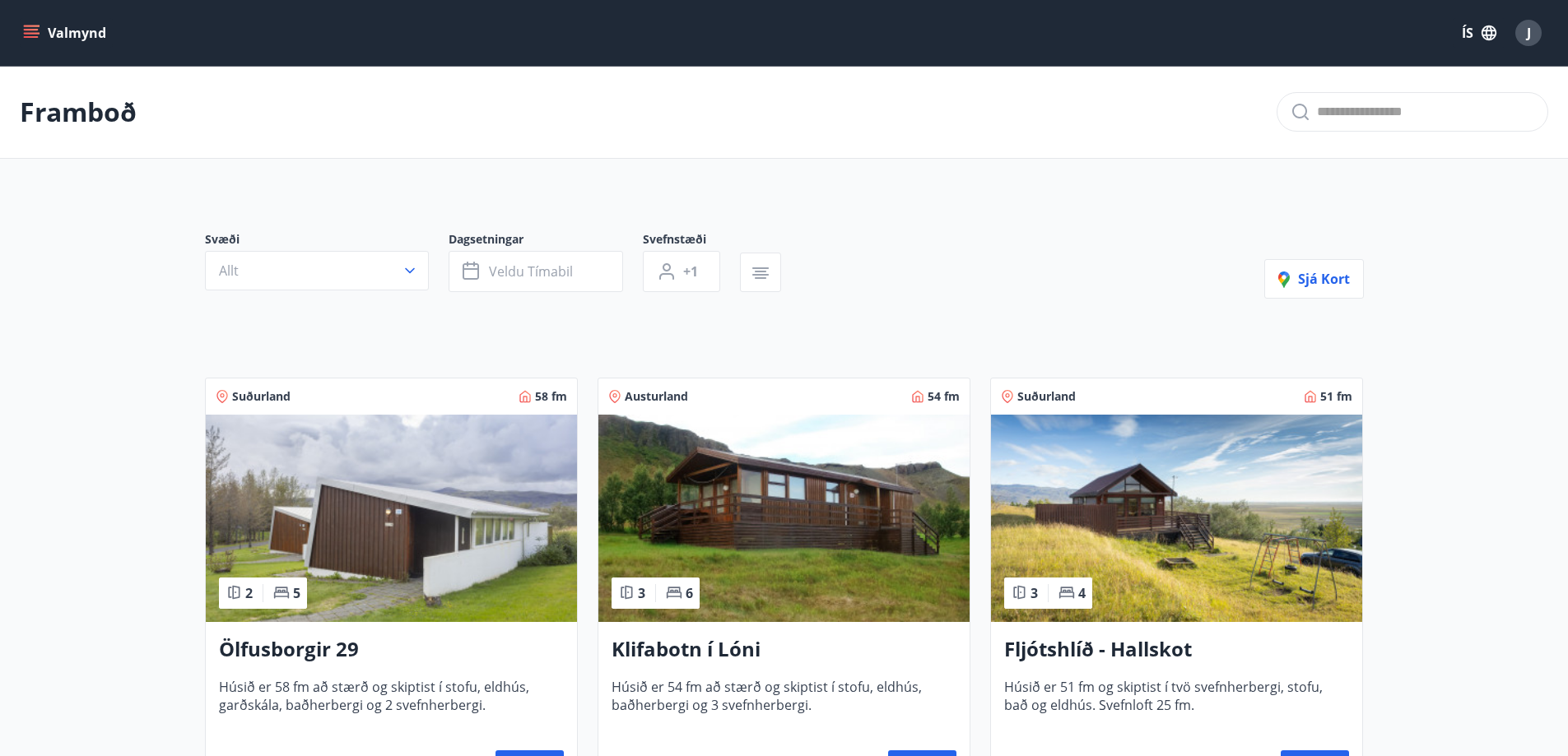
click at [284, 295] on div at bounding box center [502, 296] width 595 height 7
click at [283, 289] on button "Allt" at bounding box center [317, 270] width 224 height 39
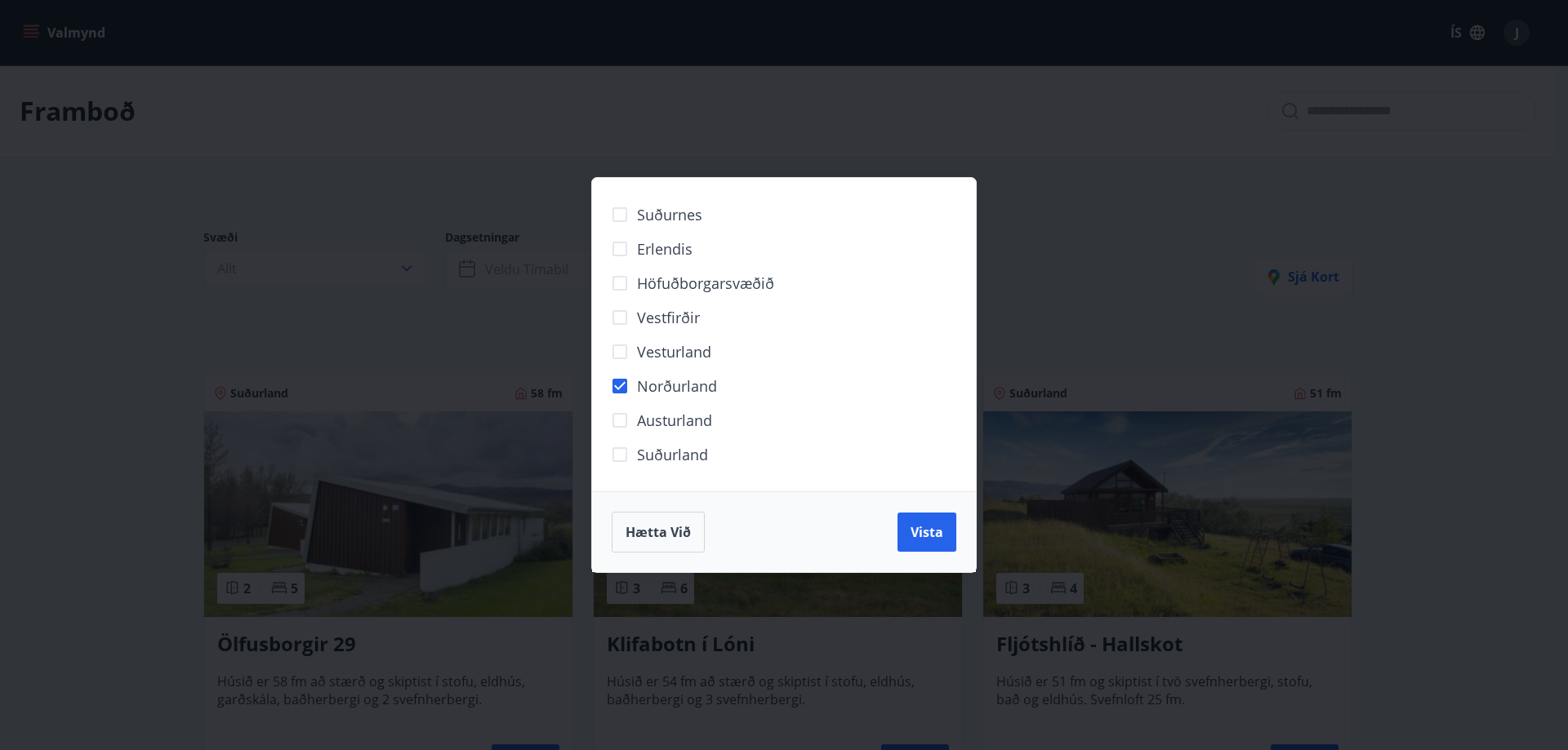
click at [933, 533] on span "Vista" at bounding box center [927, 532] width 33 height 18
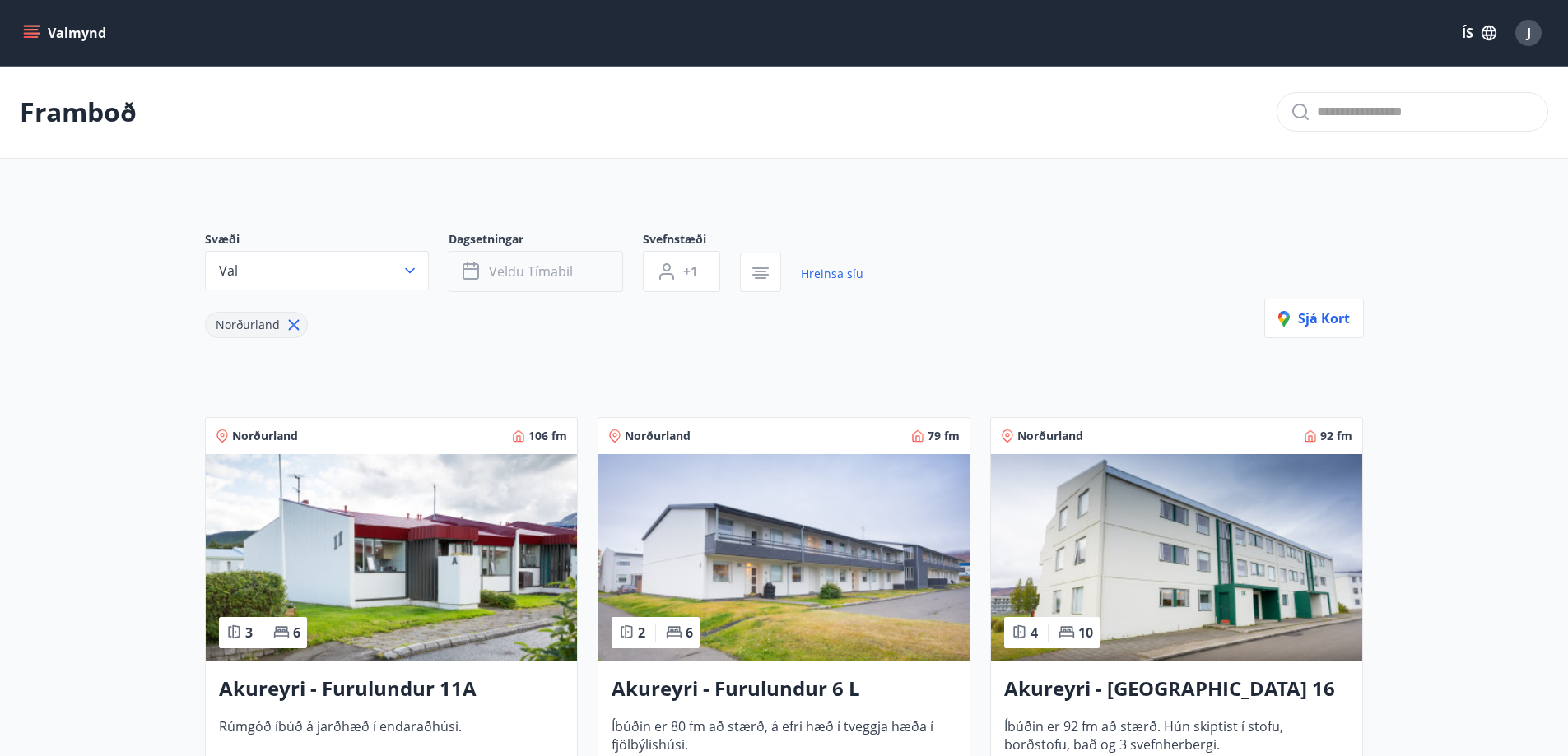
click at [524, 273] on span "Veldu tímabil" at bounding box center [531, 272] width 84 height 18
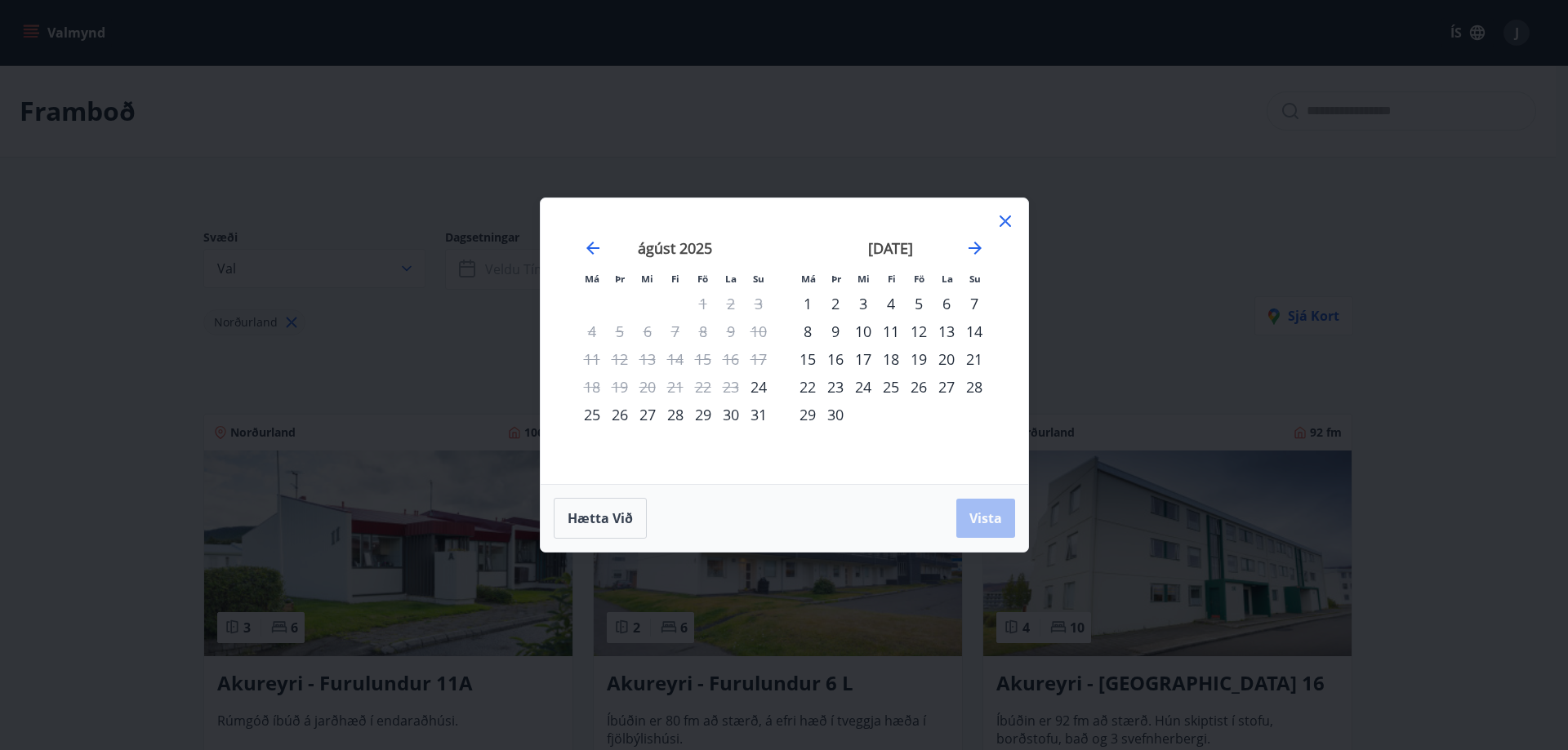
click at [1008, 219] on icon at bounding box center [1005, 222] width 12 height 12
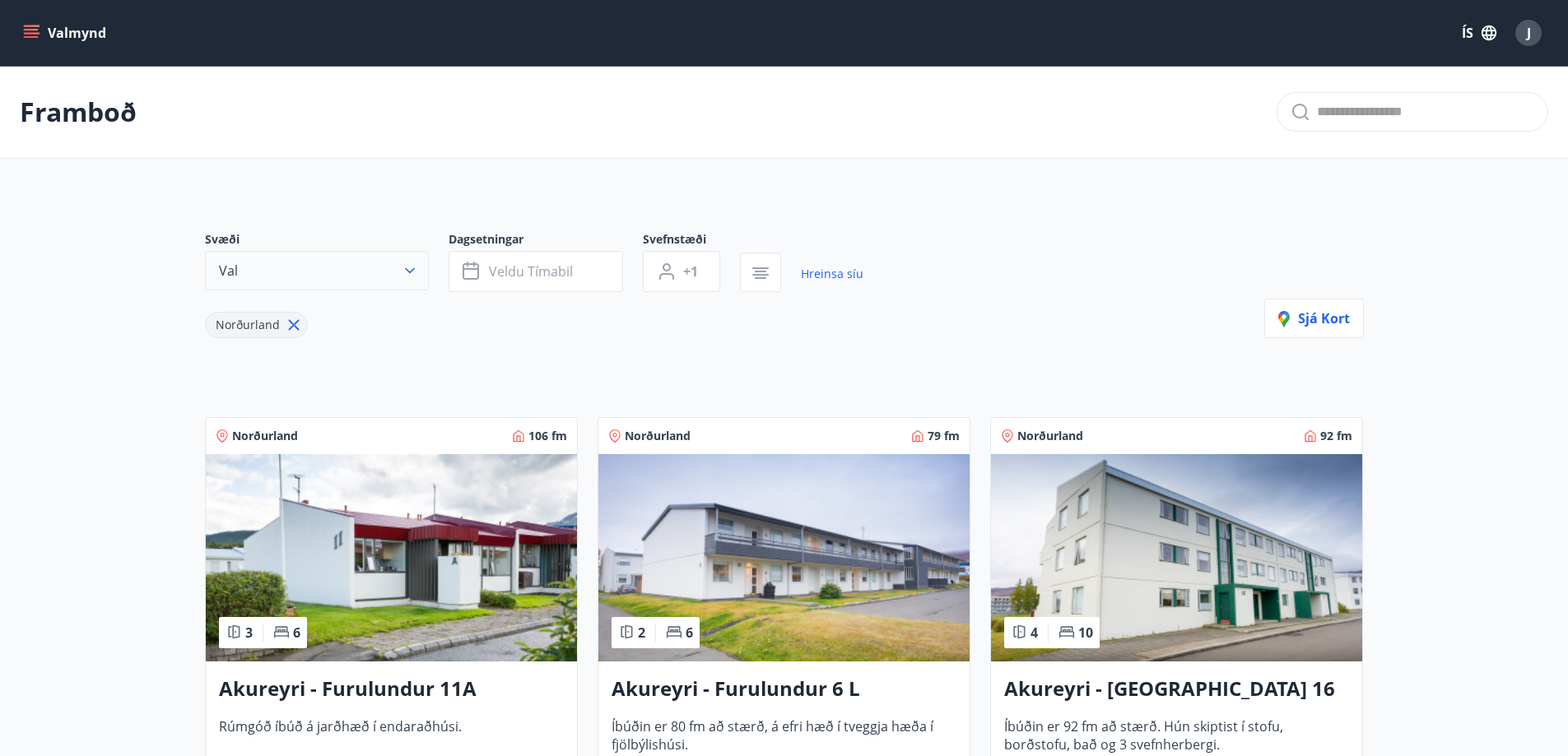
click at [343, 267] on button "Val" at bounding box center [317, 270] width 224 height 39
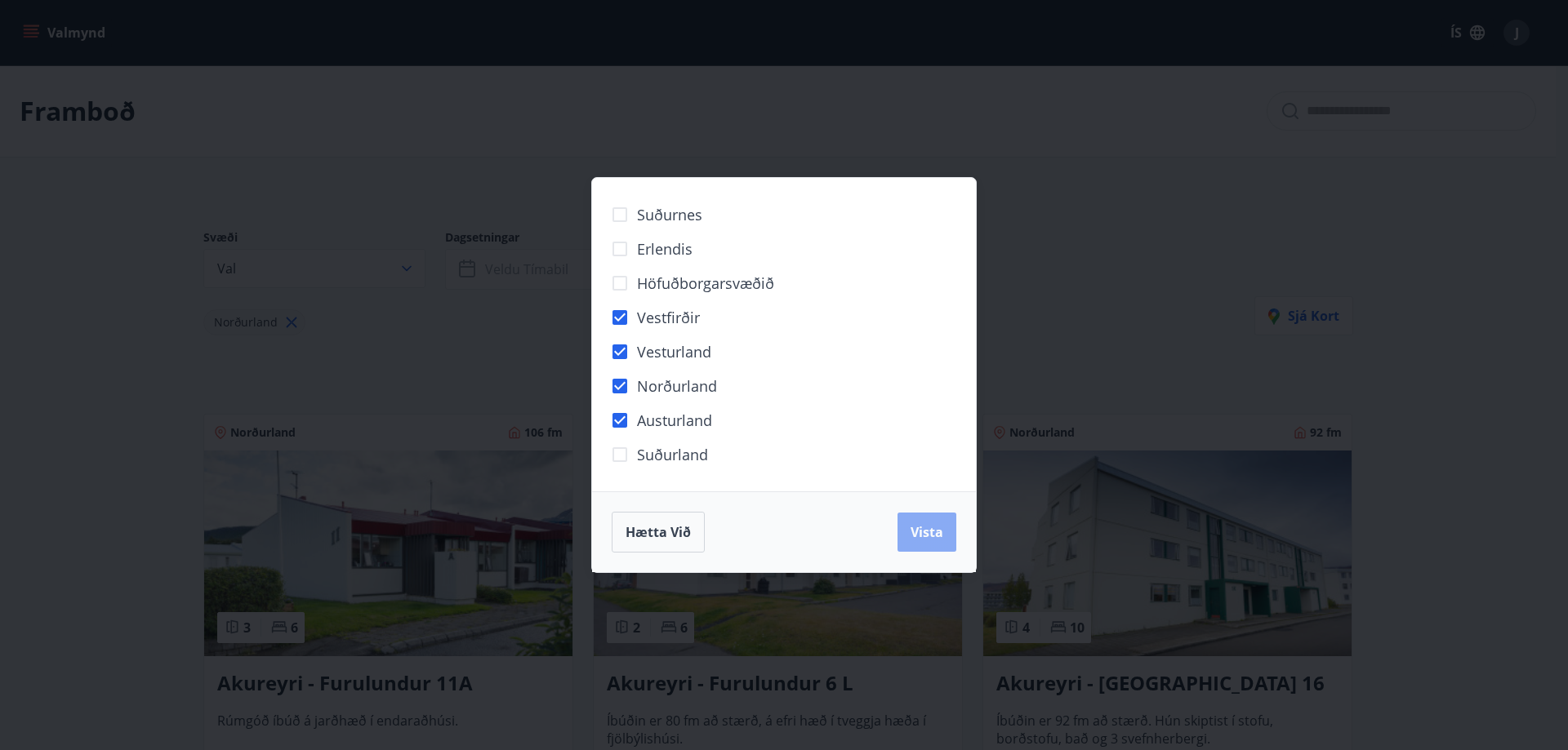
click at [921, 534] on span "Vista" at bounding box center [927, 532] width 33 height 18
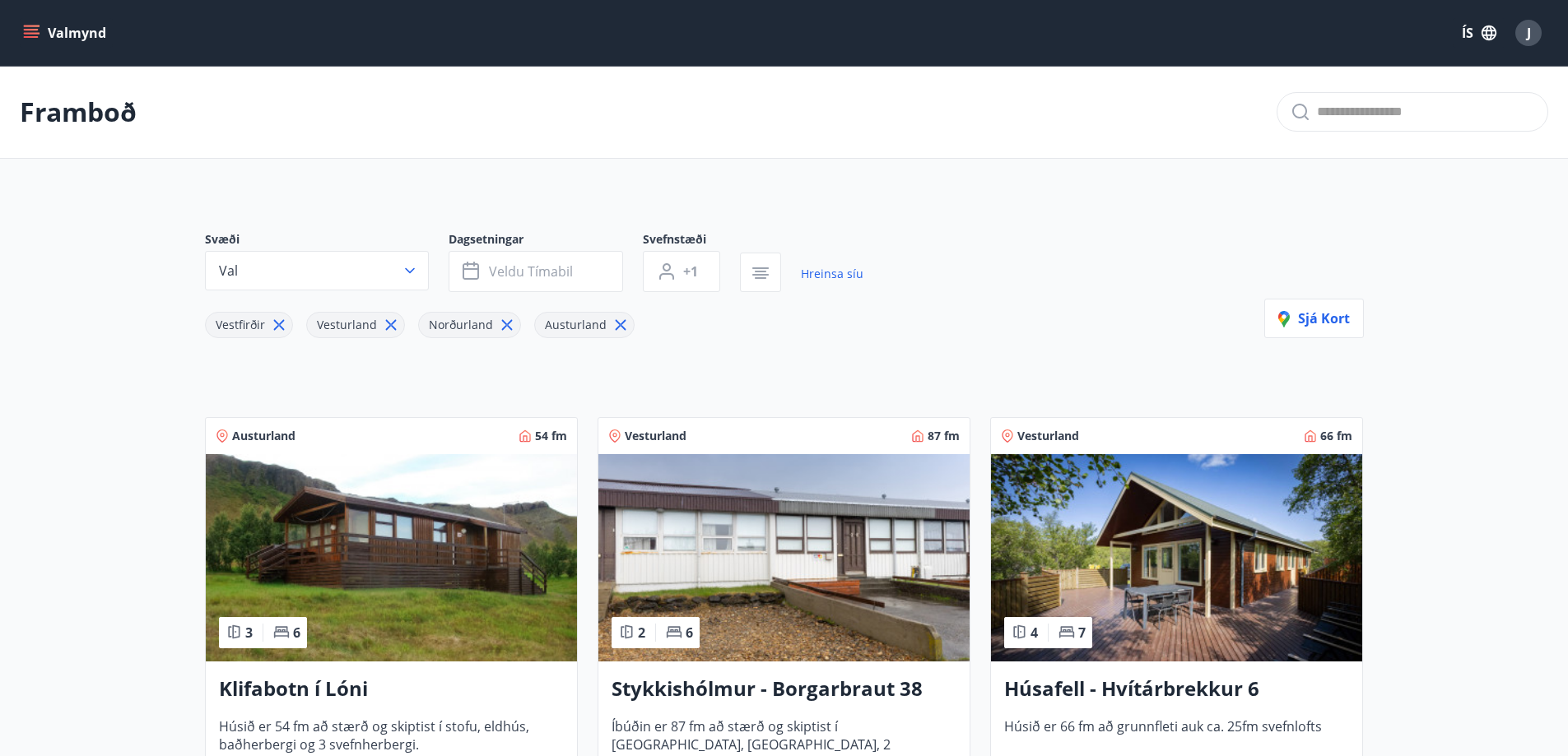
click at [1527, 39] on span "J" at bounding box center [1529, 33] width 4 height 18
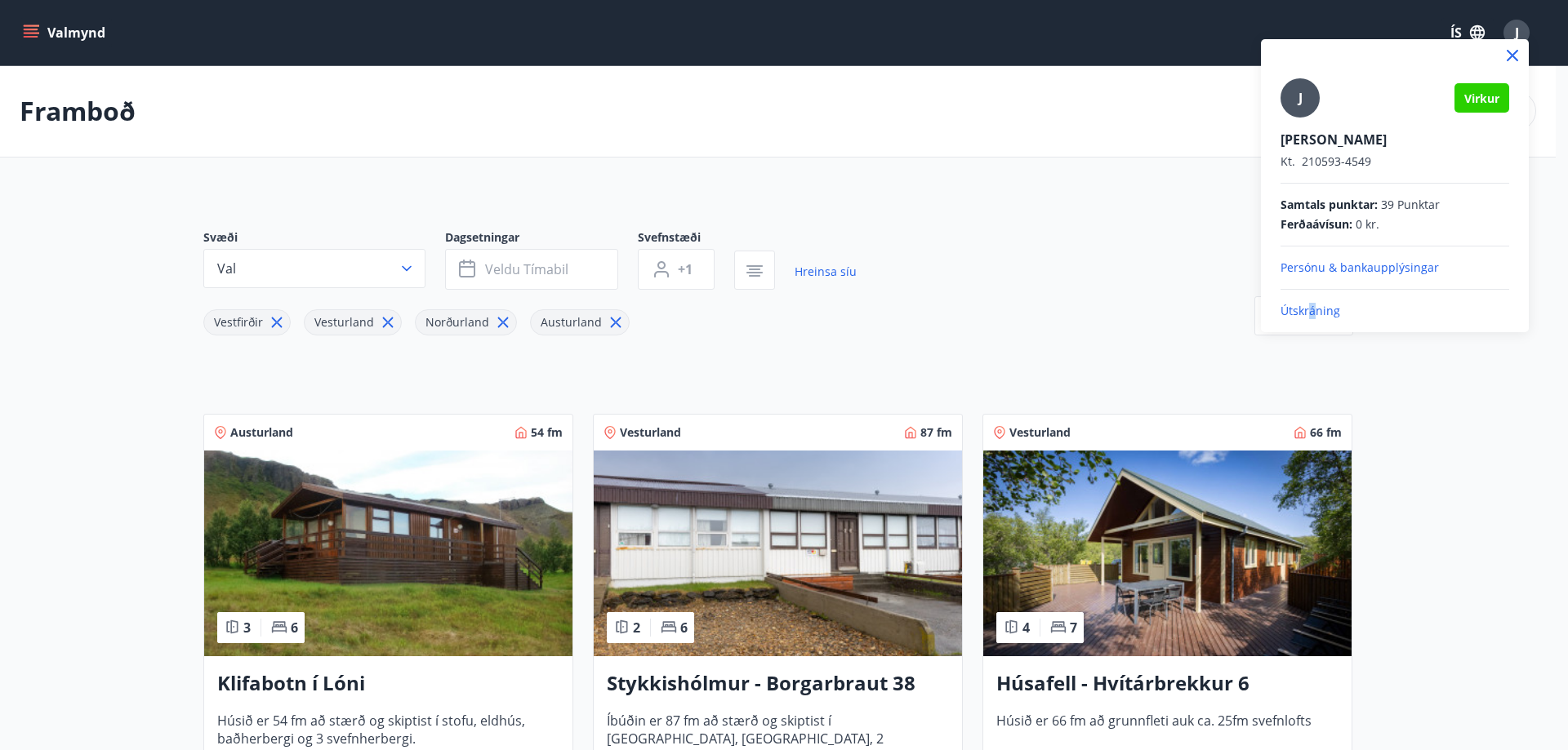
click at [1310, 313] on p "Útskráning" at bounding box center [1395, 312] width 228 height 17
click at [1317, 318] on p "Útskráning" at bounding box center [1395, 312] width 228 height 17
